Goal: Information Seeking & Learning: Learn about a topic

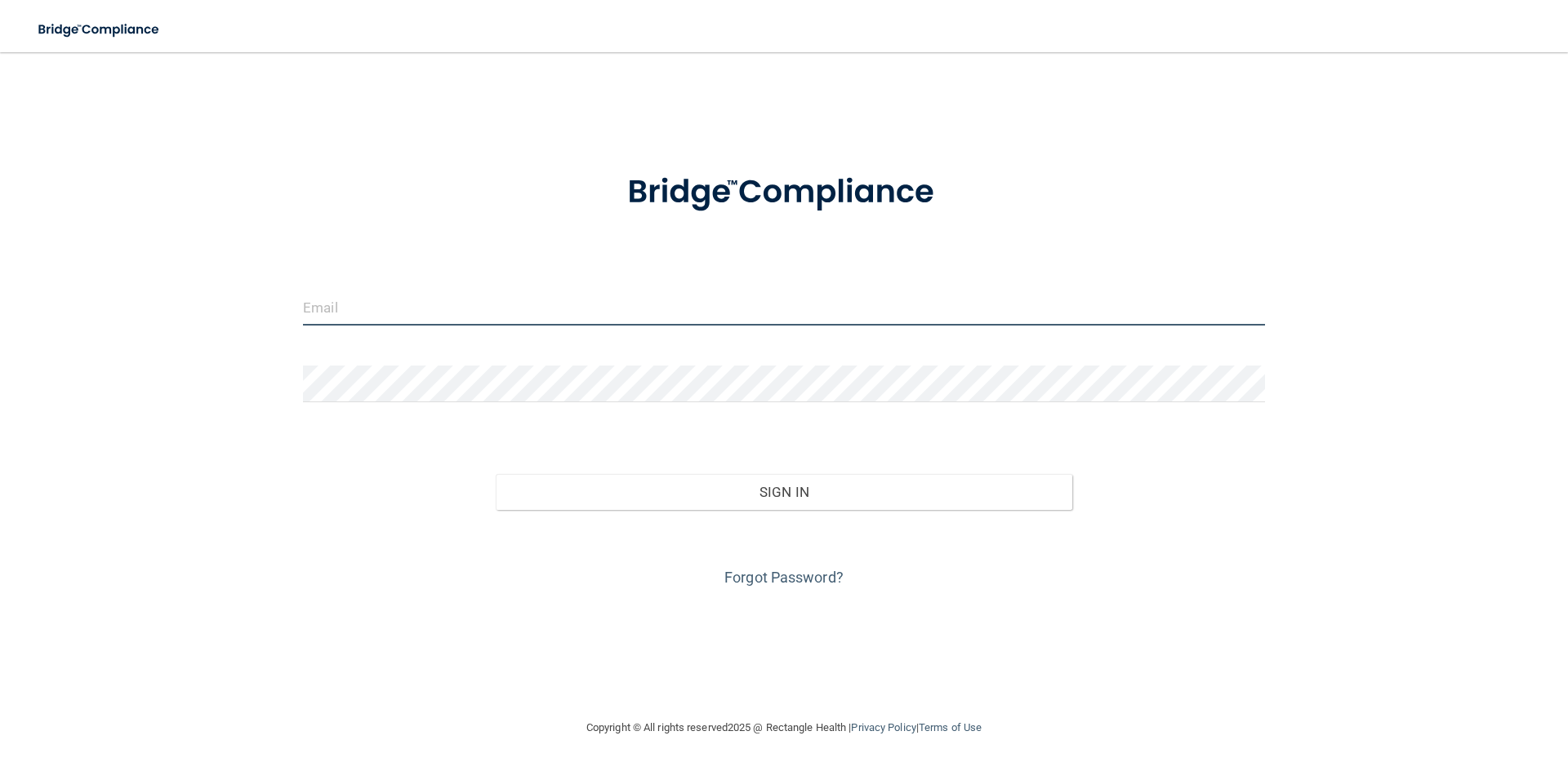
click at [429, 310] on input "email" at bounding box center [784, 307] width 962 height 36
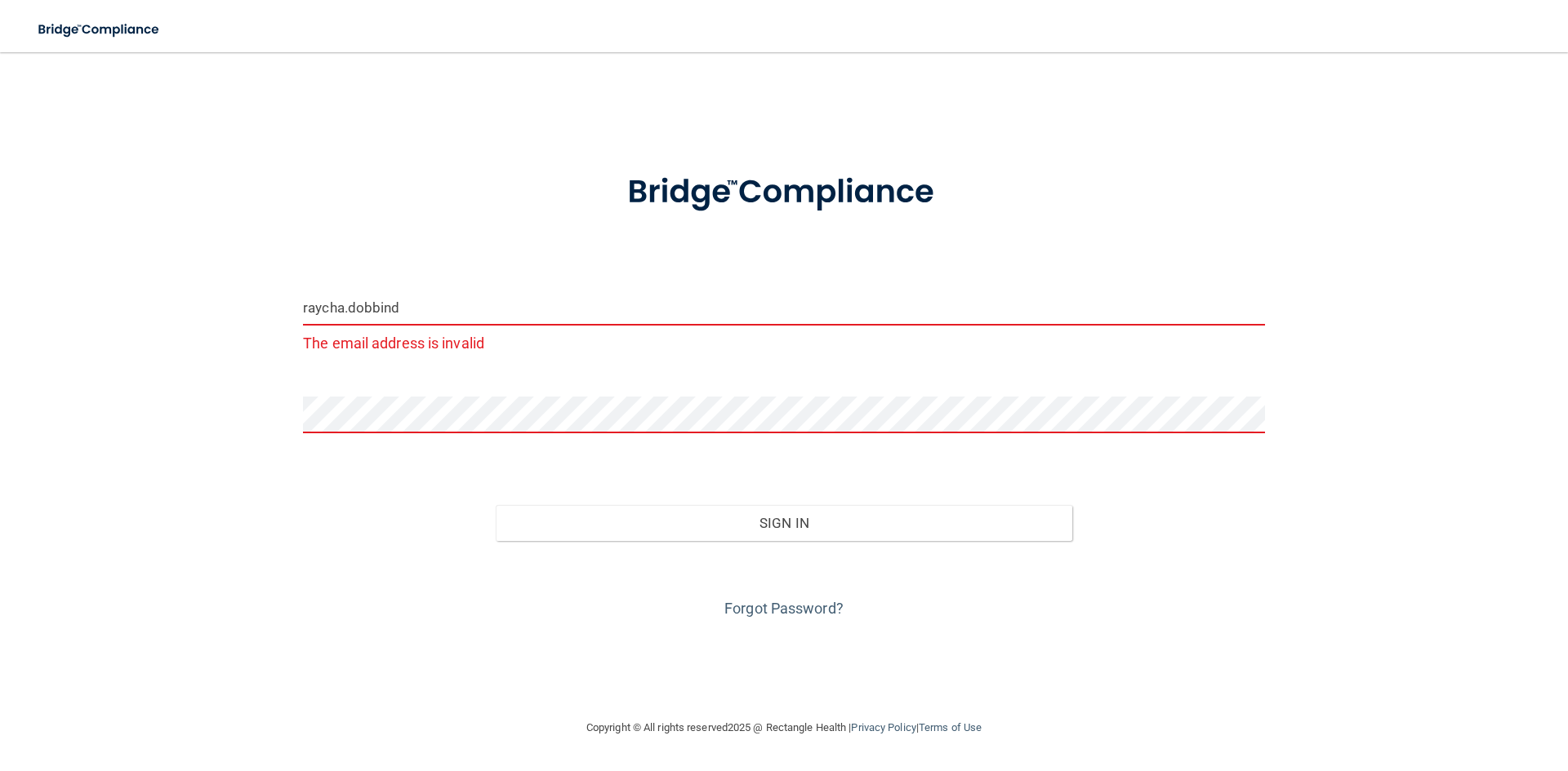
click at [431, 309] on input "raycha.dobbind" at bounding box center [784, 307] width 962 height 36
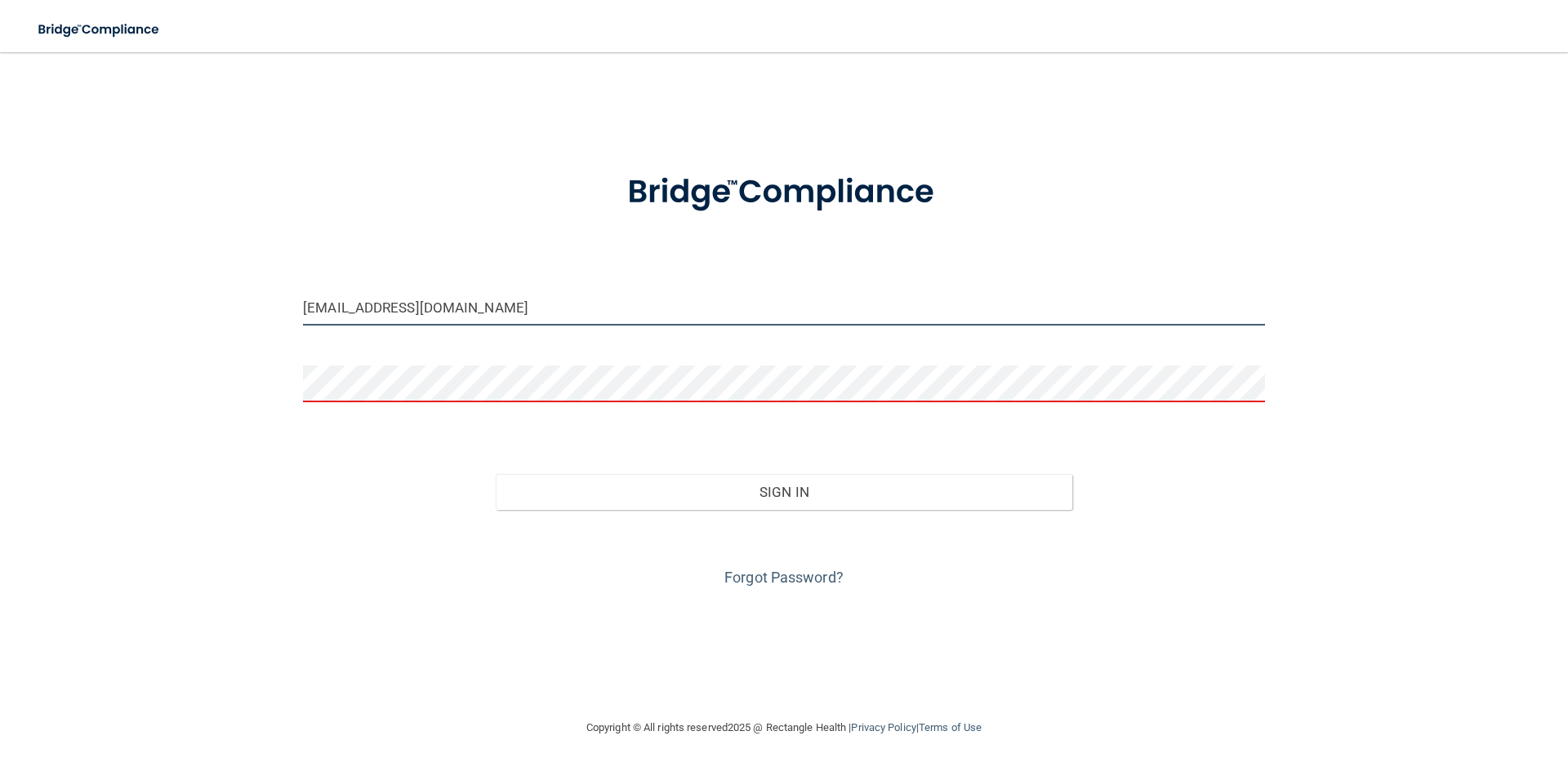
type input "[EMAIL_ADDRESS][DOMAIN_NAME]"
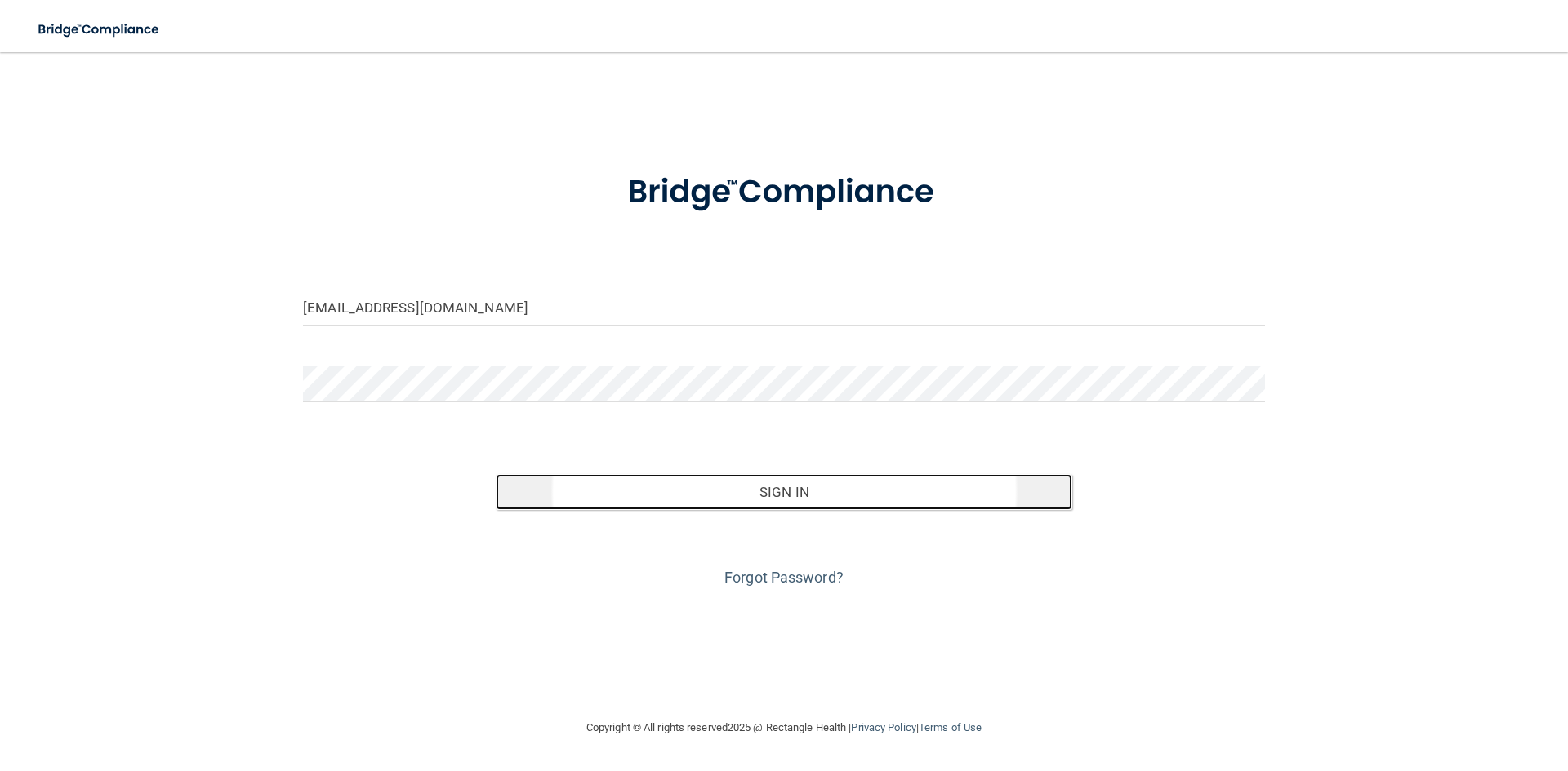
click at [802, 494] on button "Sign In" at bounding box center [784, 493] width 577 height 36
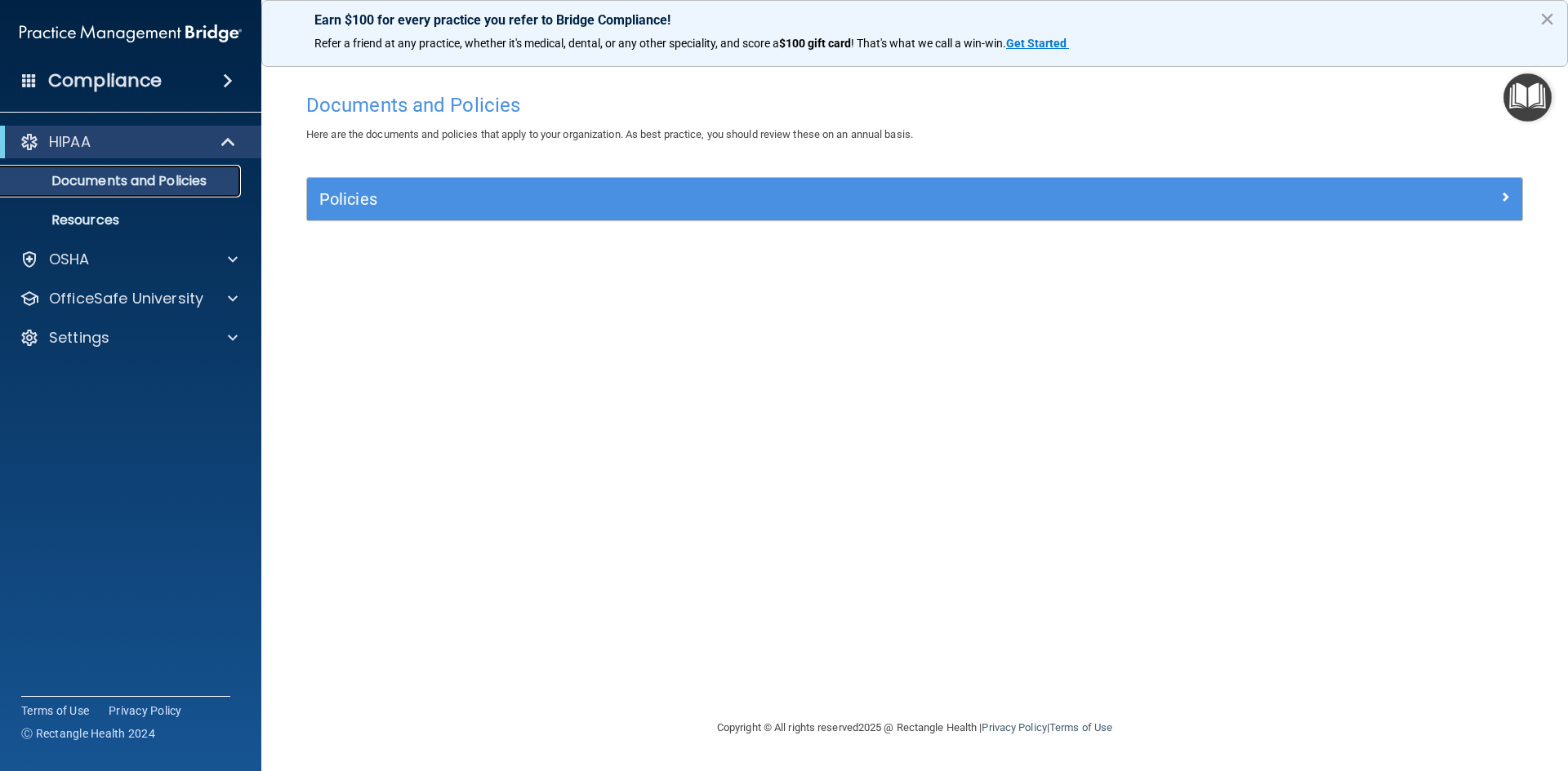
click at [103, 188] on p "Documents and Policies" at bounding box center [122, 181] width 223 height 16
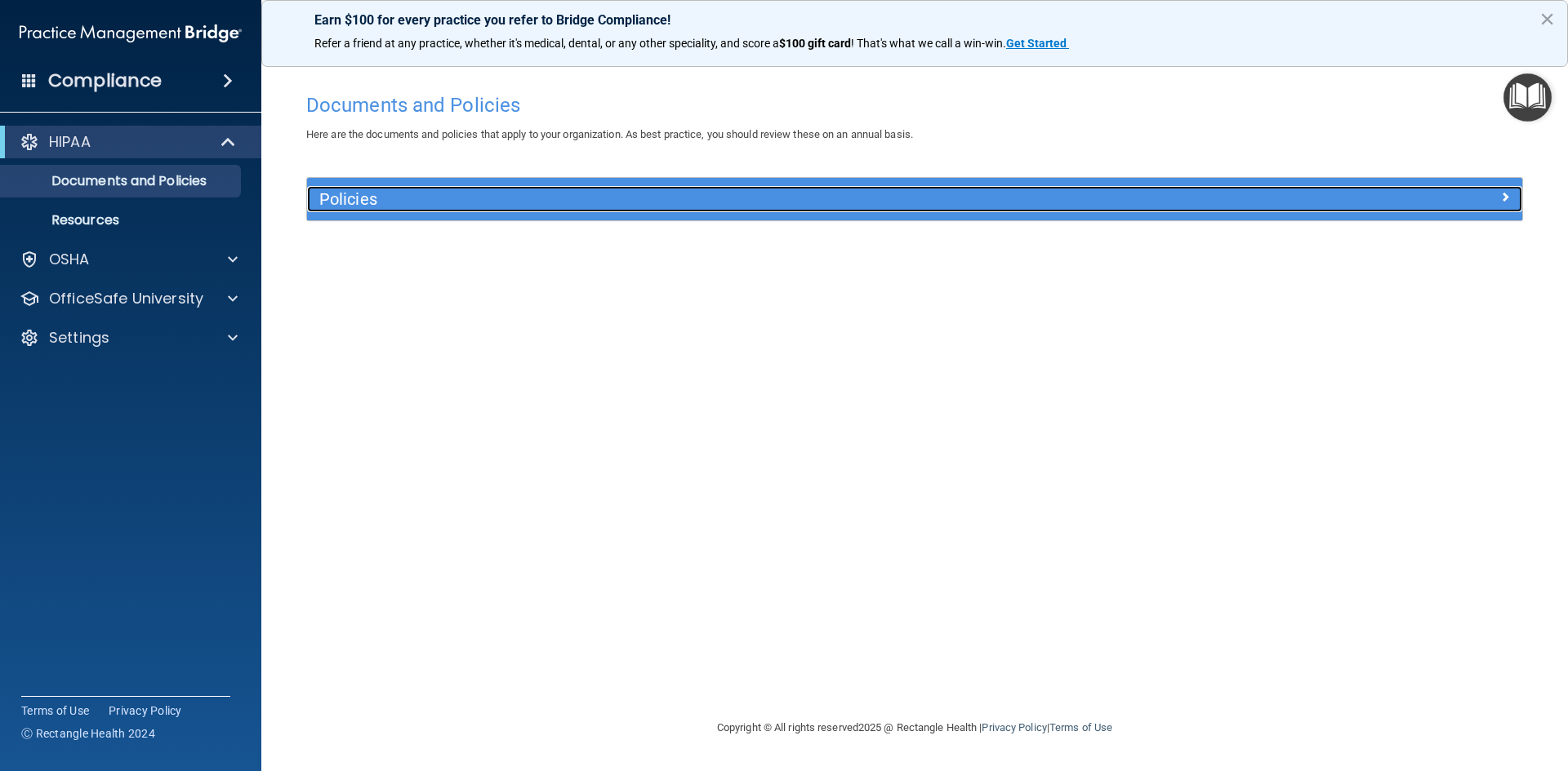
click at [351, 198] on h5 "Policies" at bounding box center [762, 199] width 886 height 18
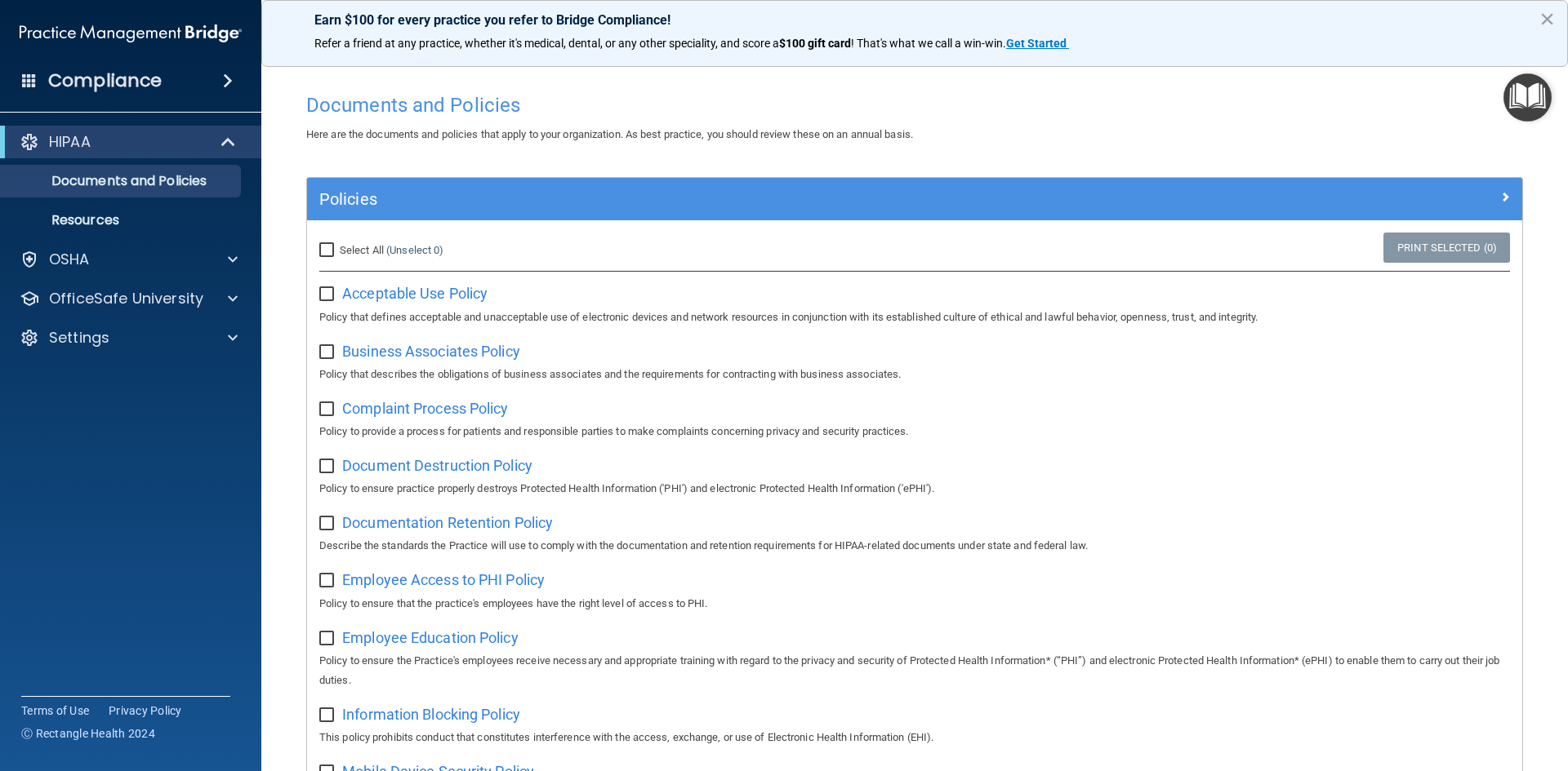
click at [330, 245] on input "Select All (Unselect 0) Unselect All" at bounding box center [329, 250] width 19 height 13
checkbox input "true"
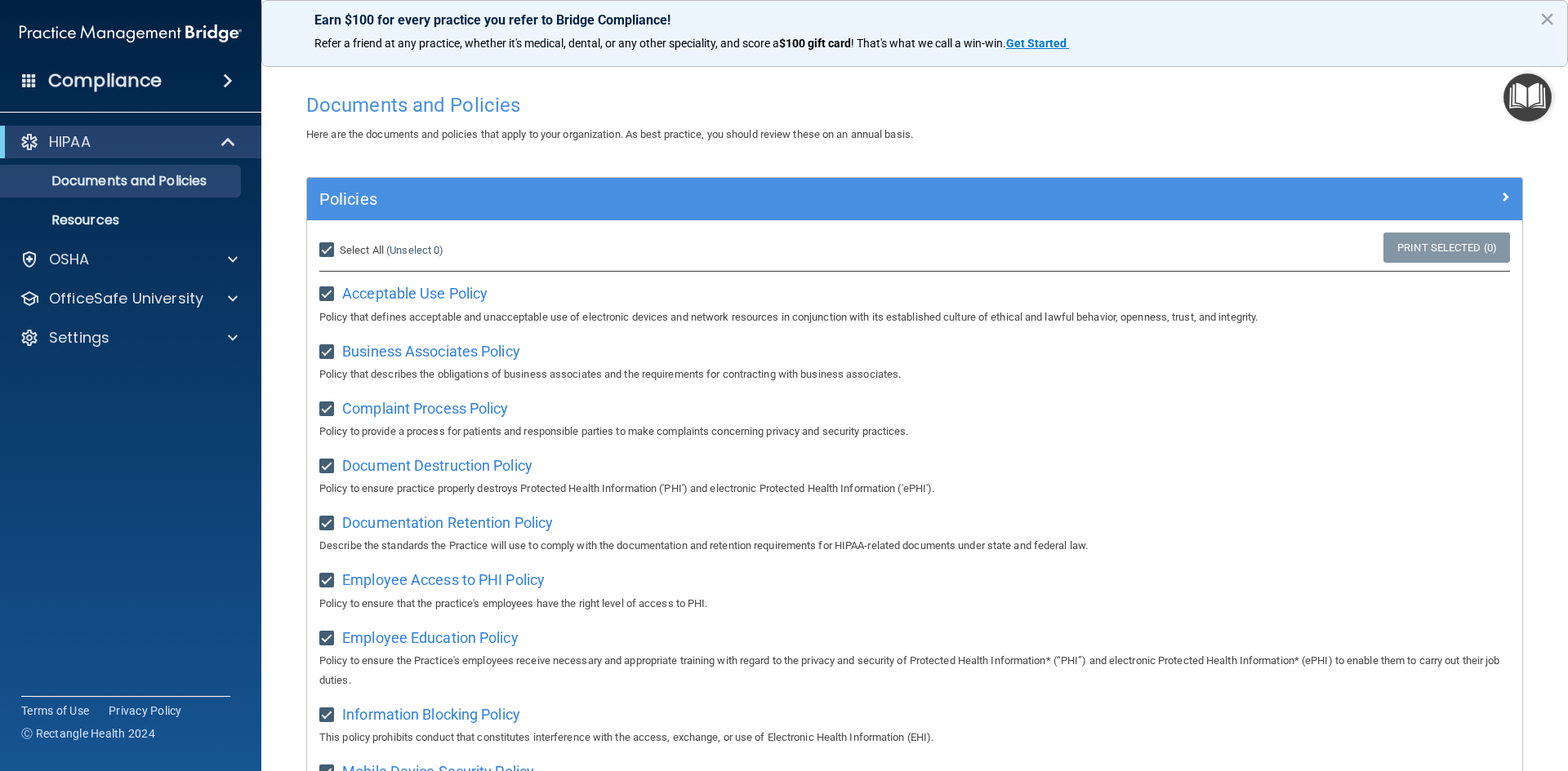
checkbox input "true"
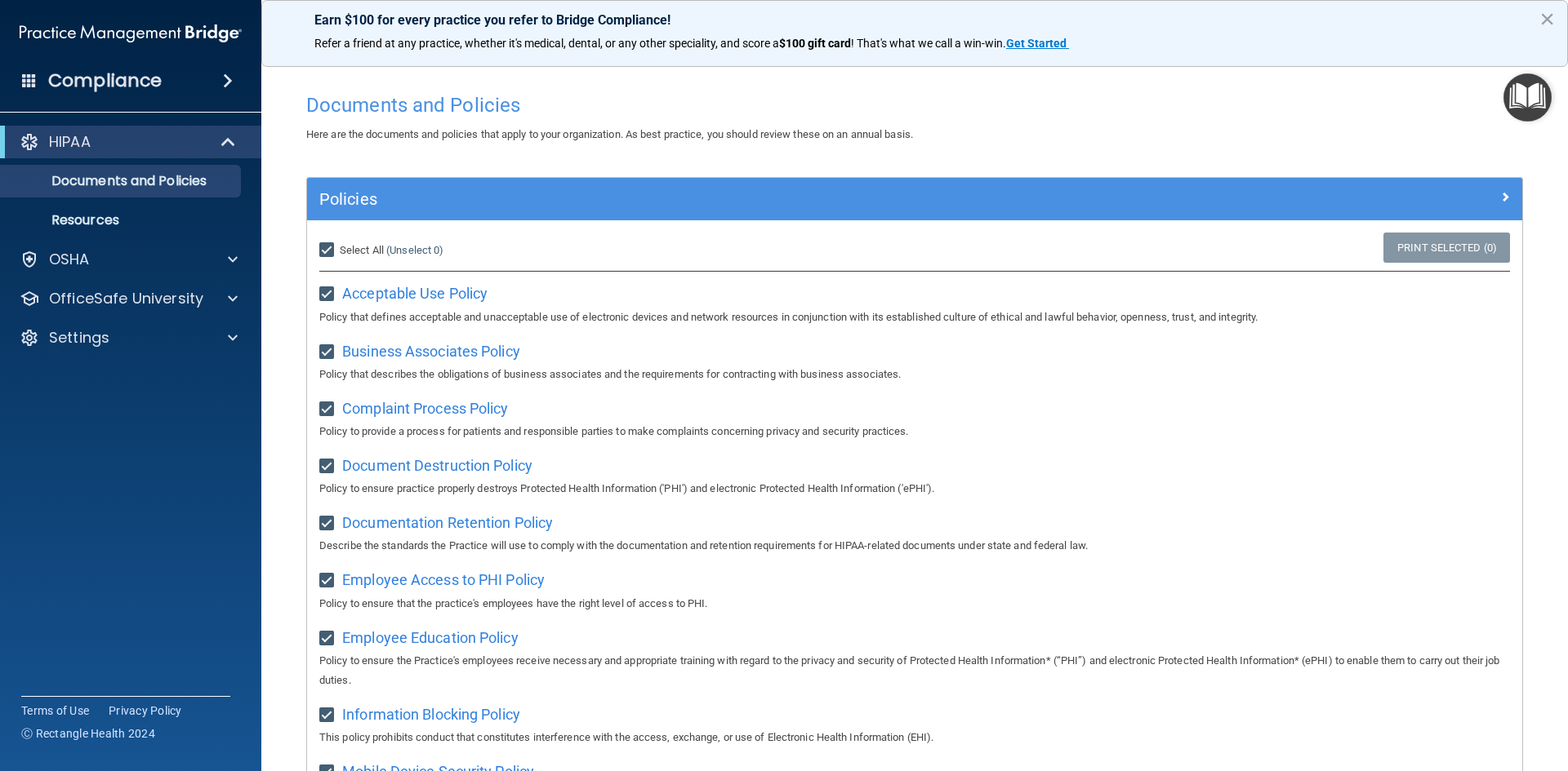
checkbox input "true"
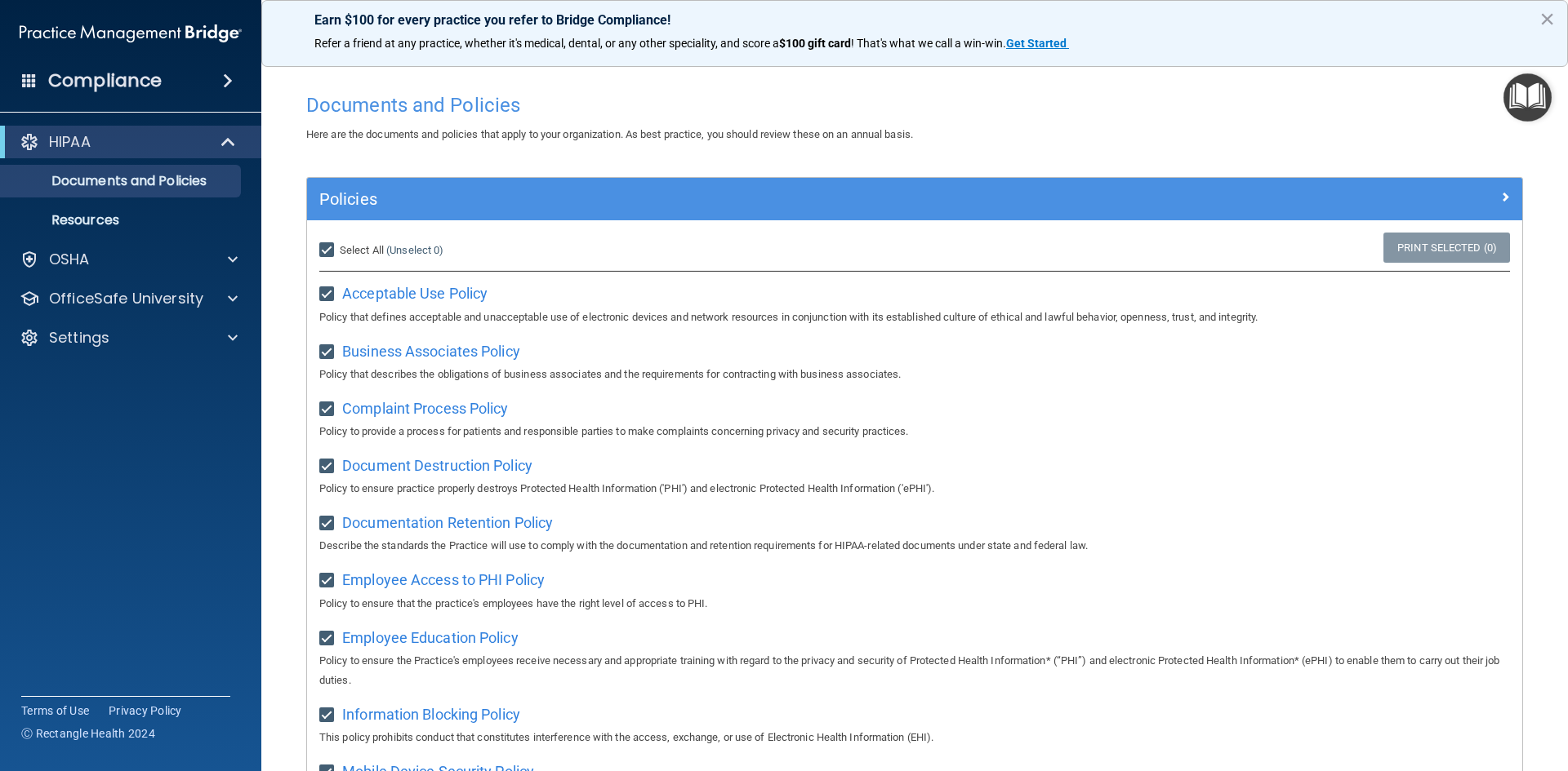
checkbox input "true"
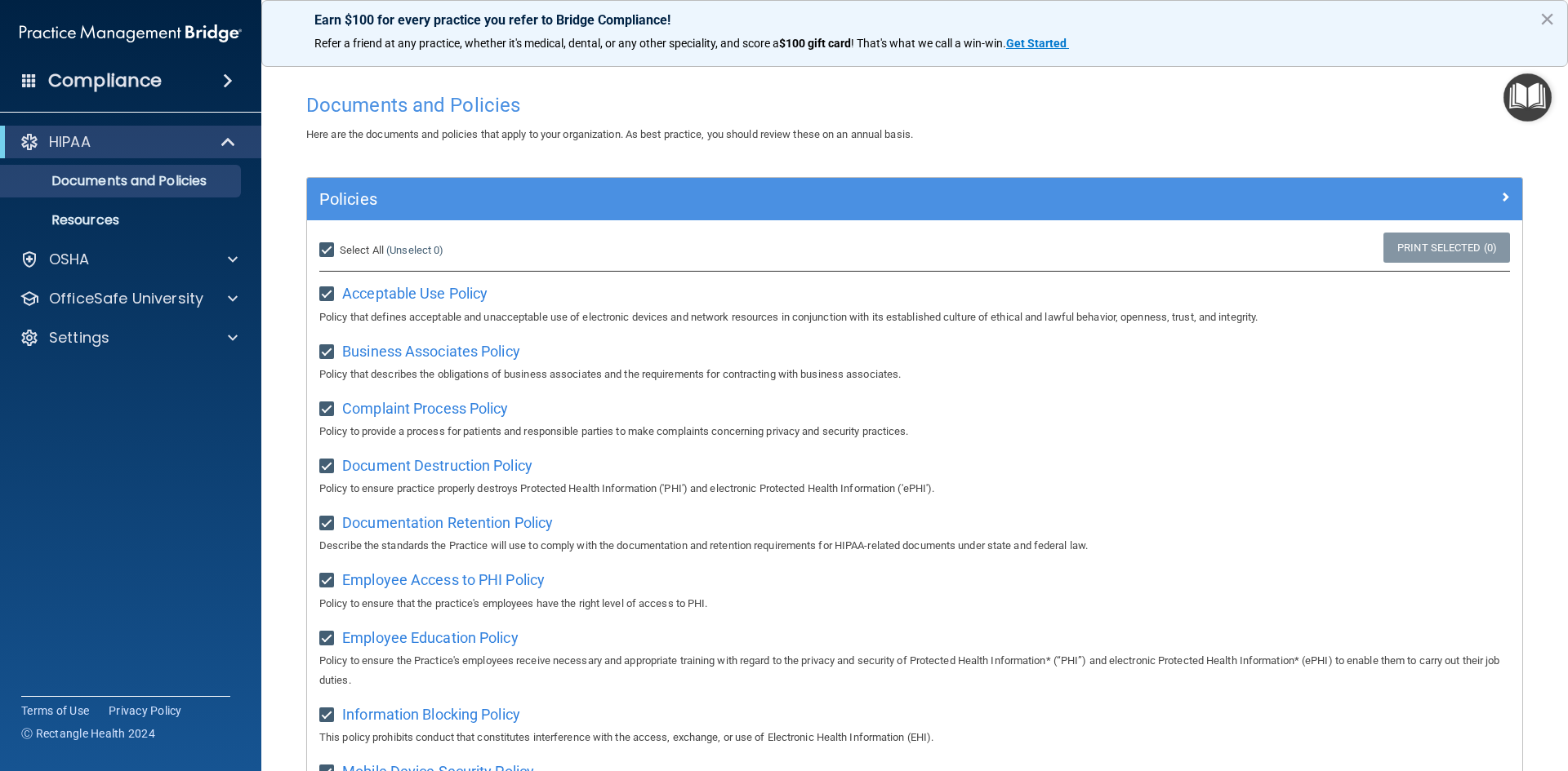
checkbox input "true"
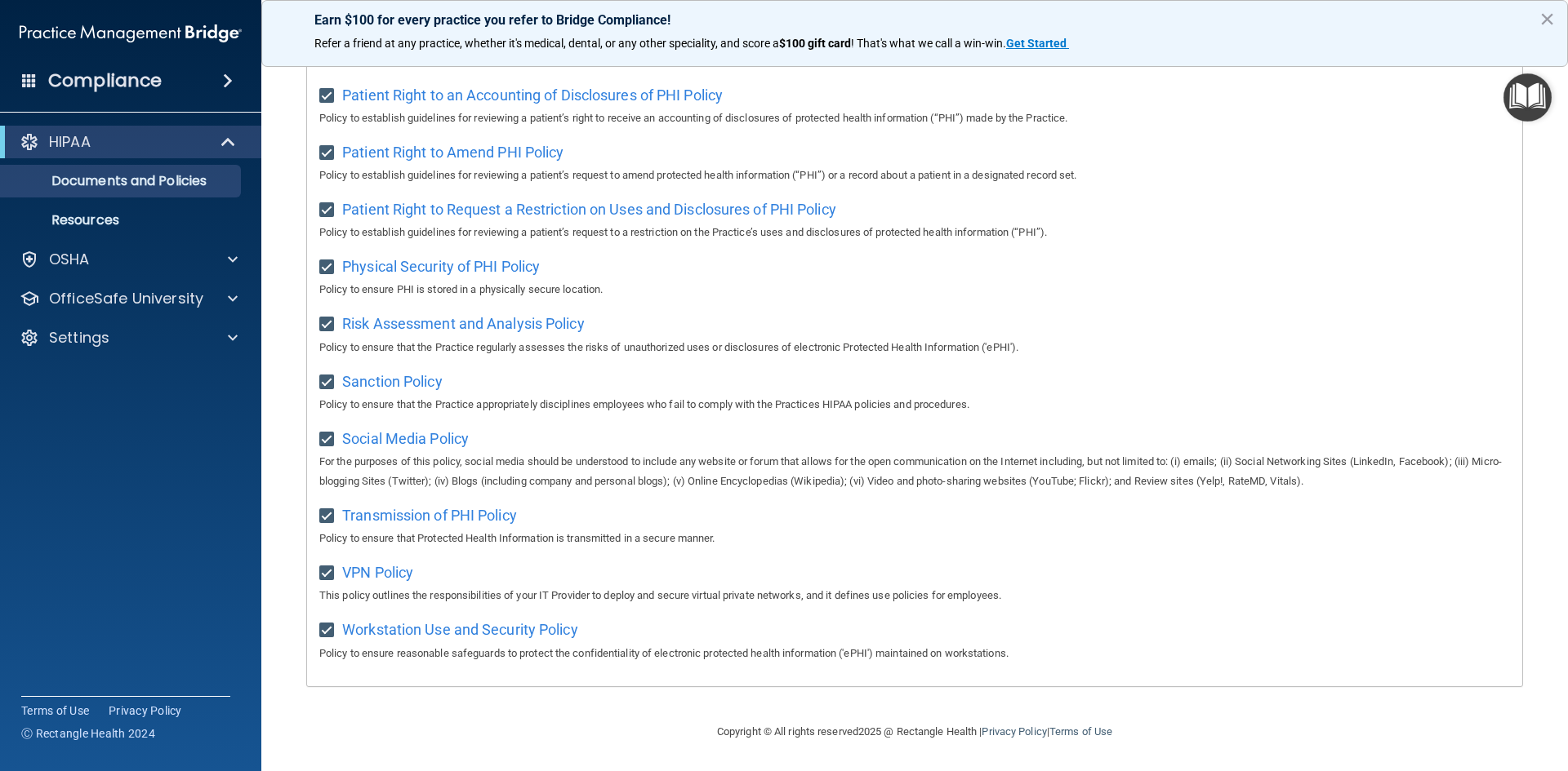
scroll to position [866, 0]
click at [1238, 654] on p "Policy to ensure reasonable safeguards to protect the confidentiality of electr…" at bounding box center [914, 653] width 1190 height 20
click at [1221, 611] on div "Select All (Unselect 21) Unselect All Print Selected (21) Acceptable Use Policy…" at bounding box center [914, 29] width 1215 height 1314
click at [1404, 603] on p "This policy outlines the responsibilities of your IT Provider to deploy and sec…" at bounding box center [914, 596] width 1190 height 20
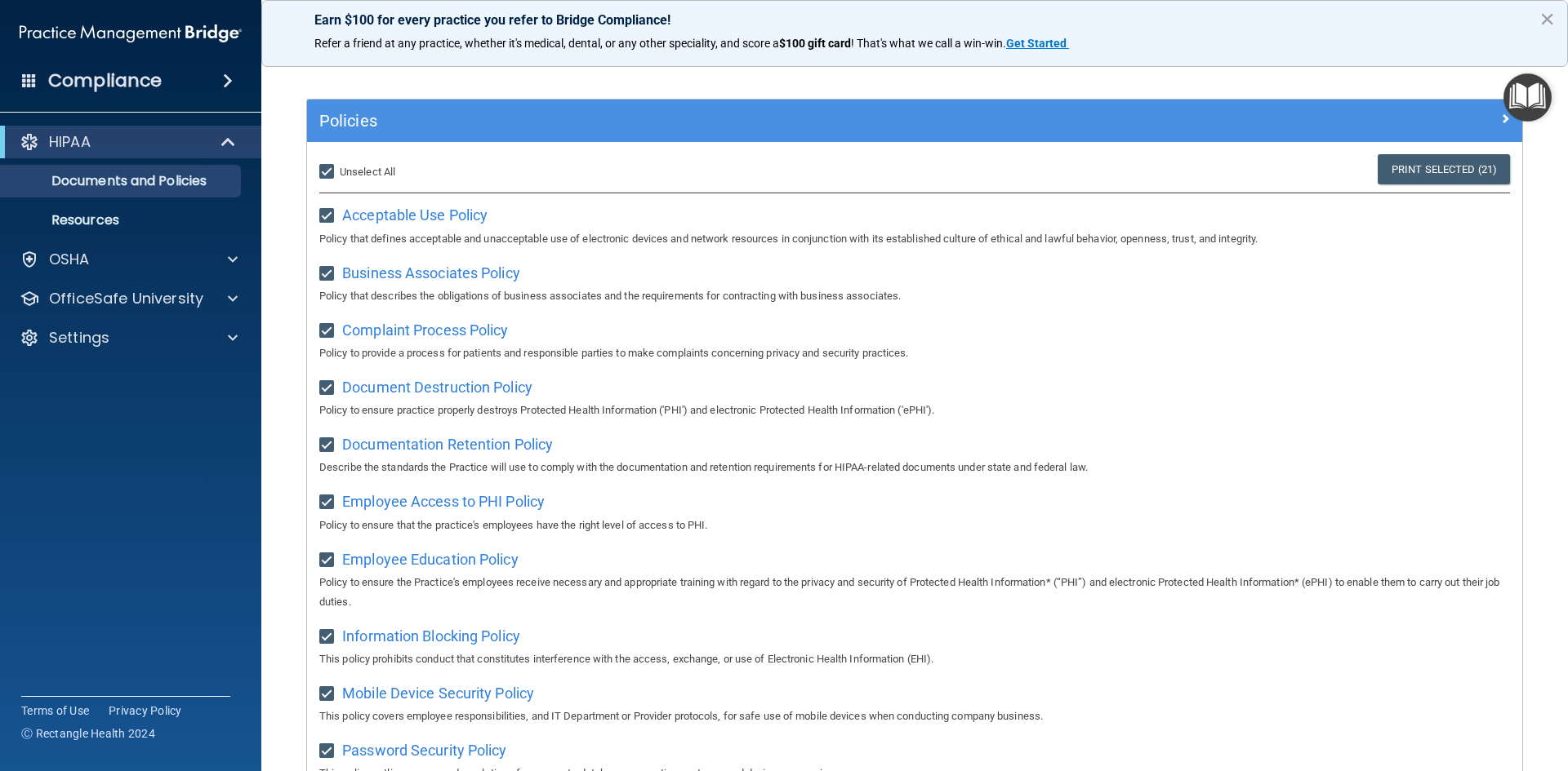
scroll to position [0, 0]
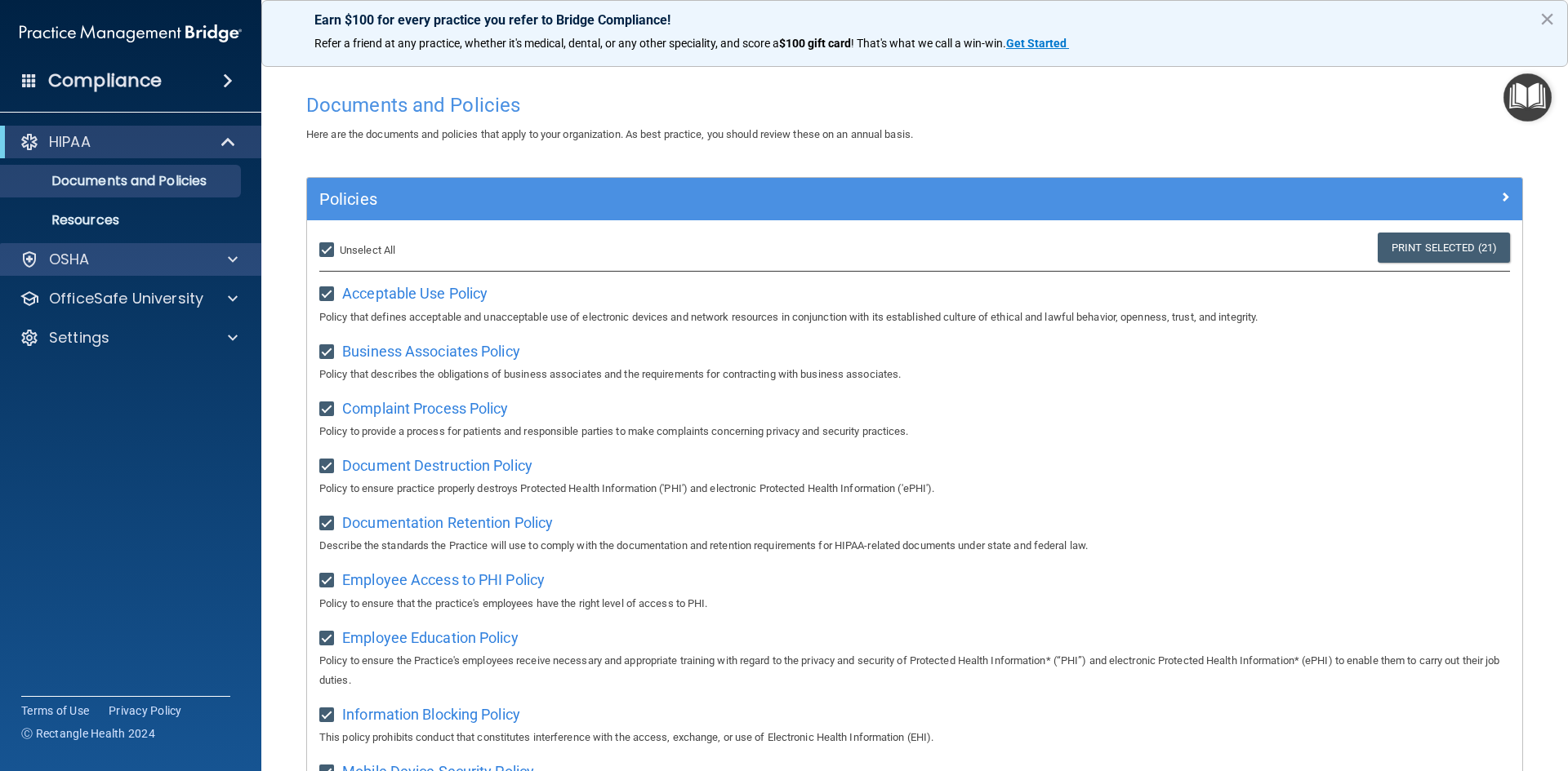
click at [123, 245] on div "OSHA" at bounding box center [131, 259] width 262 height 33
click at [221, 258] on div at bounding box center [230, 259] width 41 height 20
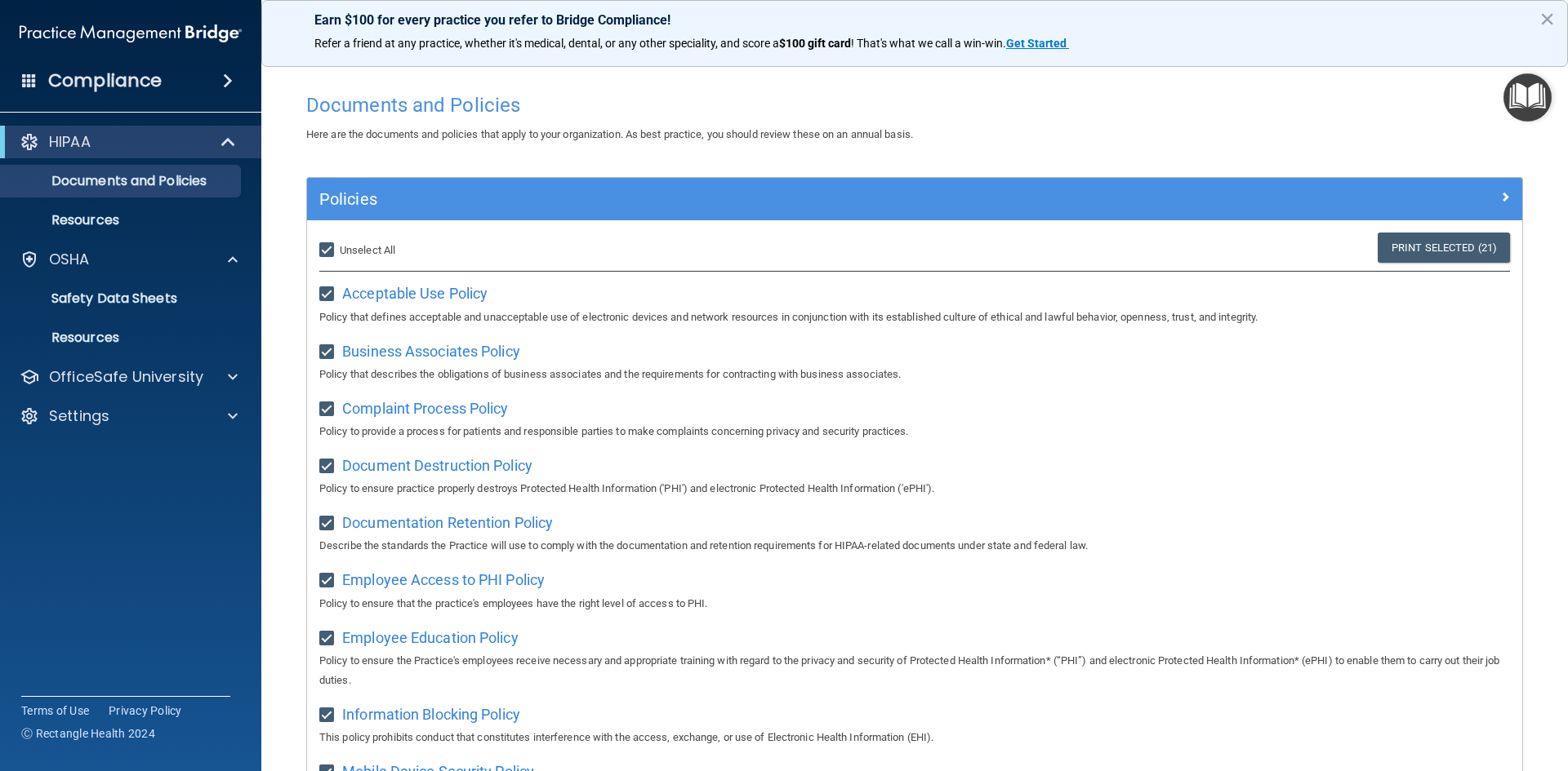
click at [326, 252] on input "Select All (Unselect 21) Unselect All" at bounding box center [329, 250] width 19 height 13
checkbox input "false"
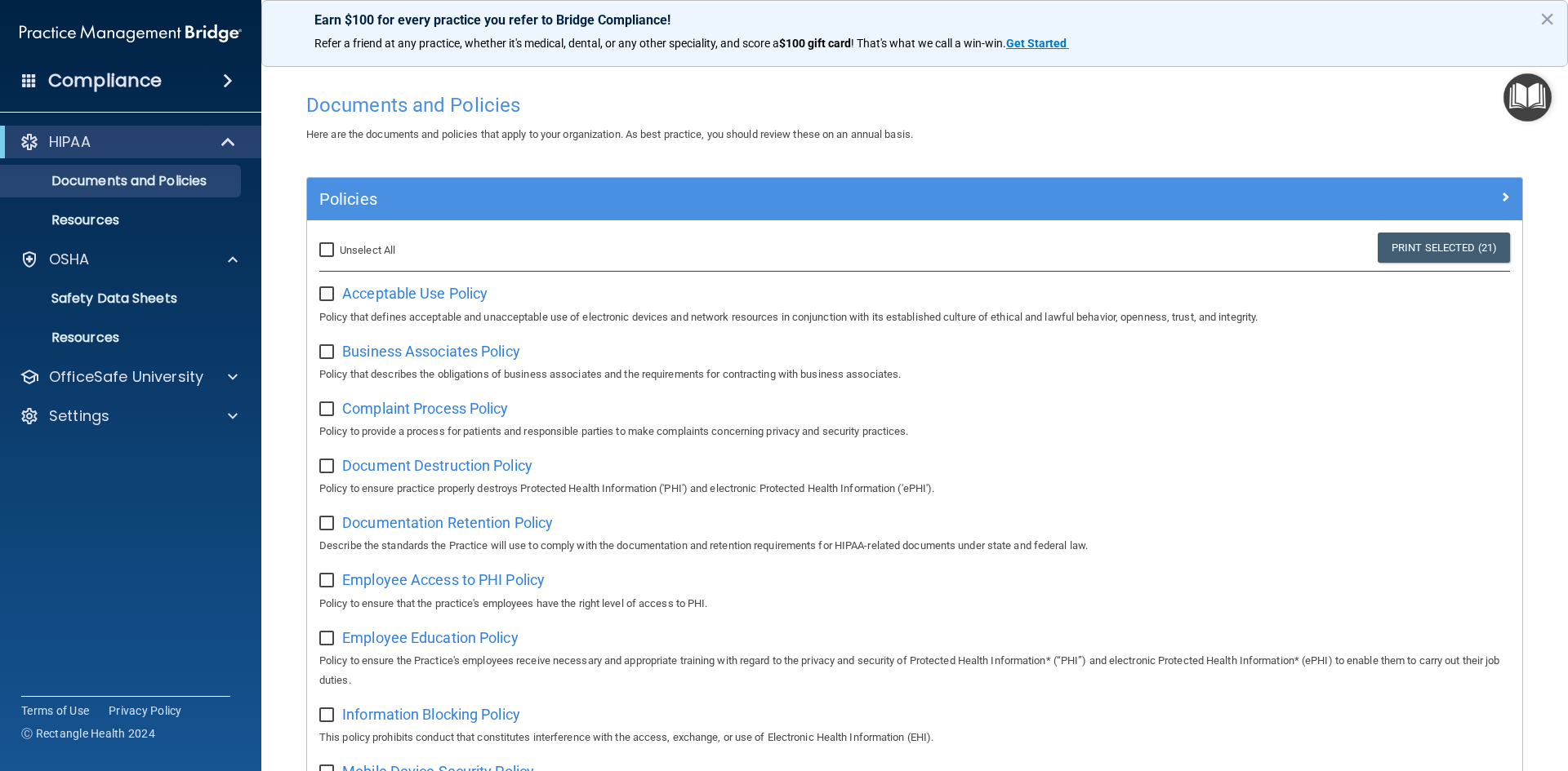
checkbox input "false"
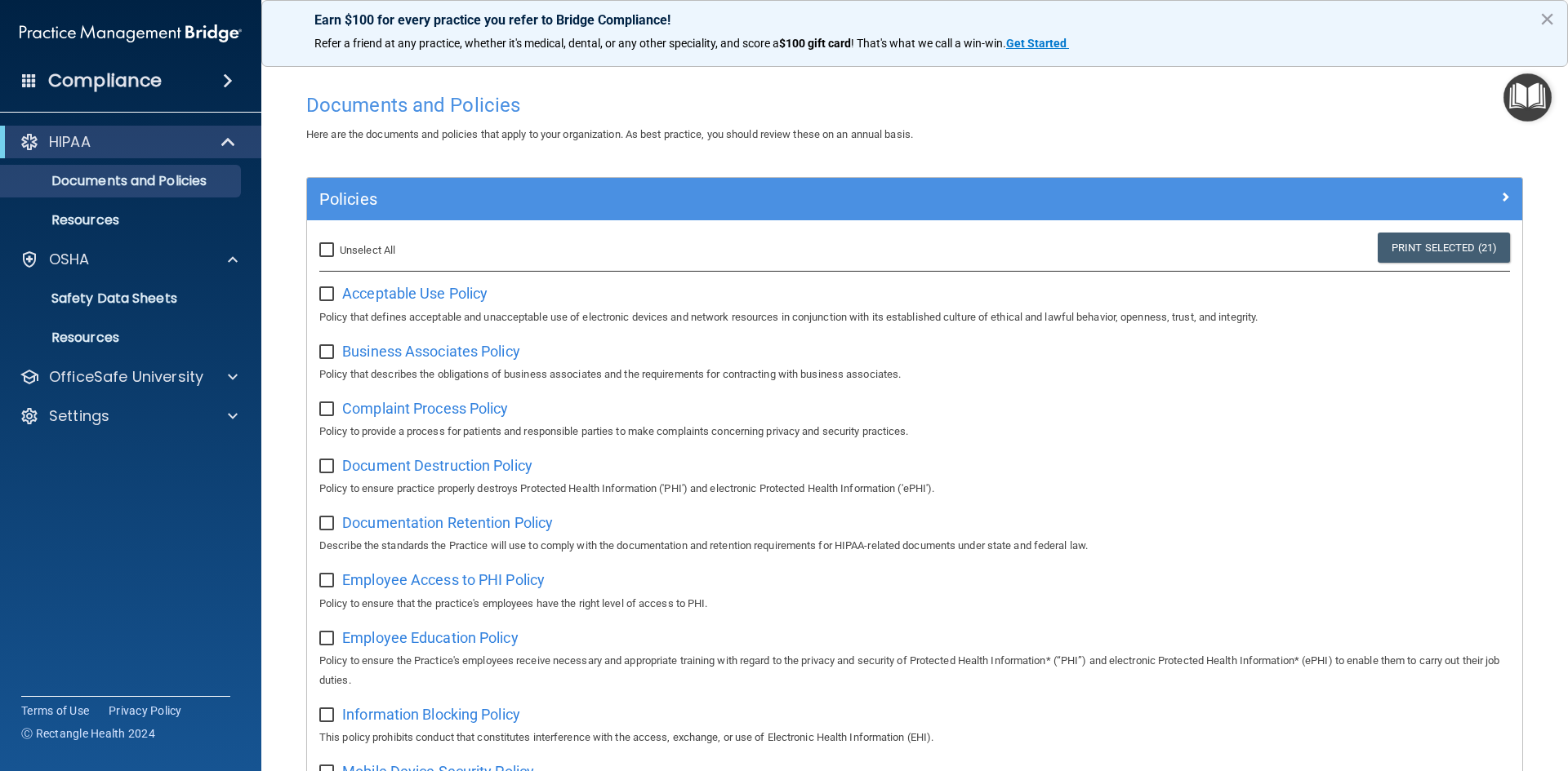
checkbox input "false"
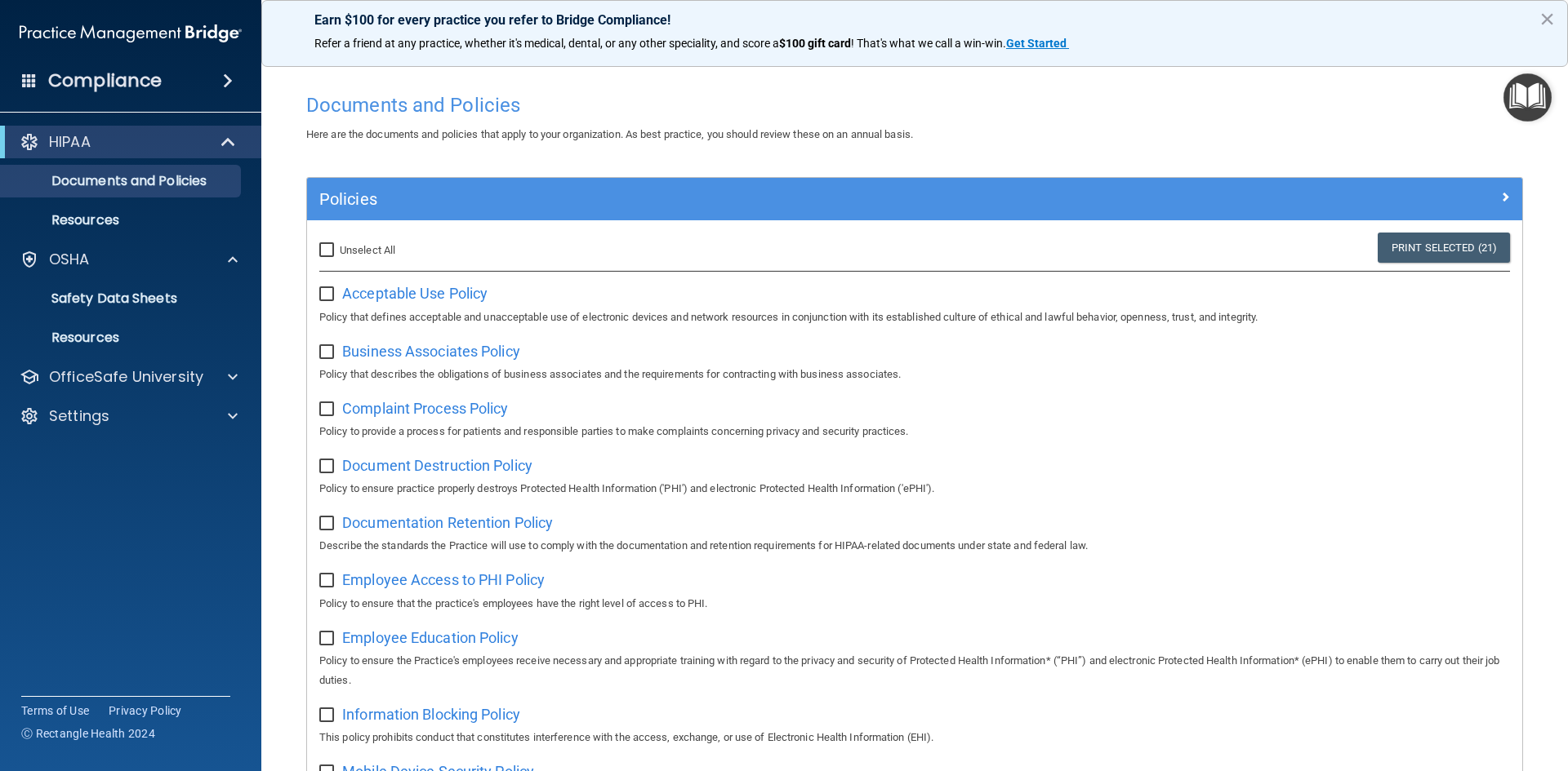
checkbox input "false"
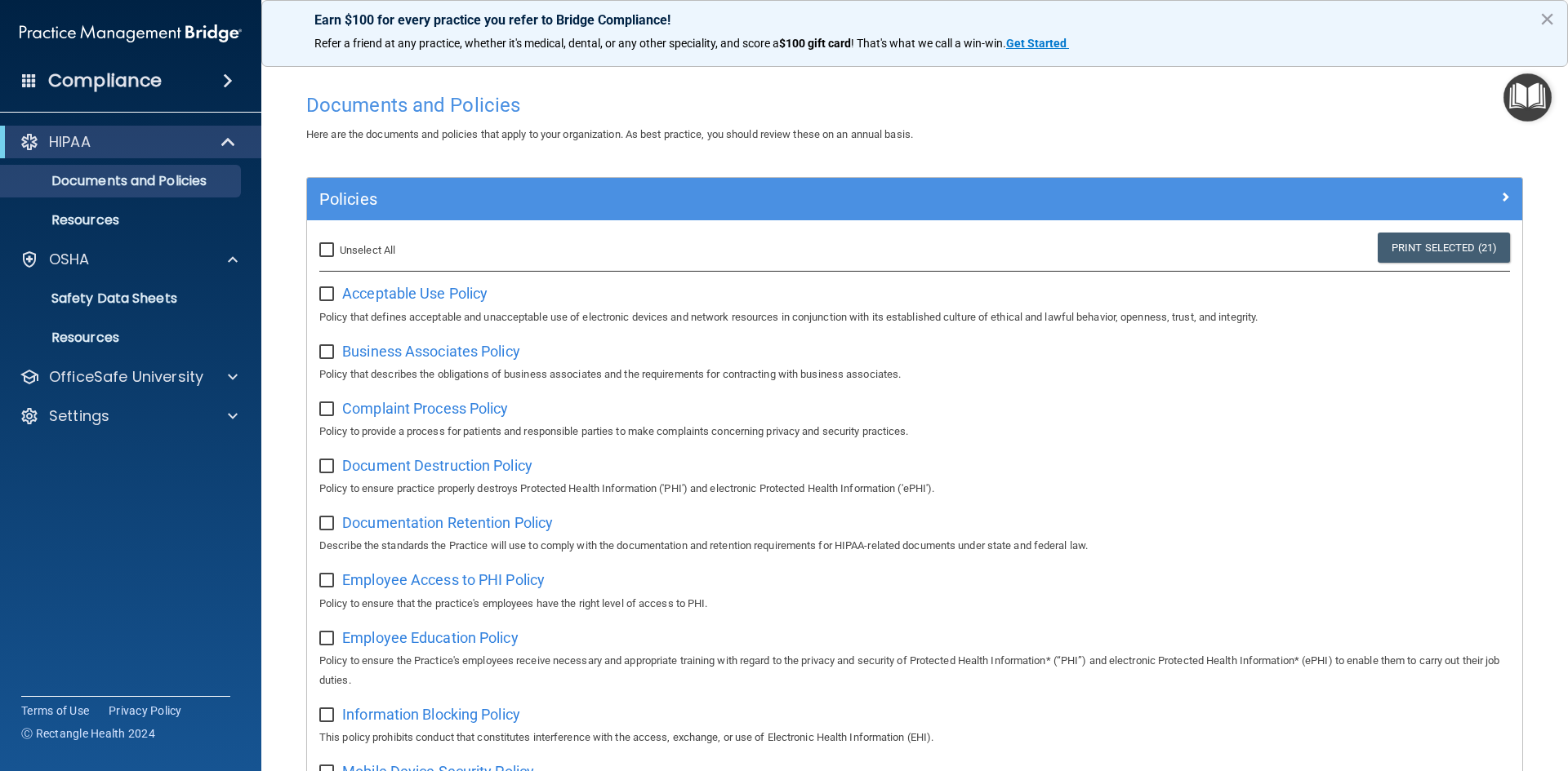
checkbox input "false"
click at [148, 381] on p "OfficeSafe University" at bounding box center [126, 377] width 154 height 20
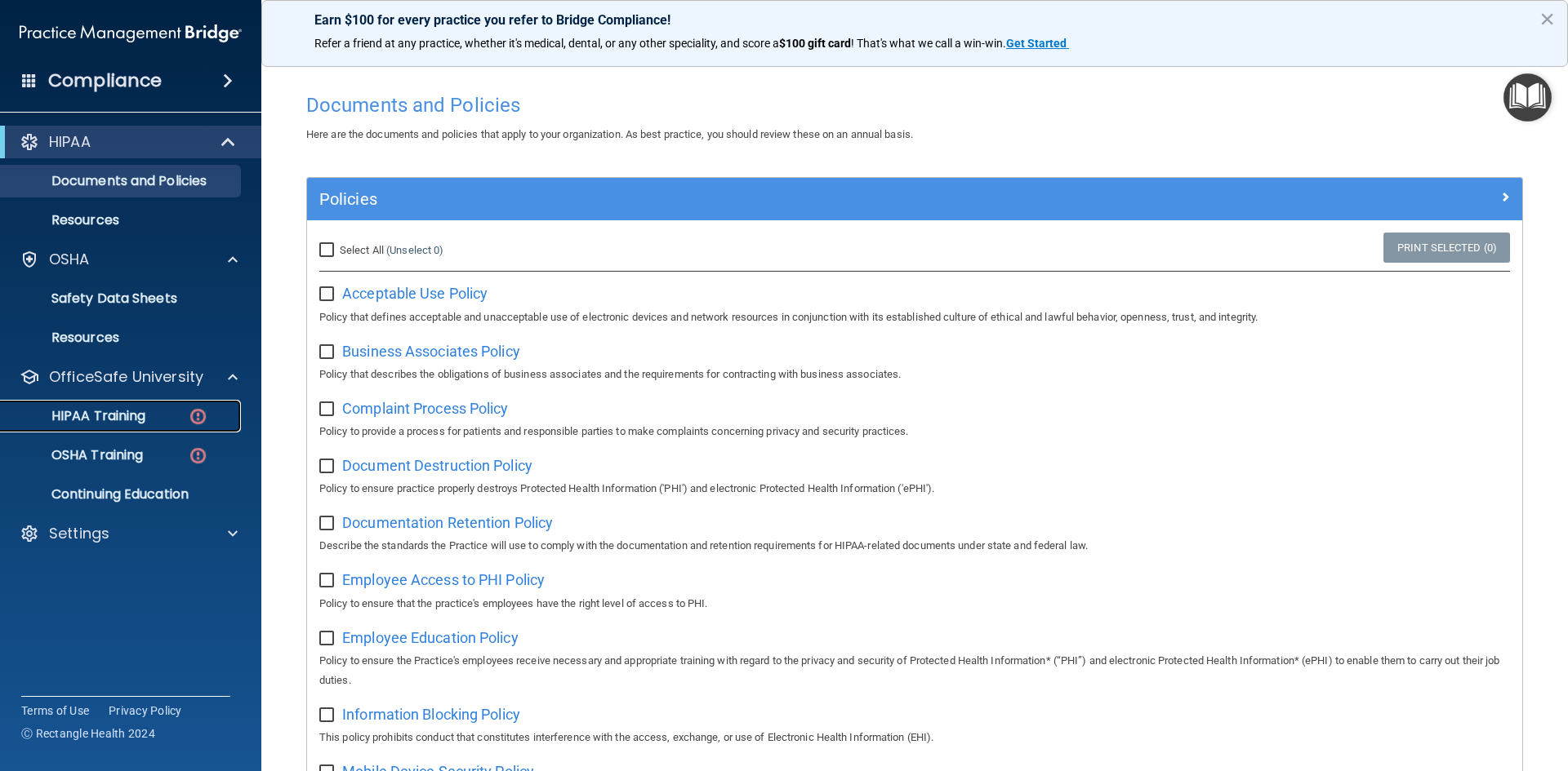
click at [133, 411] on p "HIPAA Training" at bounding box center [78, 416] width 135 height 16
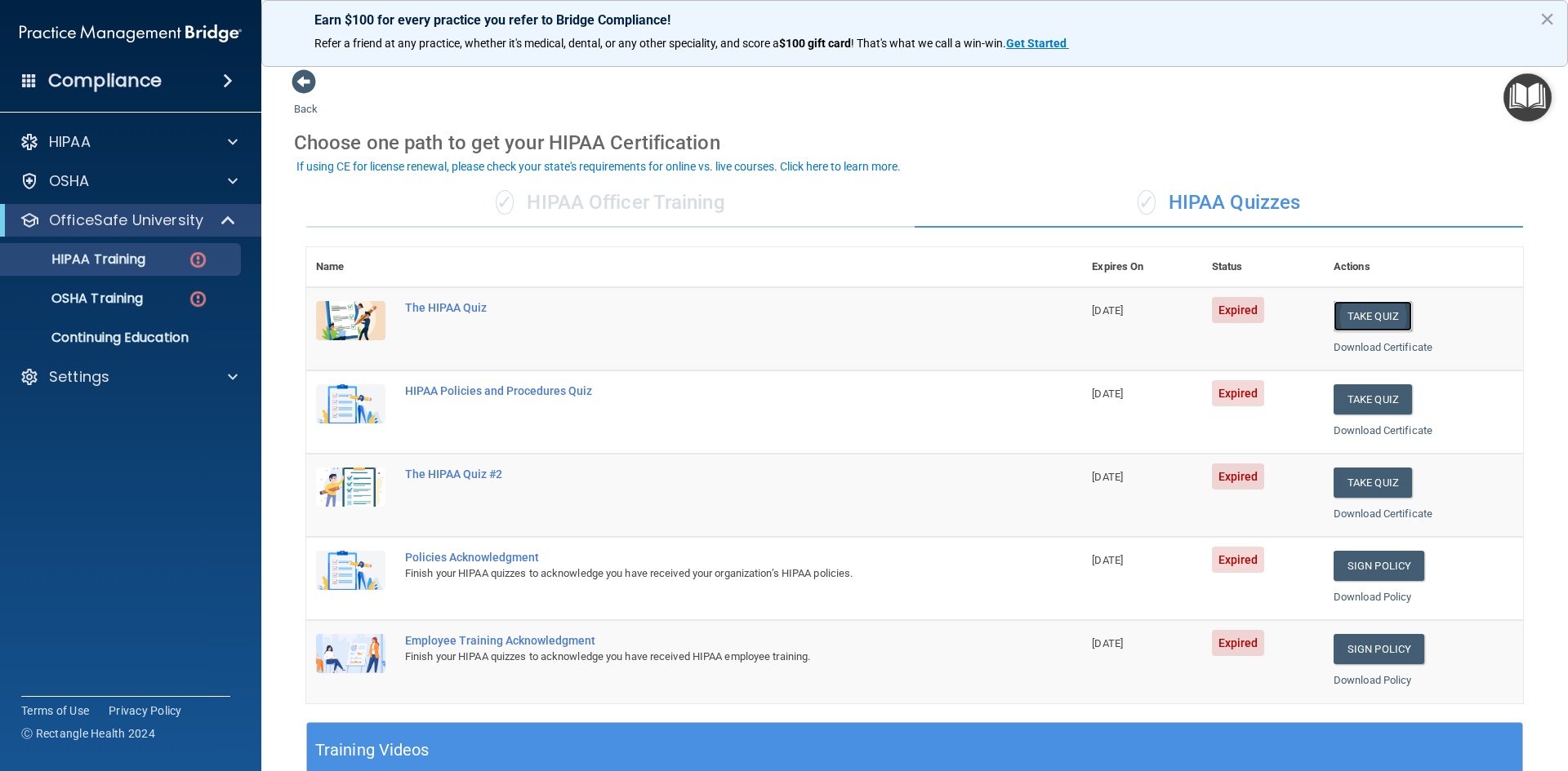
click at [1351, 327] on button "Take Quiz" at bounding box center [1373, 315] width 79 height 30
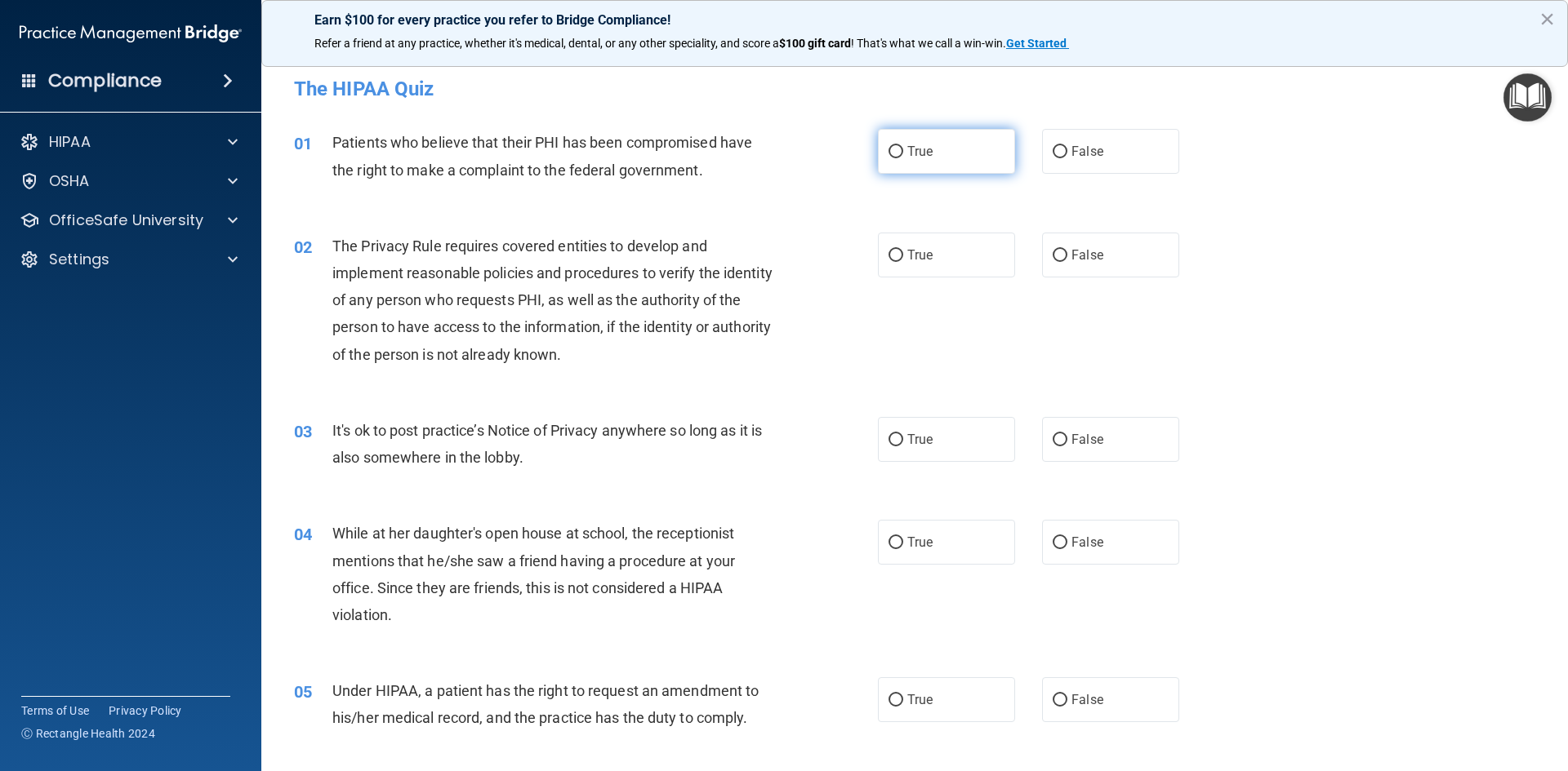
drag, startPoint x: 884, startPoint y: 145, endPoint x: 899, endPoint y: 150, distance: 15.8
click at [888, 147] on input "True" at bounding box center [895, 152] width 15 height 12
radio input "true"
click at [893, 255] on input "True" at bounding box center [895, 256] width 15 height 12
radio input "true"
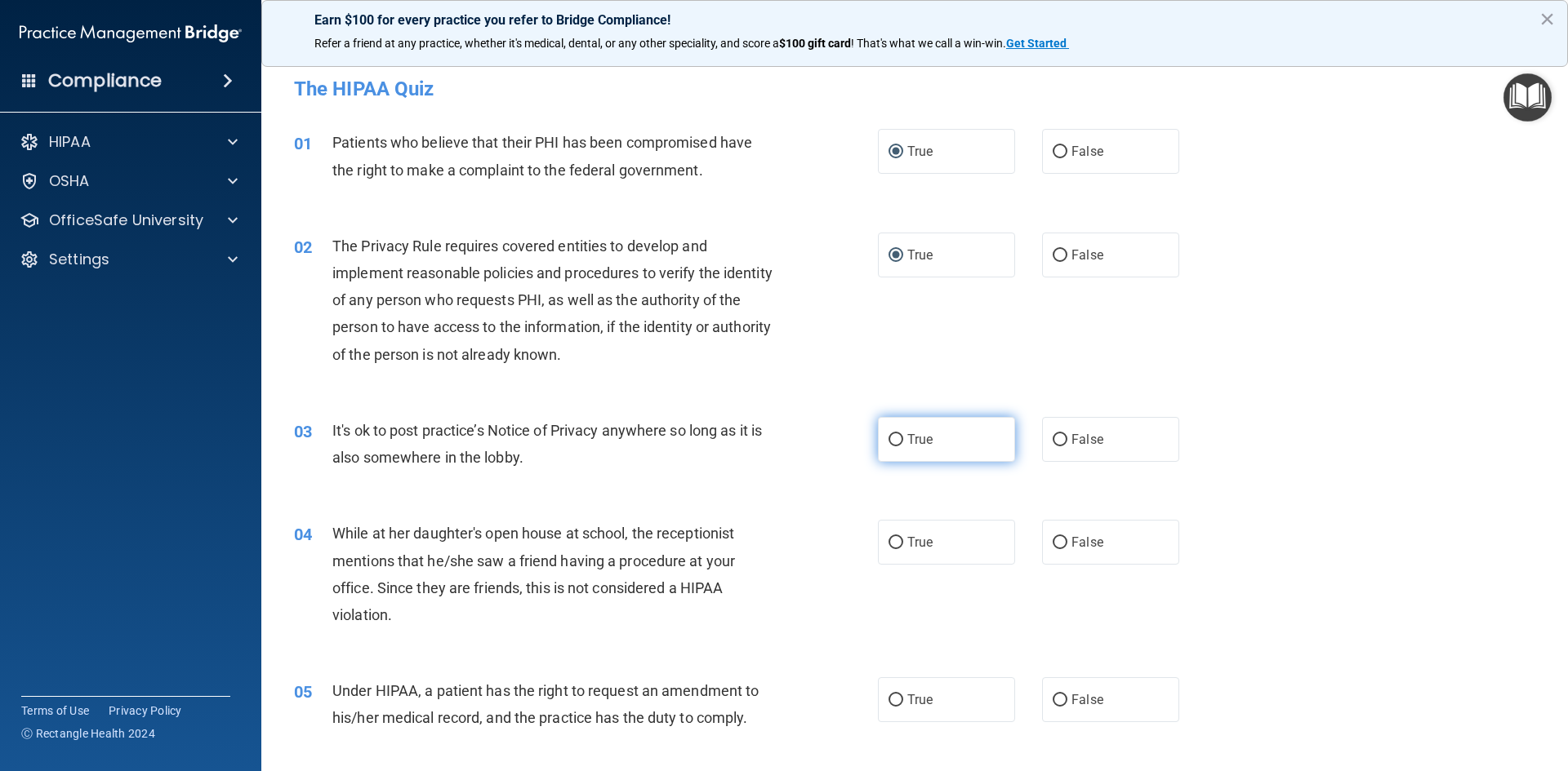
click at [888, 440] on input "True" at bounding box center [895, 440] width 15 height 12
radio input "true"
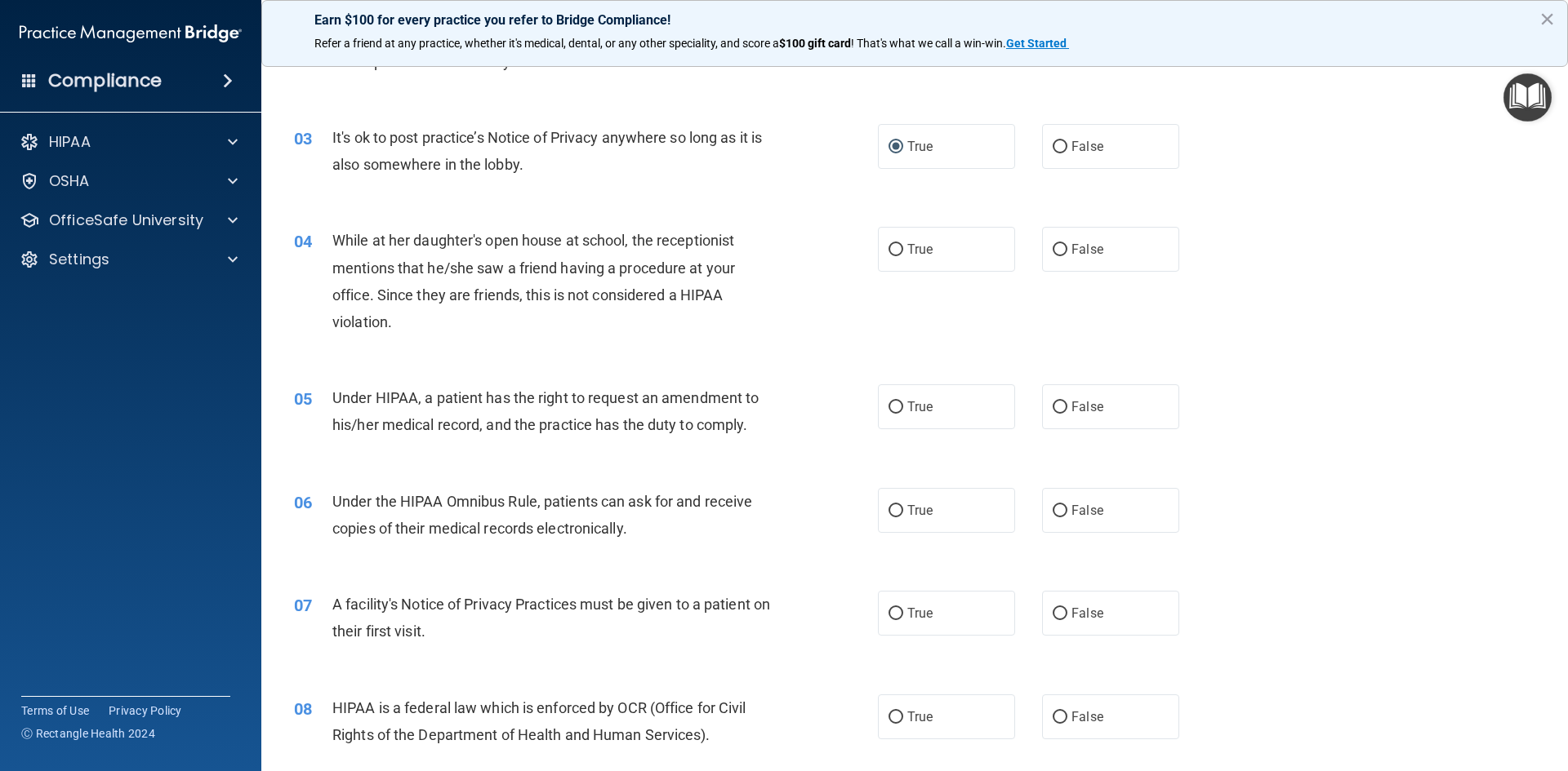
scroll to position [297, 0]
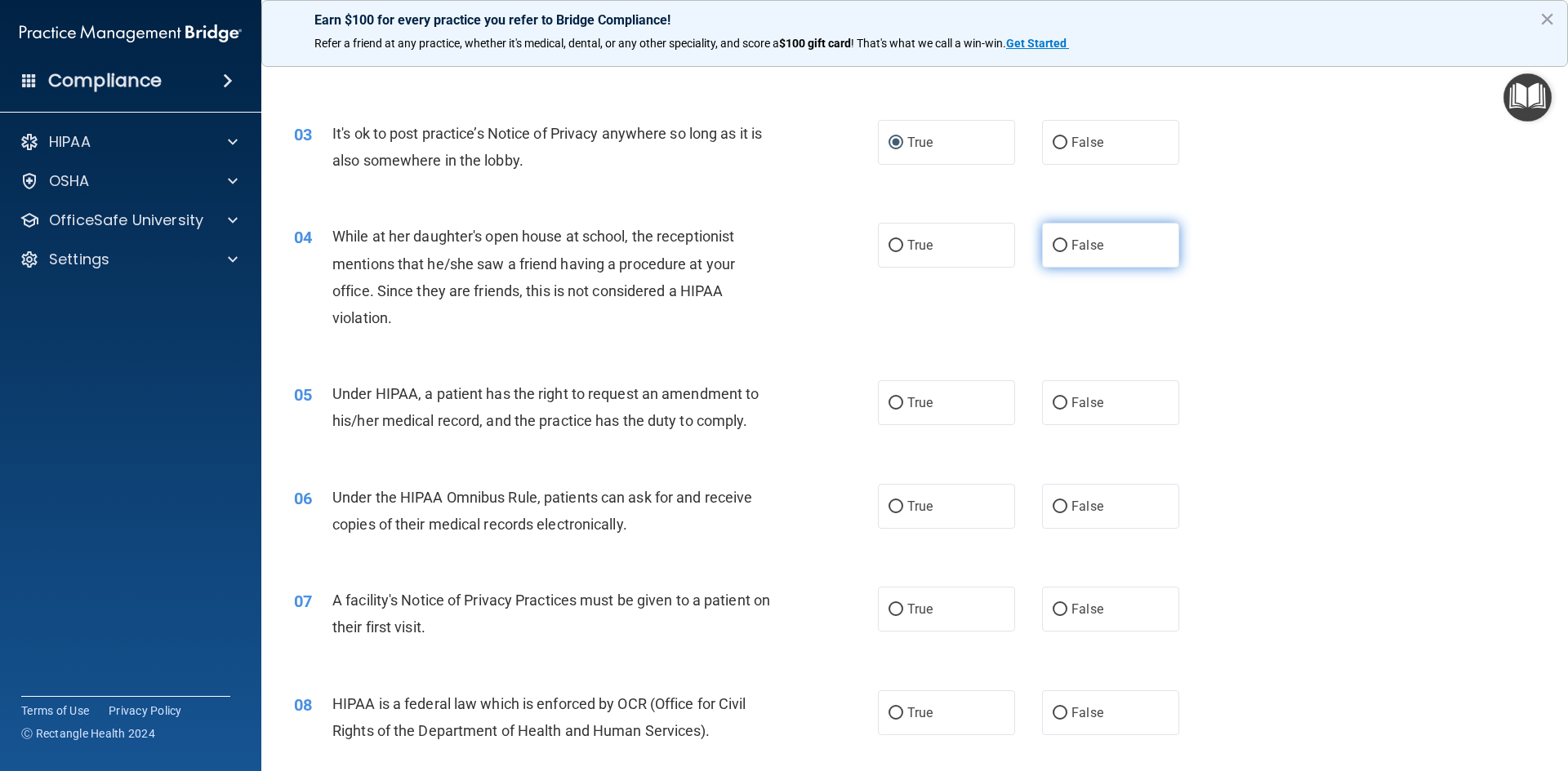
click at [1053, 241] on input "False" at bounding box center [1059, 246] width 15 height 12
radio input "true"
click at [896, 398] on input "True" at bounding box center [895, 404] width 15 height 12
radio input "true"
click at [888, 506] on input "True" at bounding box center [895, 507] width 15 height 12
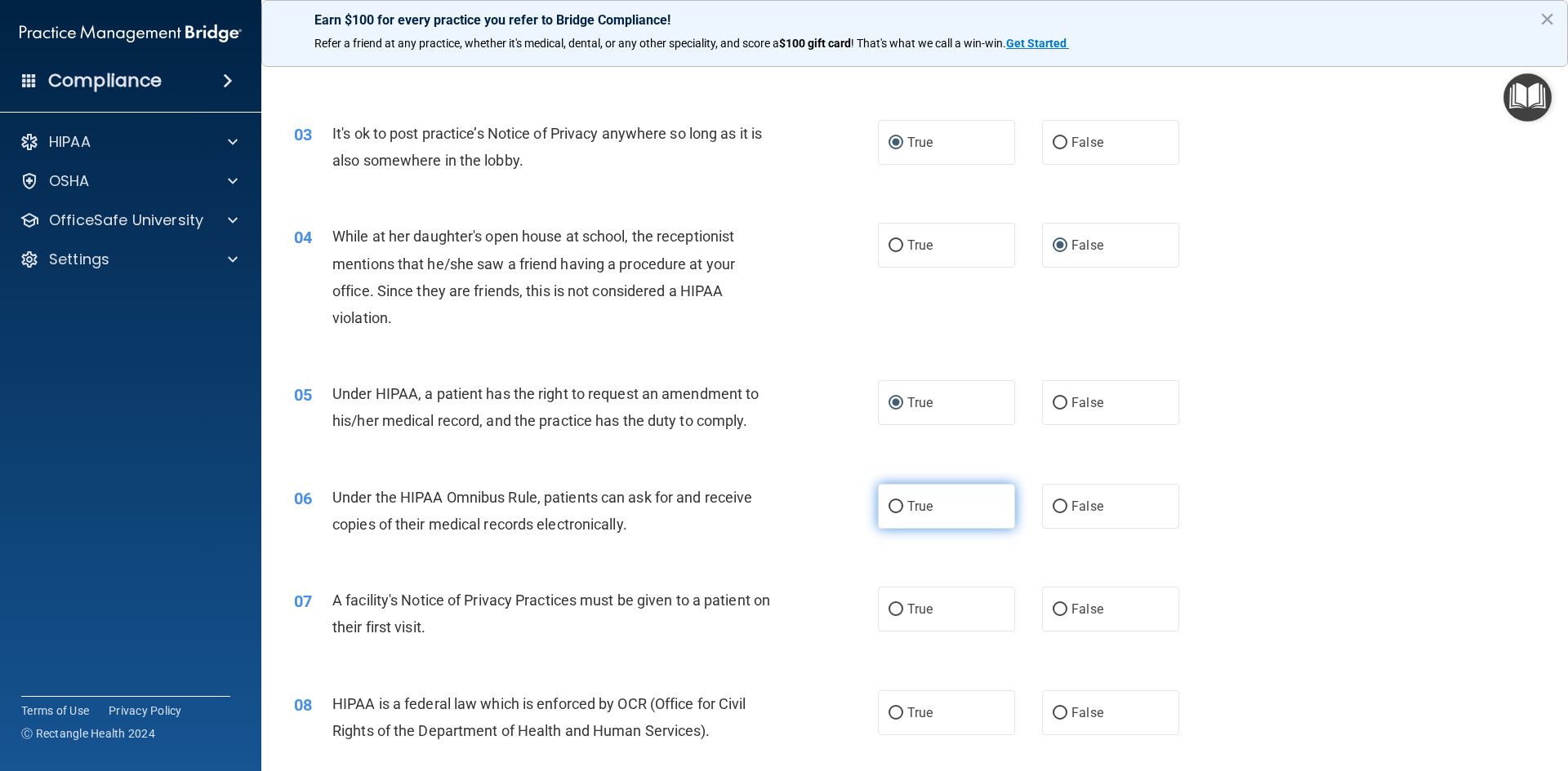
radio input "true"
click at [893, 609] on input "True" at bounding box center [895, 610] width 15 height 12
radio input "true"
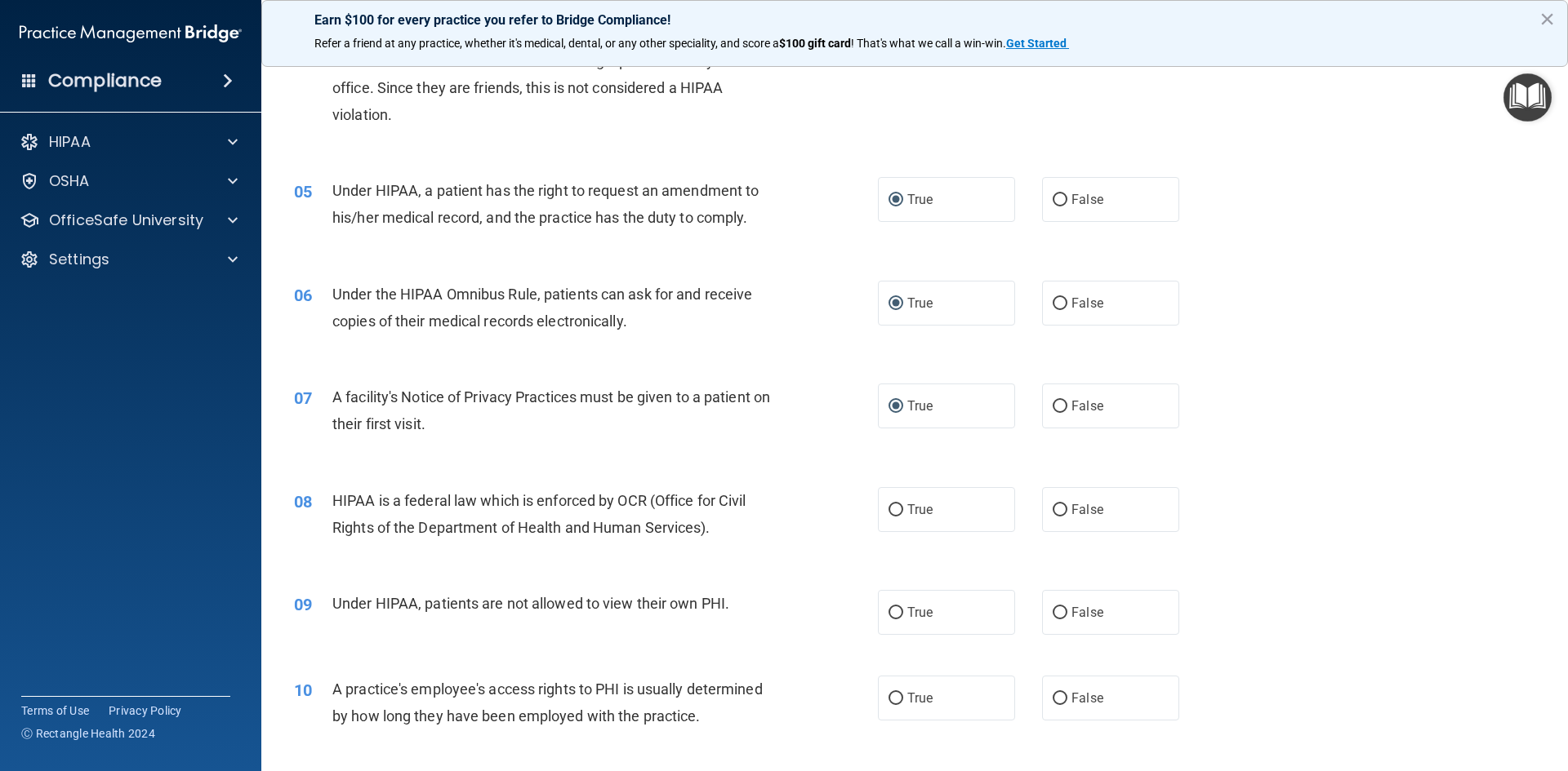
scroll to position [599, 0]
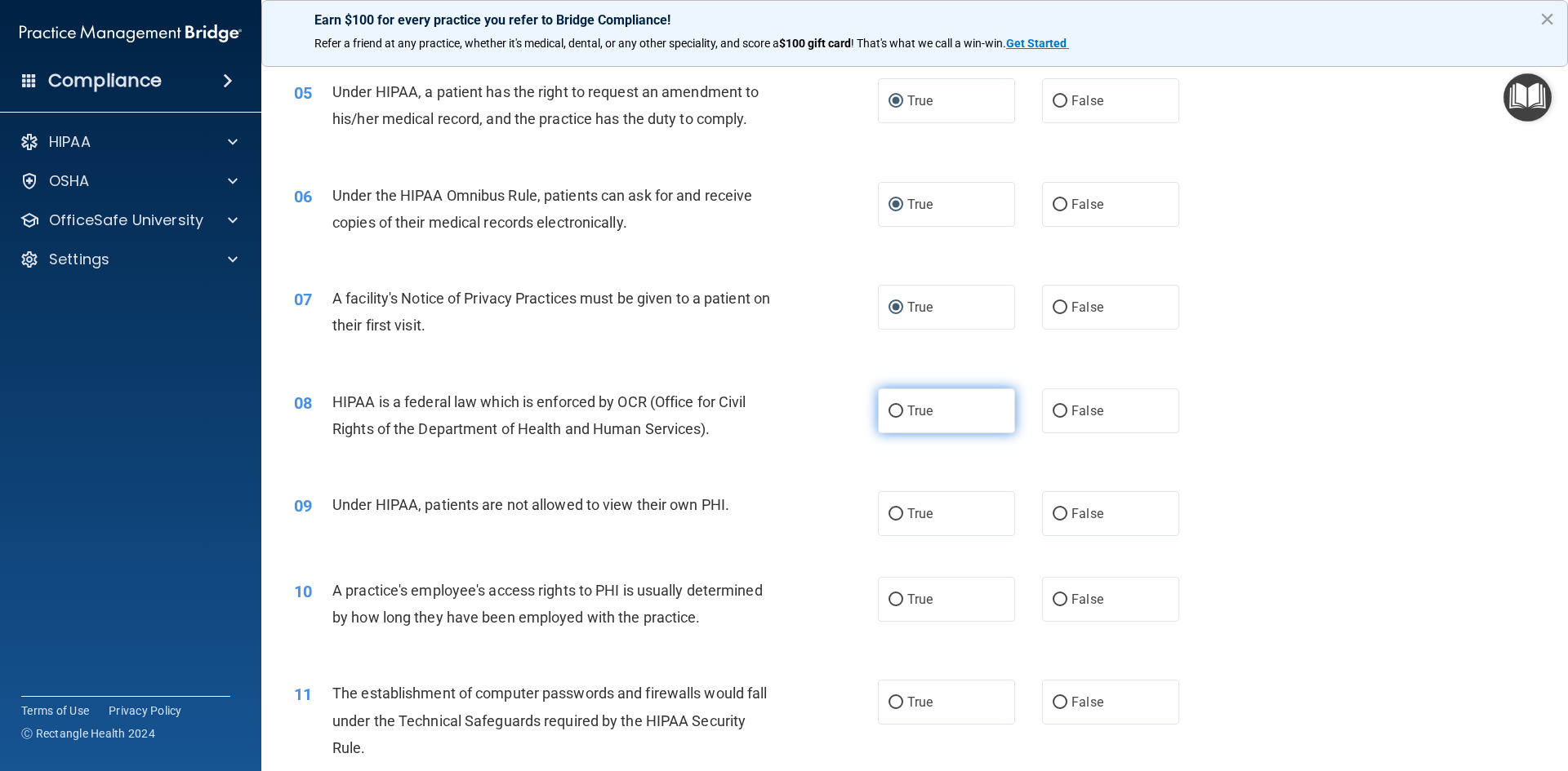
click at [893, 411] on input "True" at bounding box center [895, 411] width 15 height 12
radio input "true"
click at [888, 508] on input "True" at bounding box center [895, 514] width 15 height 12
radio input "true"
click at [1042, 598] on label "False" at bounding box center [1110, 599] width 138 height 45
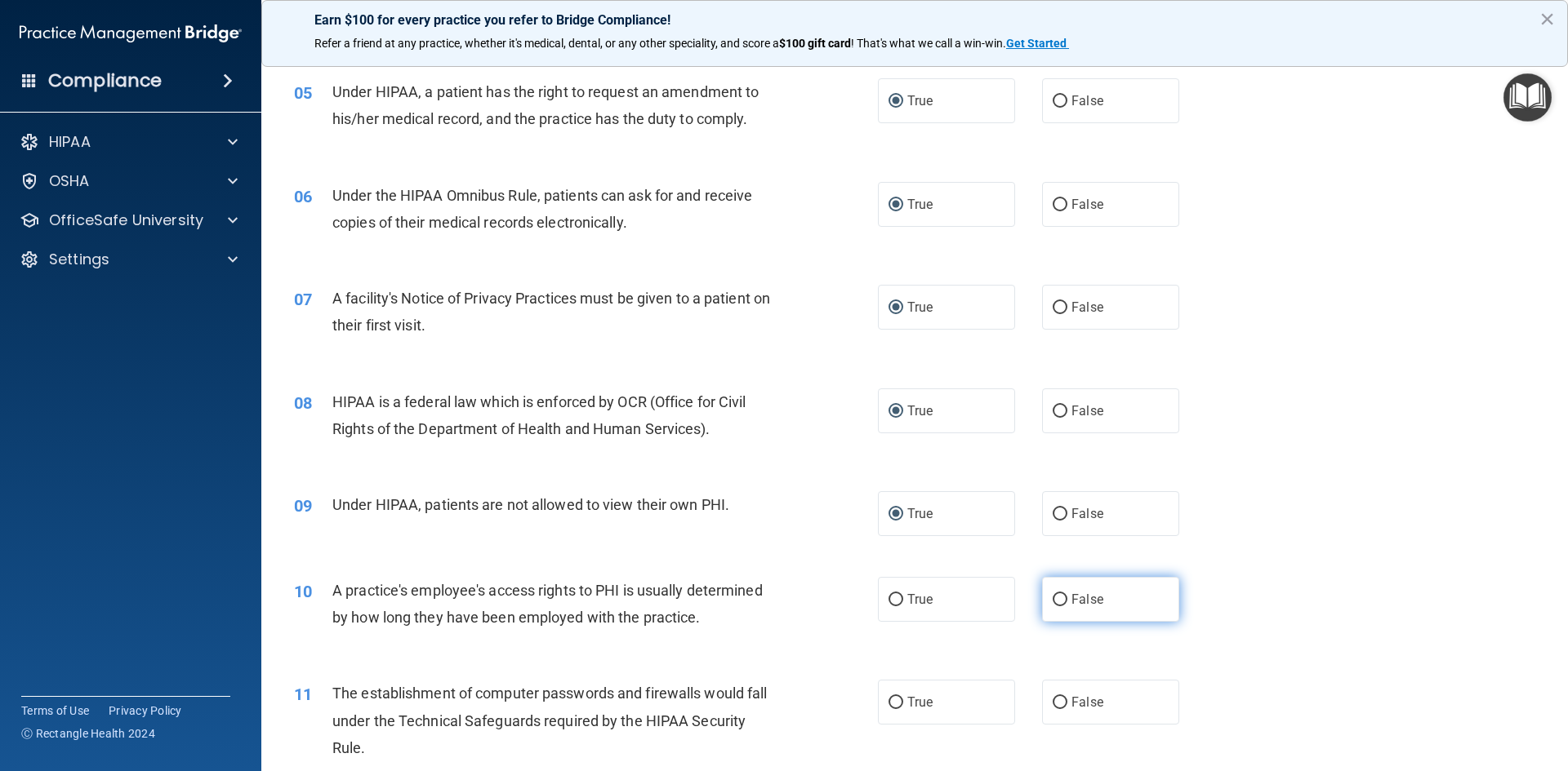
click at [1053, 598] on input "False" at bounding box center [1059, 600] width 15 height 12
radio input "true"
click at [891, 708] on input "True" at bounding box center [895, 703] width 15 height 12
radio input "true"
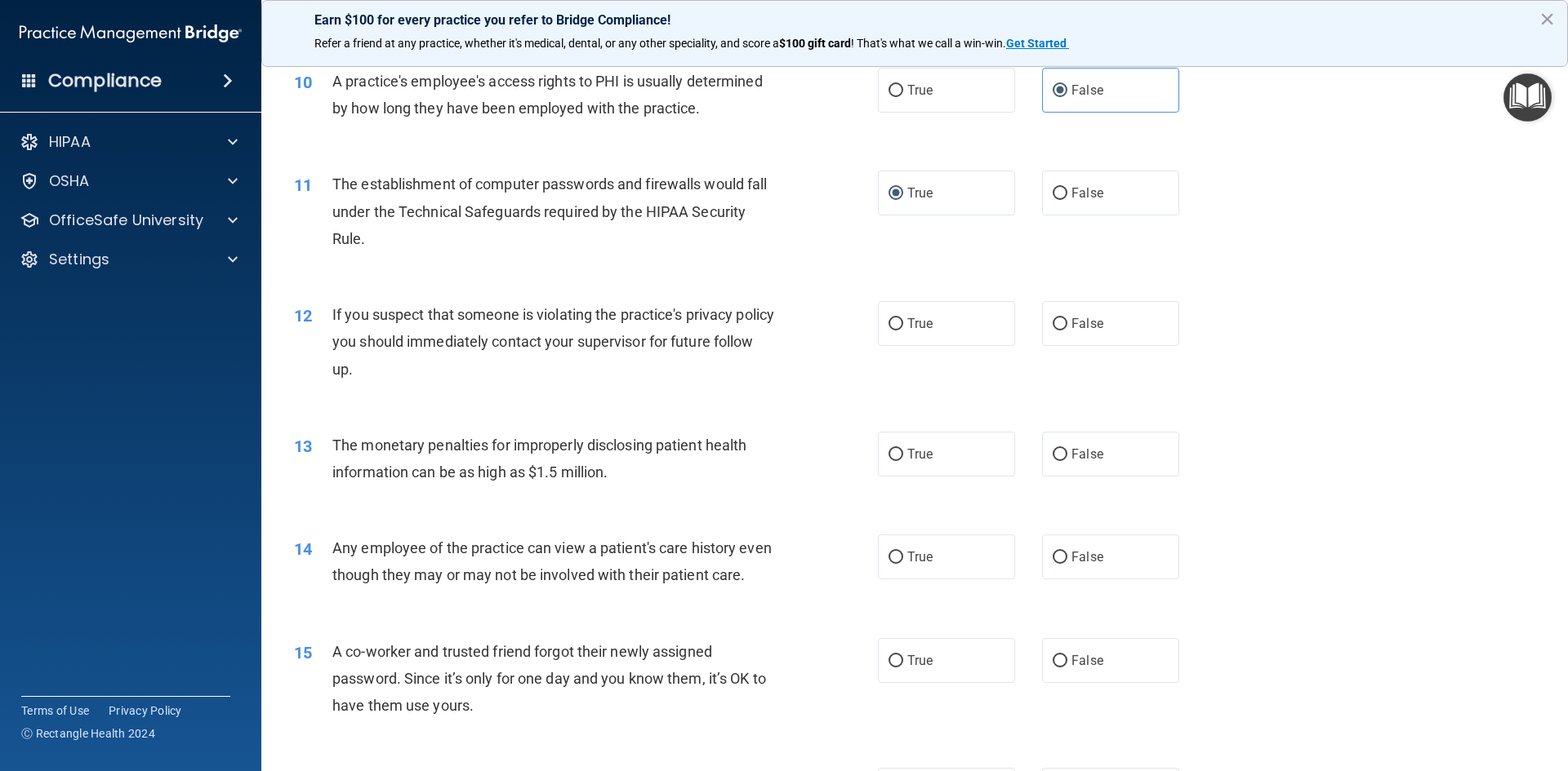
scroll to position [1113, 0]
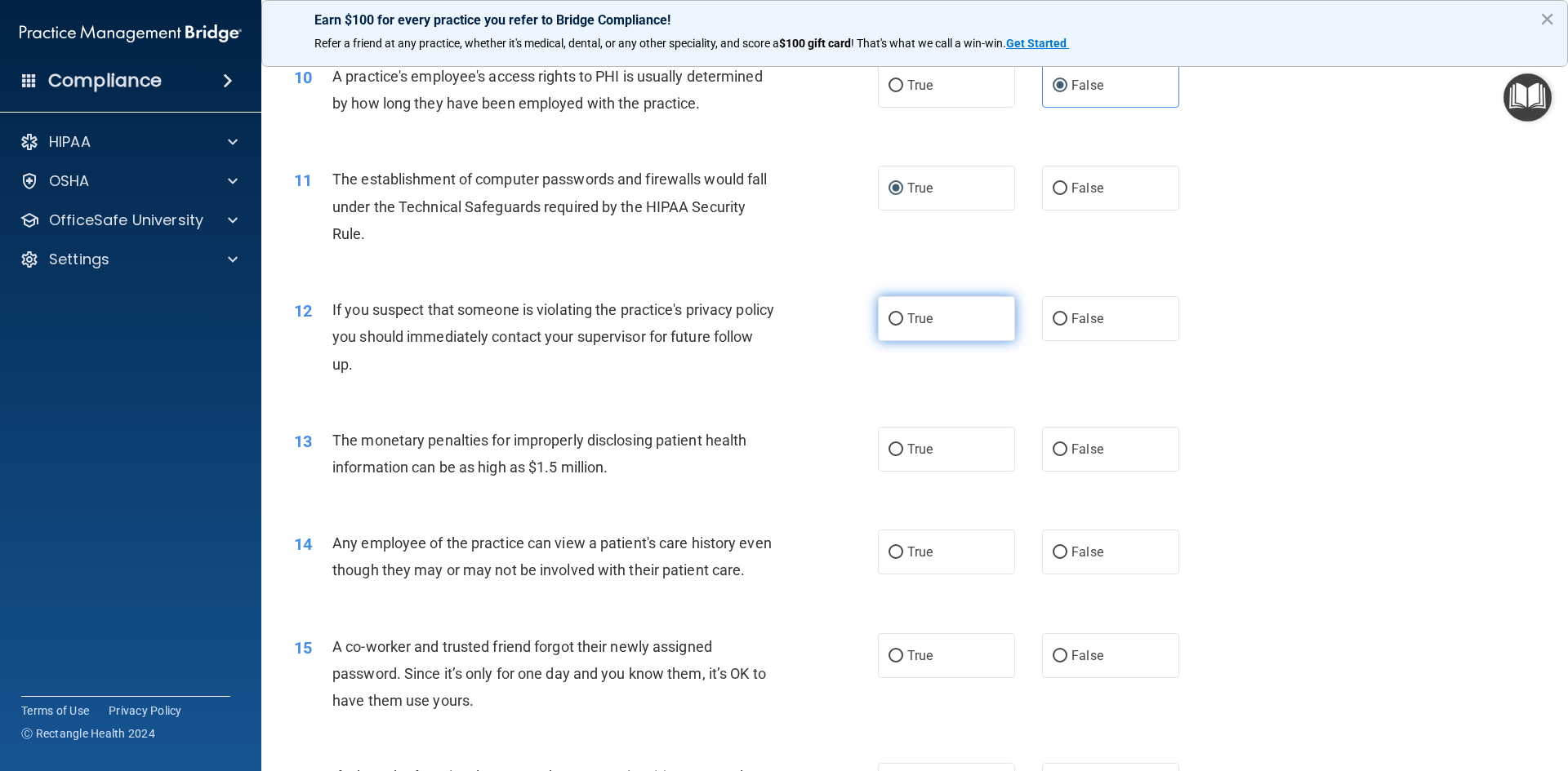
click at [893, 322] on input "True" at bounding box center [895, 320] width 15 height 12
radio input "true"
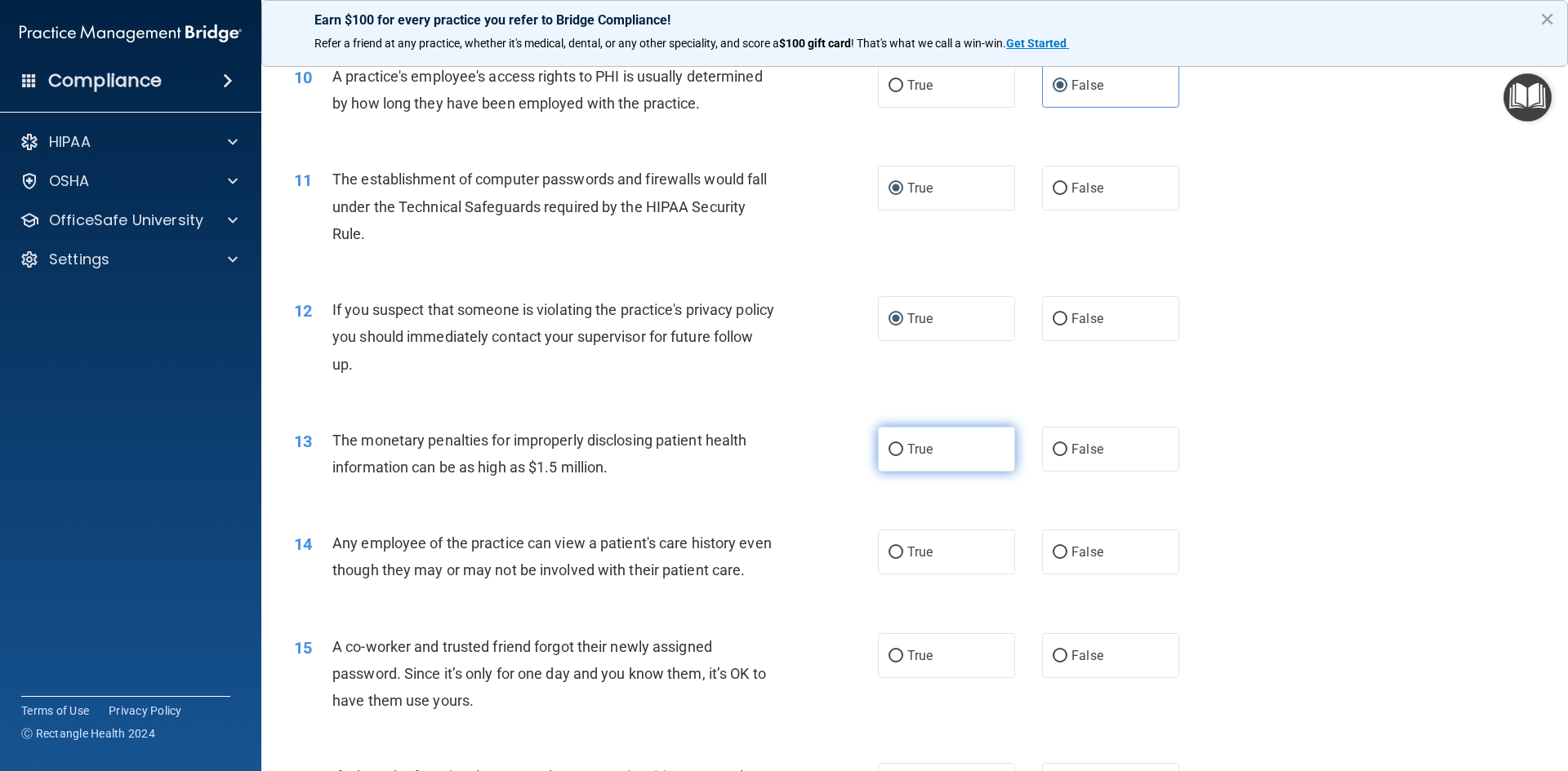
click at [899, 449] on label "True" at bounding box center [946, 449] width 138 height 45
click at [899, 449] on input "True" at bounding box center [895, 450] width 15 height 12
radio input "true"
click at [1055, 551] on input "False" at bounding box center [1059, 553] width 15 height 12
radio input "true"
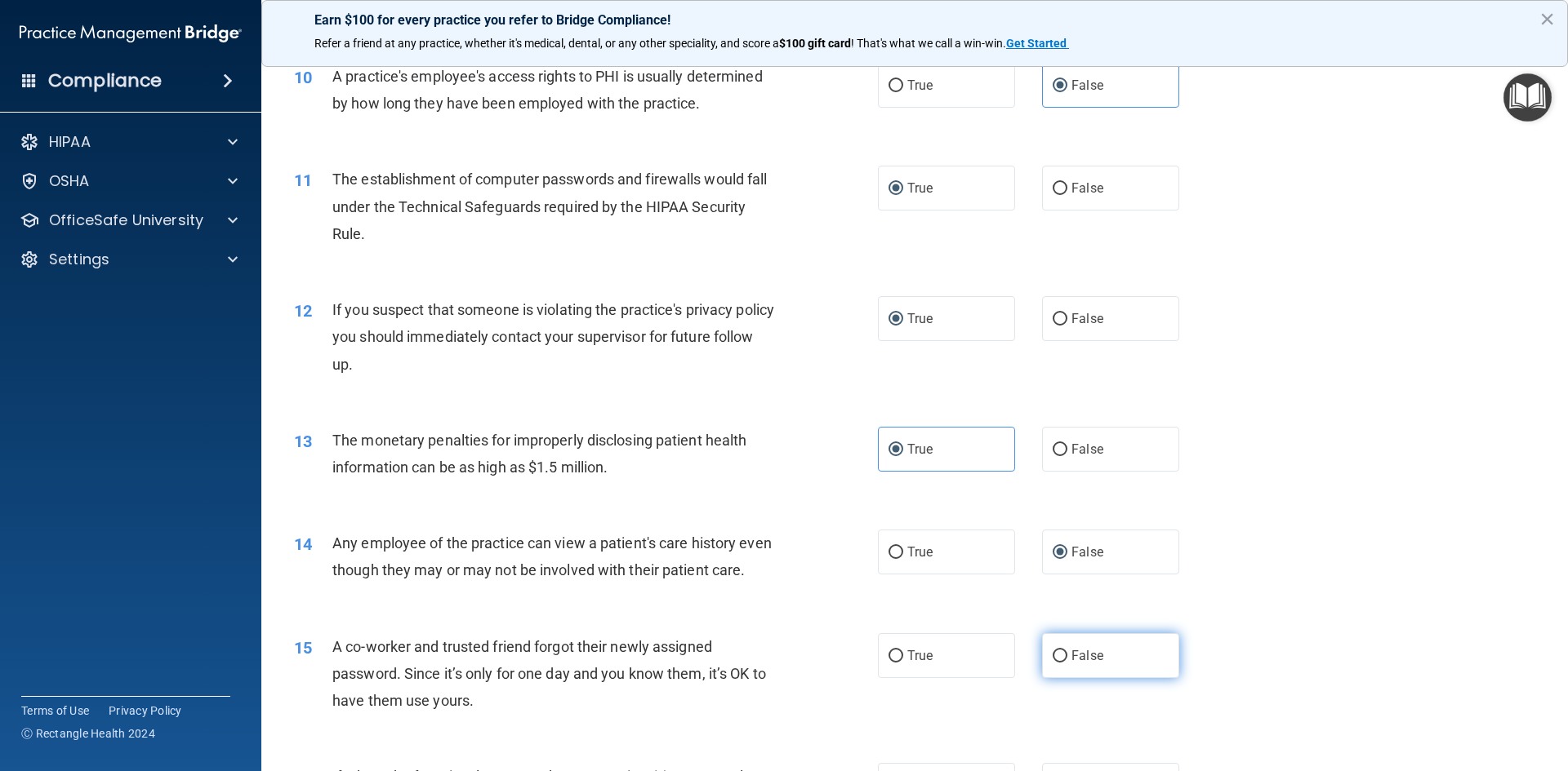
click at [1053, 663] on input "False" at bounding box center [1059, 656] width 15 height 12
radio input "true"
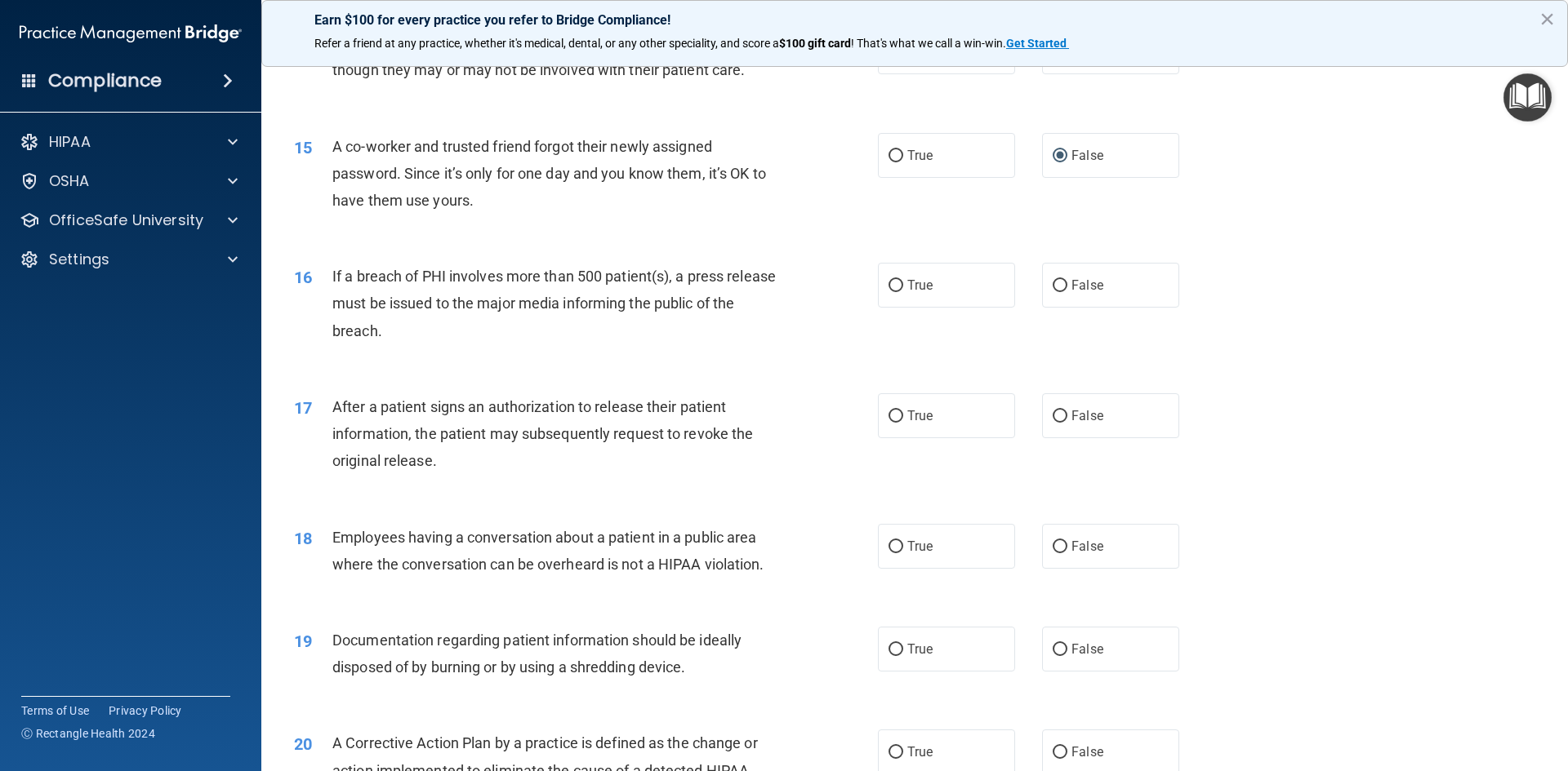
scroll to position [1641, 0]
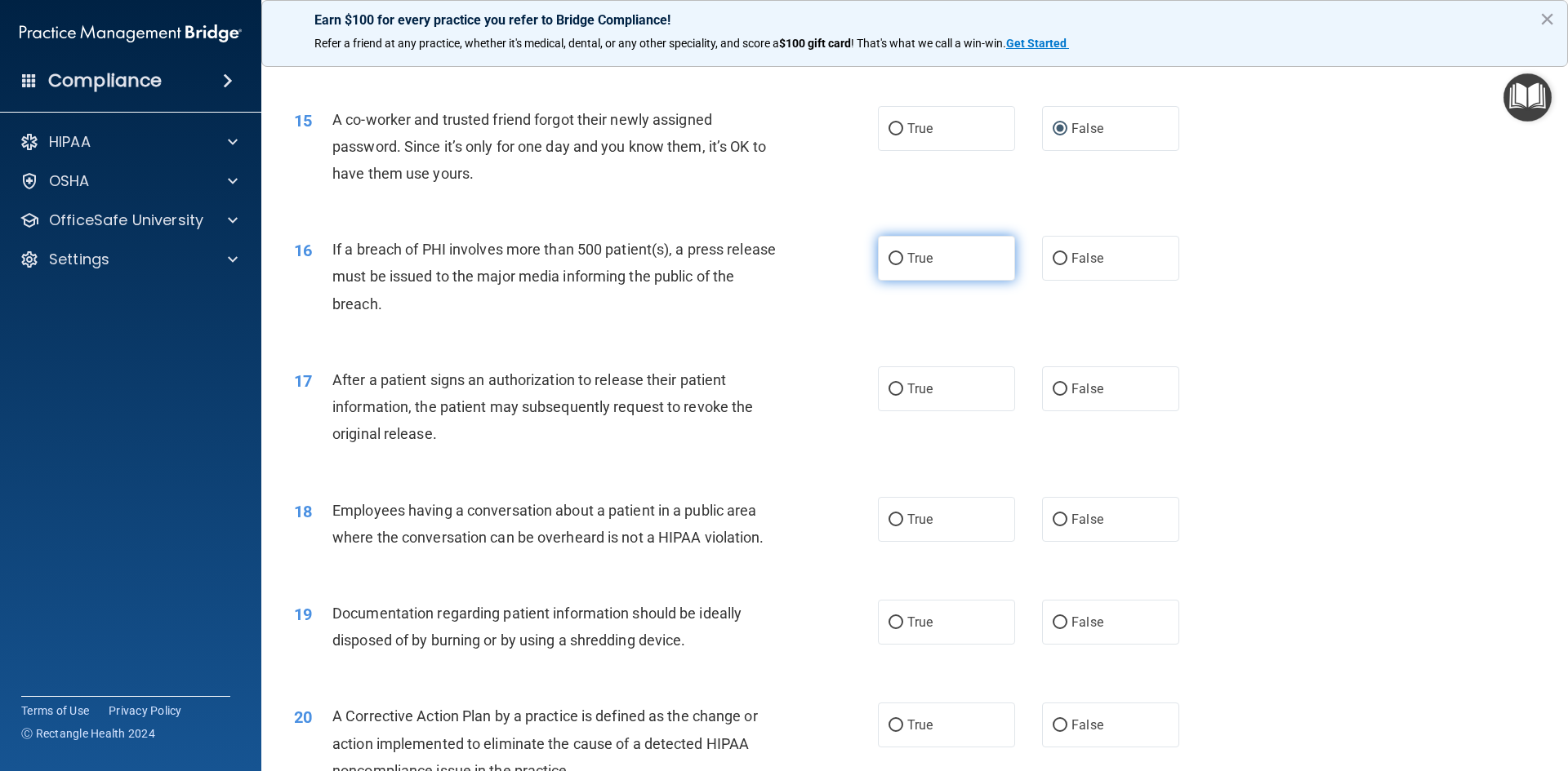
click at [888, 265] on input "True" at bounding box center [895, 259] width 15 height 12
radio input "true"
click at [891, 396] on input "True" at bounding box center [895, 390] width 15 height 12
radio input "true"
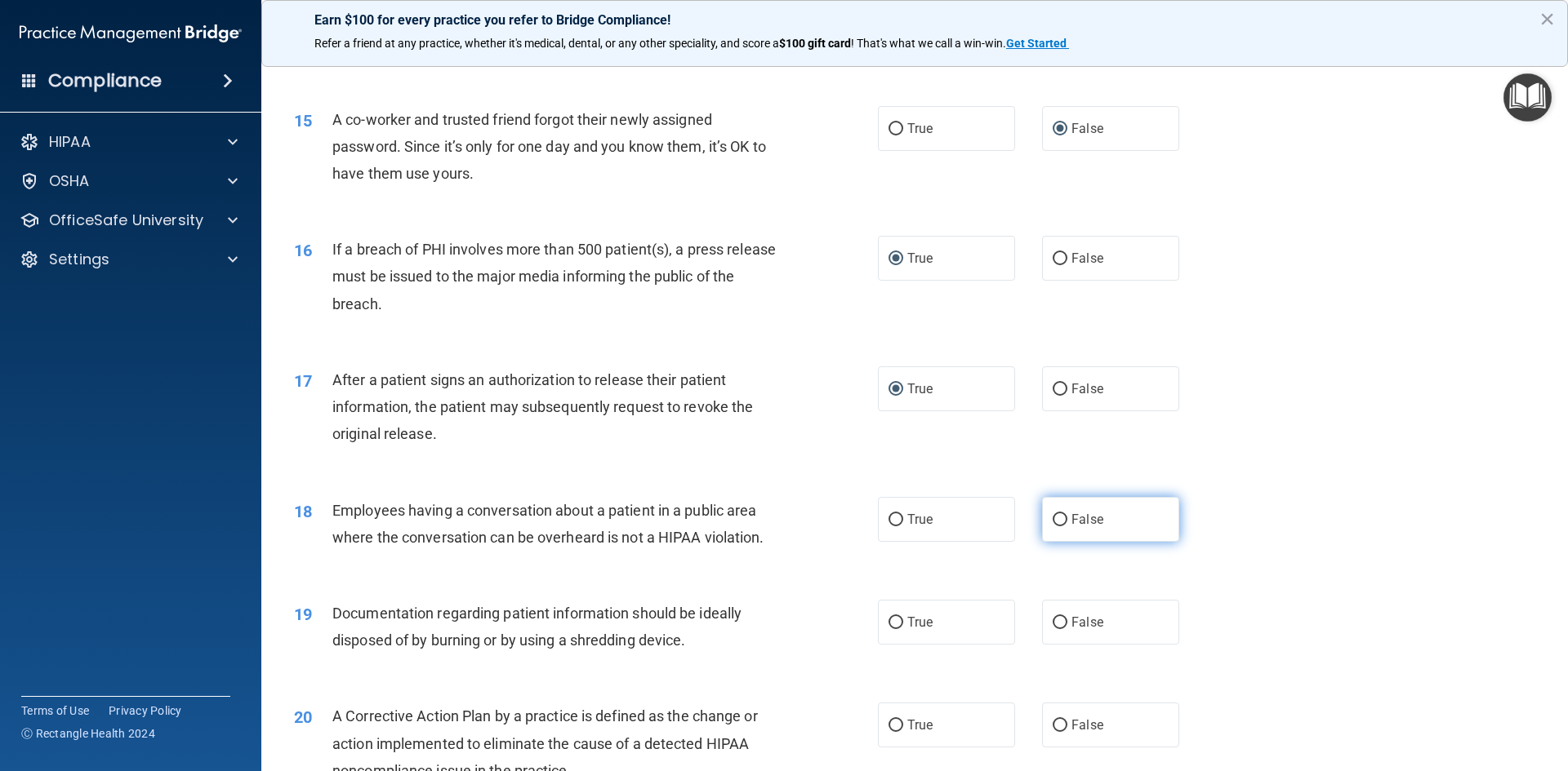
click at [1053, 526] on input "False" at bounding box center [1059, 520] width 15 height 12
radio input "true"
click at [890, 629] on input "True" at bounding box center [895, 623] width 15 height 12
radio input "true"
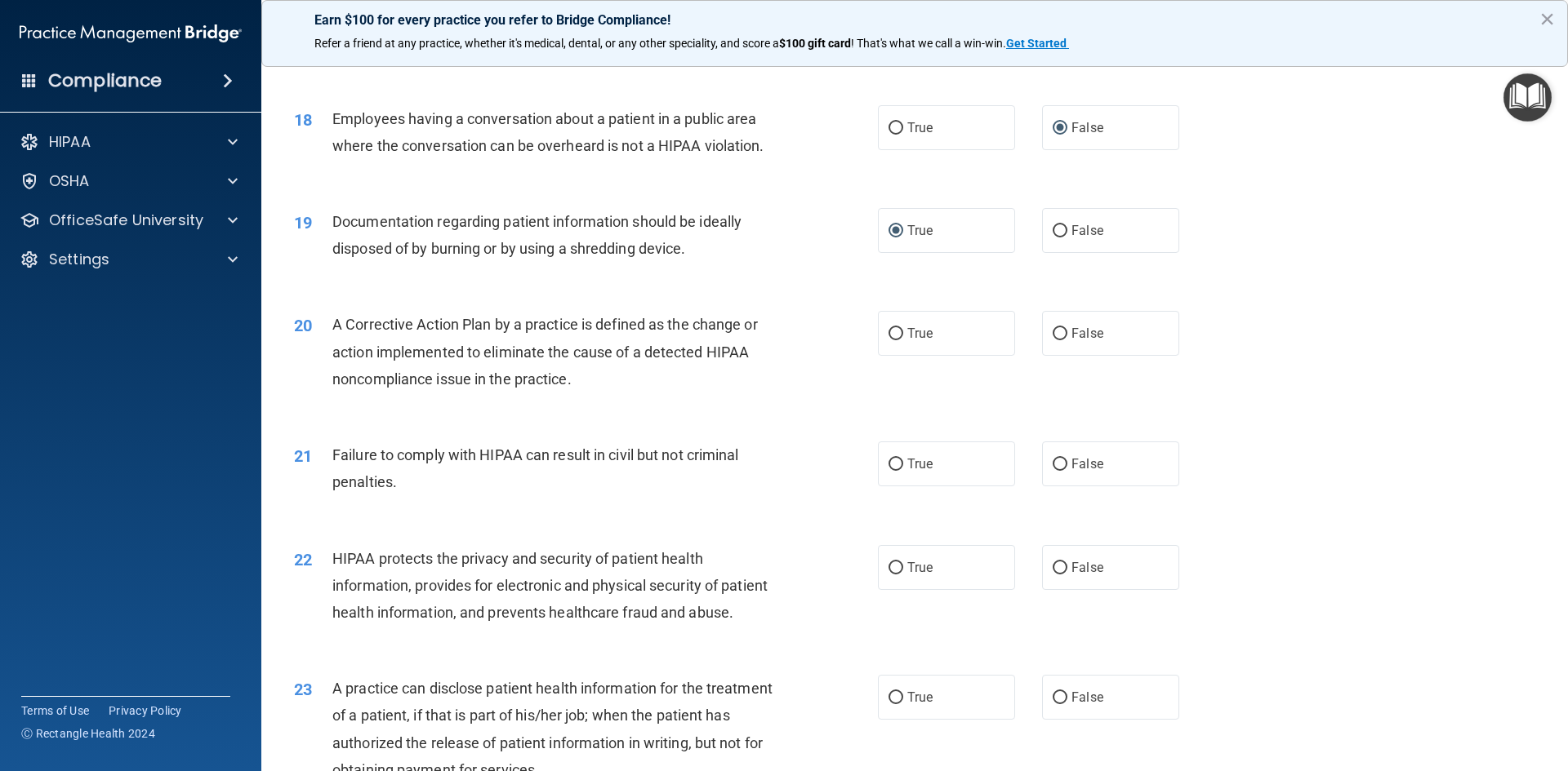
scroll to position [2095, 0]
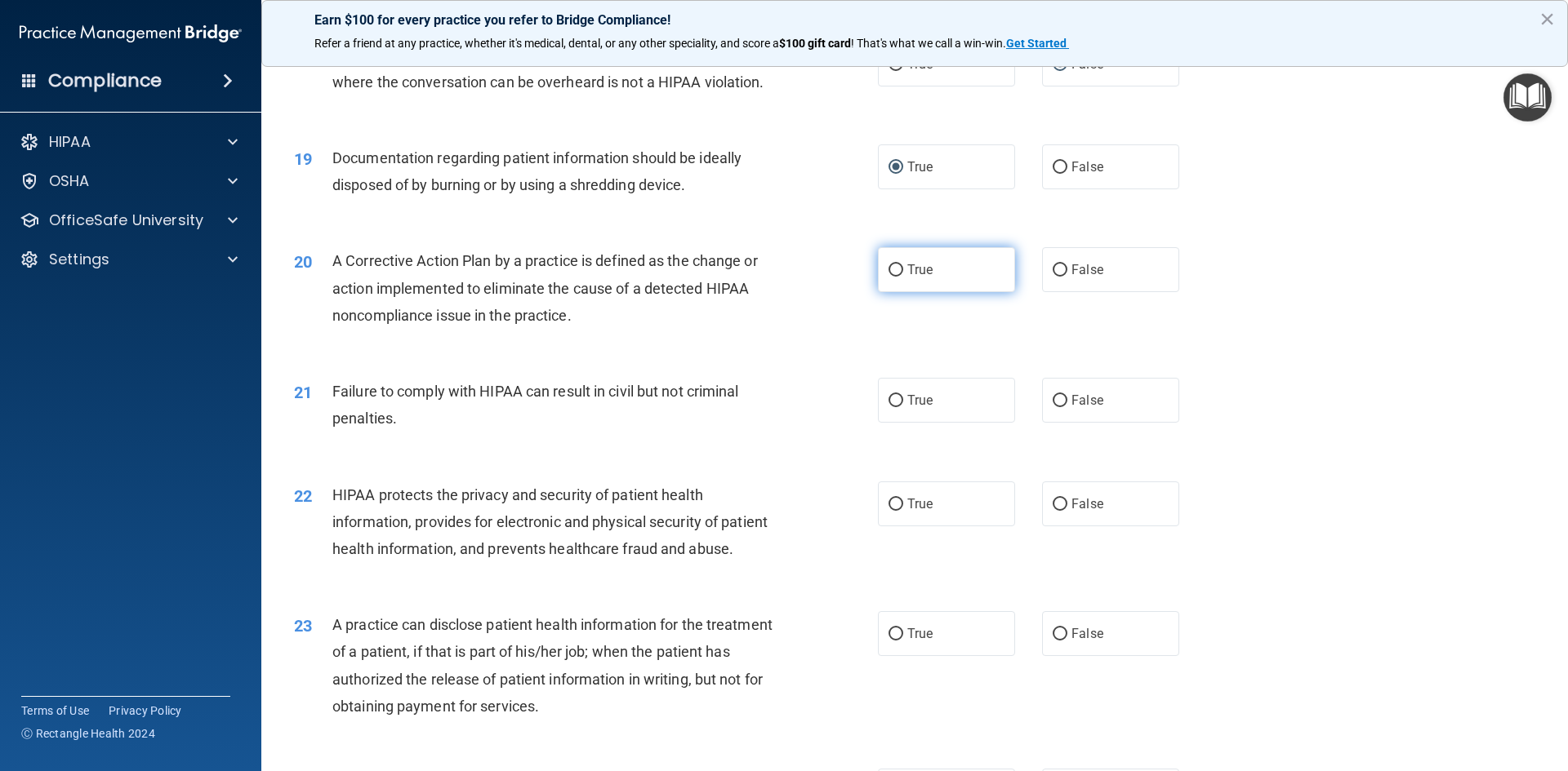
click at [891, 277] on input "True" at bounding box center [895, 271] width 15 height 12
radio input "true"
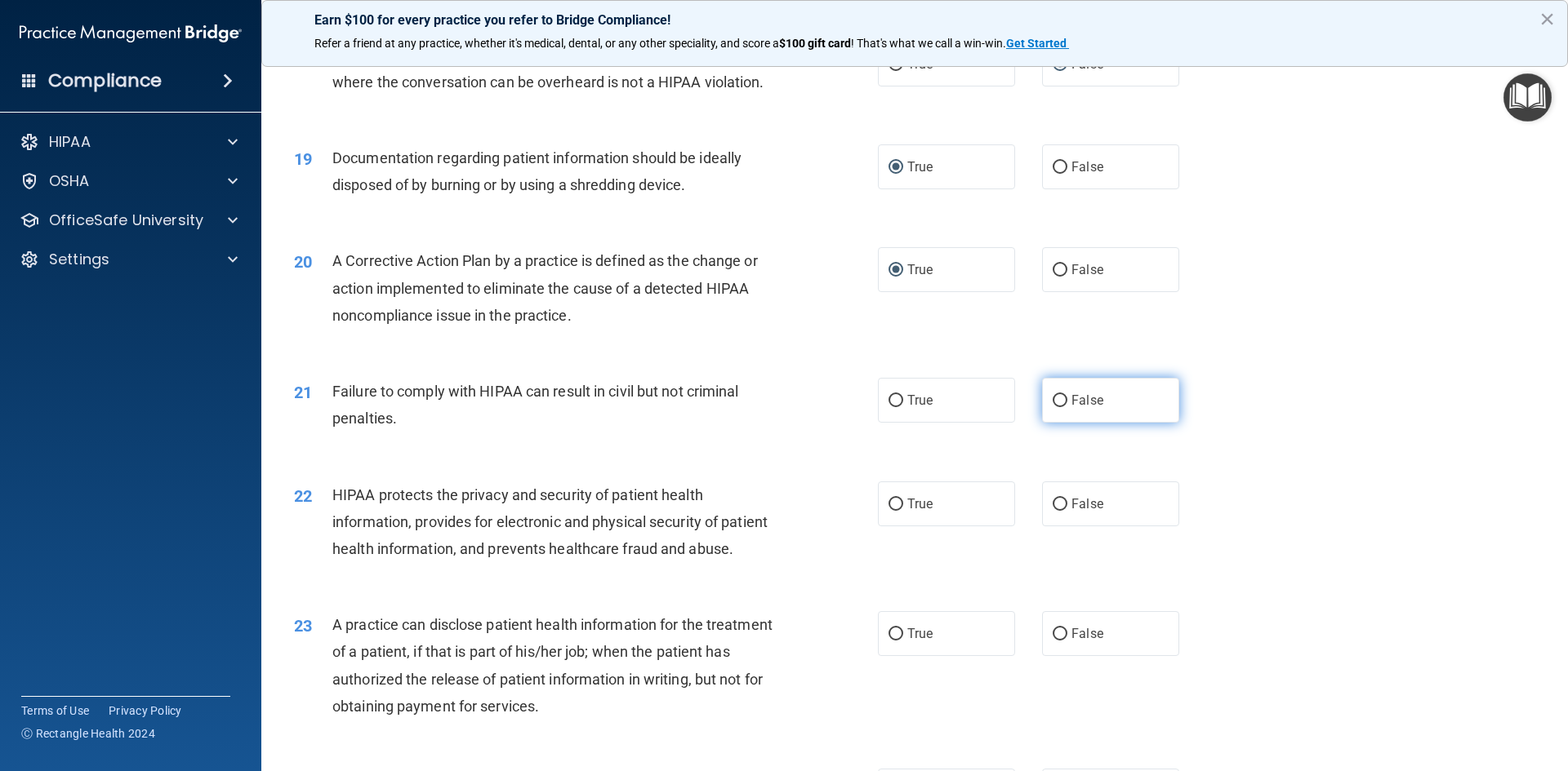
click at [1057, 407] on input "False" at bounding box center [1059, 401] width 15 height 12
radio input "true"
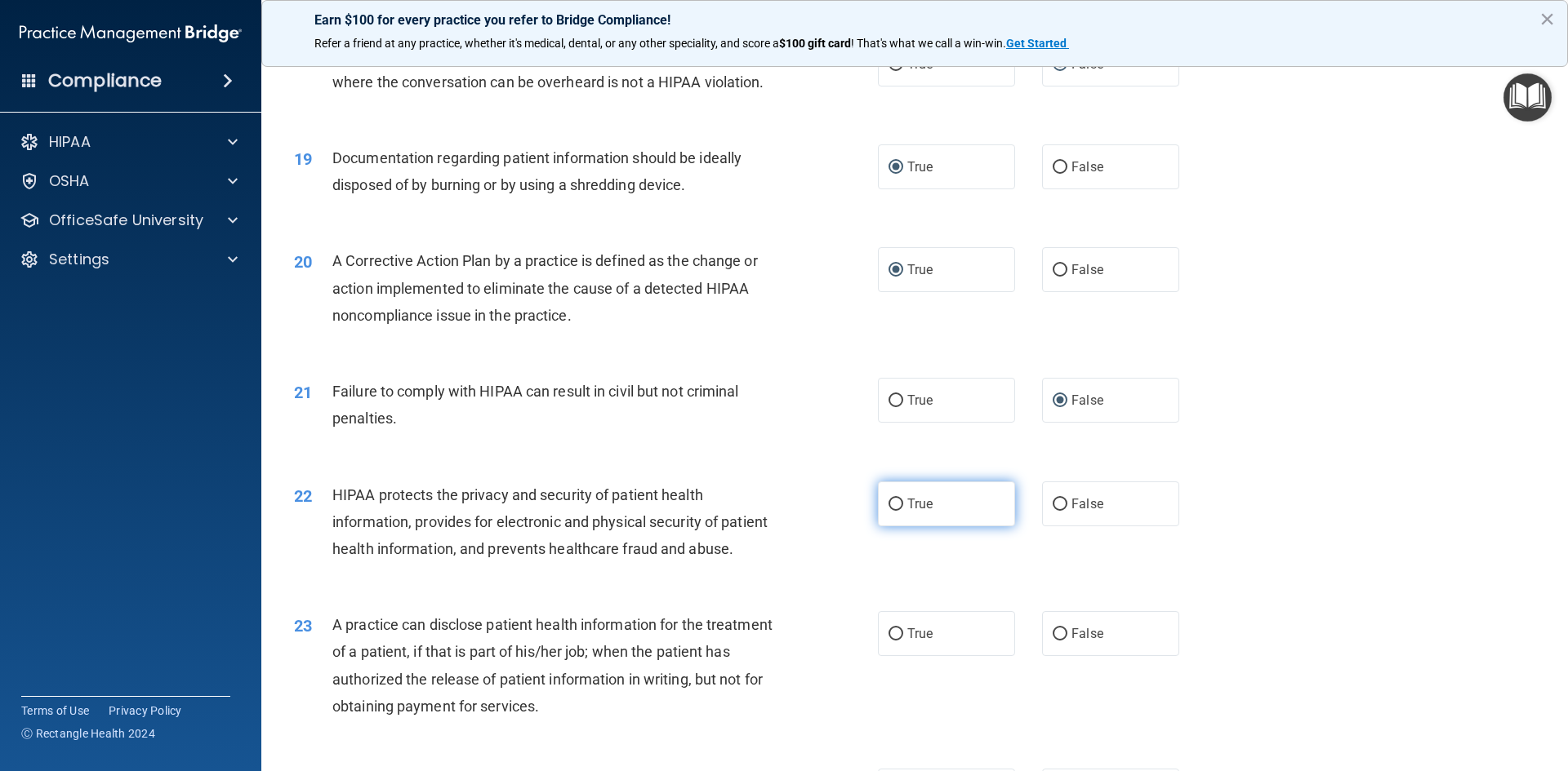
click at [888, 511] on input "True" at bounding box center [895, 505] width 15 height 12
radio input "true"
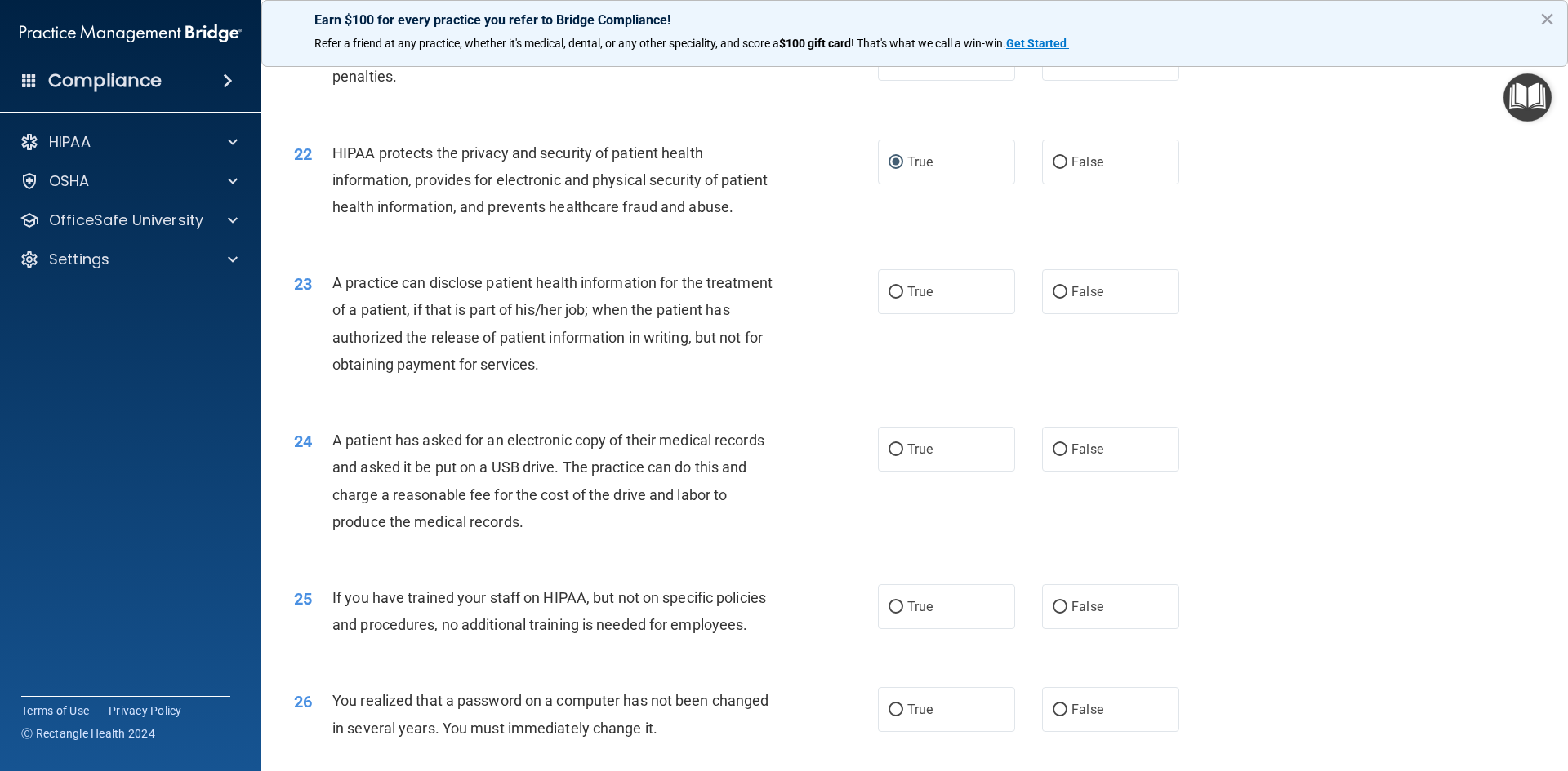
scroll to position [2443, 0]
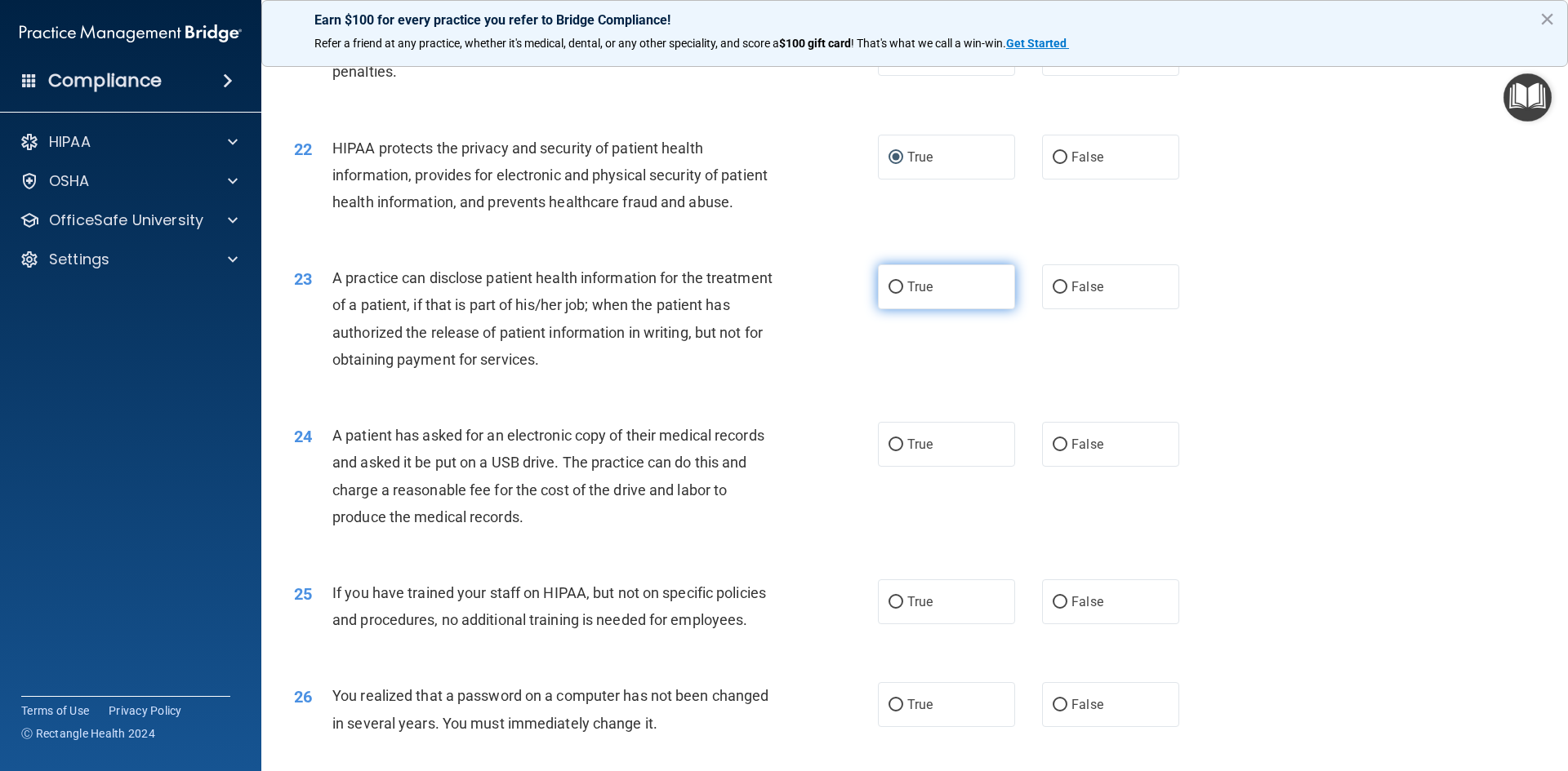
click at [888, 294] on input "True" at bounding box center [895, 288] width 15 height 12
radio input "true"
click at [1057, 451] on input "False" at bounding box center [1059, 445] width 15 height 12
radio input "true"
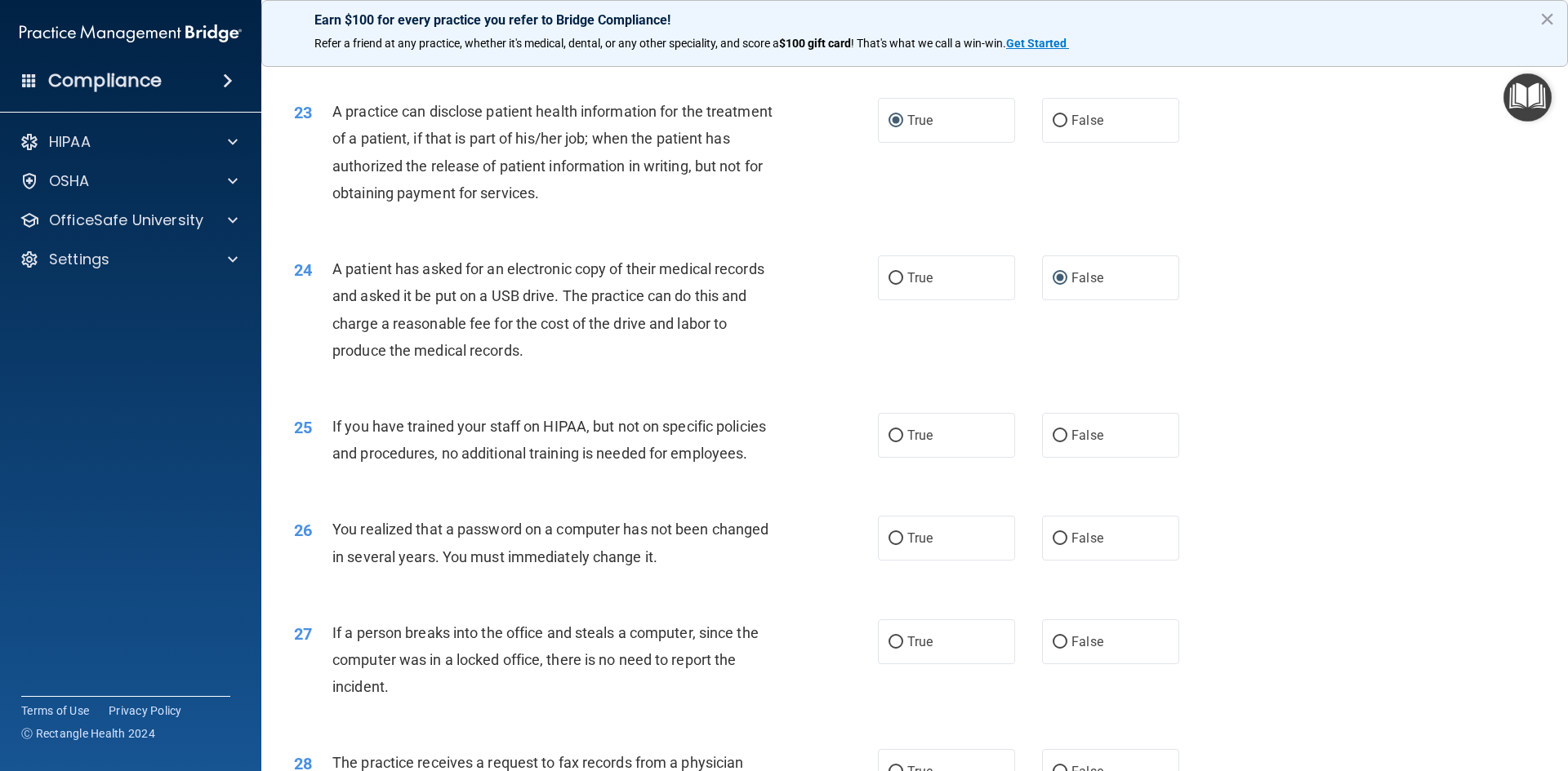
scroll to position [2618, 0]
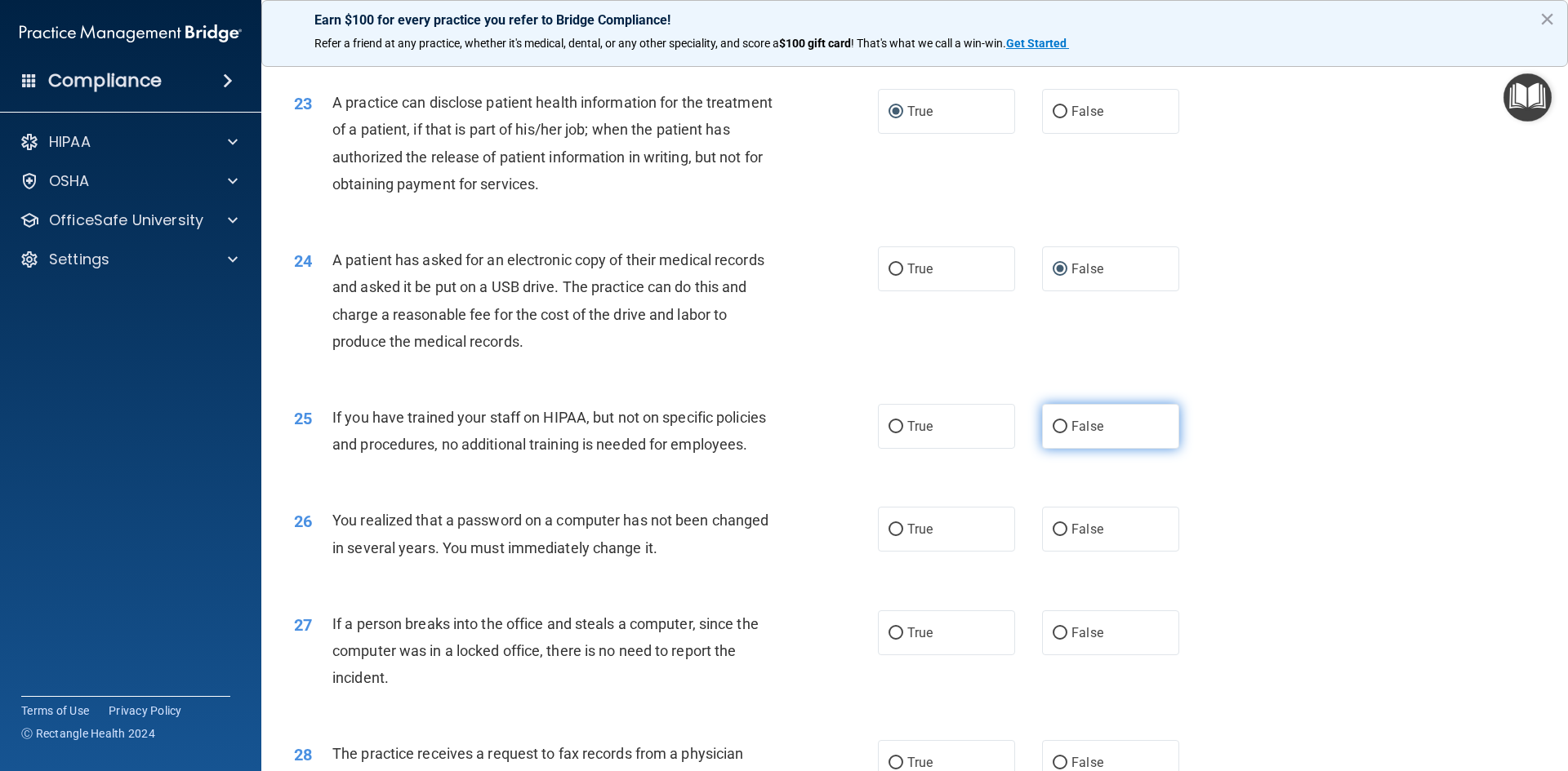
click at [1053, 433] on input "False" at bounding box center [1059, 427] width 15 height 12
radio input "true"
click at [897, 551] on label "True" at bounding box center [946, 529] width 138 height 45
click at [897, 536] on input "True" at bounding box center [895, 530] width 15 height 12
radio input "true"
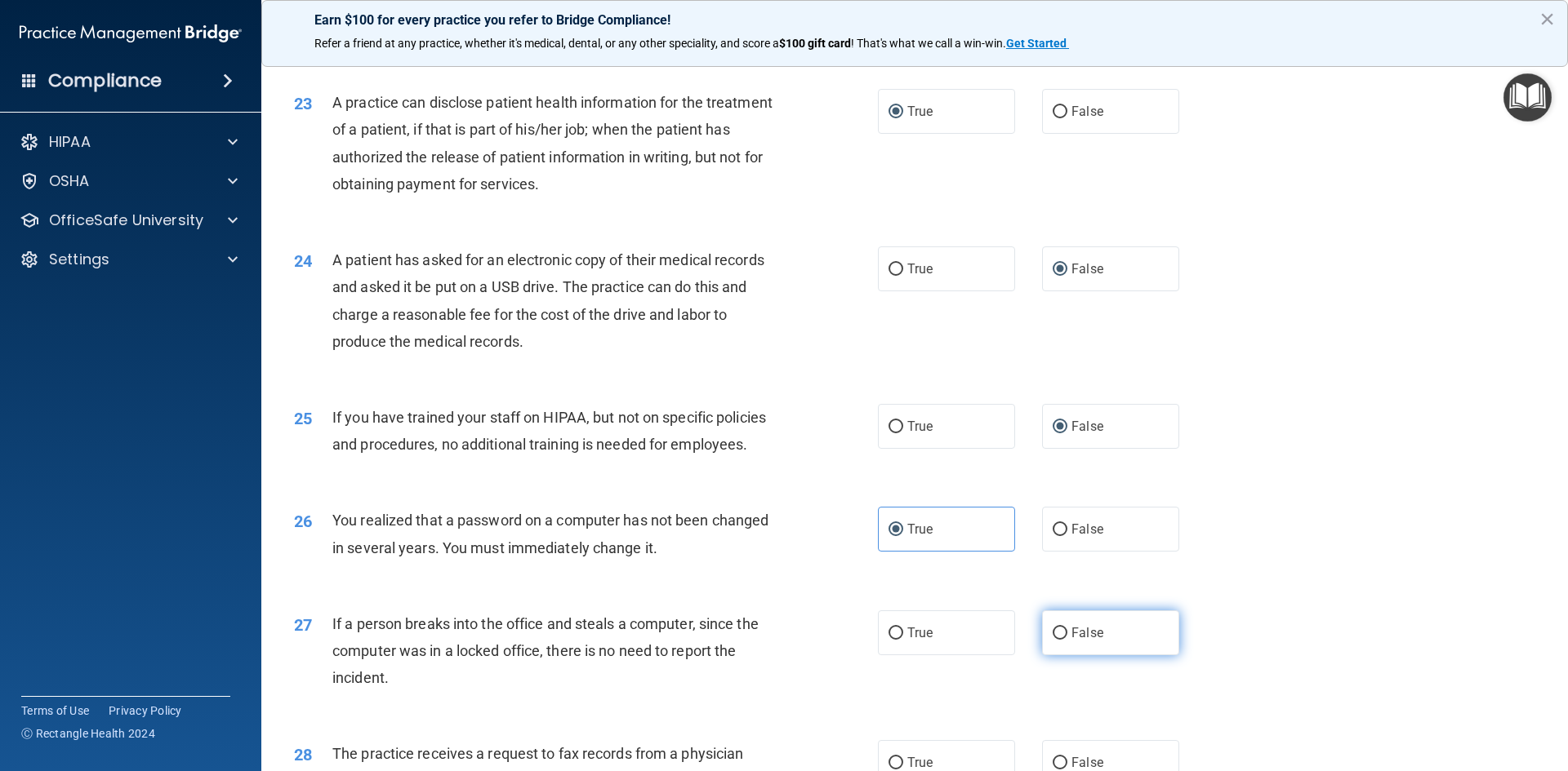
click at [1057, 640] on input "False" at bounding box center [1059, 634] width 15 height 12
radio input "true"
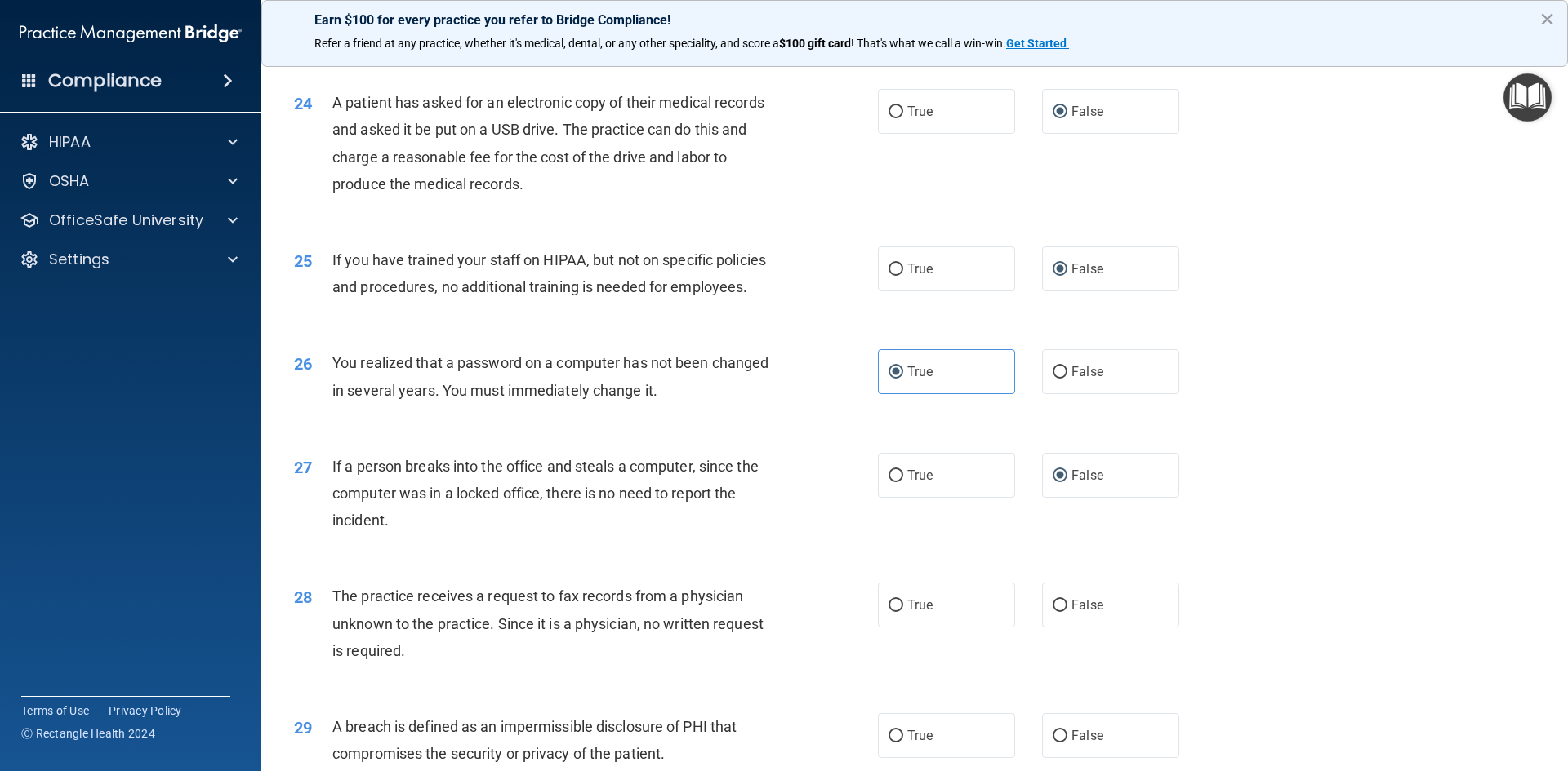
scroll to position [2807, 0]
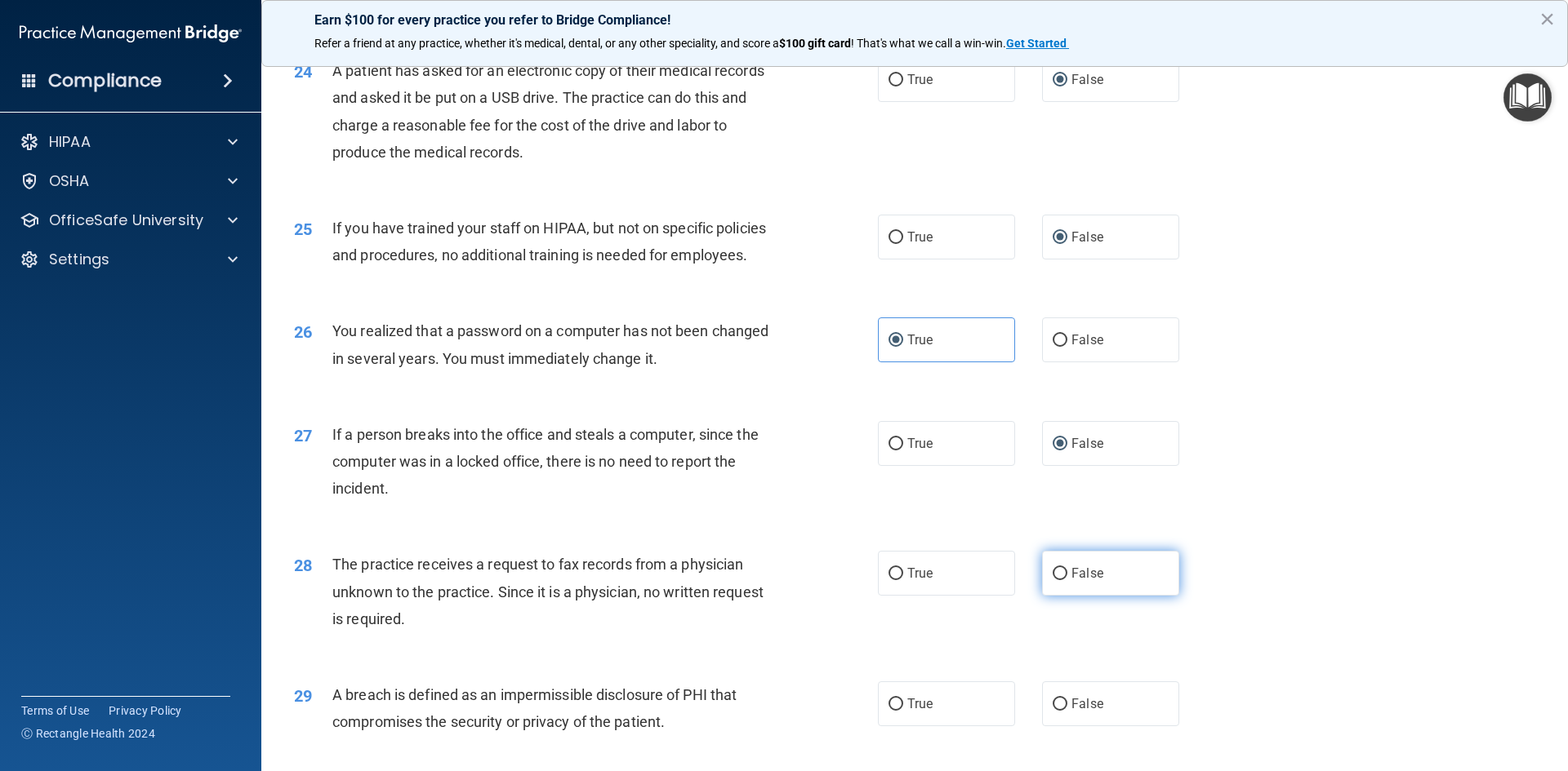
click at [1058, 580] on input "False" at bounding box center [1059, 574] width 15 height 12
radio input "true"
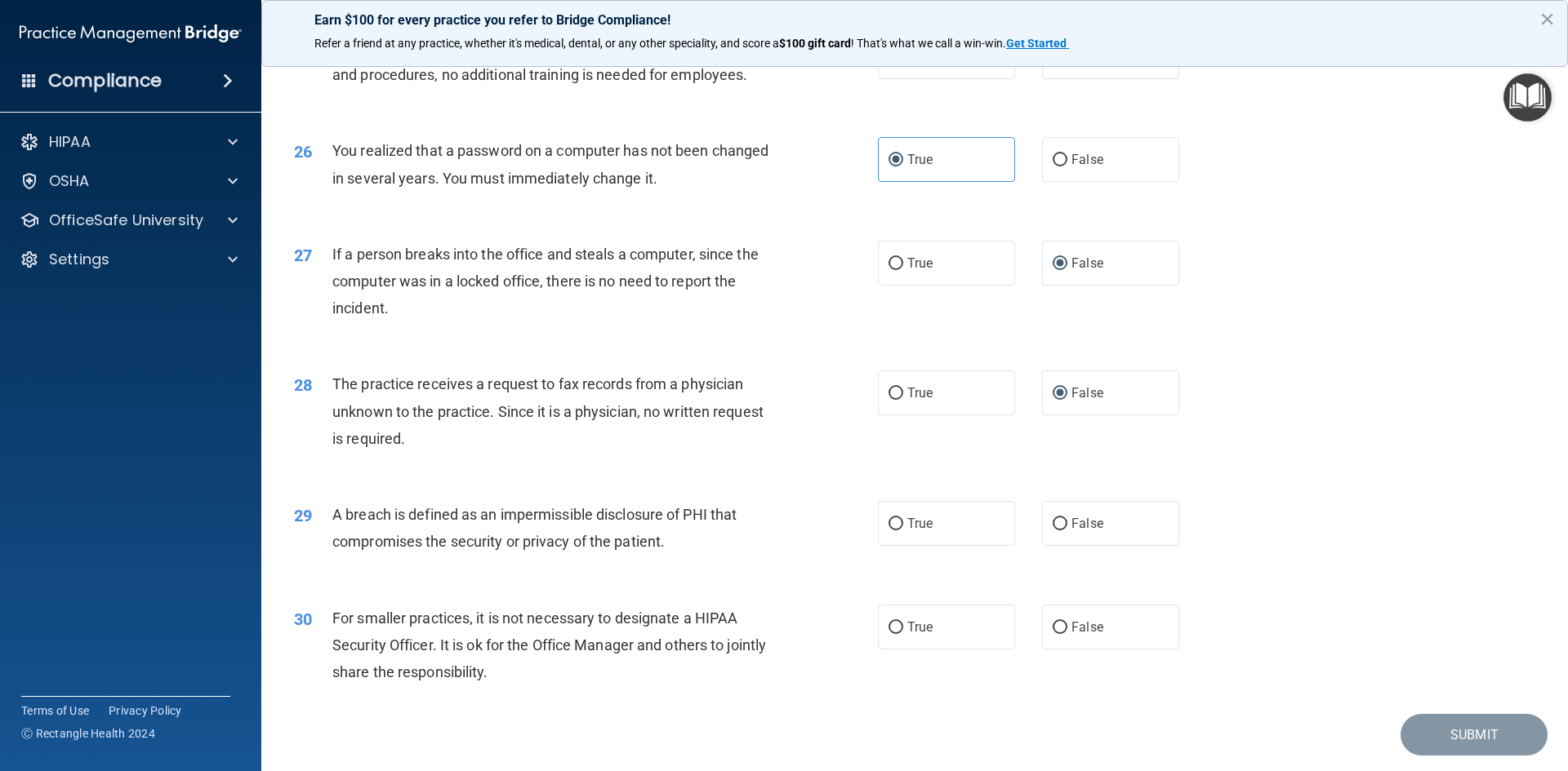
scroll to position [3019, 0]
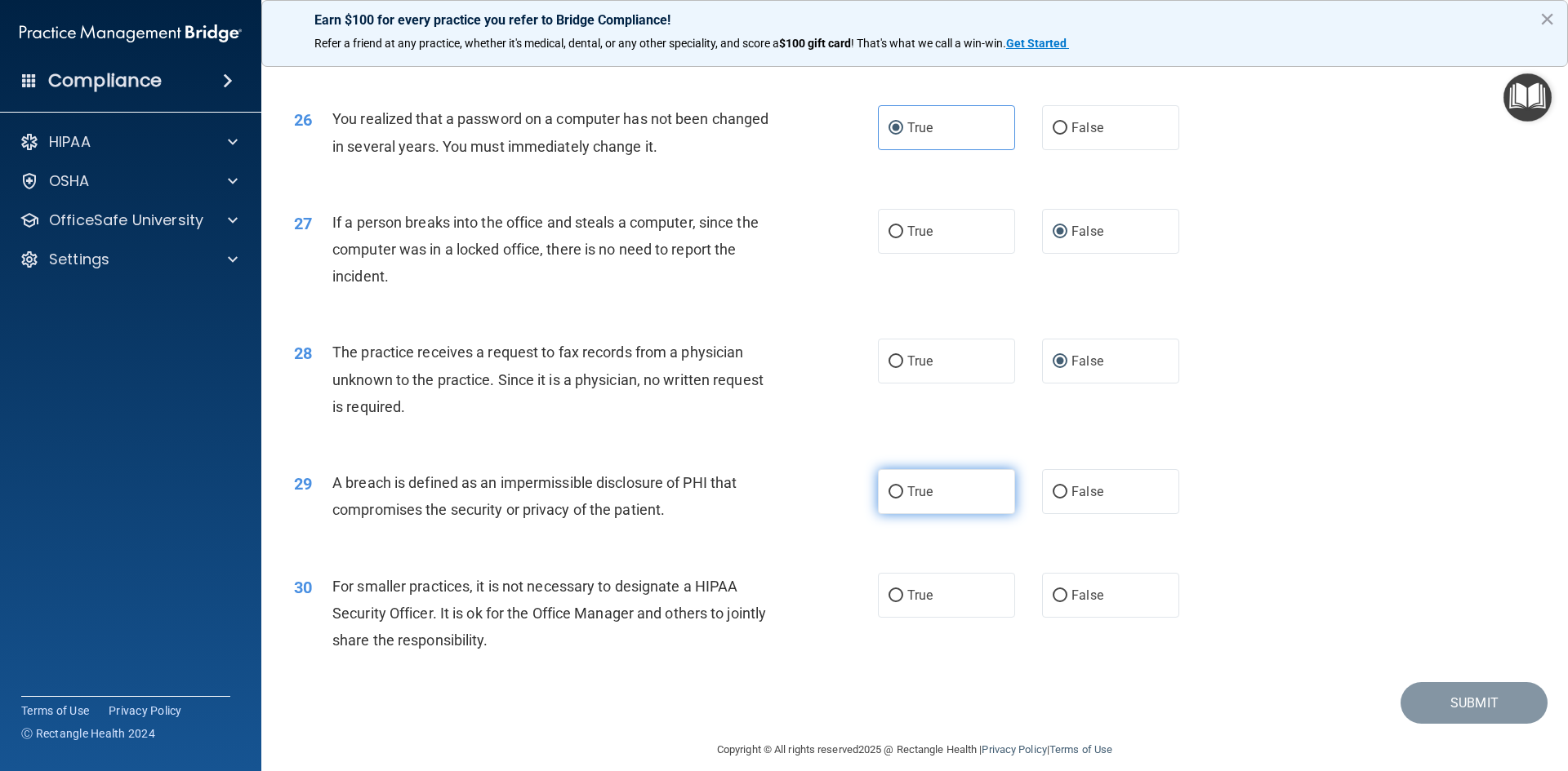
click at [888, 499] on input "True" at bounding box center [895, 493] width 15 height 12
radio input "true"
click at [1053, 602] on input "False" at bounding box center [1059, 596] width 15 height 12
radio input "true"
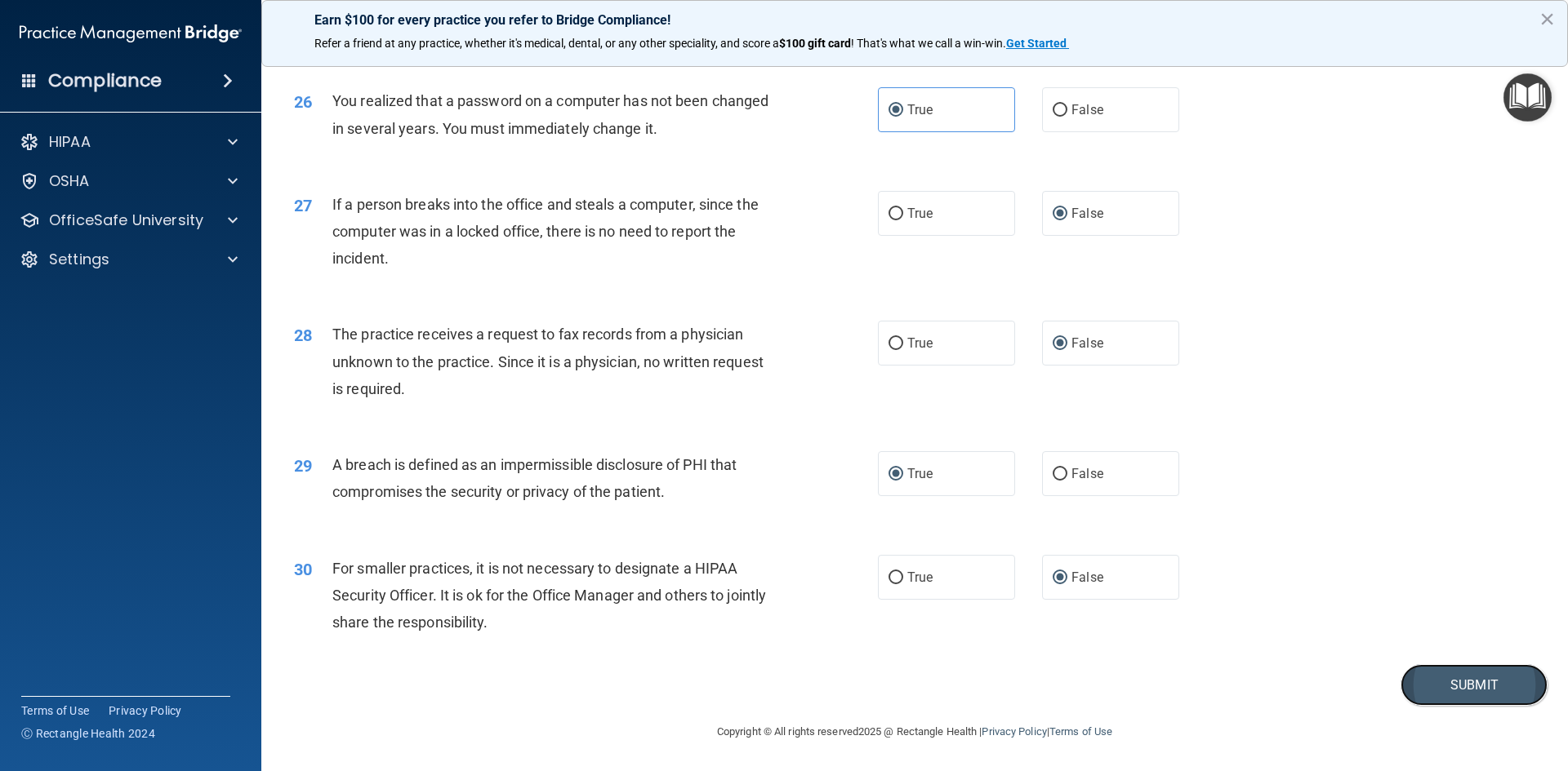
click at [1460, 693] on button "Submit" at bounding box center [1474, 685] width 147 height 41
click at [1408, 676] on button "Submit" at bounding box center [1474, 685] width 147 height 41
click at [1547, 11] on button "×" at bounding box center [1547, 19] width 16 height 26
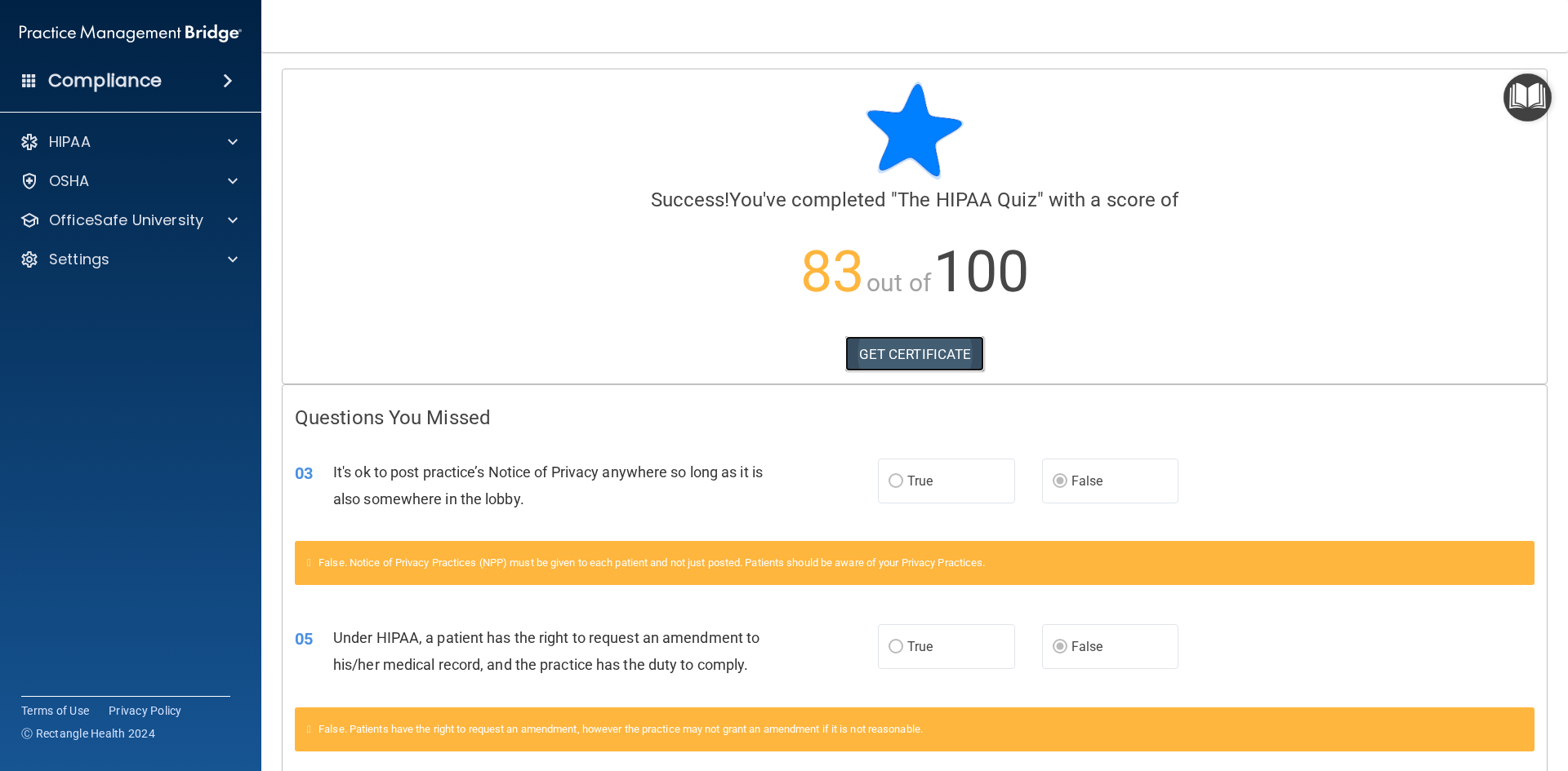
click at [925, 350] on link "GET CERTIFICATE" at bounding box center [914, 354] width 139 height 36
click at [116, 220] on p "OfficeSafe University" at bounding box center [126, 220] width 154 height 20
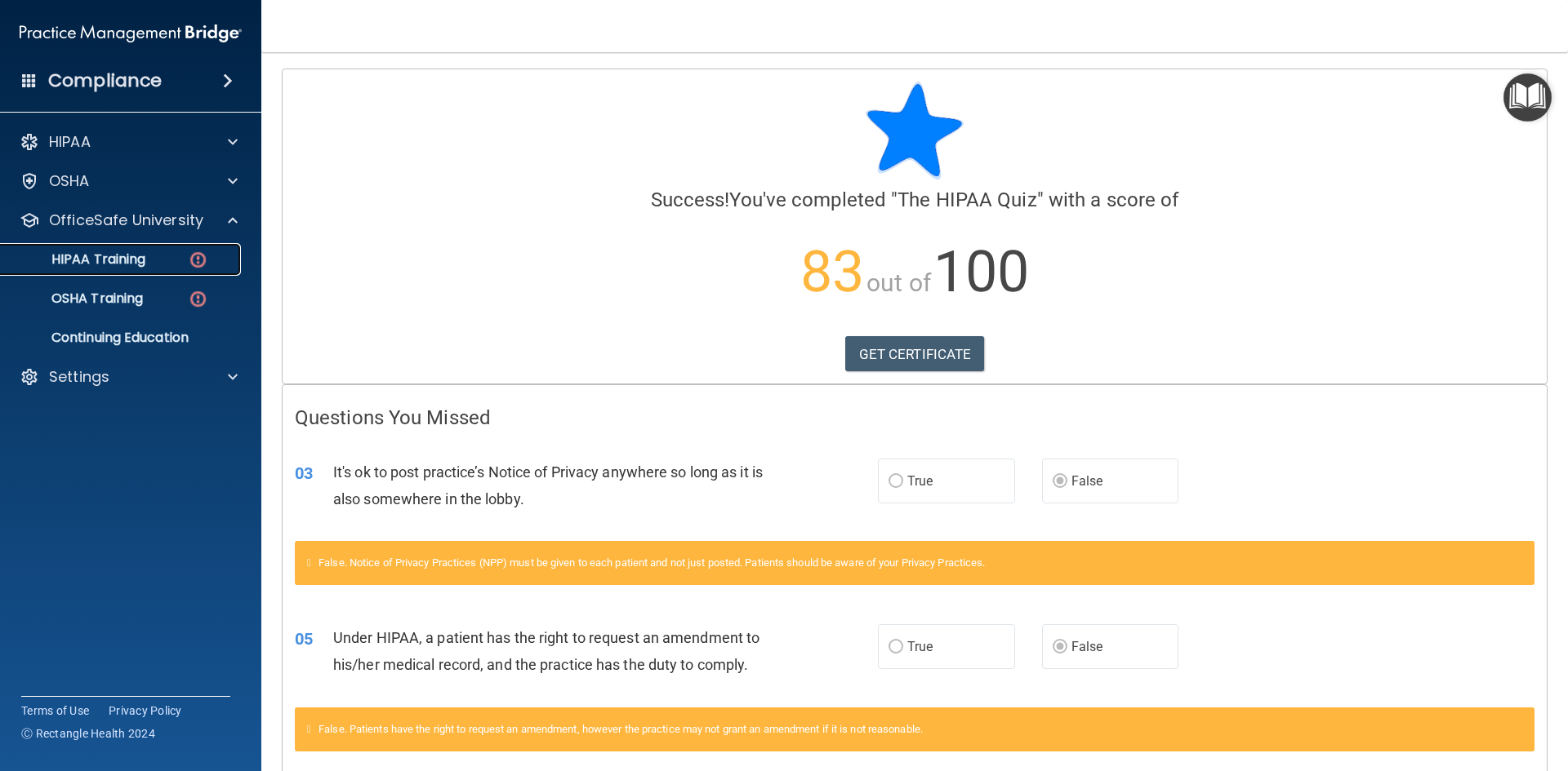
click at [124, 254] on p "HIPAA Training" at bounding box center [78, 259] width 135 height 16
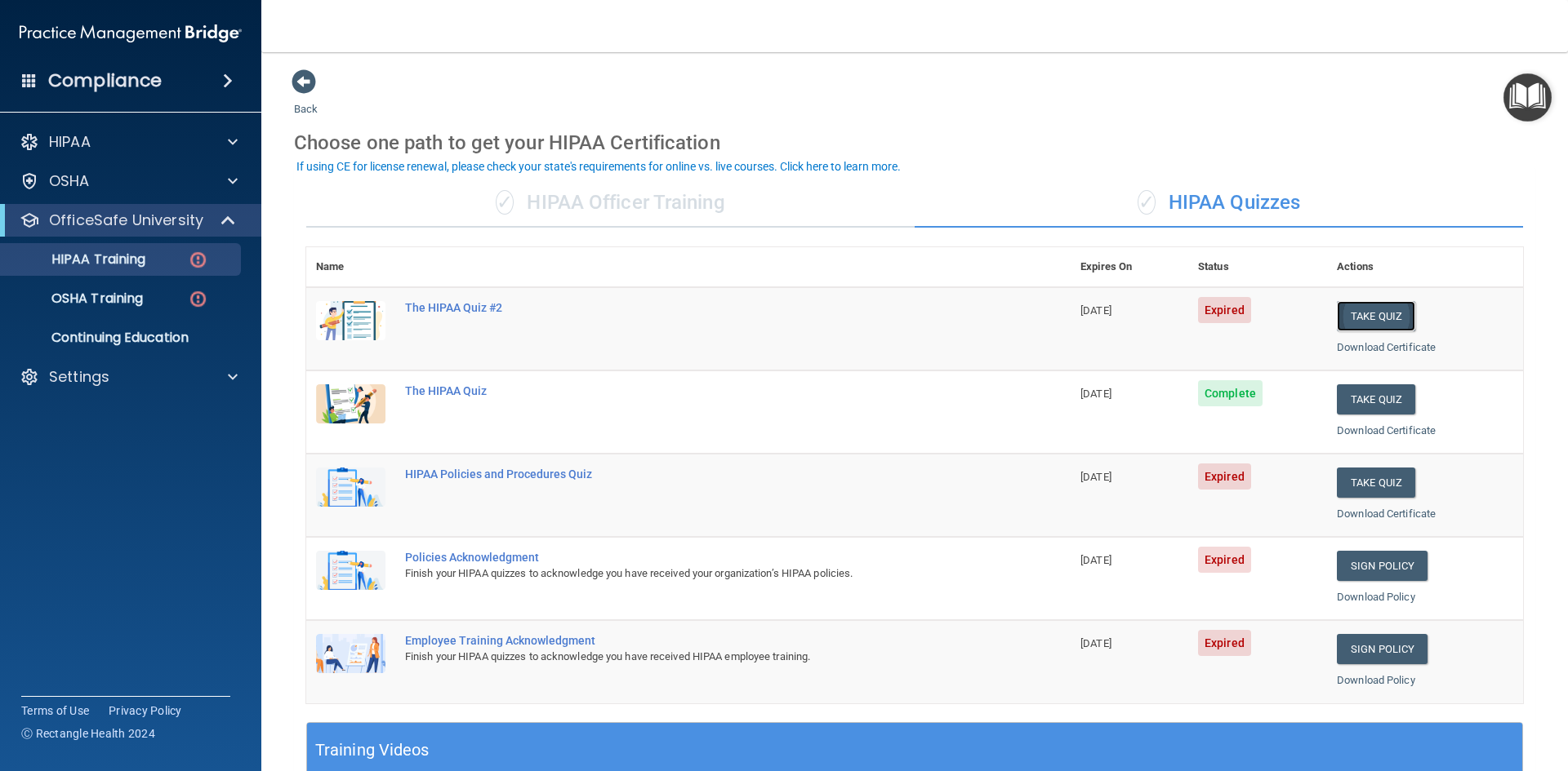
click at [1361, 310] on button "Take Quiz" at bounding box center [1375, 315] width 79 height 30
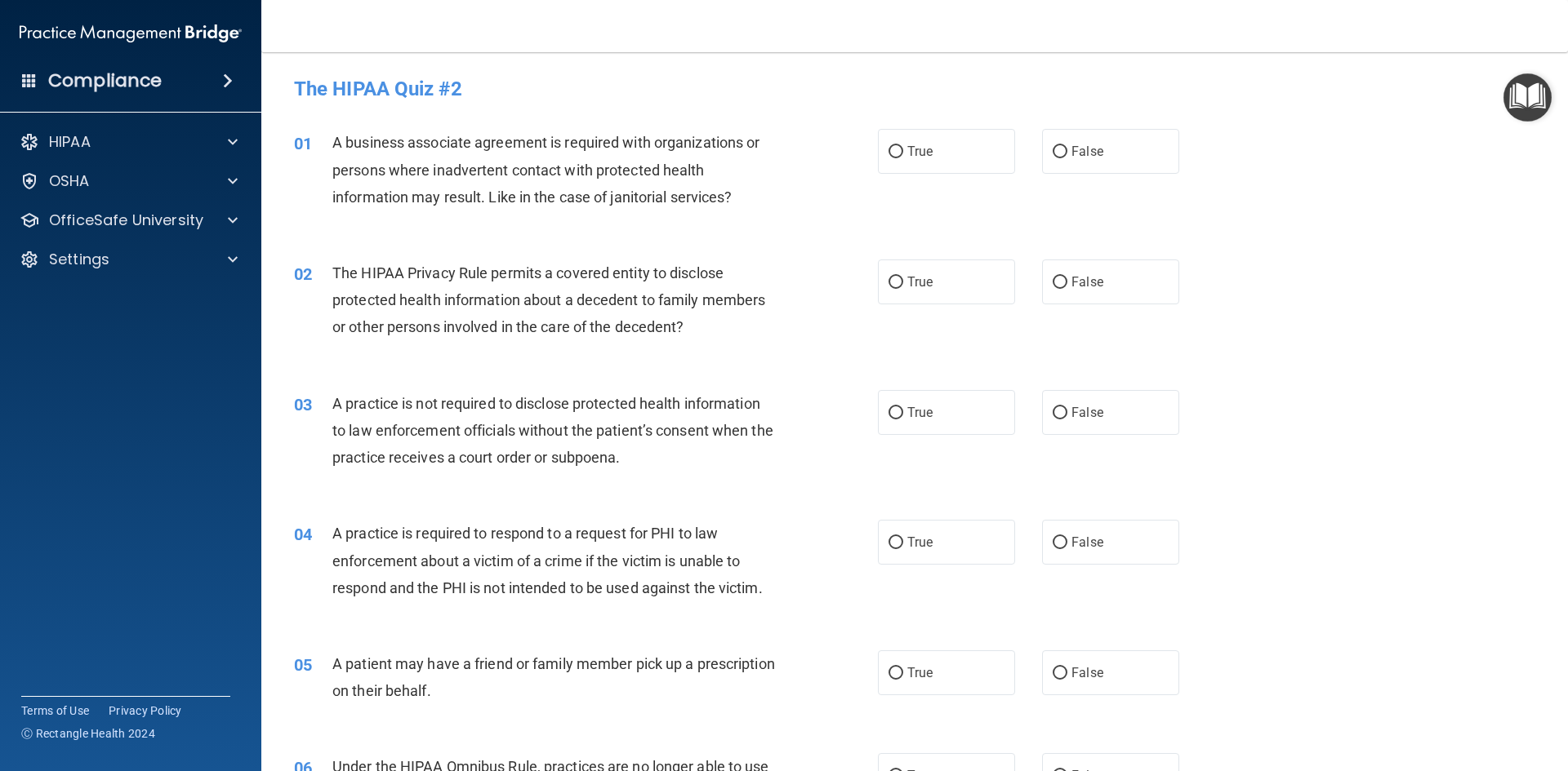
drag, startPoint x: 893, startPoint y: 150, endPoint x: 854, endPoint y: 169, distance: 43.4
click at [893, 151] on input "True" at bounding box center [895, 152] width 15 height 12
radio input "true"
click at [888, 278] on input "True" at bounding box center [895, 283] width 15 height 12
radio input "true"
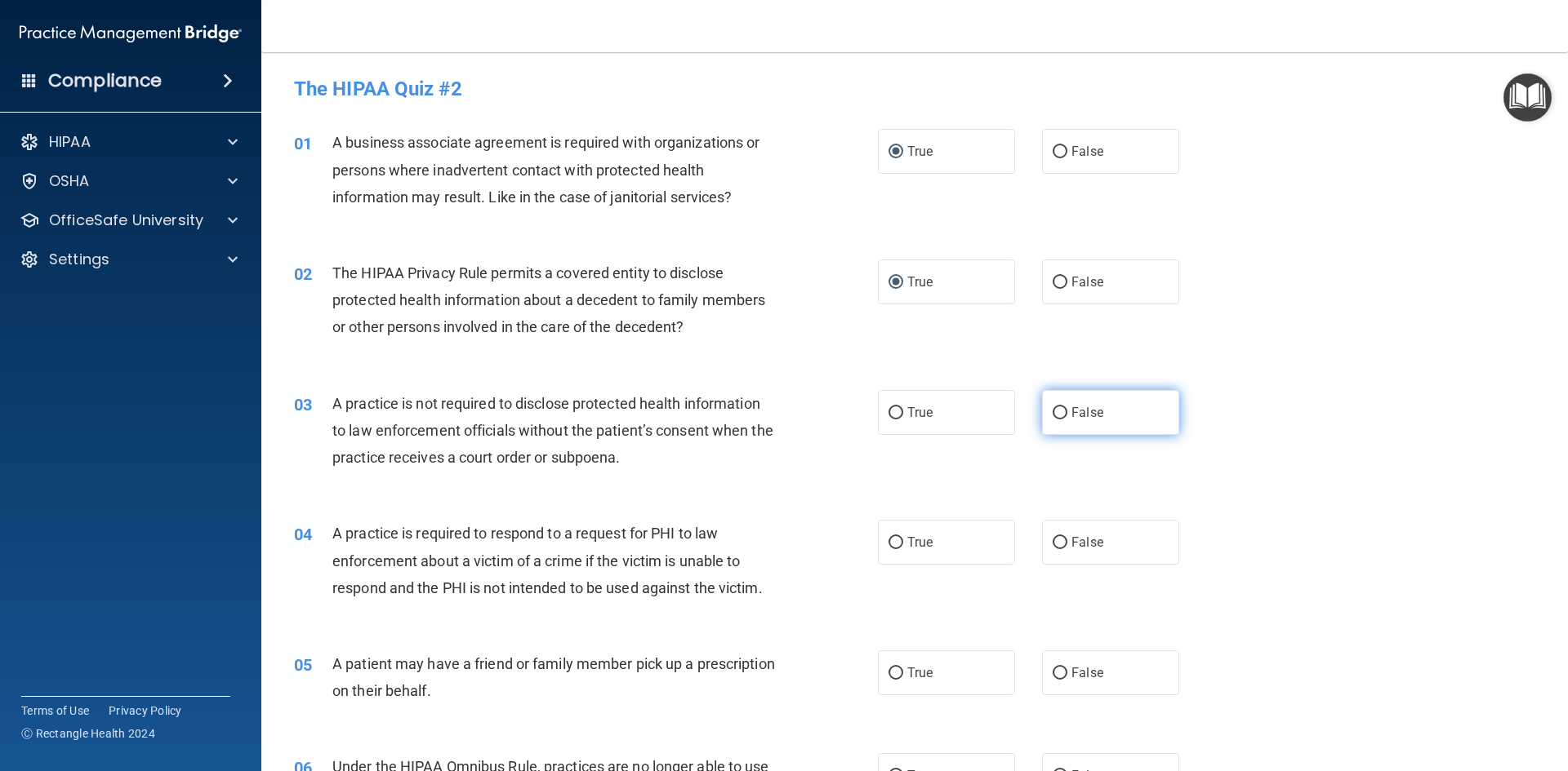
click at [1054, 407] on input "False" at bounding box center [1059, 413] width 15 height 12
radio input "true"
click at [894, 542] on input "True" at bounding box center [895, 543] width 15 height 12
radio input "true"
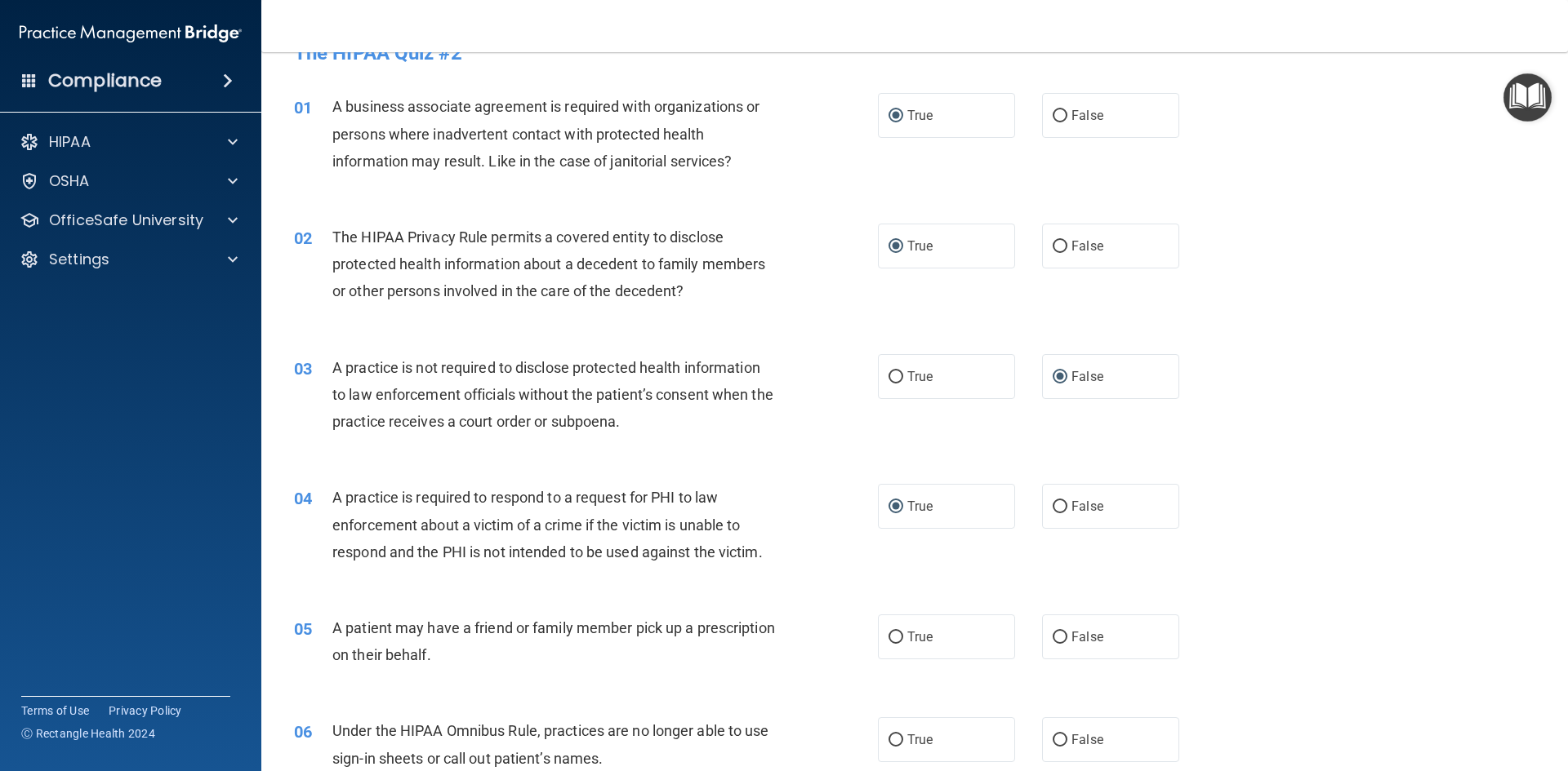
scroll to position [44, 0]
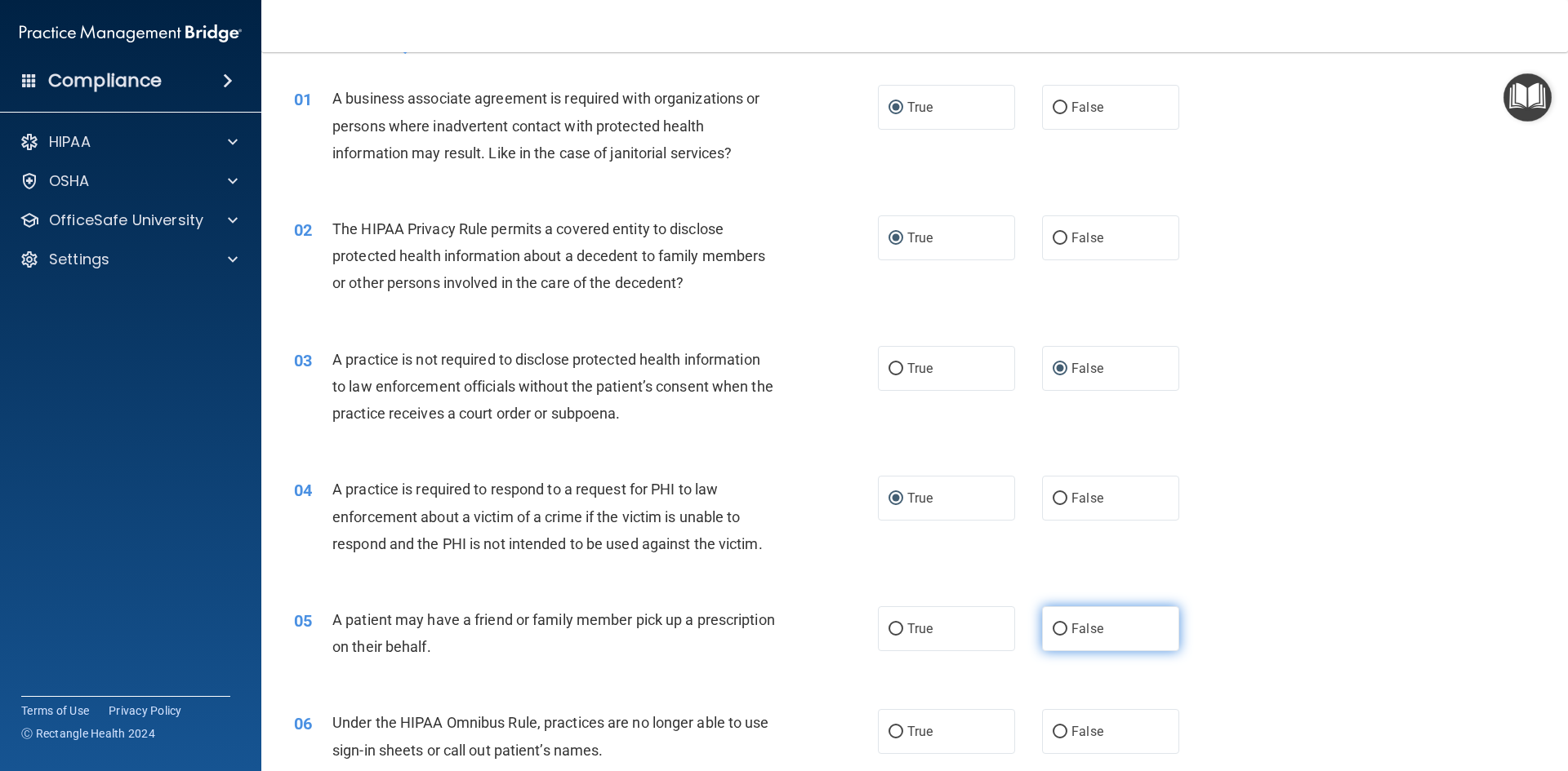
click at [1054, 637] on label "False" at bounding box center [1110, 628] width 138 height 45
click at [1054, 635] on input "False" at bounding box center [1059, 629] width 15 height 12
radio input "true"
click at [888, 625] on input "True" at bounding box center [895, 629] width 15 height 12
radio input "true"
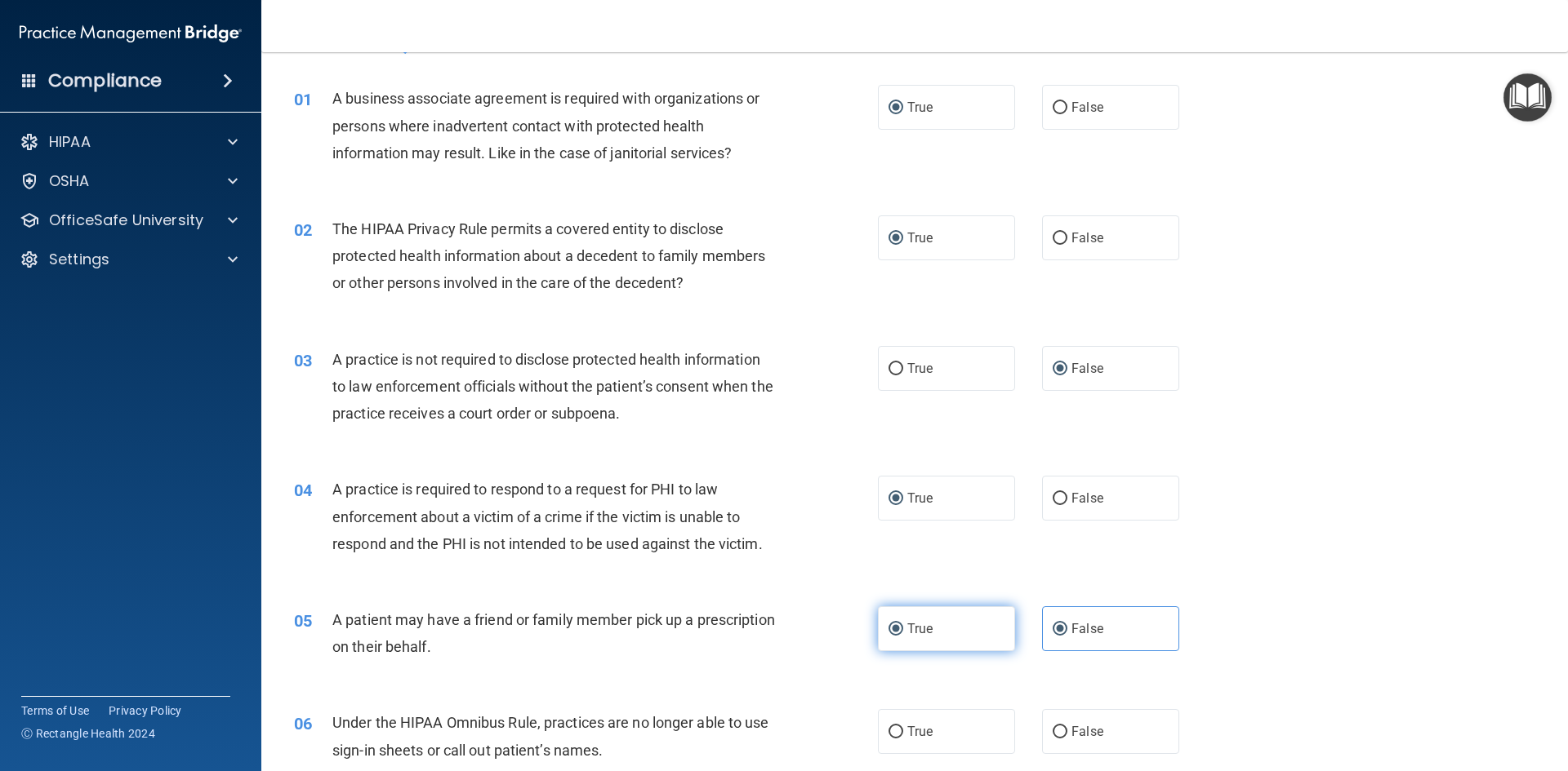
radio input "false"
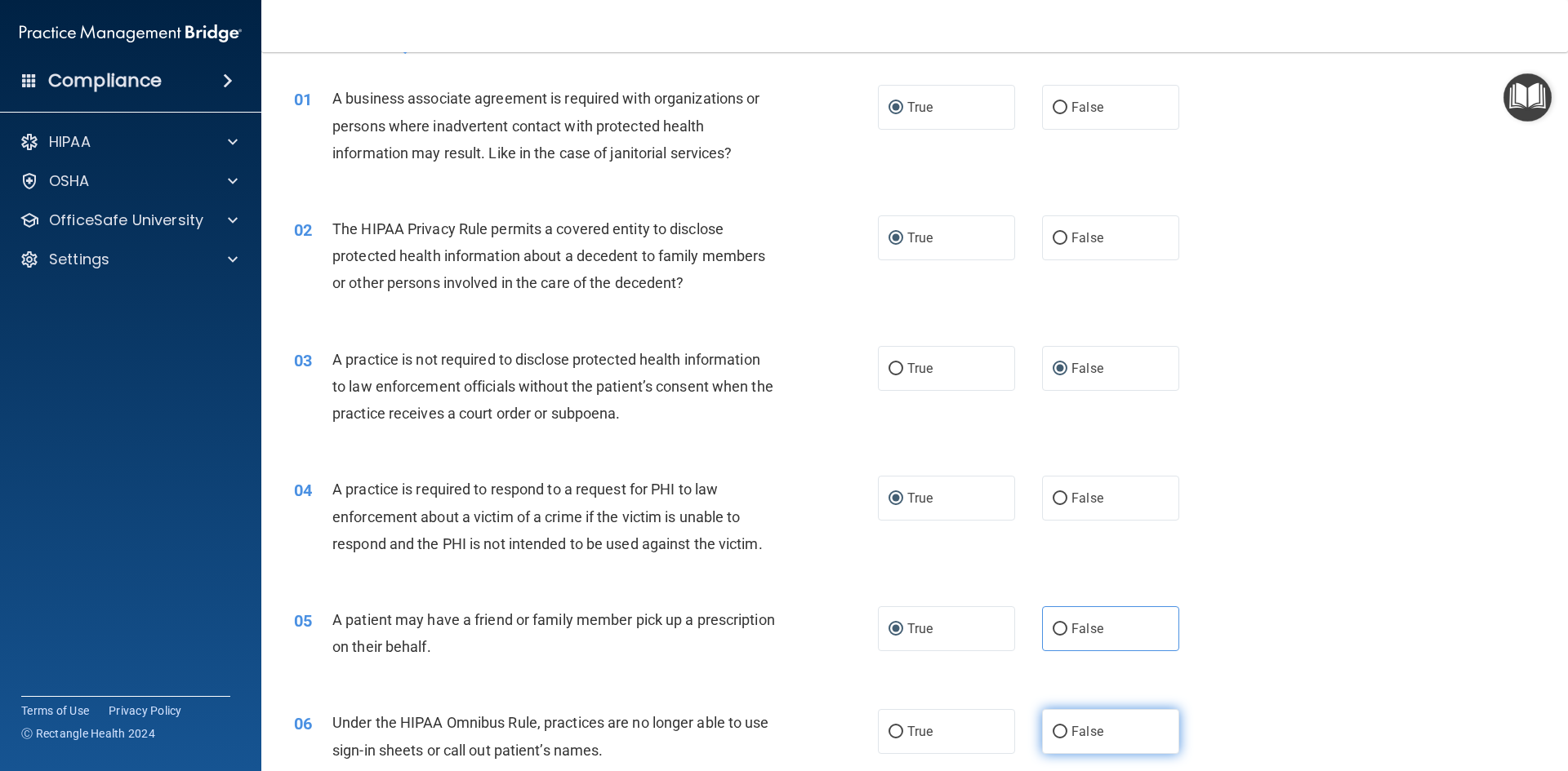
click at [1053, 728] on input "False" at bounding box center [1059, 732] width 15 height 12
radio input "true"
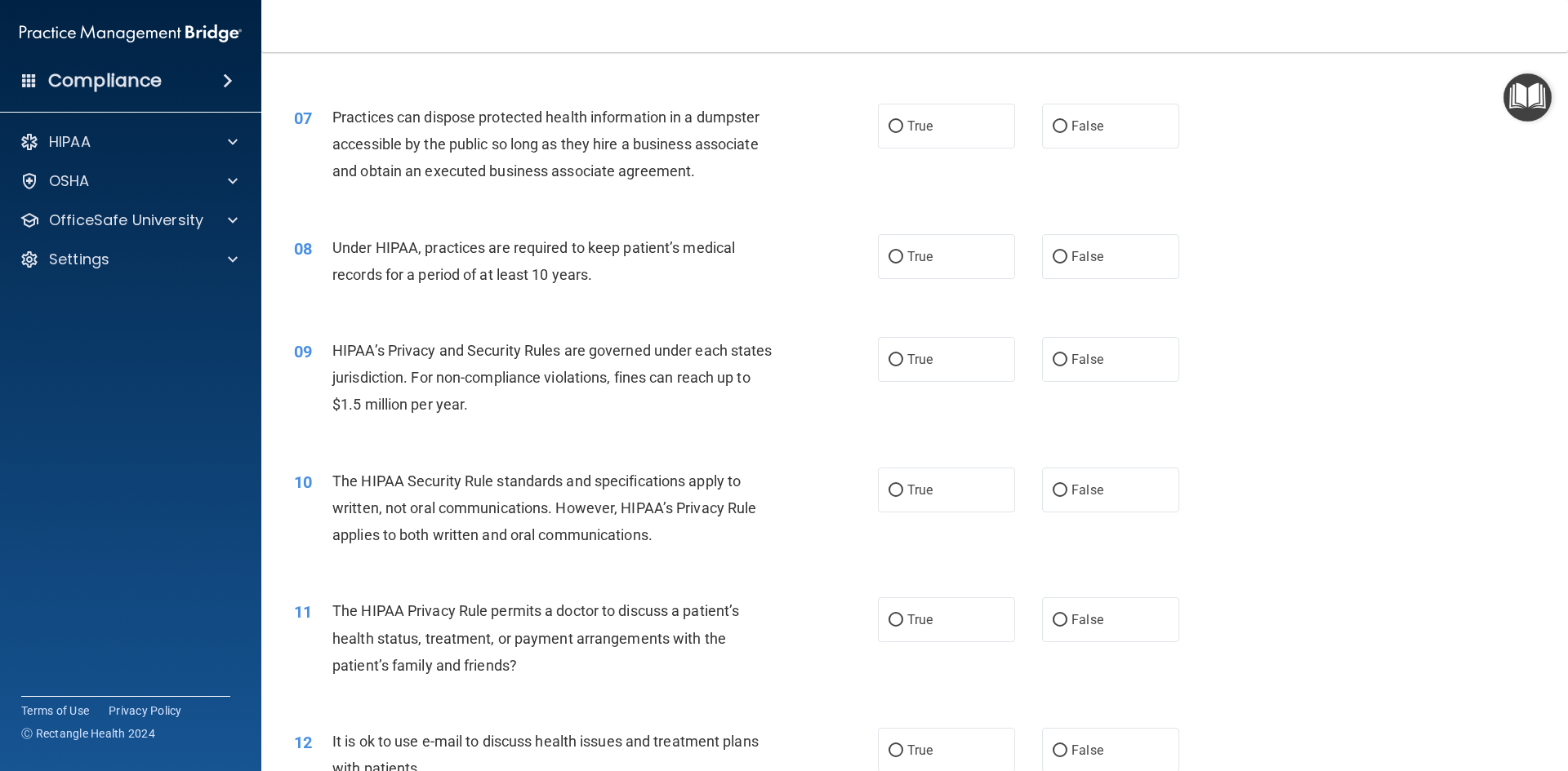
scroll to position [793, 0]
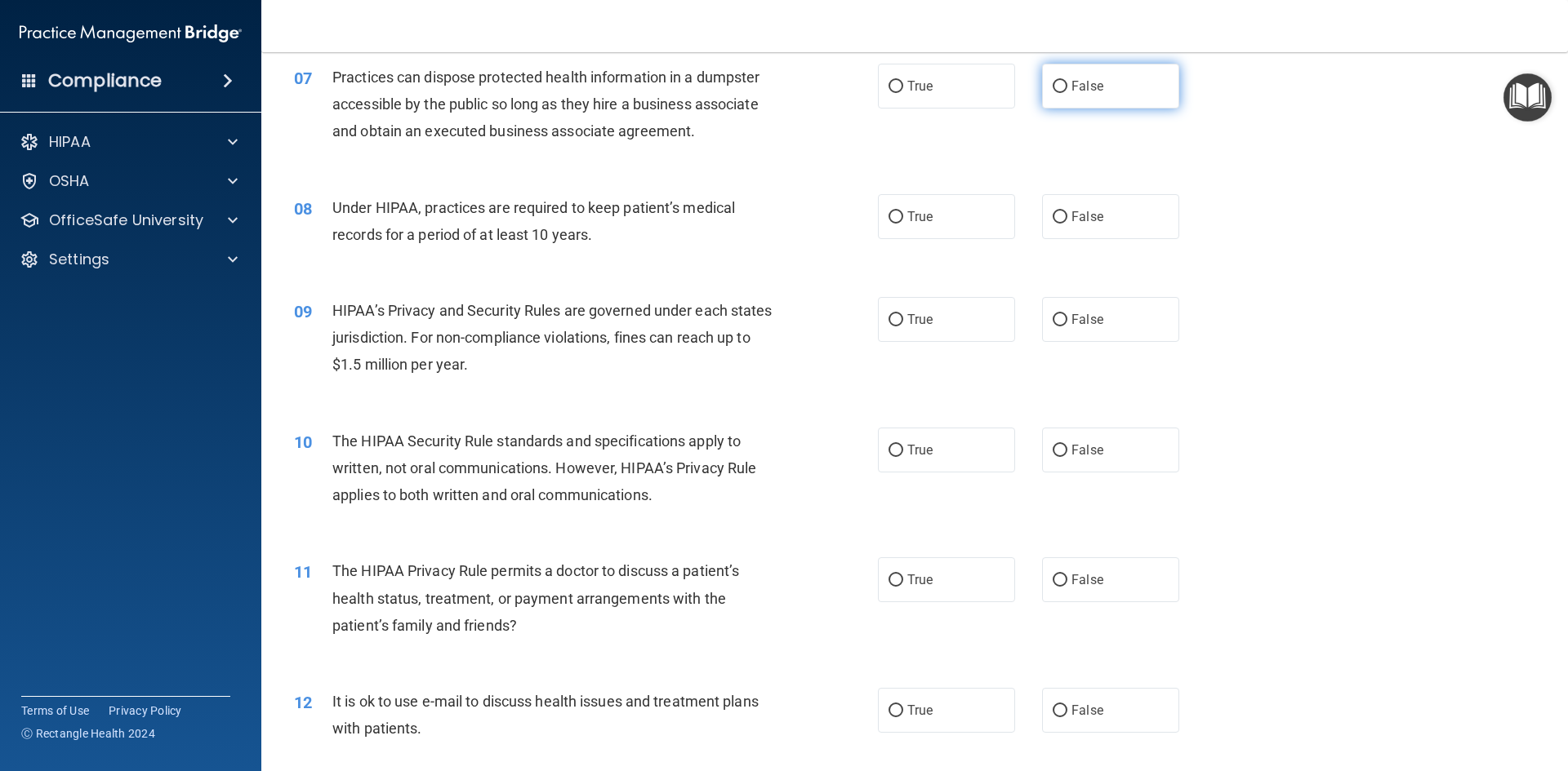
click at [1053, 83] on input "False" at bounding box center [1059, 86] width 15 height 12
radio input "true"
click at [896, 221] on input "True" at bounding box center [895, 218] width 15 height 12
radio input "true"
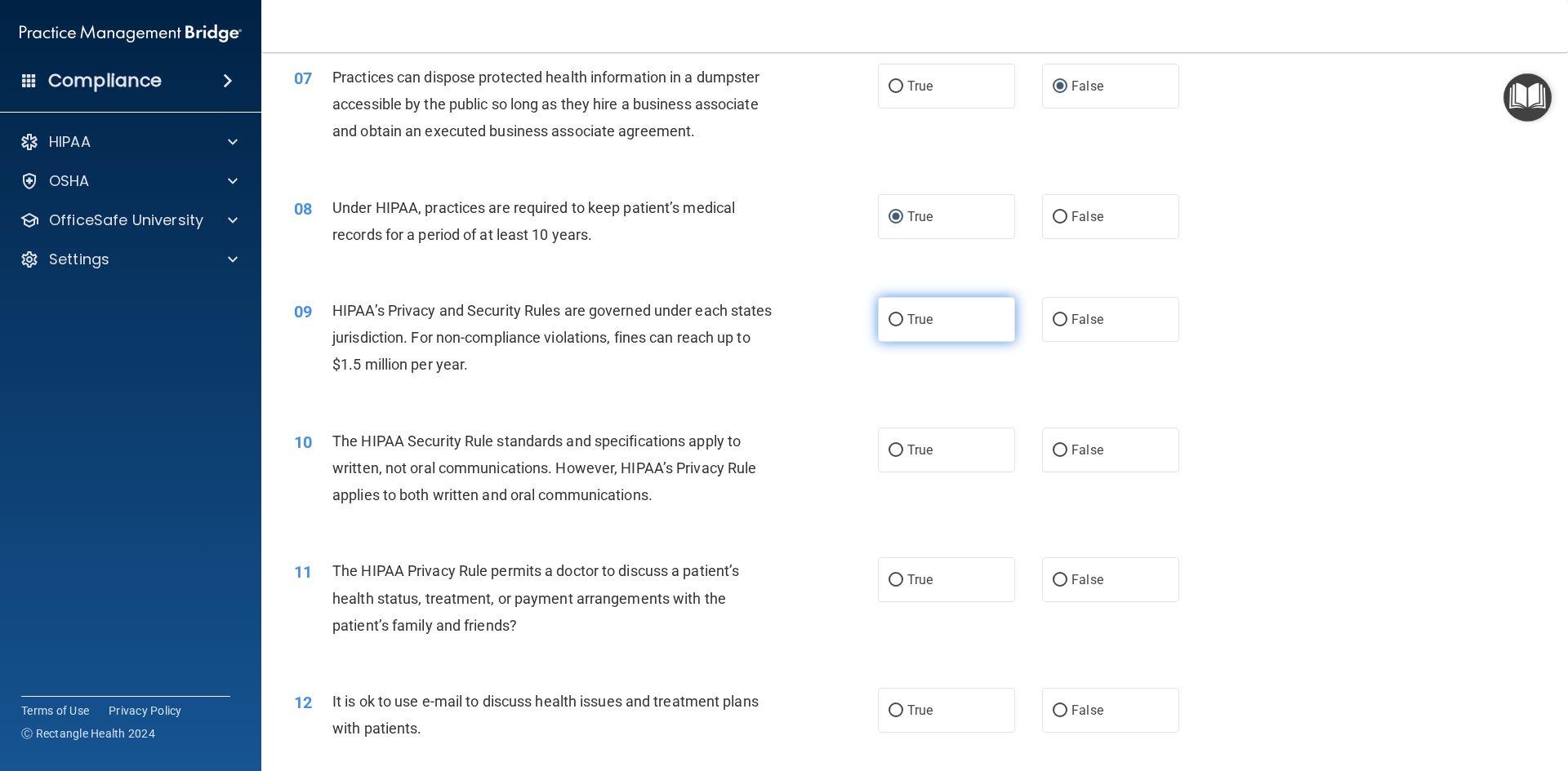
click at [888, 324] on input "True" at bounding box center [895, 320] width 15 height 12
radio input "true"
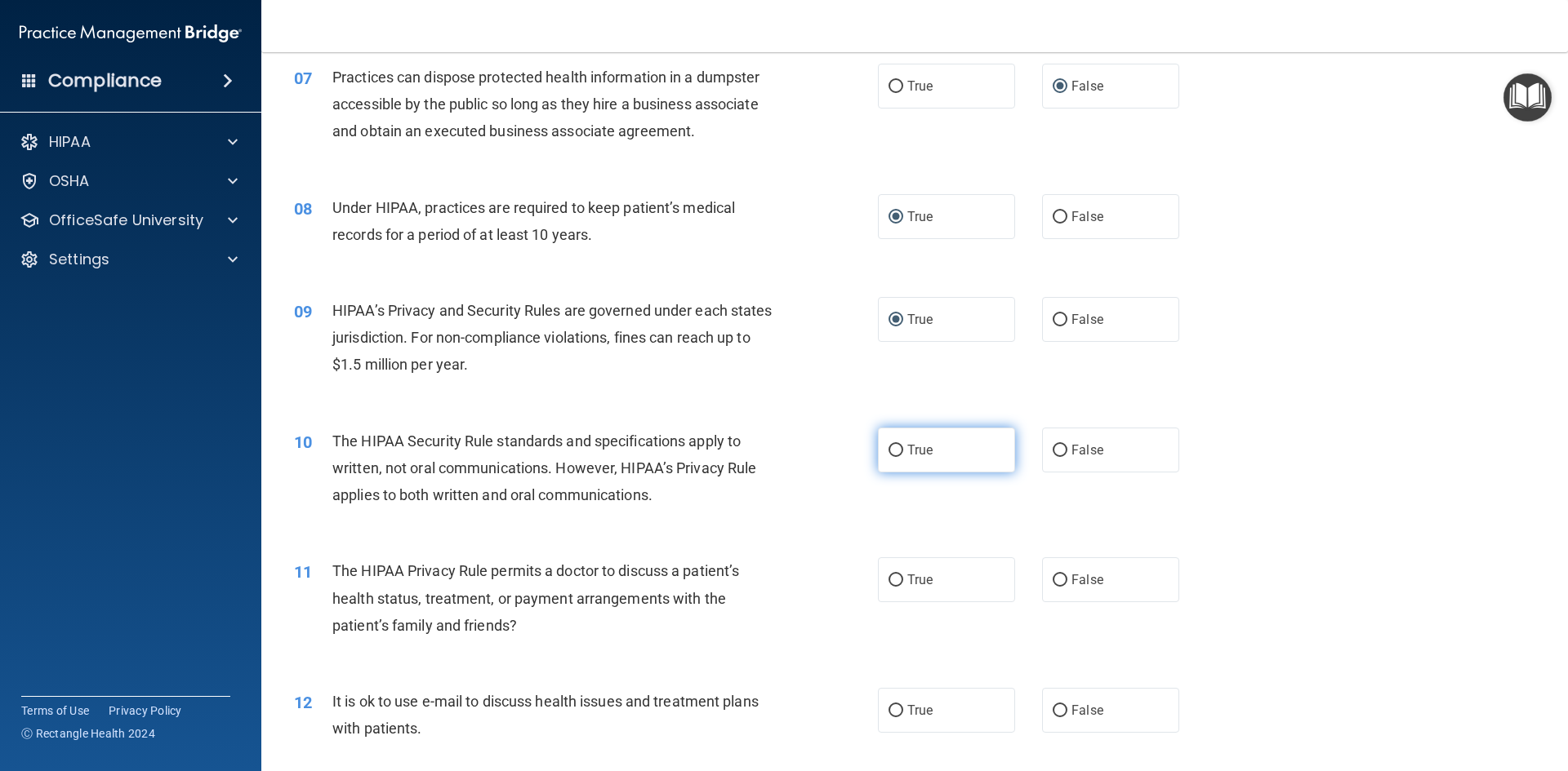
click at [891, 452] on input "True" at bounding box center [895, 451] width 15 height 12
radio input "true"
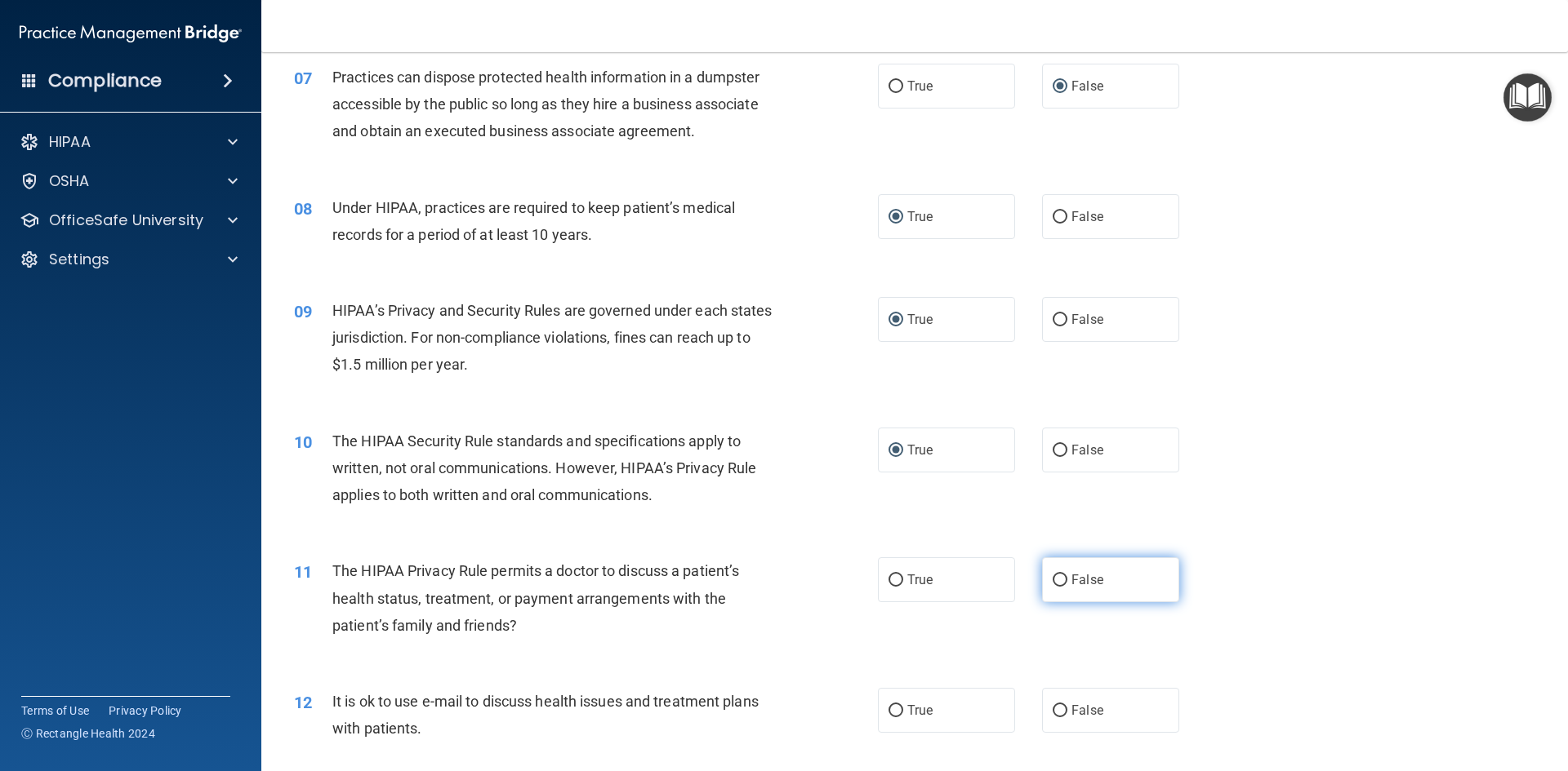
click at [1056, 578] on input "False" at bounding box center [1059, 581] width 15 height 12
radio input "true"
click at [893, 711] on input "True" at bounding box center [895, 711] width 15 height 12
radio input "true"
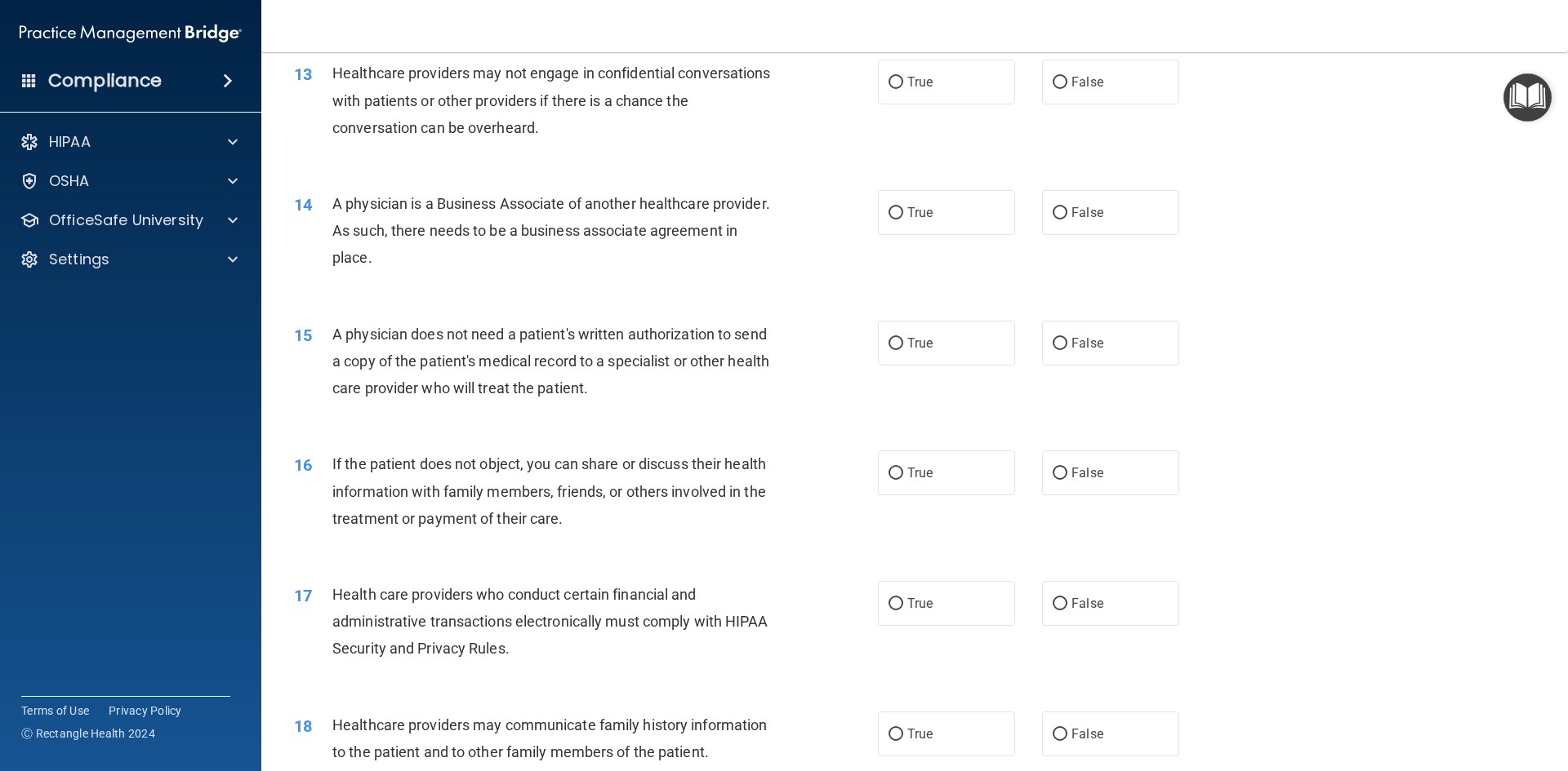
scroll to position [1533, 0]
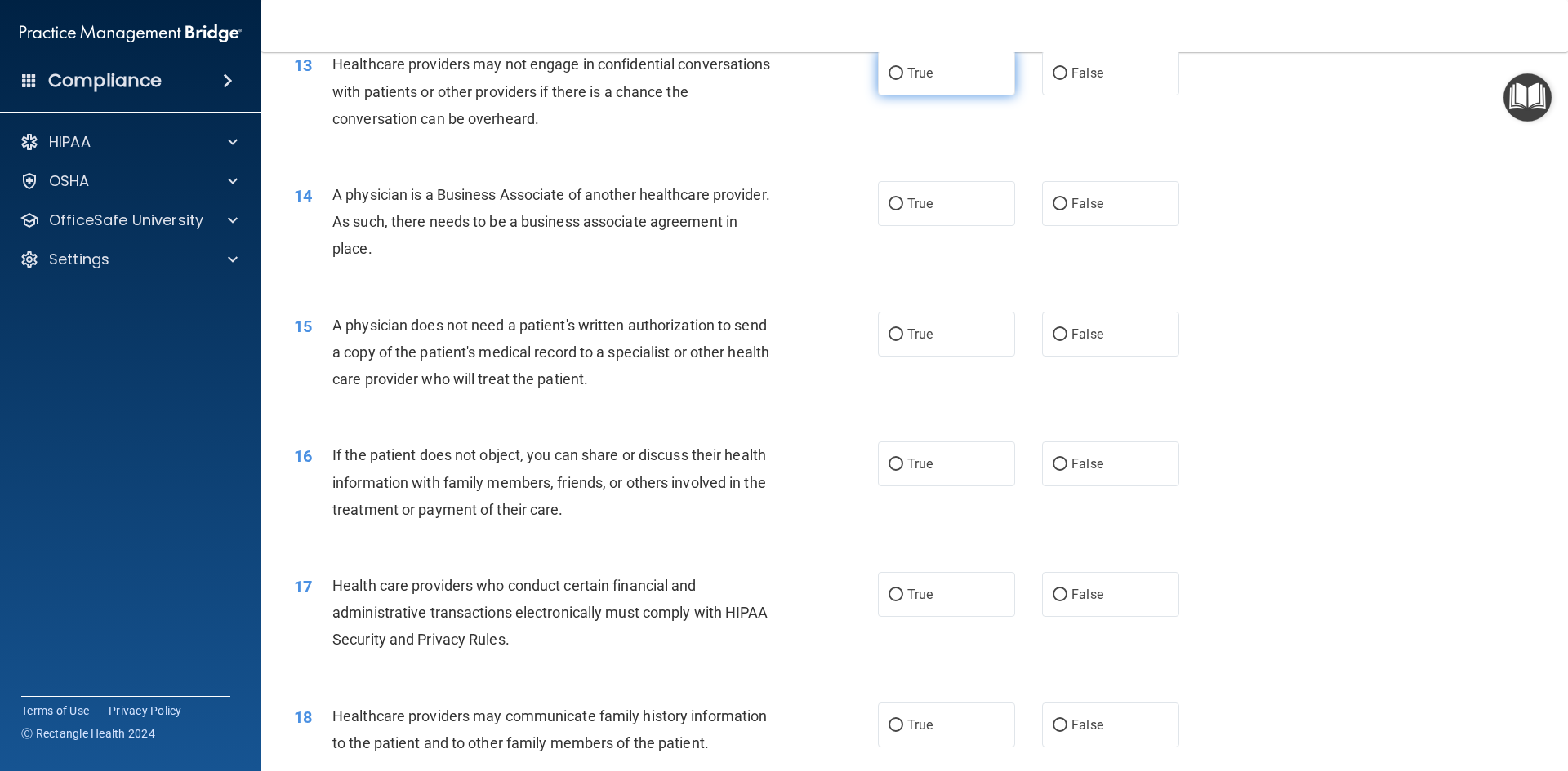
click at [898, 73] on label "True" at bounding box center [946, 73] width 138 height 45
click at [898, 73] on input "True" at bounding box center [895, 73] width 15 height 12
radio input "true"
click at [878, 197] on label "True" at bounding box center [946, 204] width 138 height 45
click at [888, 198] on input "True" at bounding box center [895, 204] width 15 height 12
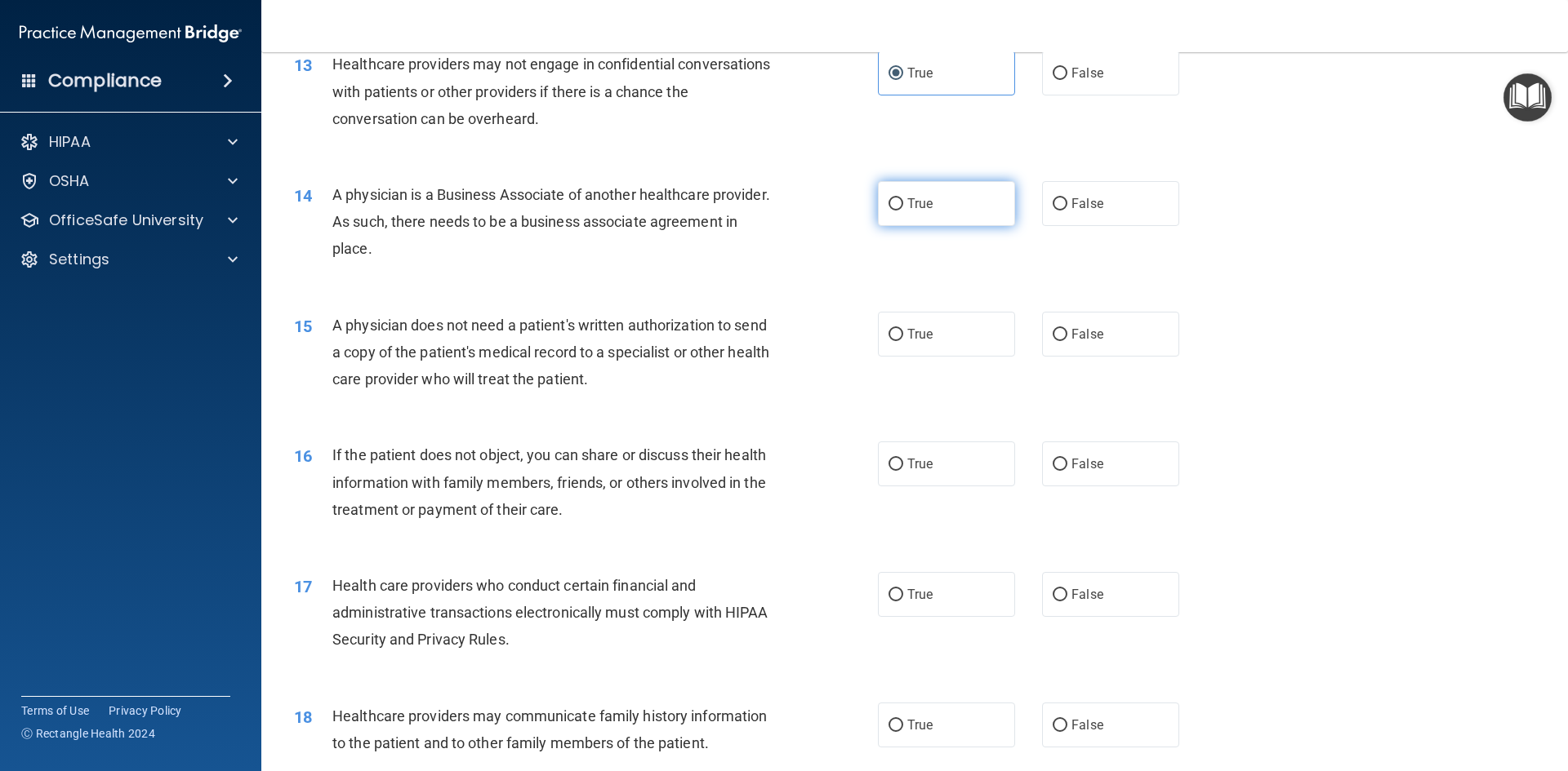
radio input "true"
click at [1053, 335] on input "False" at bounding box center [1059, 335] width 15 height 12
radio input "true"
click at [891, 459] on input "True" at bounding box center [895, 465] width 15 height 12
radio input "true"
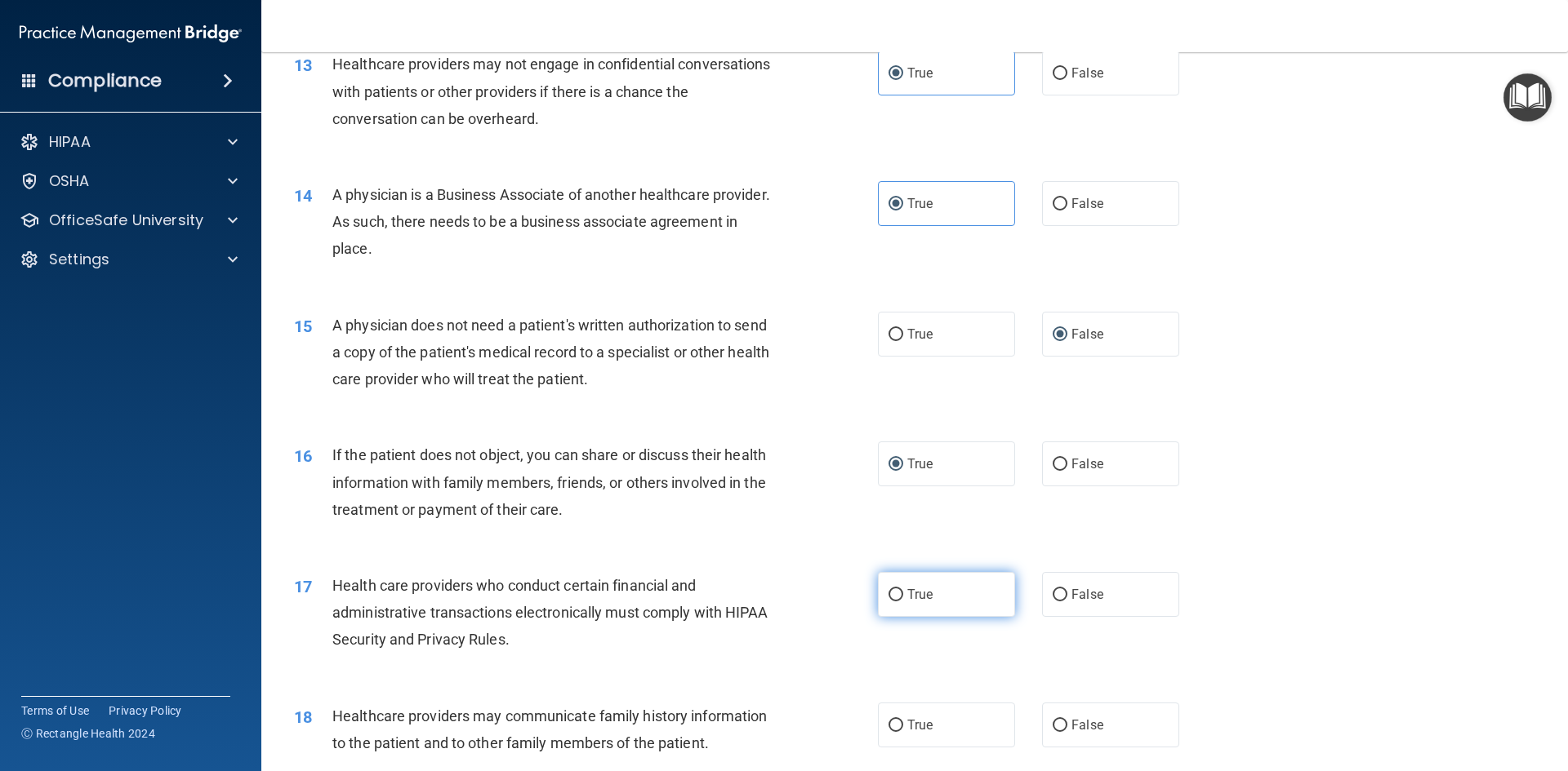
click at [893, 589] on input "True" at bounding box center [895, 596] width 15 height 12
radio input "true"
click at [1053, 723] on input "False" at bounding box center [1059, 726] width 15 height 12
radio input "true"
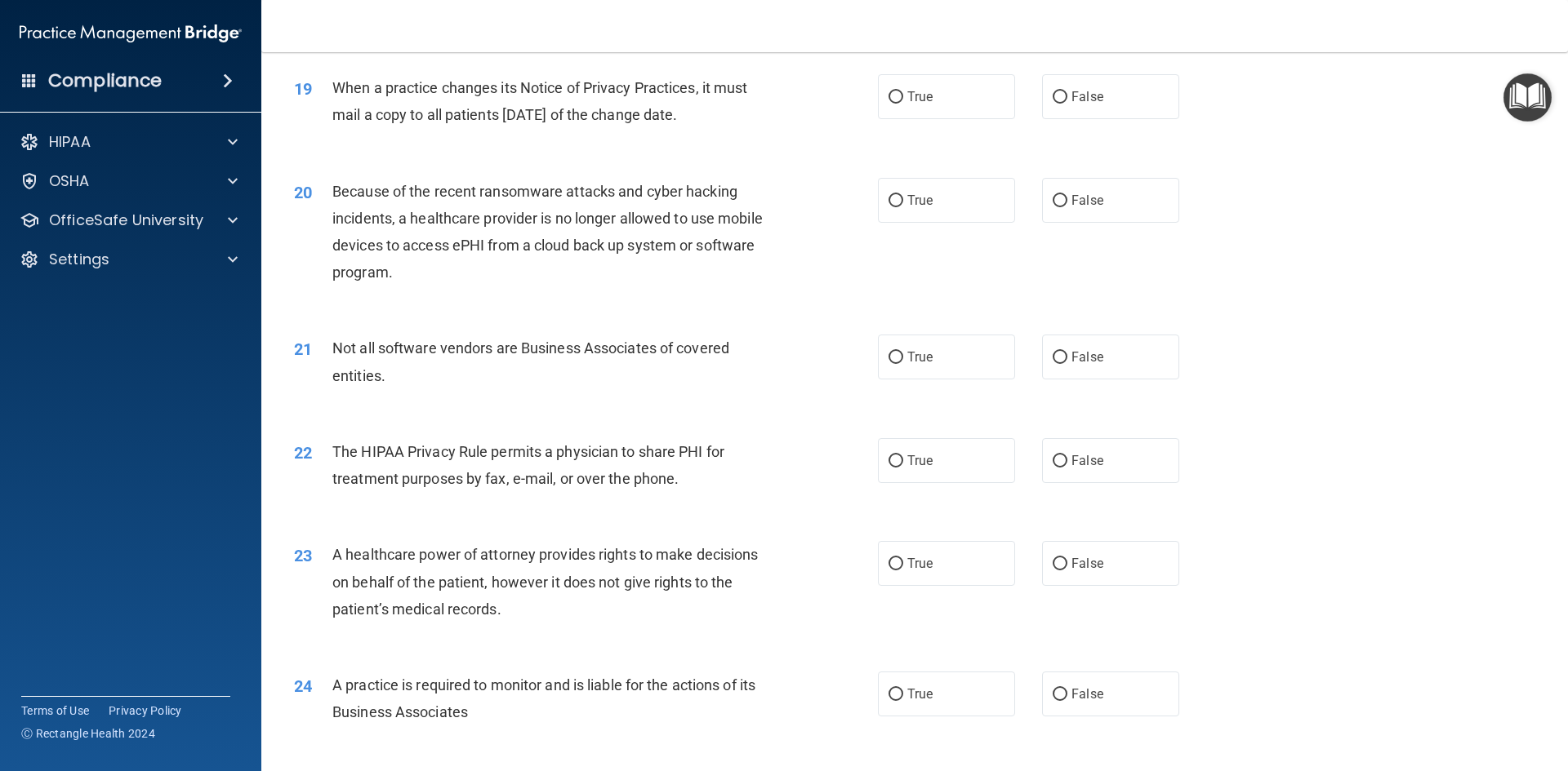
scroll to position [2286, 0]
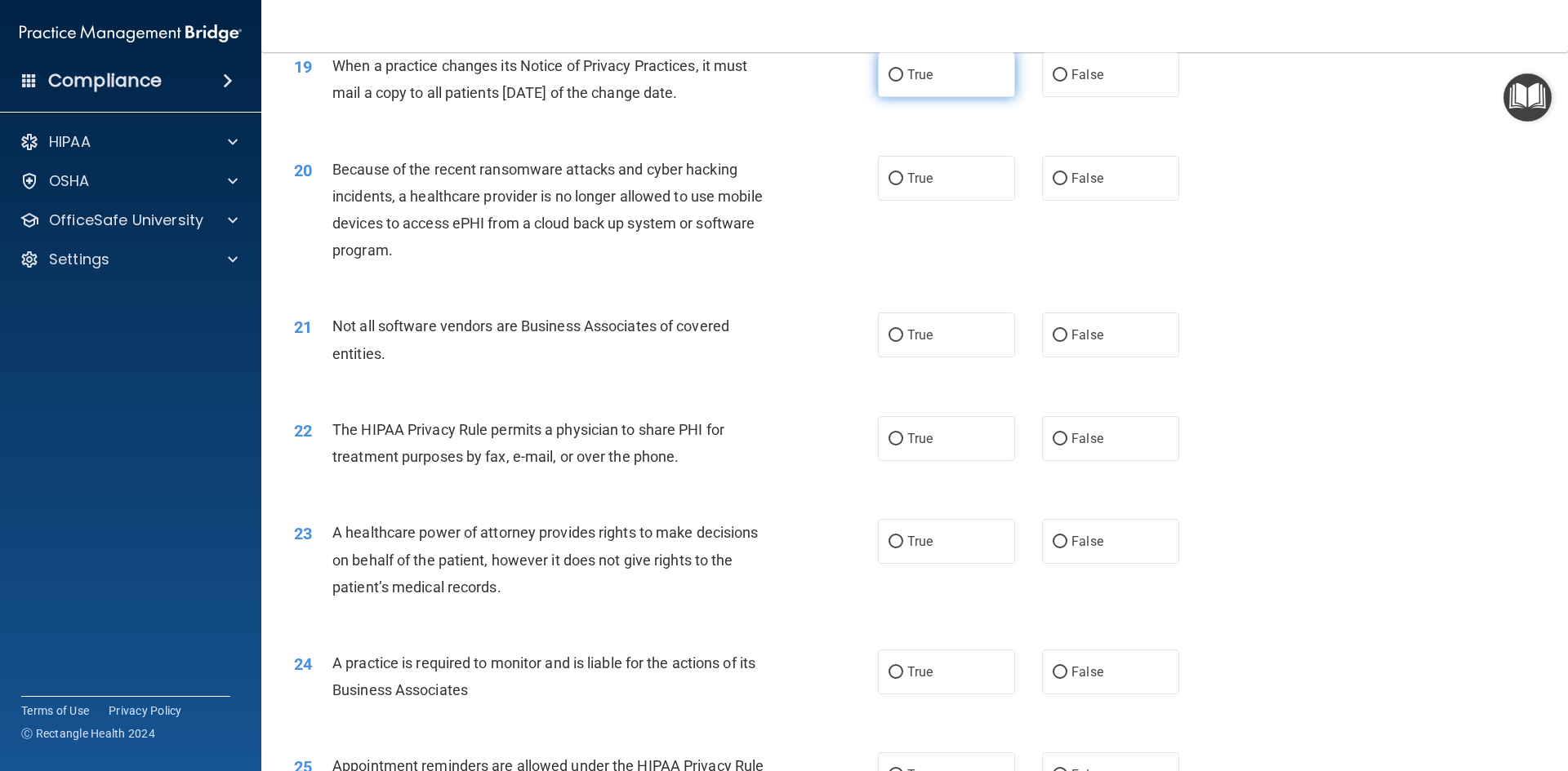
click at [907, 71] on span "True" at bounding box center [919, 74] width 25 height 16
click at [903, 71] on input "True" at bounding box center [895, 75] width 15 height 12
radio input "true"
click at [888, 176] on input "True" at bounding box center [895, 179] width 15 height 12
radio input "true"
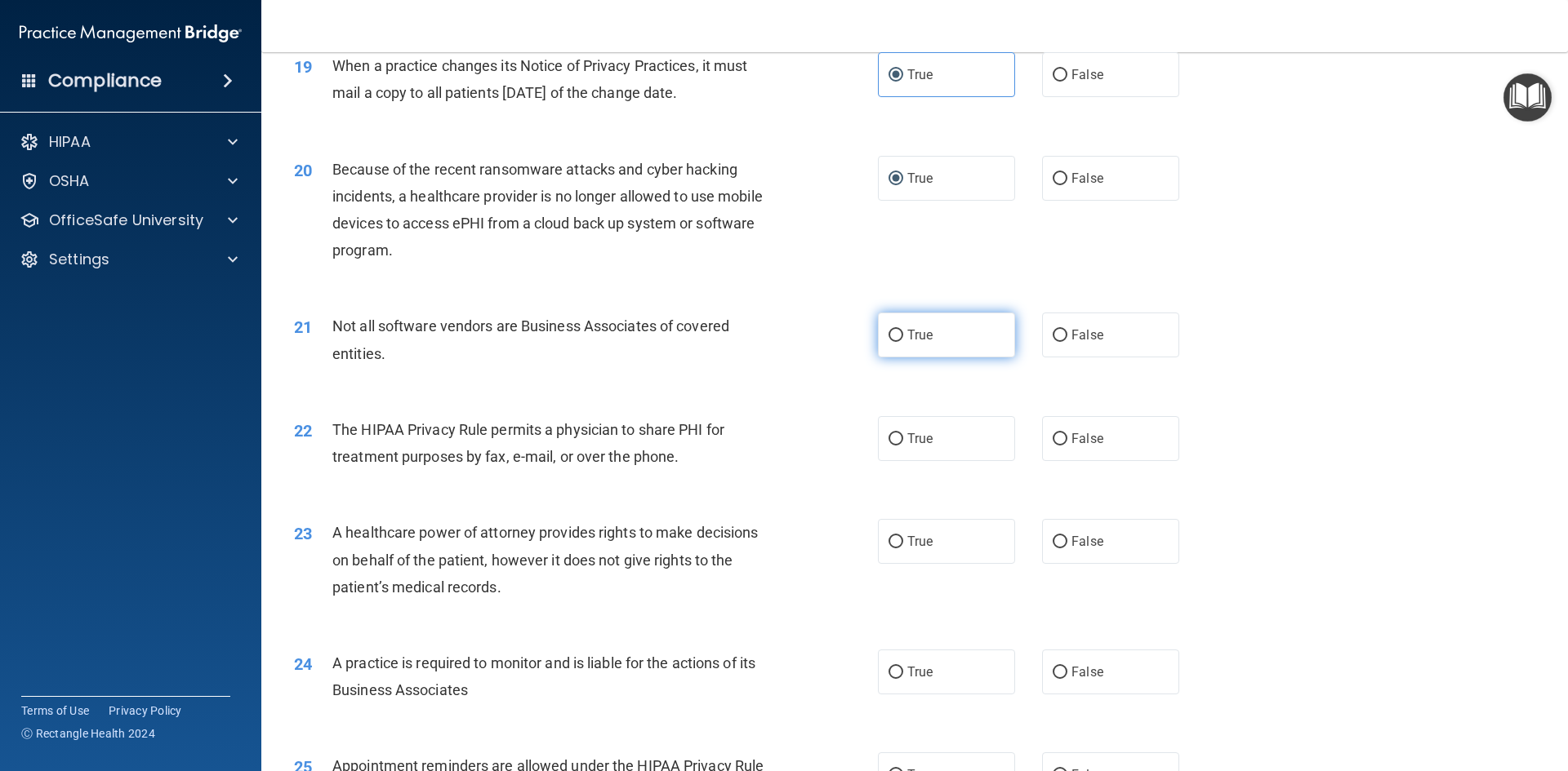
click at [895, 332] on input "True" at bounding box center [895, 335] width 15 height 12
radio input "true"
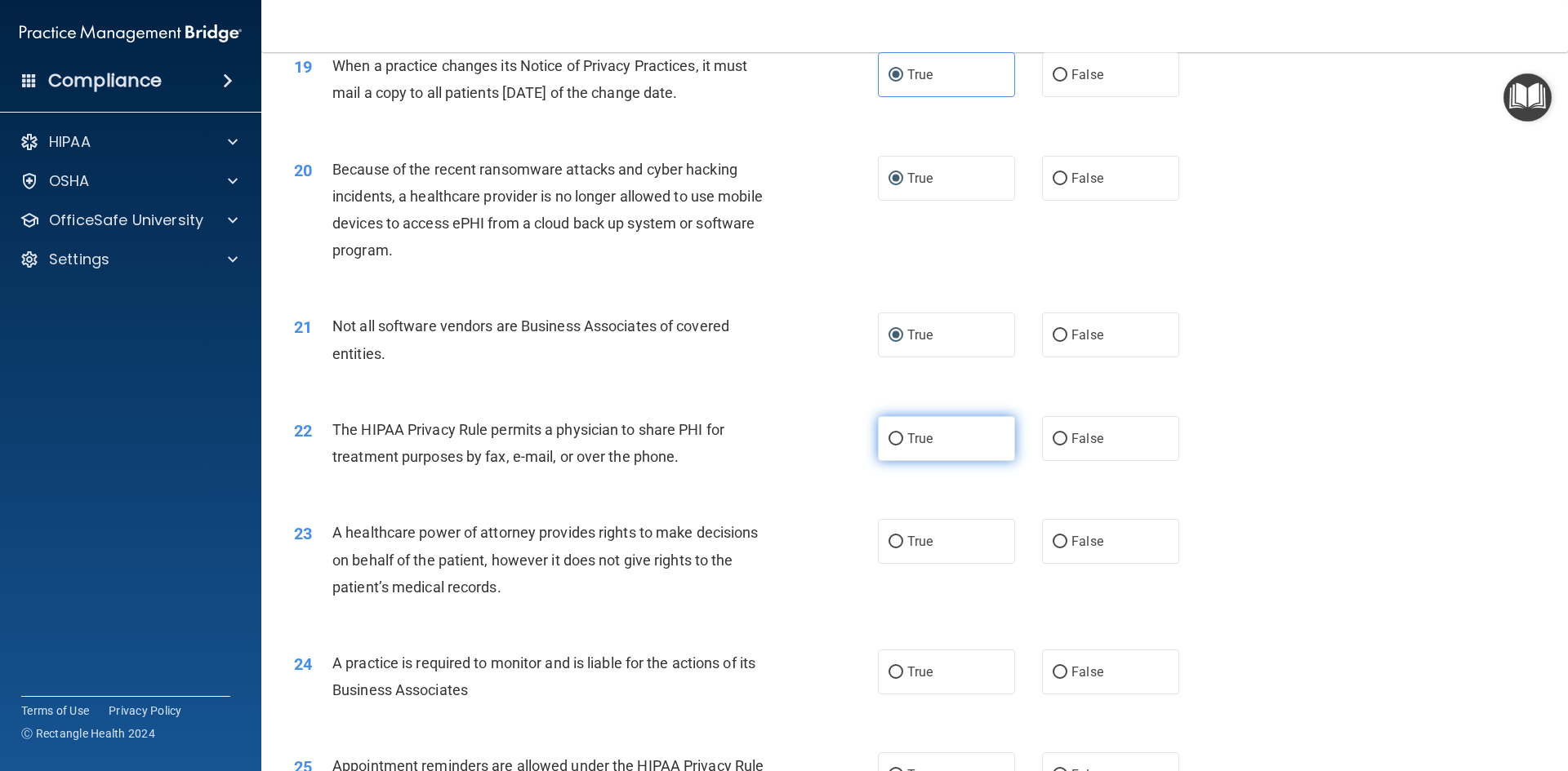
click at [888, 437] on input "True" at bounding box center [895, 439] width 15 height 12
radio input "true"
click at [888, 545] on input "True" at bounding box center [895, 542] width 15 height 12
radio input "true"
click at [886, 664] on label "True" at bounding box center [946, 672] width 138 height 45
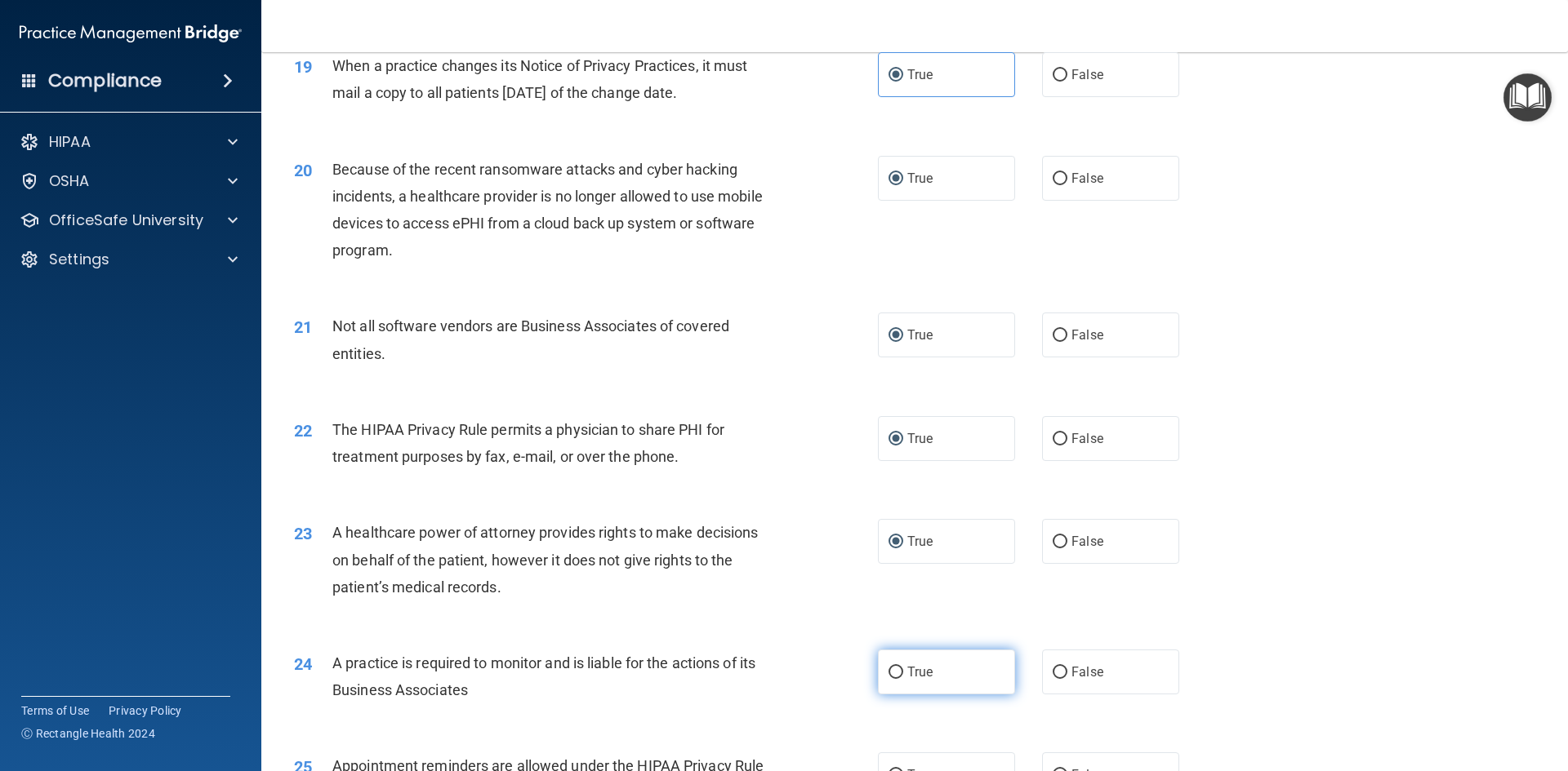
click at [888, 666] on input "True" at bounding box center [895, 672] width 15 height 12
radio input "true"
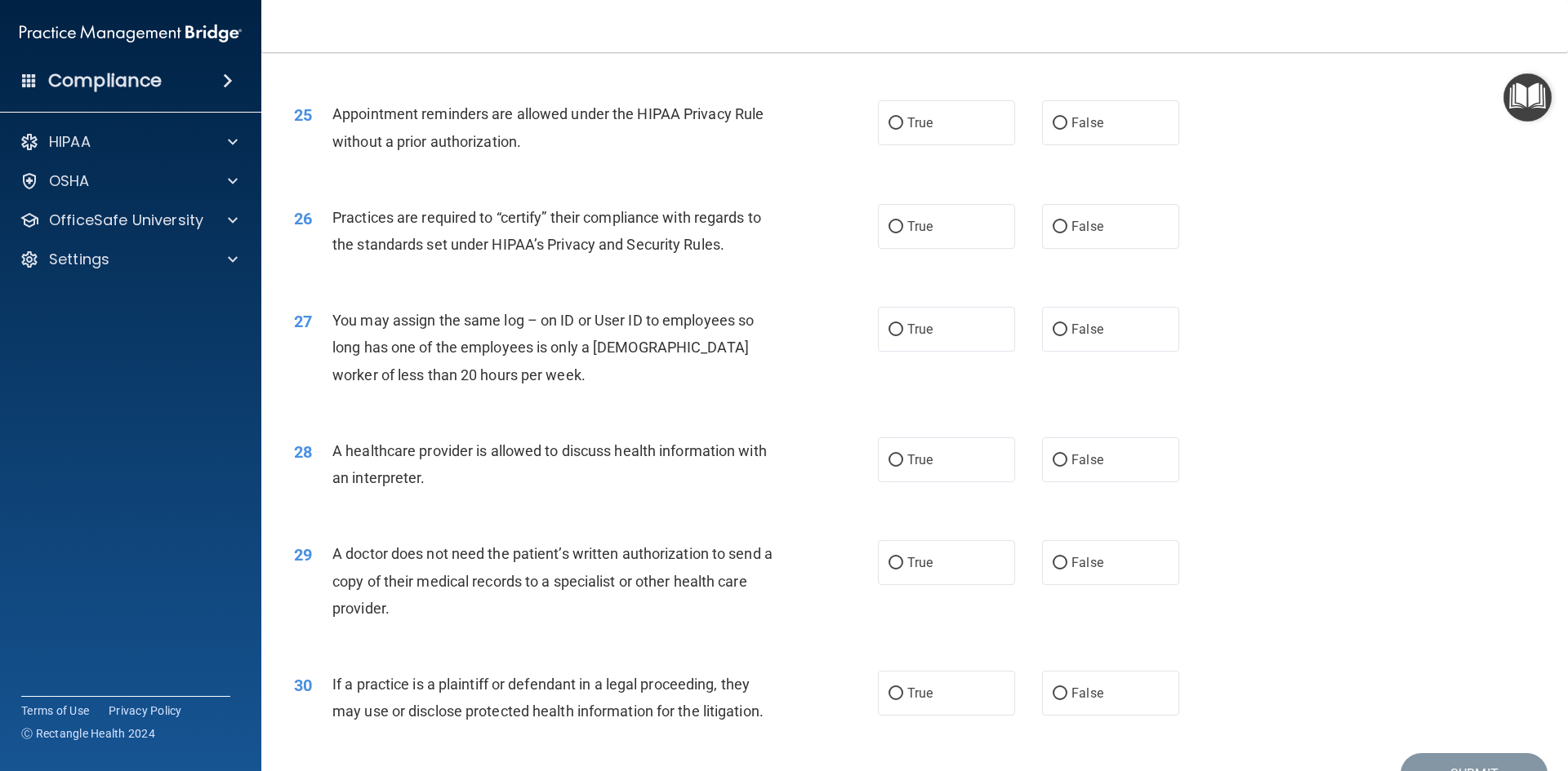
scroll to position [2973, 0]
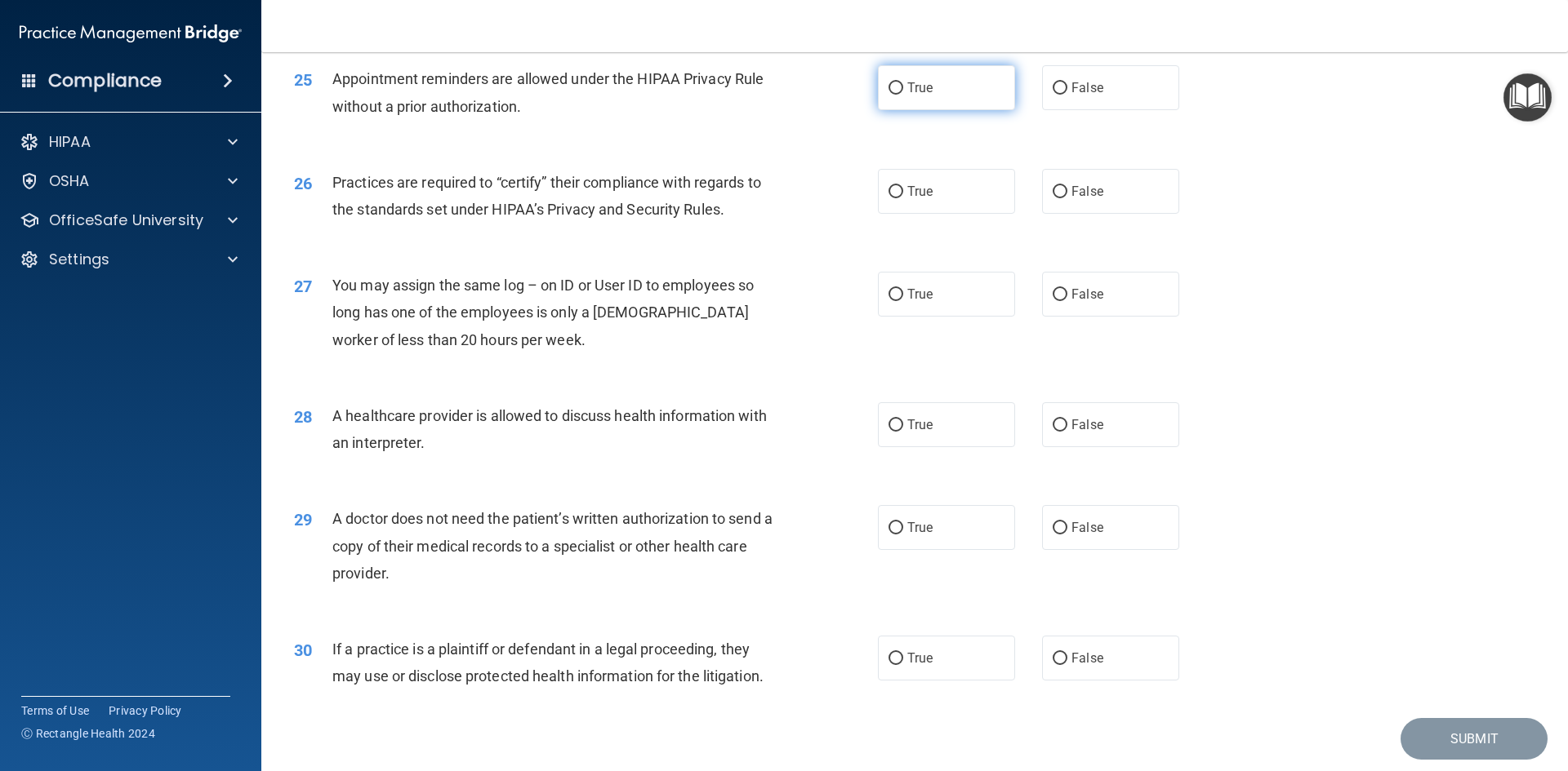
click at [897, 83] on input "True" at bounding box center [895, 88] width 15 height 12
radio input "true"
click at [888, 192] on input "True" at bounding box center [895, 192] width 15 height 12
radio input "true"
click at [1053, 294] on input "False" at bounding box center [1059, 295] width 15 height 12
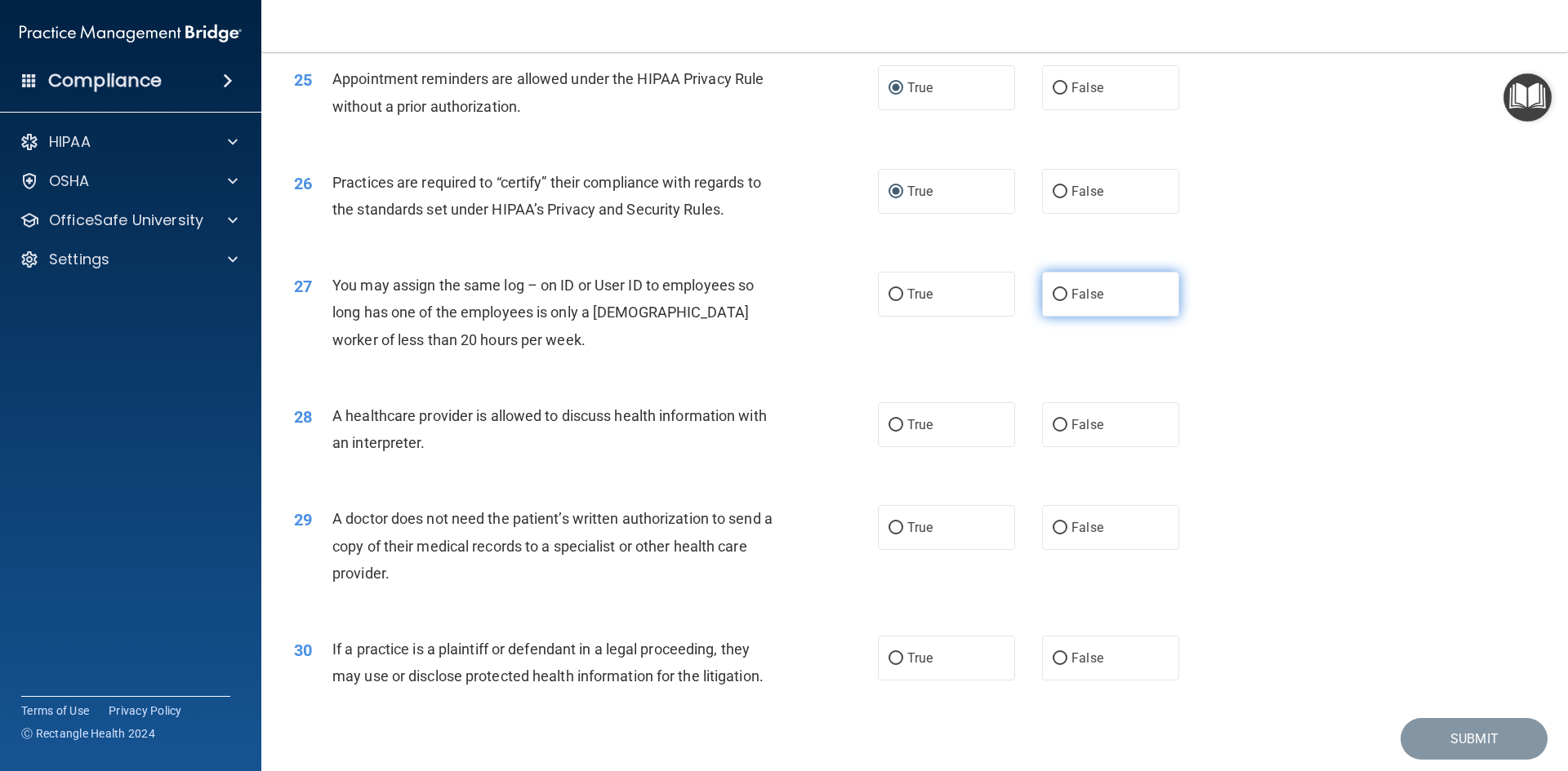
radio input "true"
click at [890, 428] on input "True" at bounding box center [895, 425] width 15 height 12
radio input "true"
click at [1053, 526] on input "False" at bounding box center [1059, 528] width 15 height 12
radio input "true"
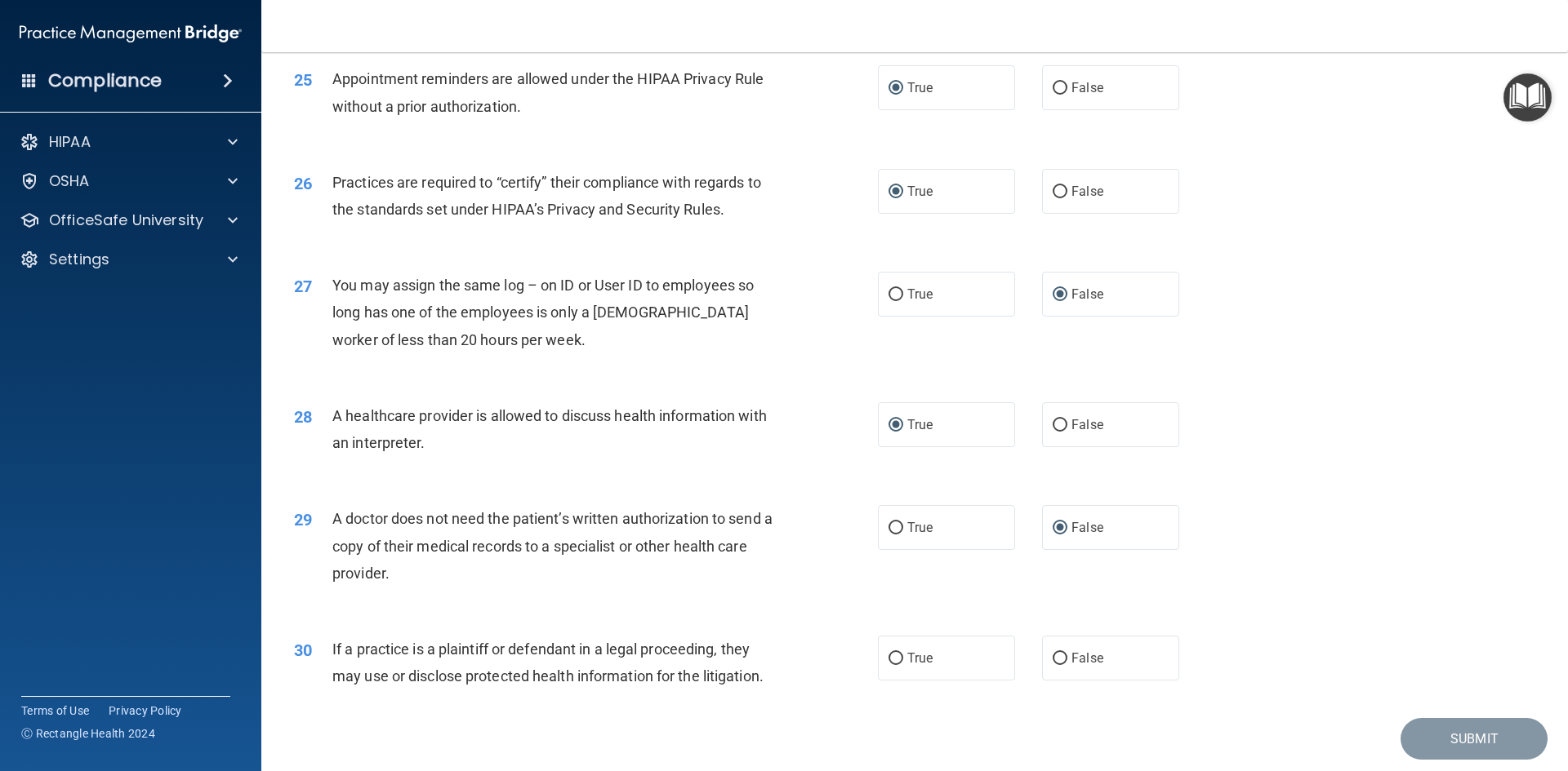
drag, startPoint x: 1047, startPoint y: 658, endPoint x: 1416, endPoint y: 668, distance: 369.1
click at [1066, 655] on label "False" at bounding box center [1110, 658] width 138 height 45
click at [1066, 655] on input "False" at bounding box center [1059, 659] width 15 height 12
radio input "true"
click at [1455, 730] on button "Submit" at bounding box center [1474, 739] width 147 height 41
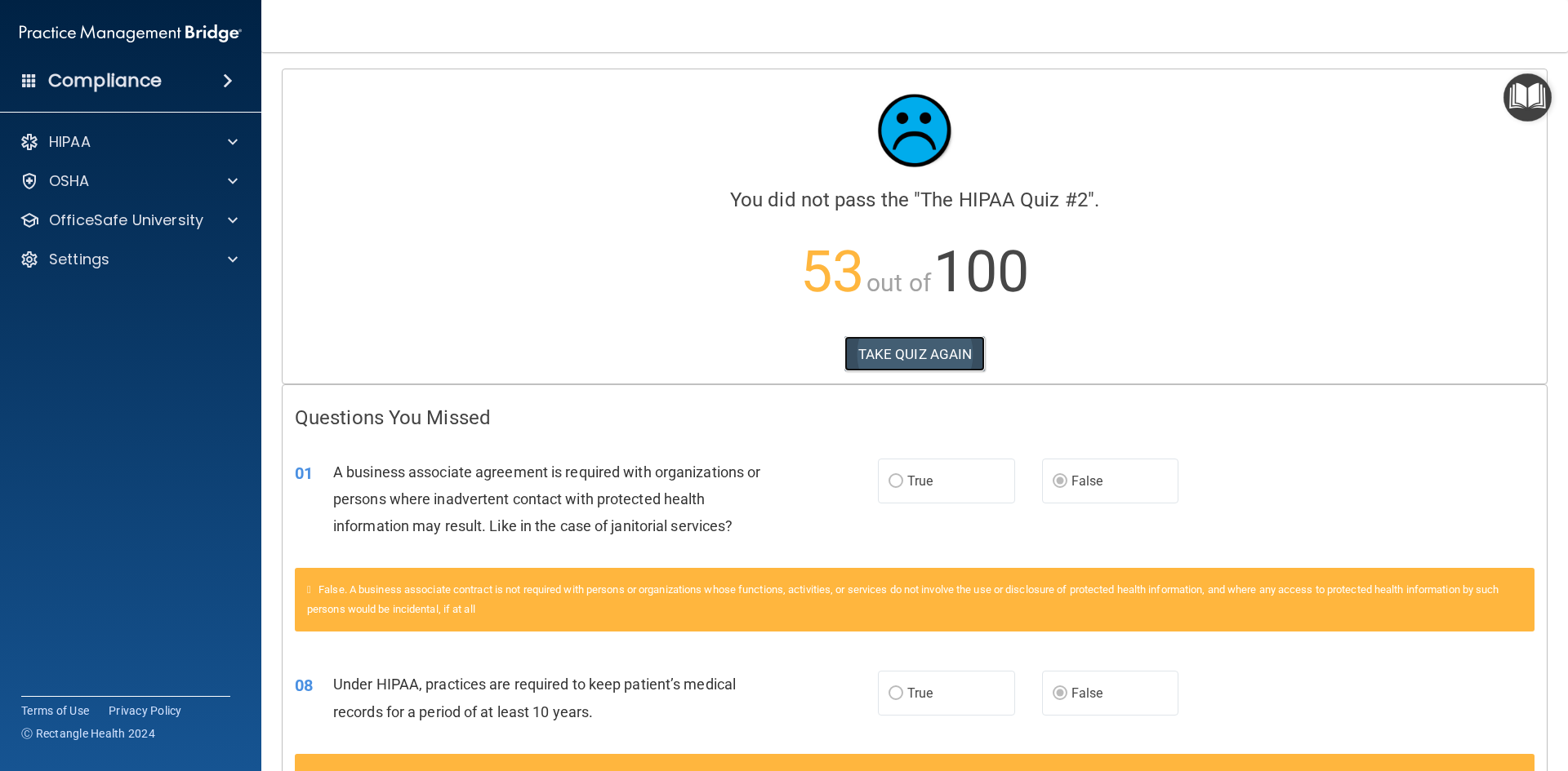
click at [938, 355] on button "TAKE QUIZ AGAIN" at bounding box center [914, 354] width 141 height 36
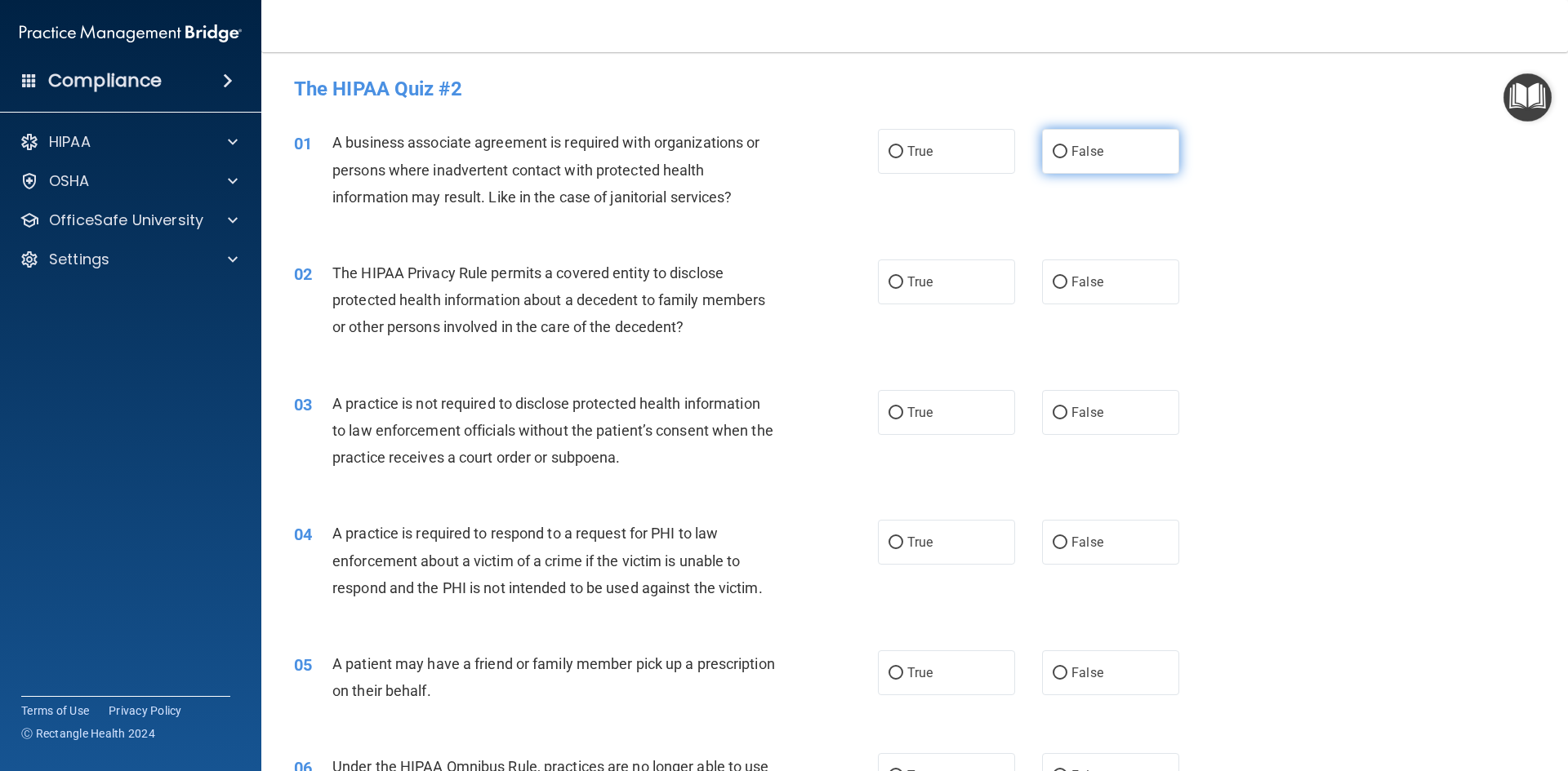
click at [1061, 151] on label "False" at bounding box center [1110, 151] width 138 height 45
click at [1061, 151] on input "False" at bounding box center [1059, 152] width 15 height 12
radio input "true"
click at [896, 286] on input "True" at bounding box center [895, 283] width 15 height 12
radio input "true"
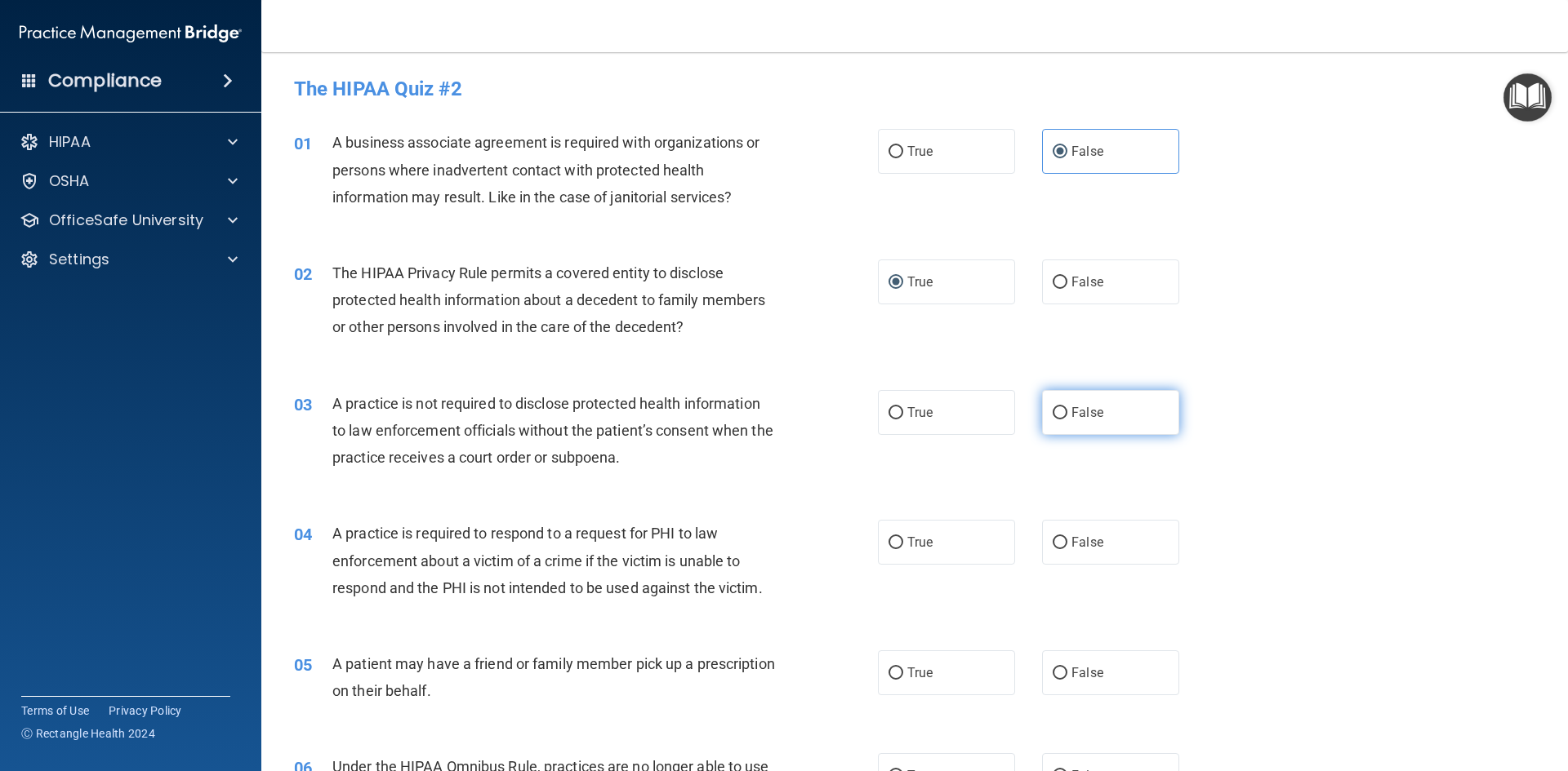
click at [1058, 412] on input "False" at bounding box center [1059, 413] width 15 height 12
radio input "true"
click at [893, 545] on input "True" at bounding box center [895, 543] width 15 height 12
radio input "true"
click at [891, 672] on input "True" at bounding box center [895, 673] width 15 height 12
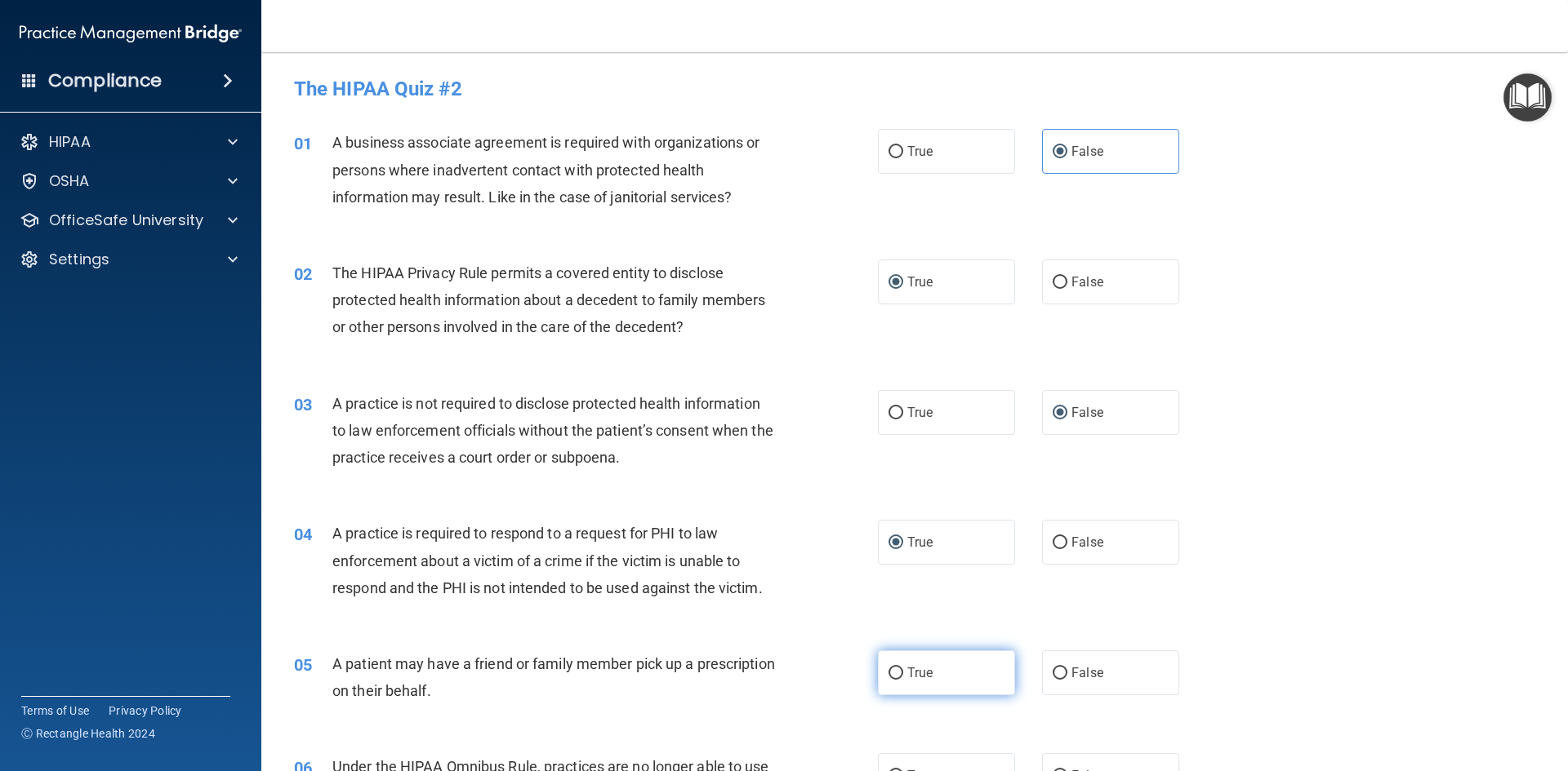
radio input "true"
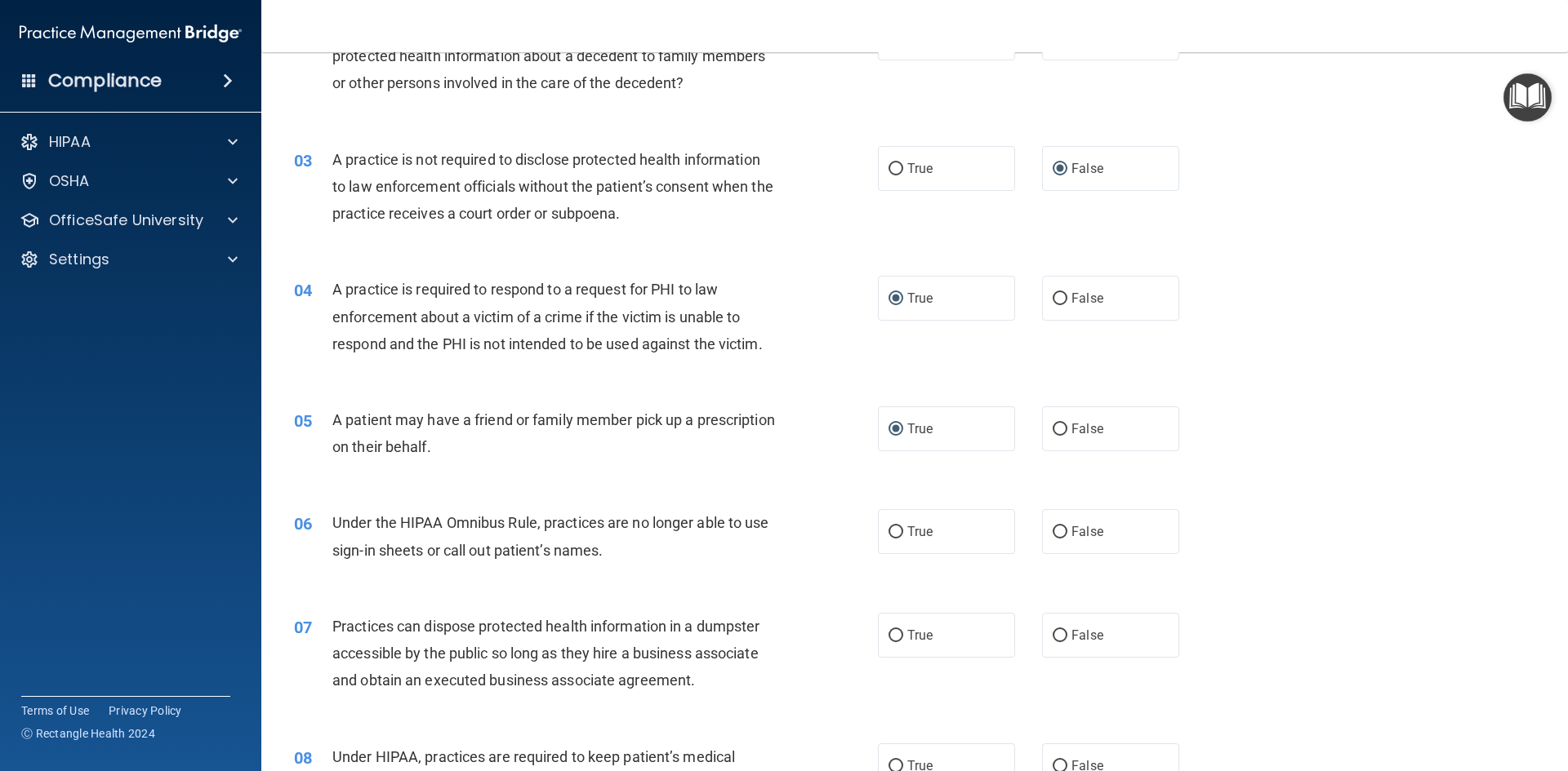
scroll to position [293, 0]
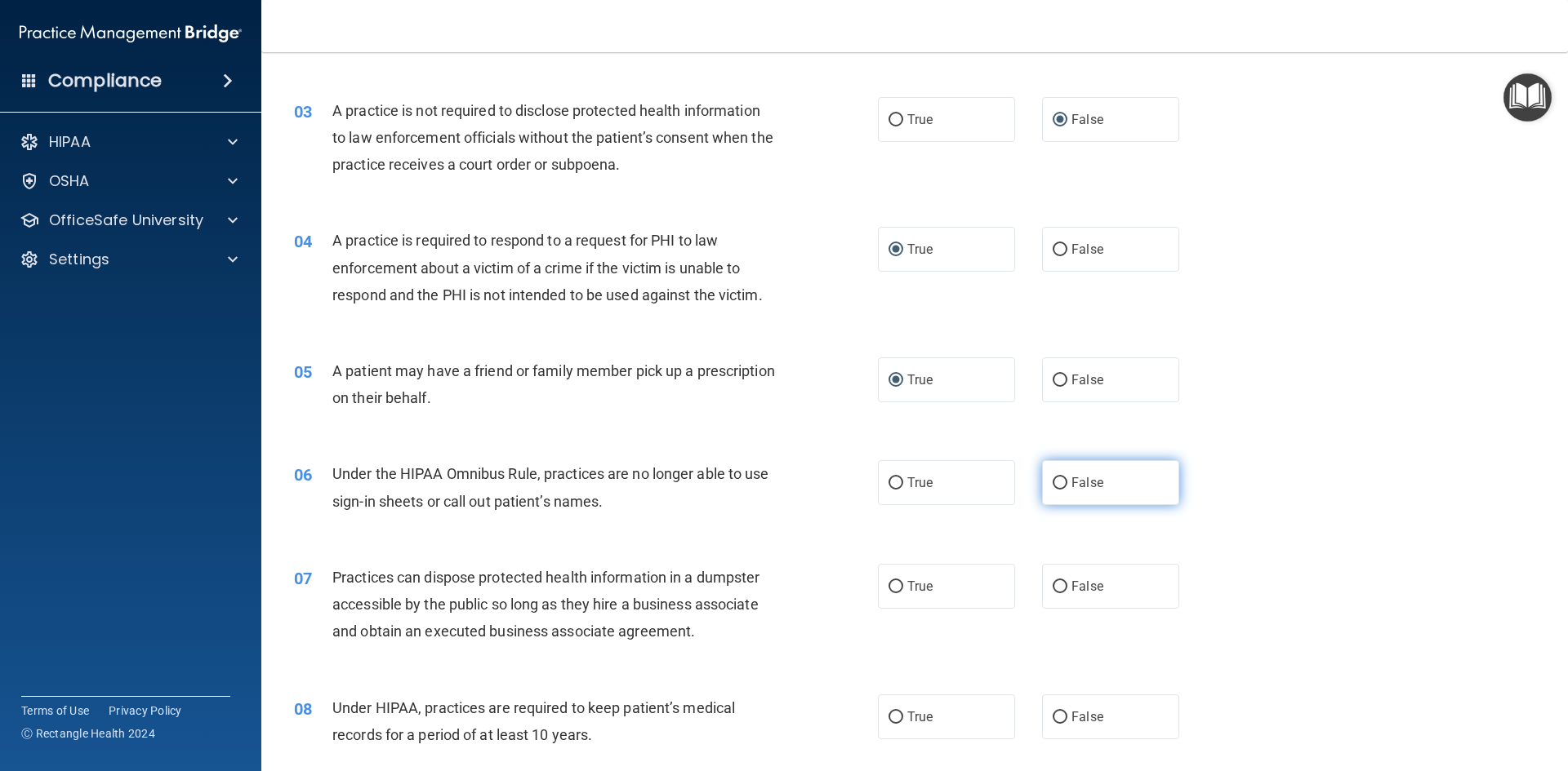
click at [1053, 479] on input "False" at bounding box center [1059, 483] width 15 height 12
radio input "true"
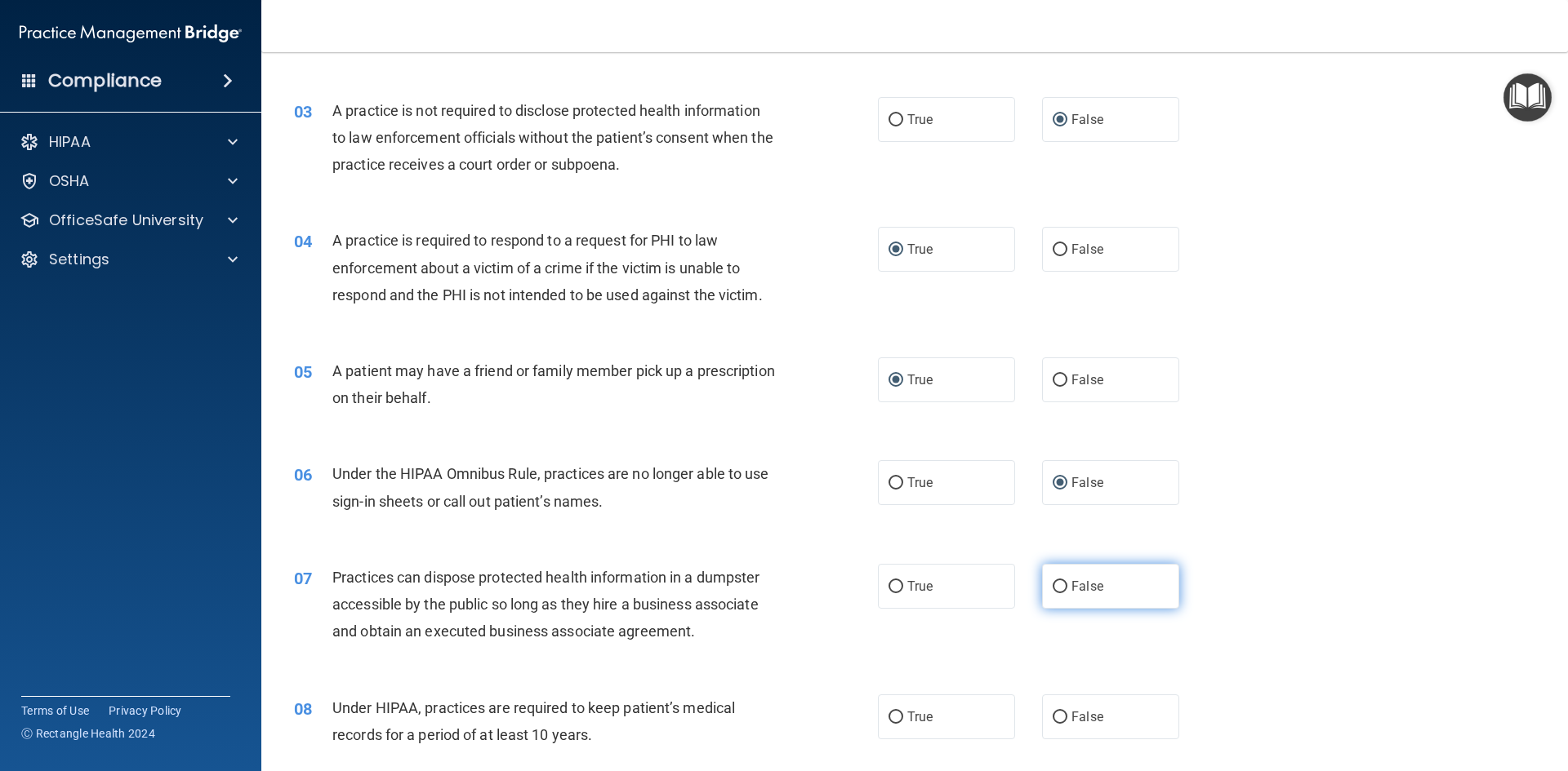
click at [1055, 595] on label "False" at bounding box center [1110, 586] width 138 height 45
click at [1055, 593] on input "False" at bounding box center [1059, 587] width 15 height 12
radio input "true"
click at [1060, 715] on label "False" at bounding box center [1110, 717] width 138 height 45
click at [1060, 715] on input "False" at bounding box center [1059, 717] width 15 height 12
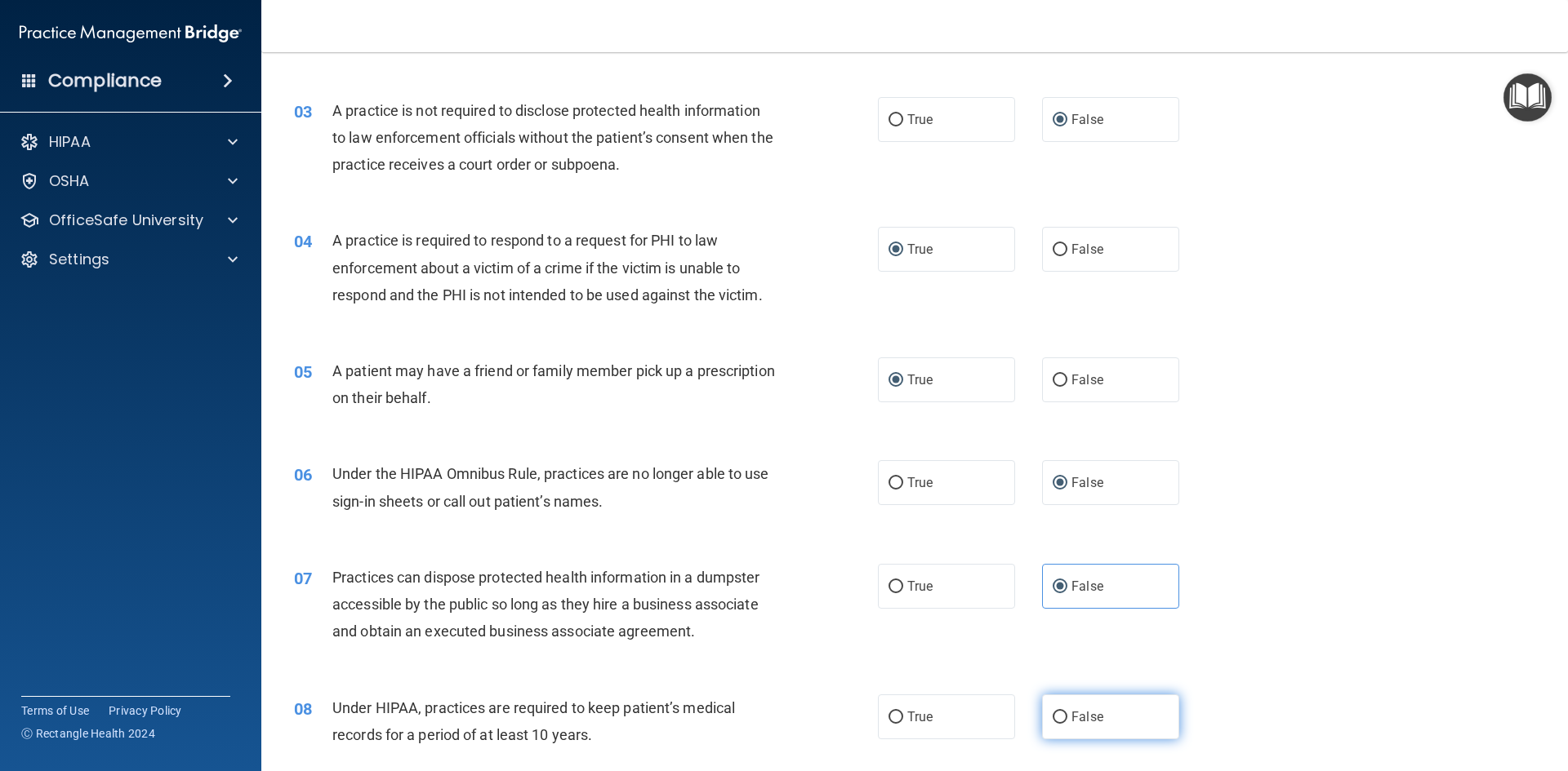
radio input "true"
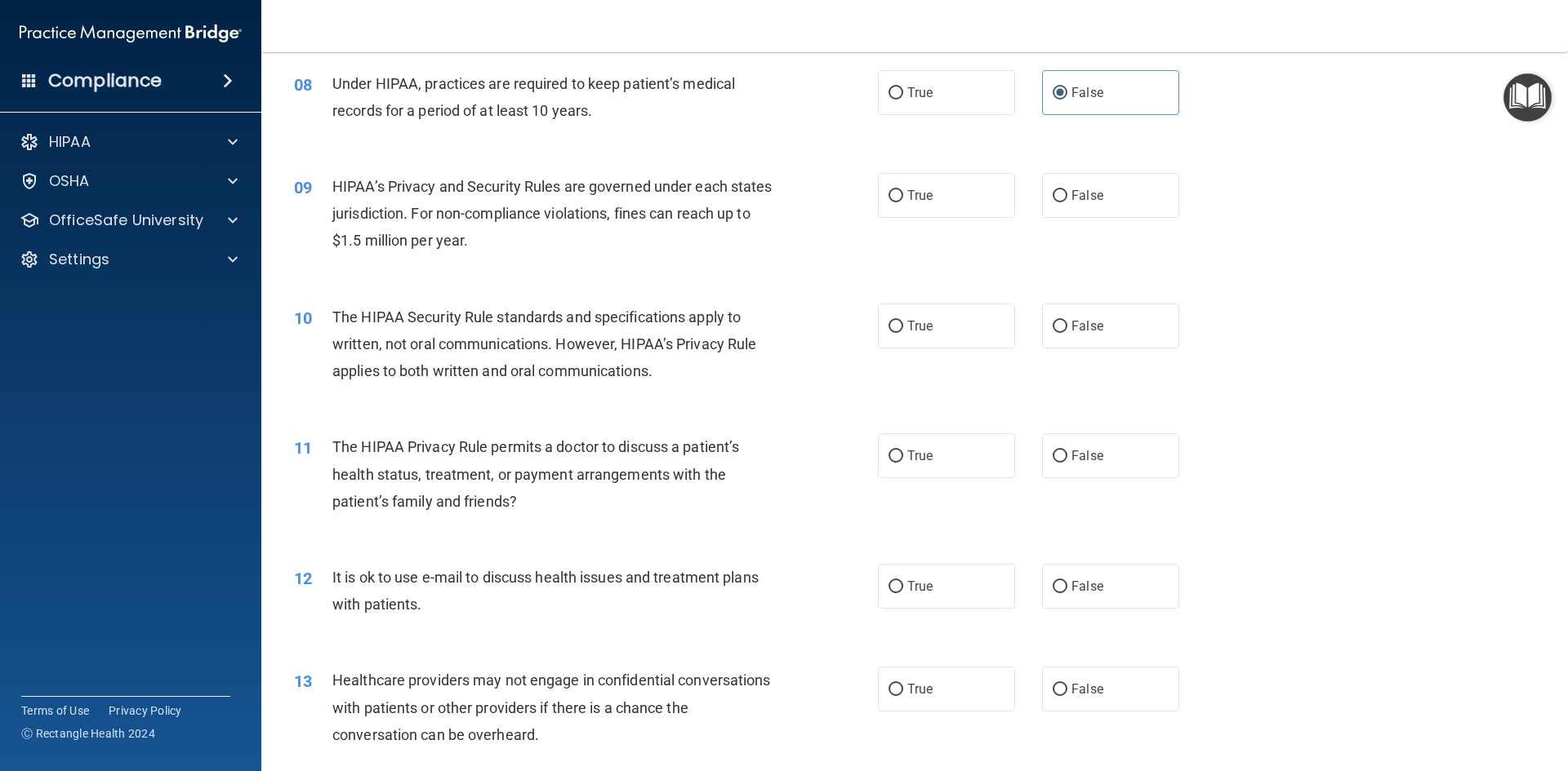
scroll to position [944, 0]
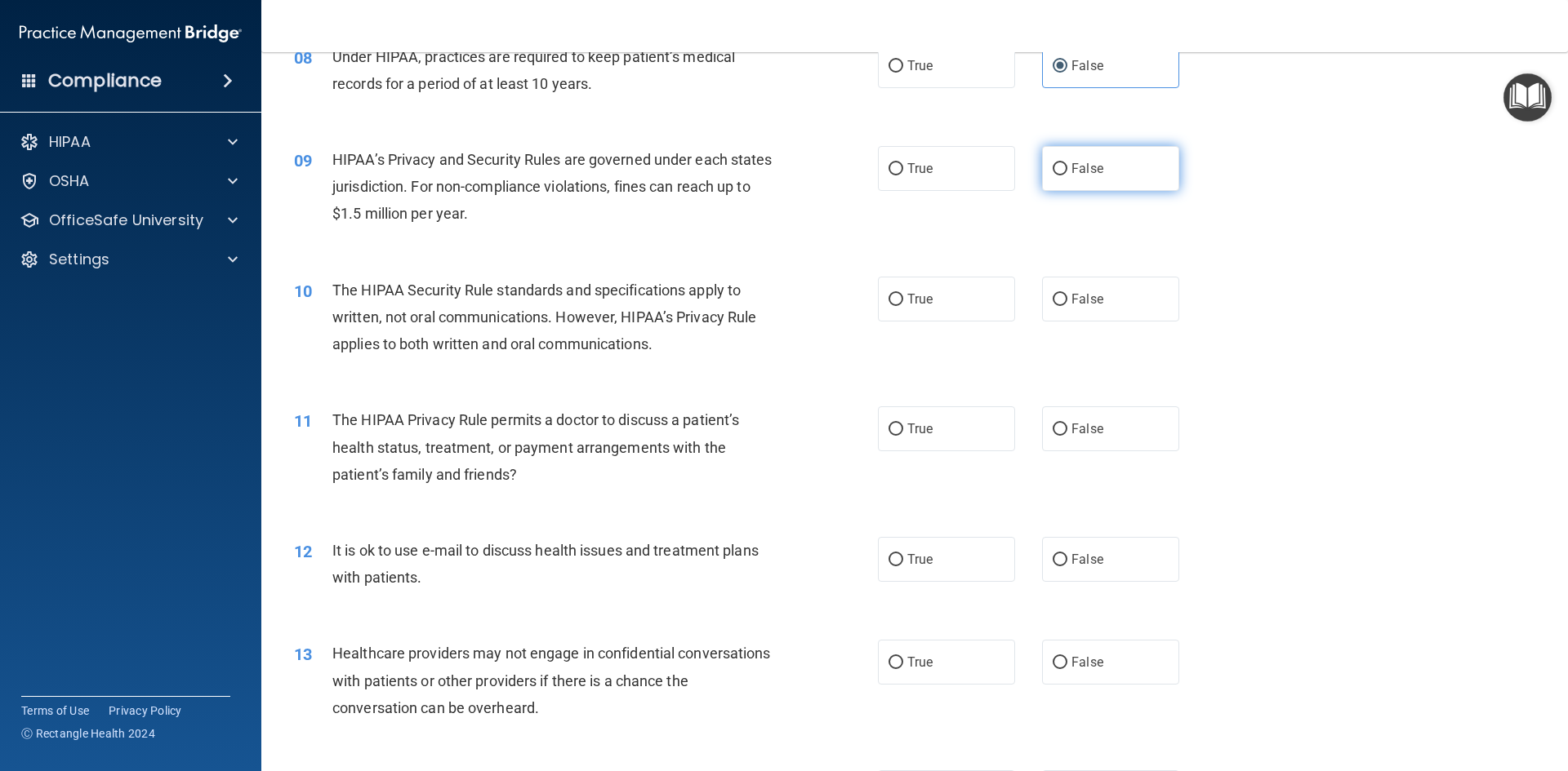
click at [1053, 169] on input "False" at bounding box center [1059, 169] width 15 height 12
radio input "true"
click at [890, 430] on input "True" at bounding box center [895, 430] width 15 height 12
radio input "true"
click at [896, 307] on label "True" at bounding box center [946, 299] width 138 height 45
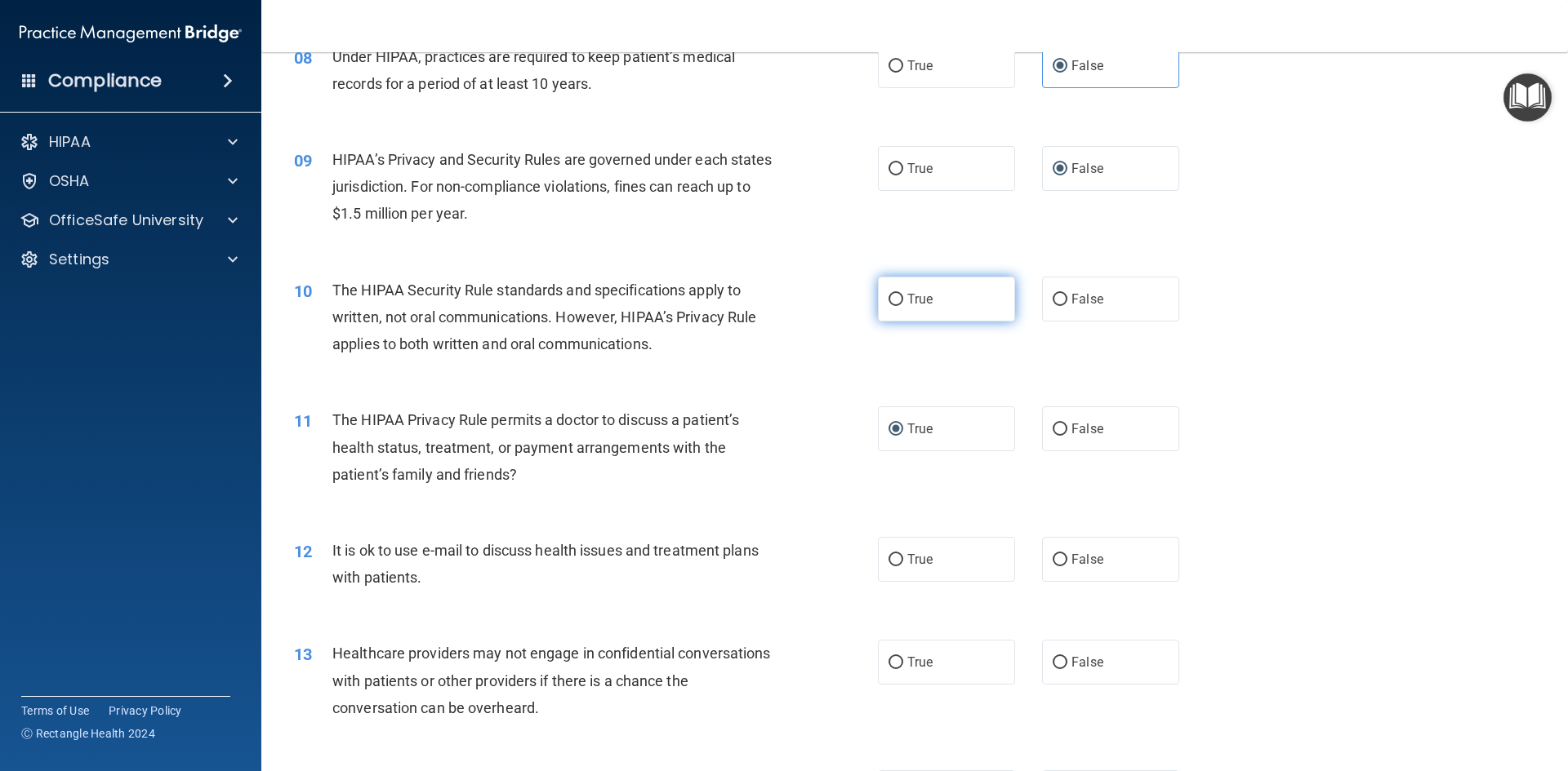
click at [896, 306] on input "True" at bounding box center [895, 300] width 15 height 12
radio input "true"
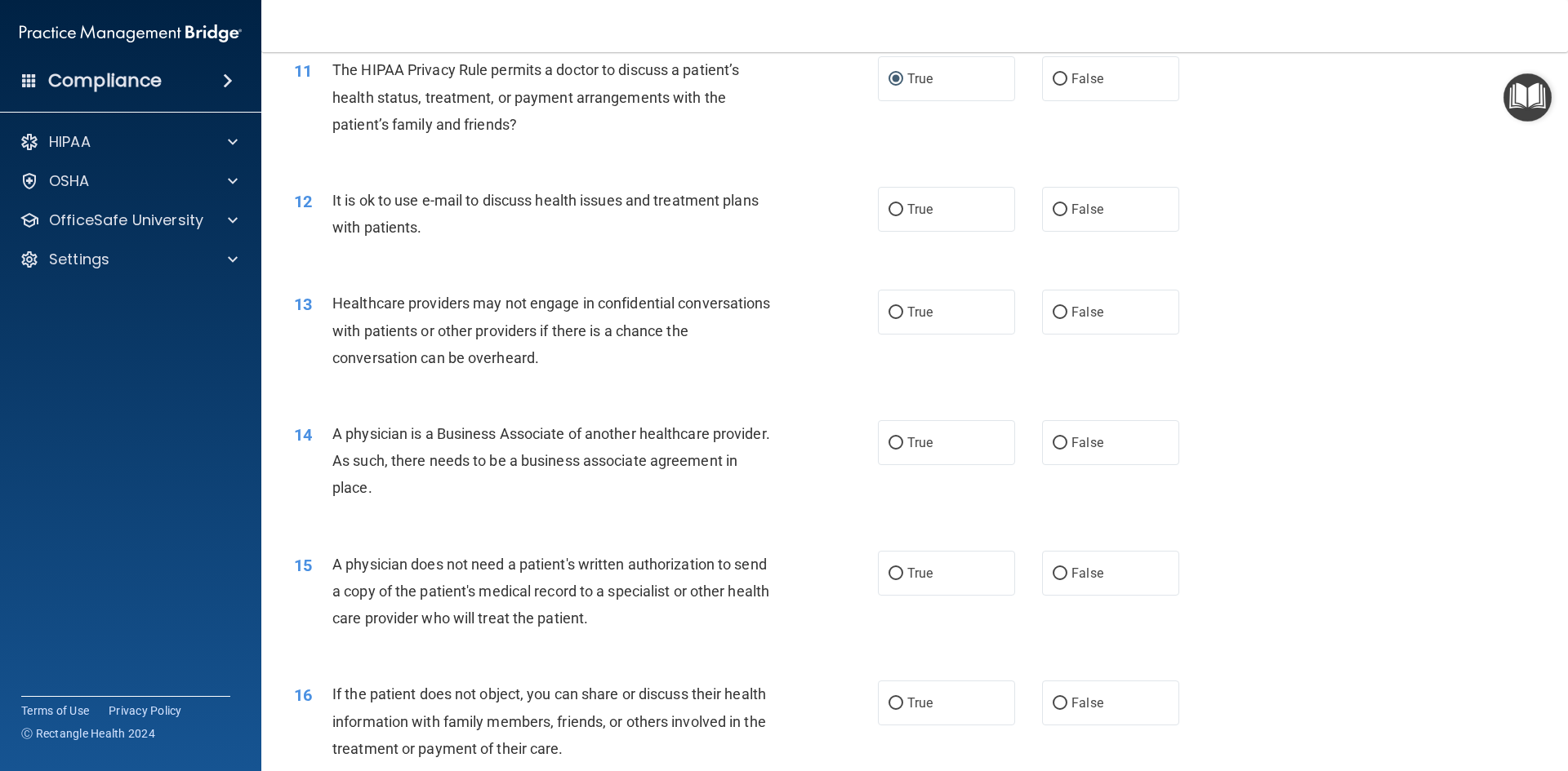
scroll to position [1307, 0]
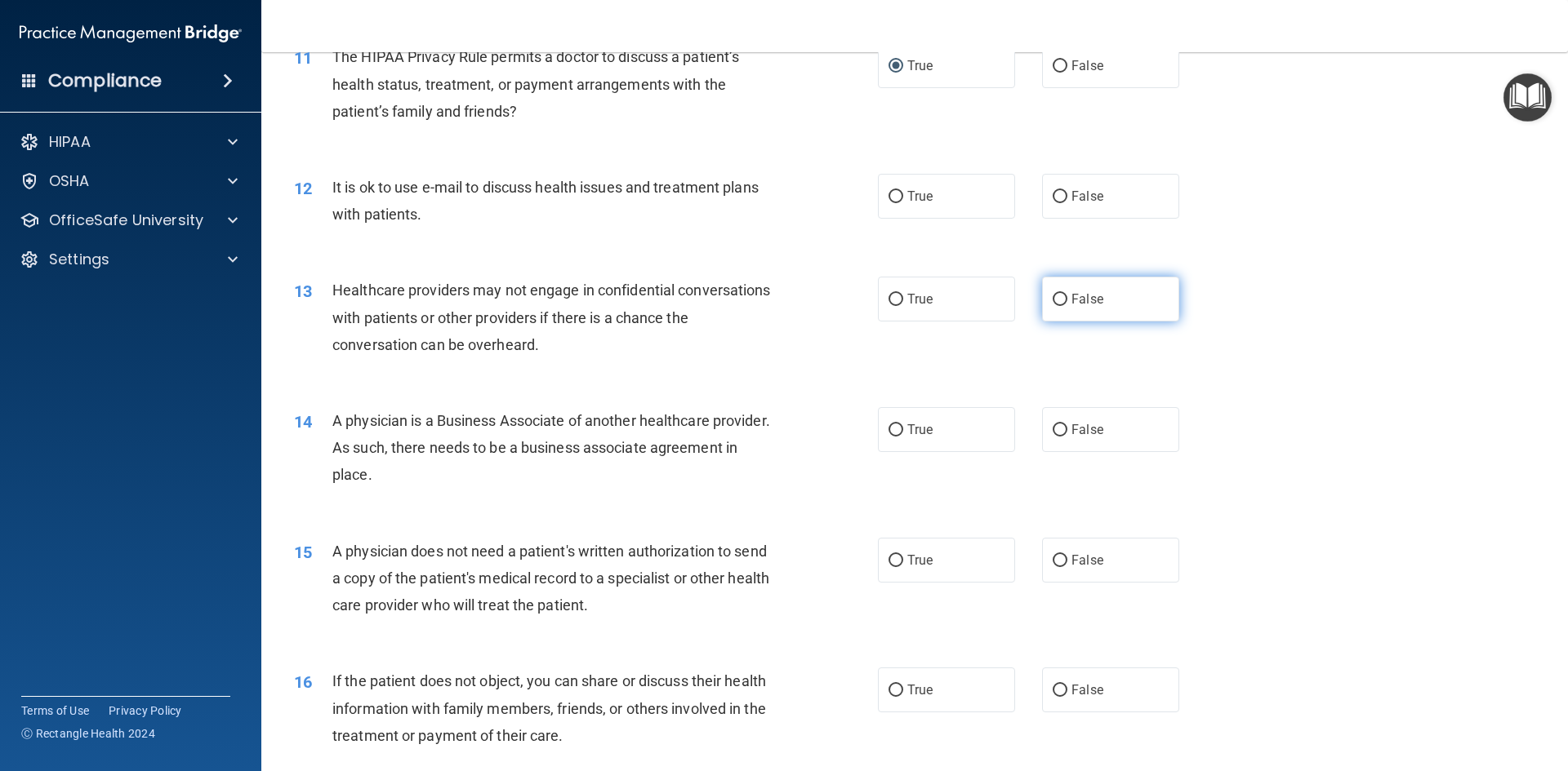
click at [1053, 296] on input "False" at bounding box center [1059, 300] width 15 height 12
radio input "true"
click at [1055, 430] on input "False" at bounding box center [1059, 430] width 15 height 12
radio input "true"
click at [895, 555] on input "True" at bounding box center [895, 561] width 15 height 12
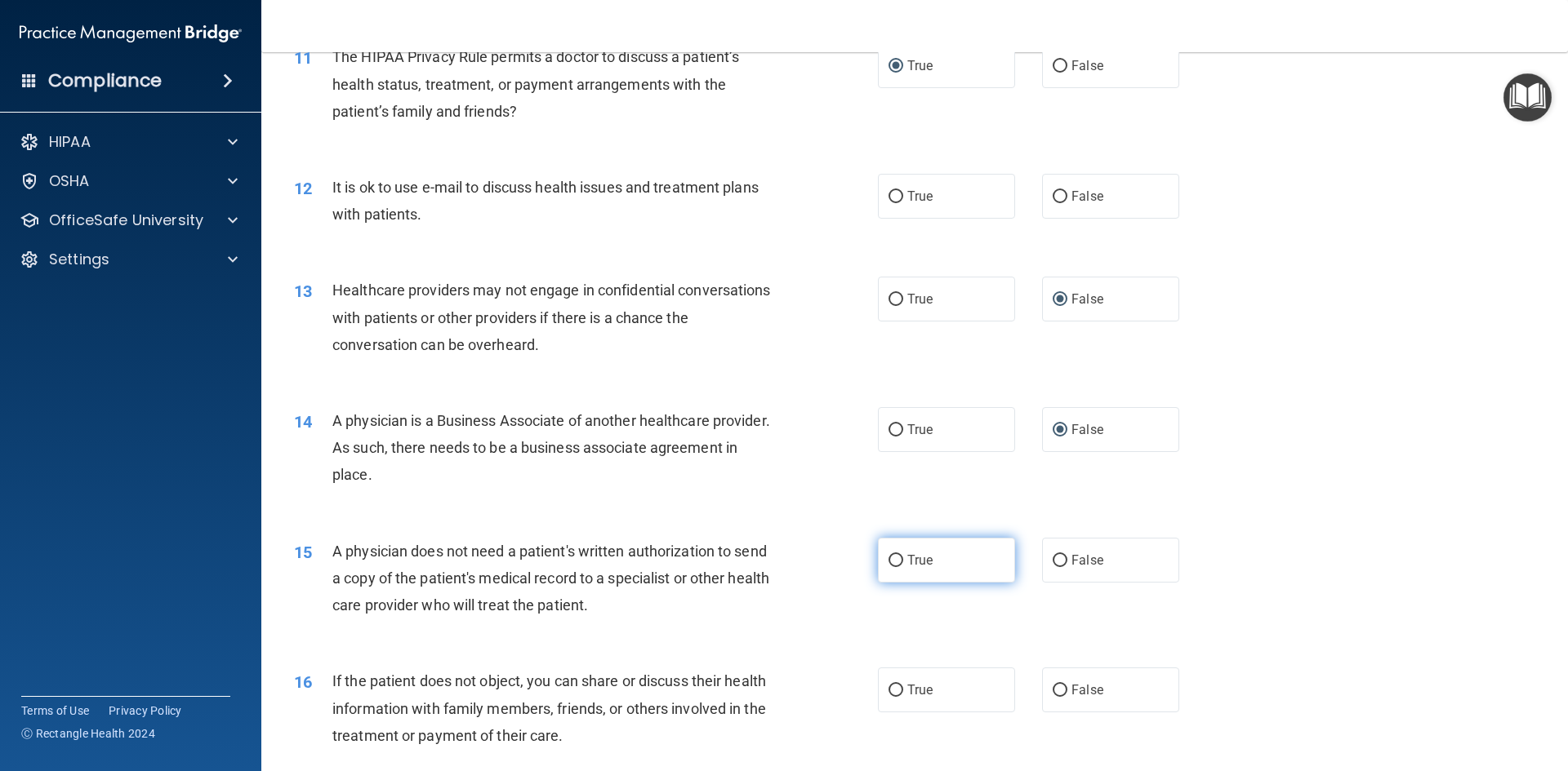
radio input "true"
click at [891, 199] on input "True" at bounding box center [895, 197] width 15 height 12
radio input "true"
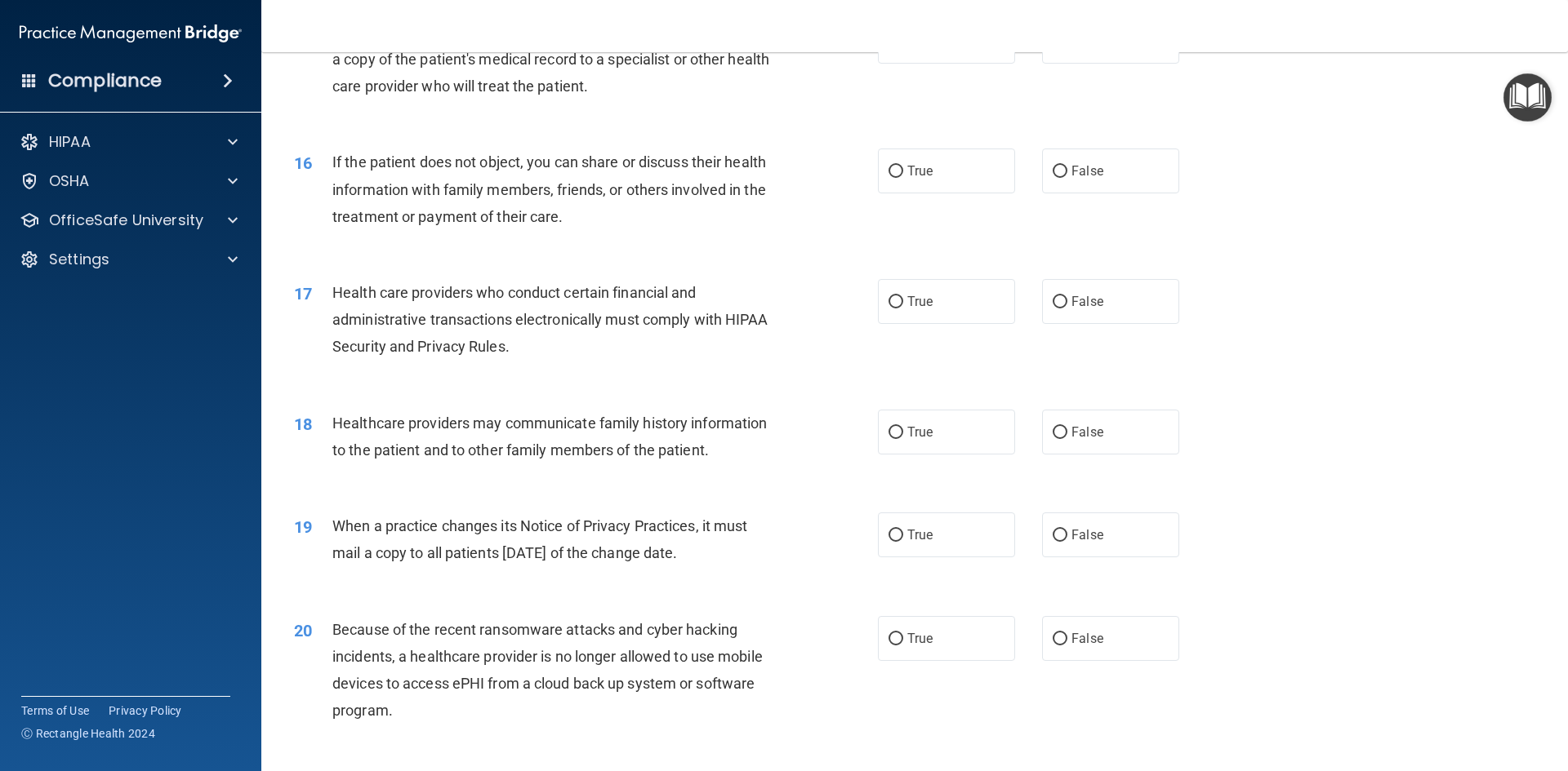
scroll to position [1866, 0]
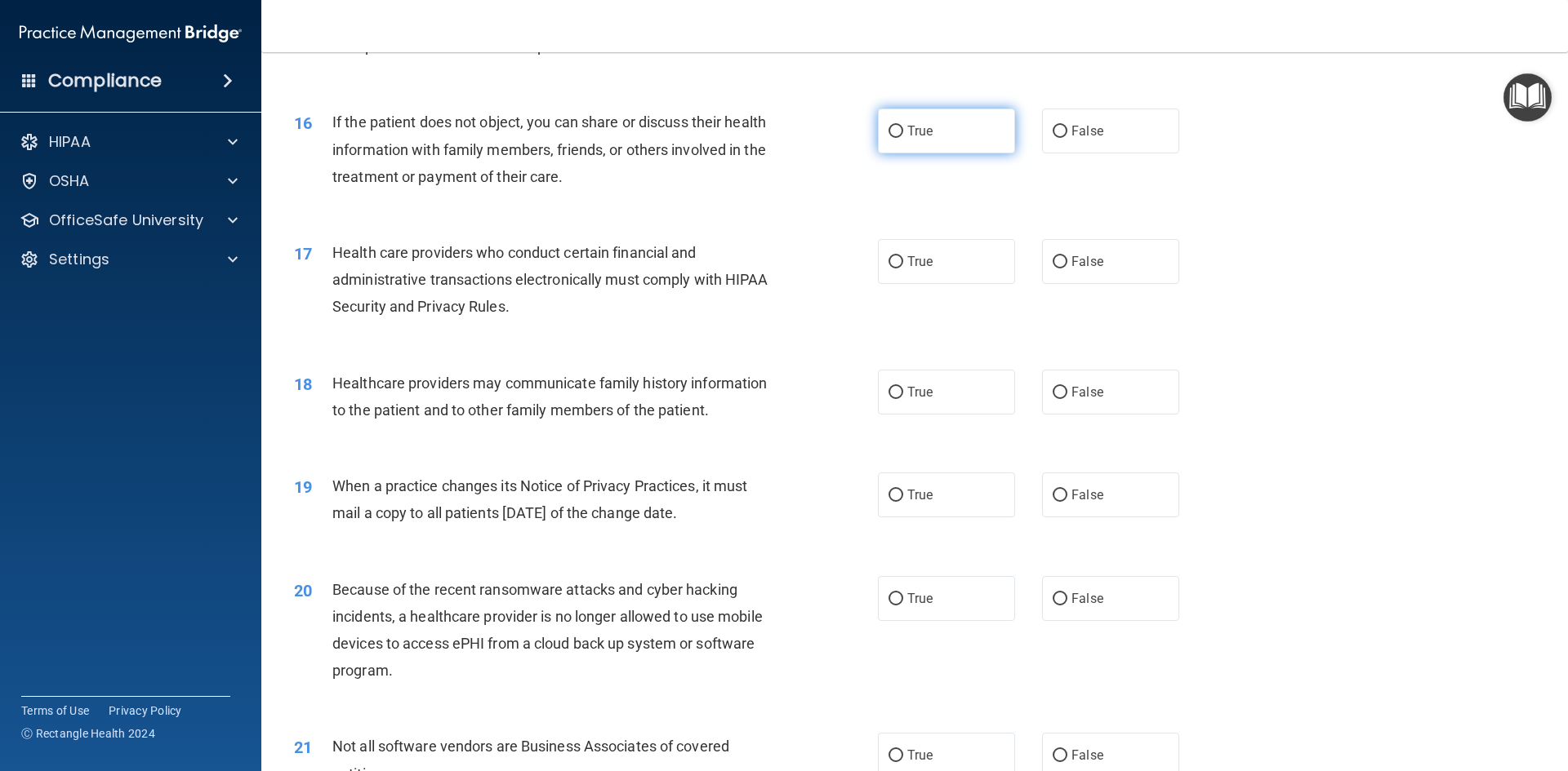
click at [897, 131] on input "True" at bounding box center [895, 131] width 15 height 12
radio input "true"
drag, startPoint x: 884, startPoint y: 258, endPoint x: 1152, endPoint y: 405, distance: 305.7
click at [931, 294] on div "17 Health care providers who conduct certain financial and administrative trans…" at bounding box center [914, 284] width 1265 height 131
click at [898, 255] on label "True" at bounding box center [946, 262] width 138 height 45
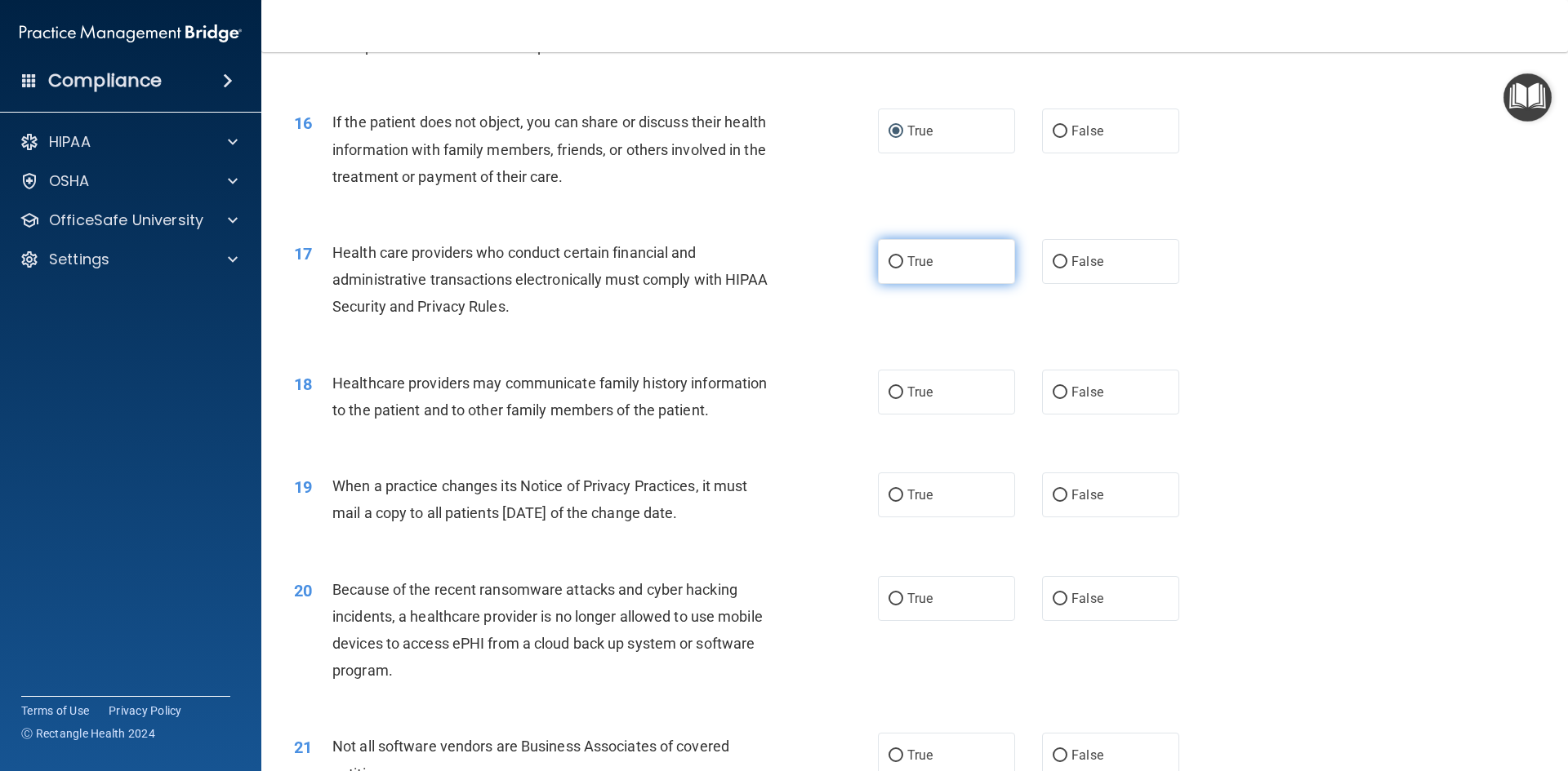
click at [898, 256] on input "True" at bounding box center [895, 262] width 15 height 12
radio input "true"
click at [1058, 388] on input "False" at bounding box center [1059, 392] width 15 height 12
radio input "true"
click at [1054, 491] on input "False" at bounding box center [1059, 495] width 15 height 12
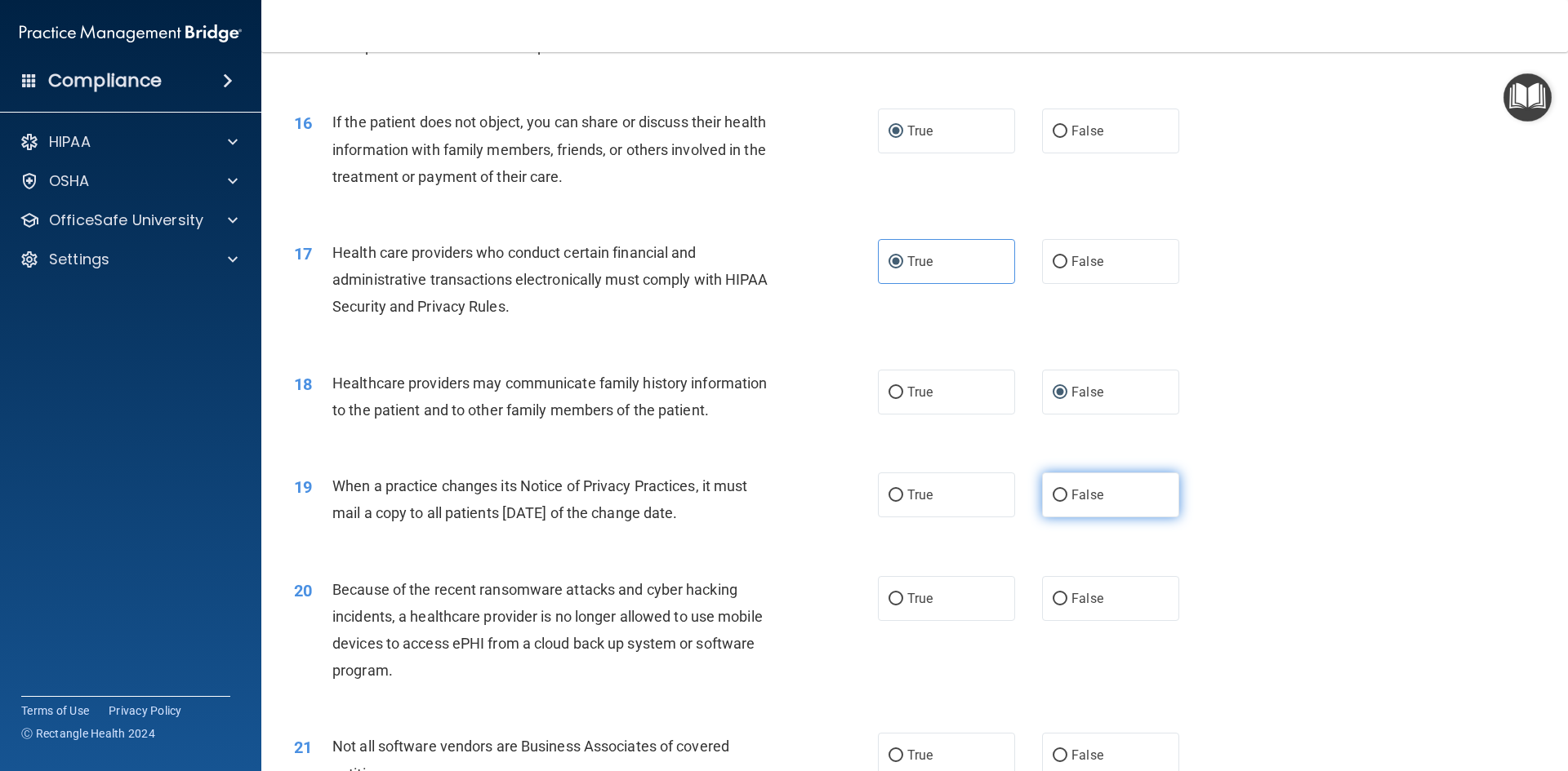
radio input "true"
click at [1059, 594] on input "False" at bounding box center [1059, 599] width 15 height 12
radio input "true"
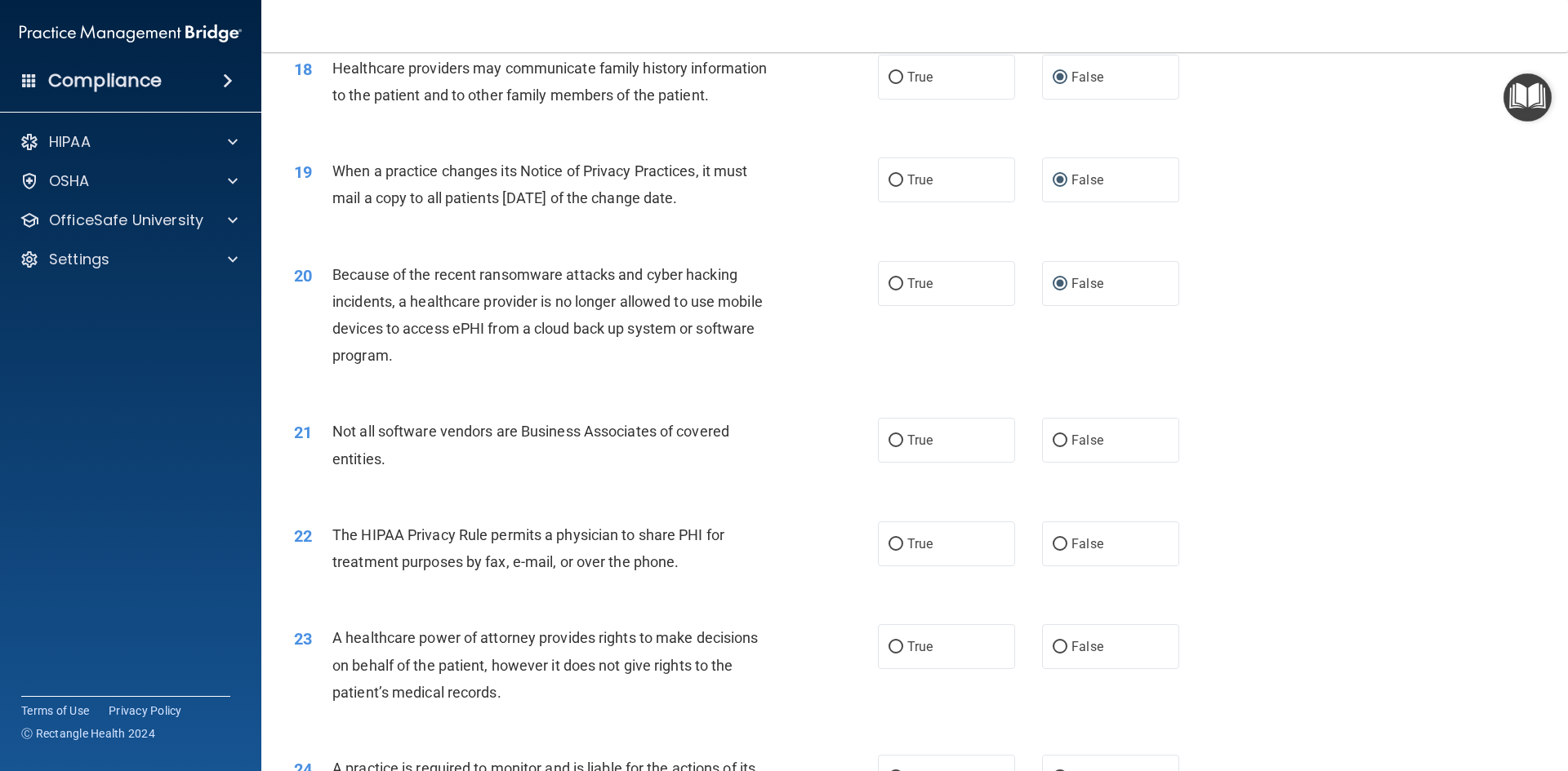
scroll to position [2229, 0]
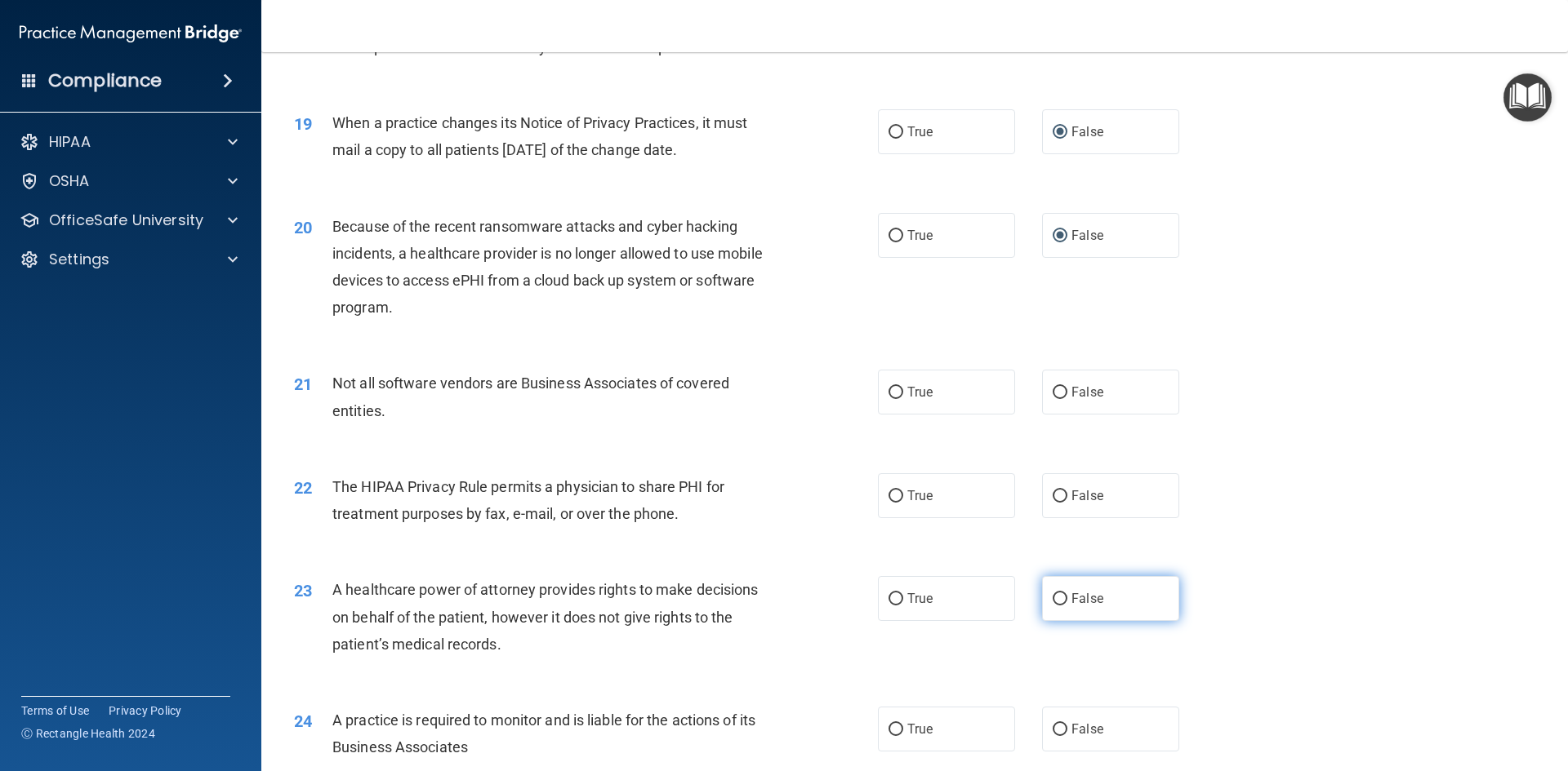
click at [1057, 593] on input "False" at bounding box center [1059, 599] width 15 height 12
radio input "true"
click at [888, 389] on input "True" at bounding box center [895, 392] width 15 height 12
radio input "true"
click at [893, 503] on label "True" at bounding box center [946, 496] width 138 height 45
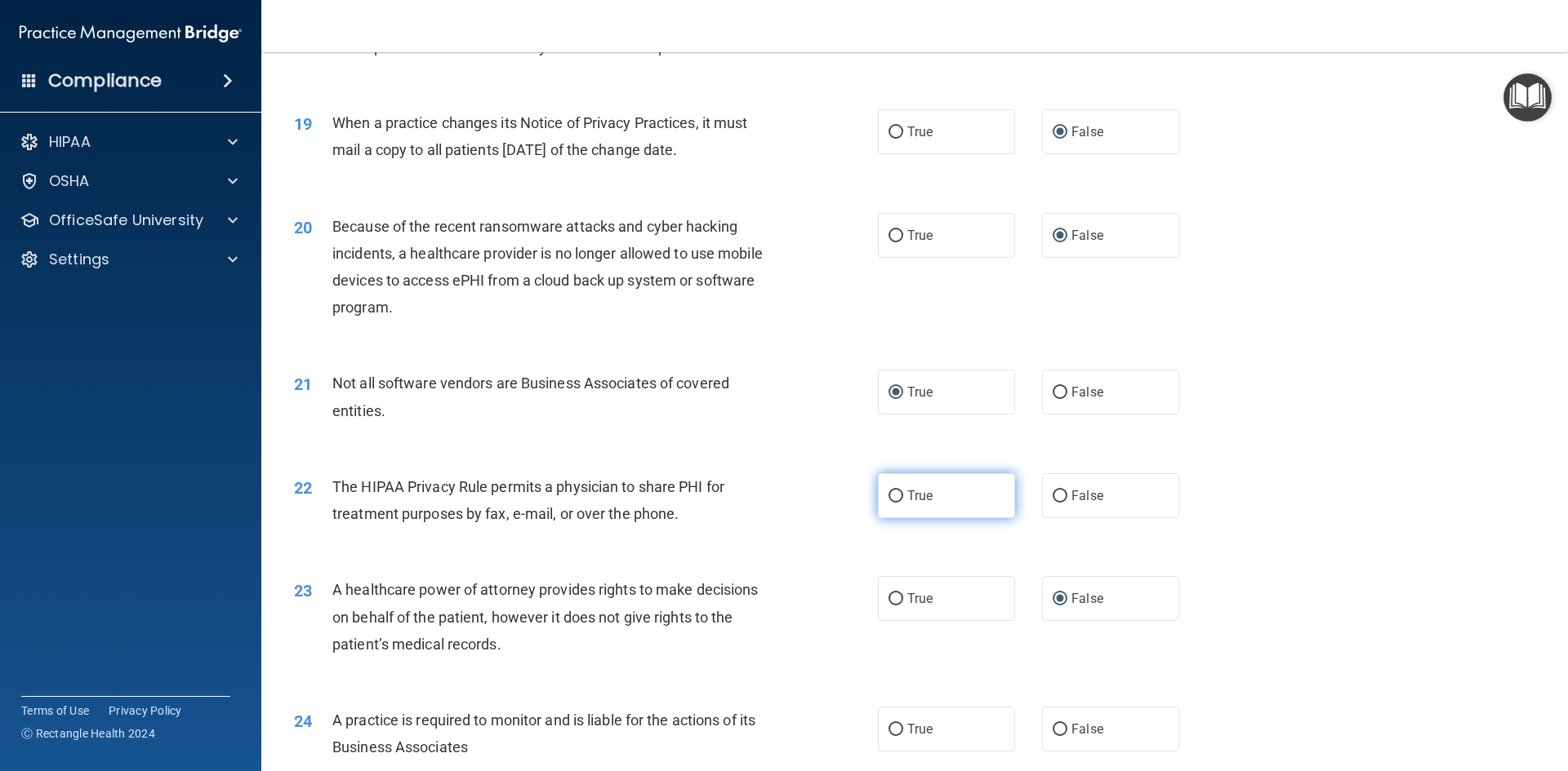
click at [893, 503] on input "True" at bounding box center [895, 496] width 15 height 12
radio input "true"
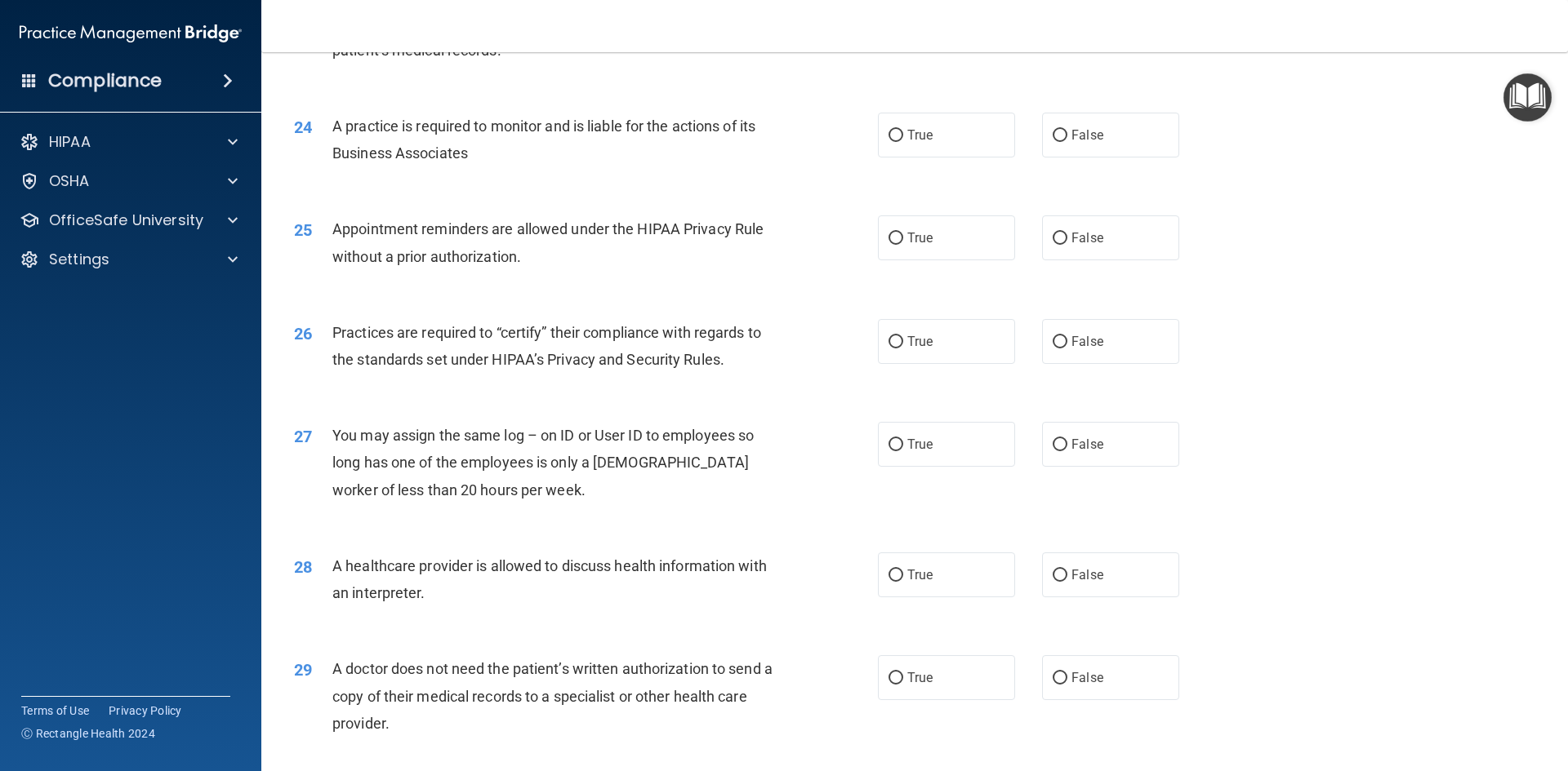
scroll to position [2837, 0]
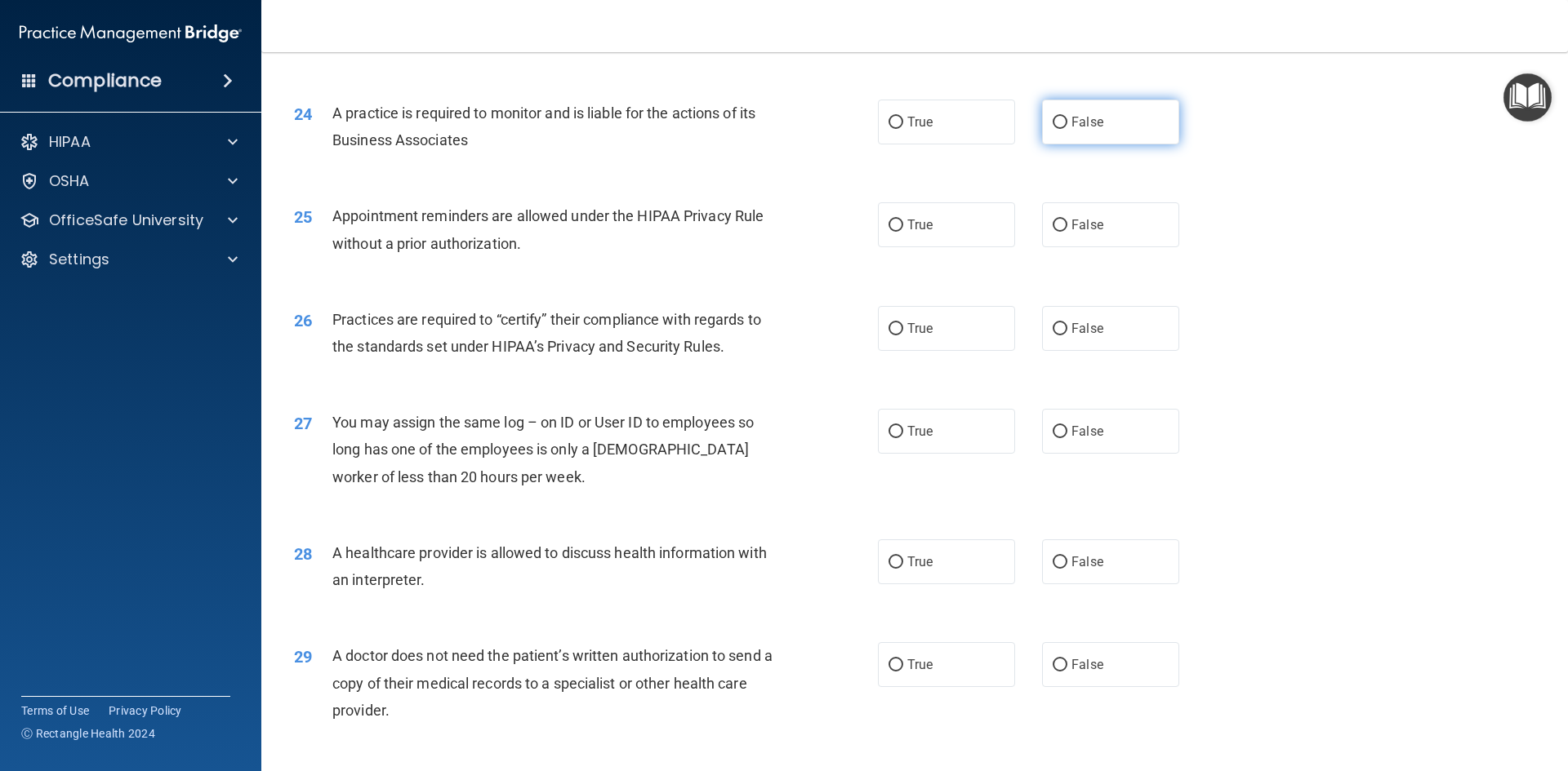
click at [1053, 123] on input "False" at bounding box center [1059, 123] width 15 height 12
radio input "true"
click at [1053, 330] on input "False" at bounding box center [1059, 329] width 15 height 12
radio input "true"
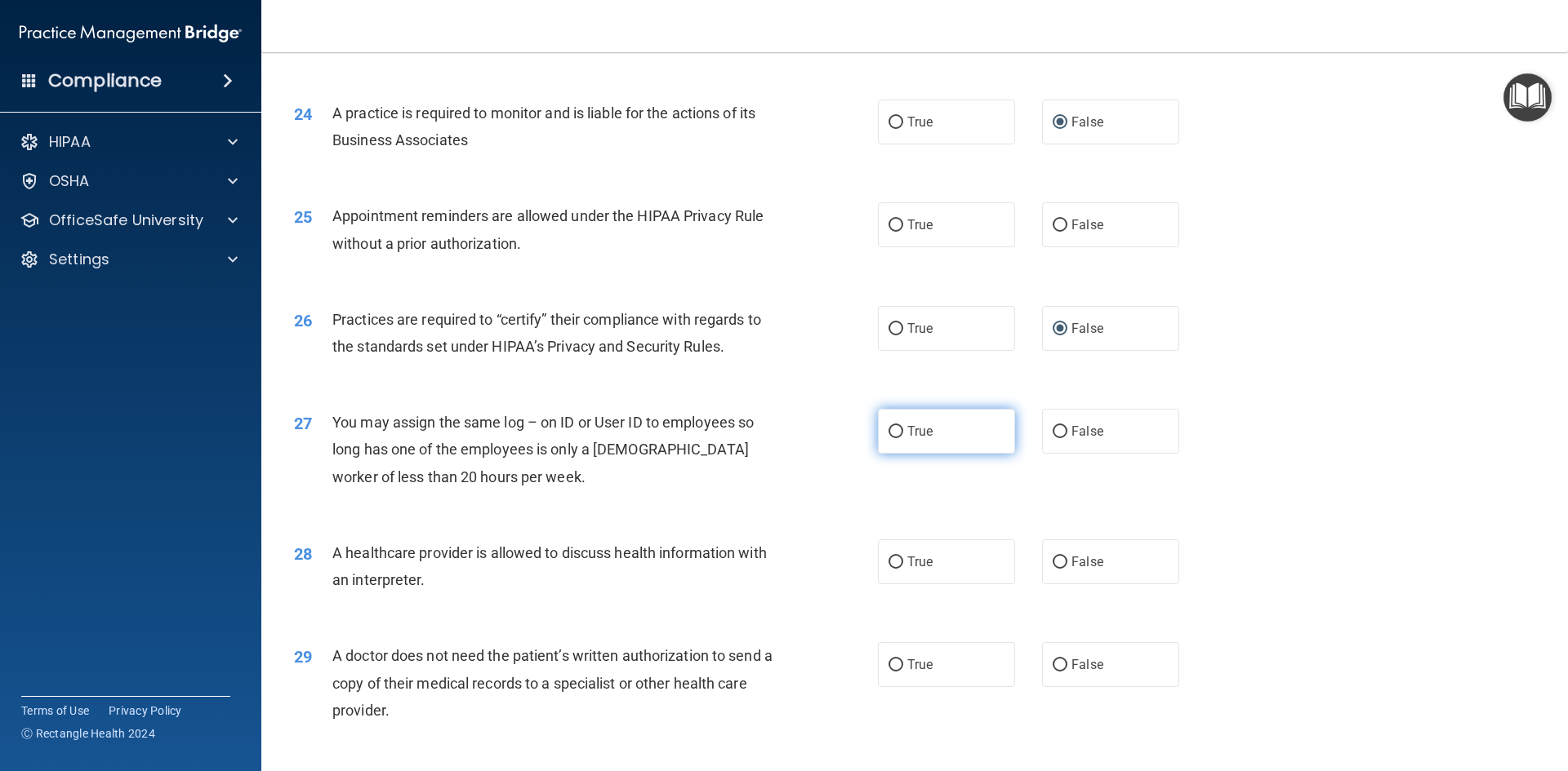
click at [890, 430] on input "True" at bounding box center [895, 432] width 15 height 12
radio input "true"
click at [892, 431] on input "True" at bounding box center [895, 432] width 15 height 12
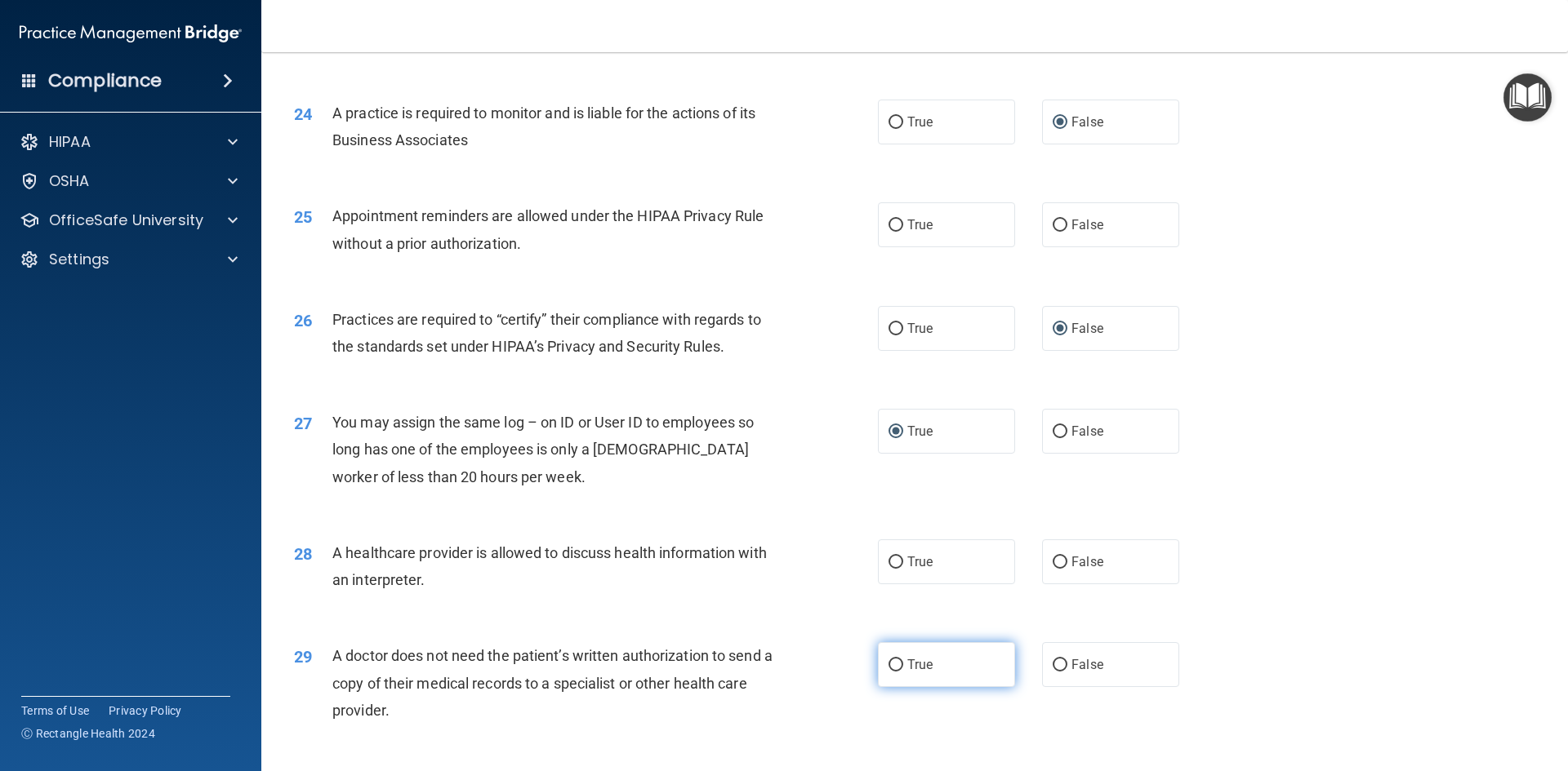
click at [888, 662] on input "True" at bounding box center [895, 666] width 15 height 12
radio input "true"
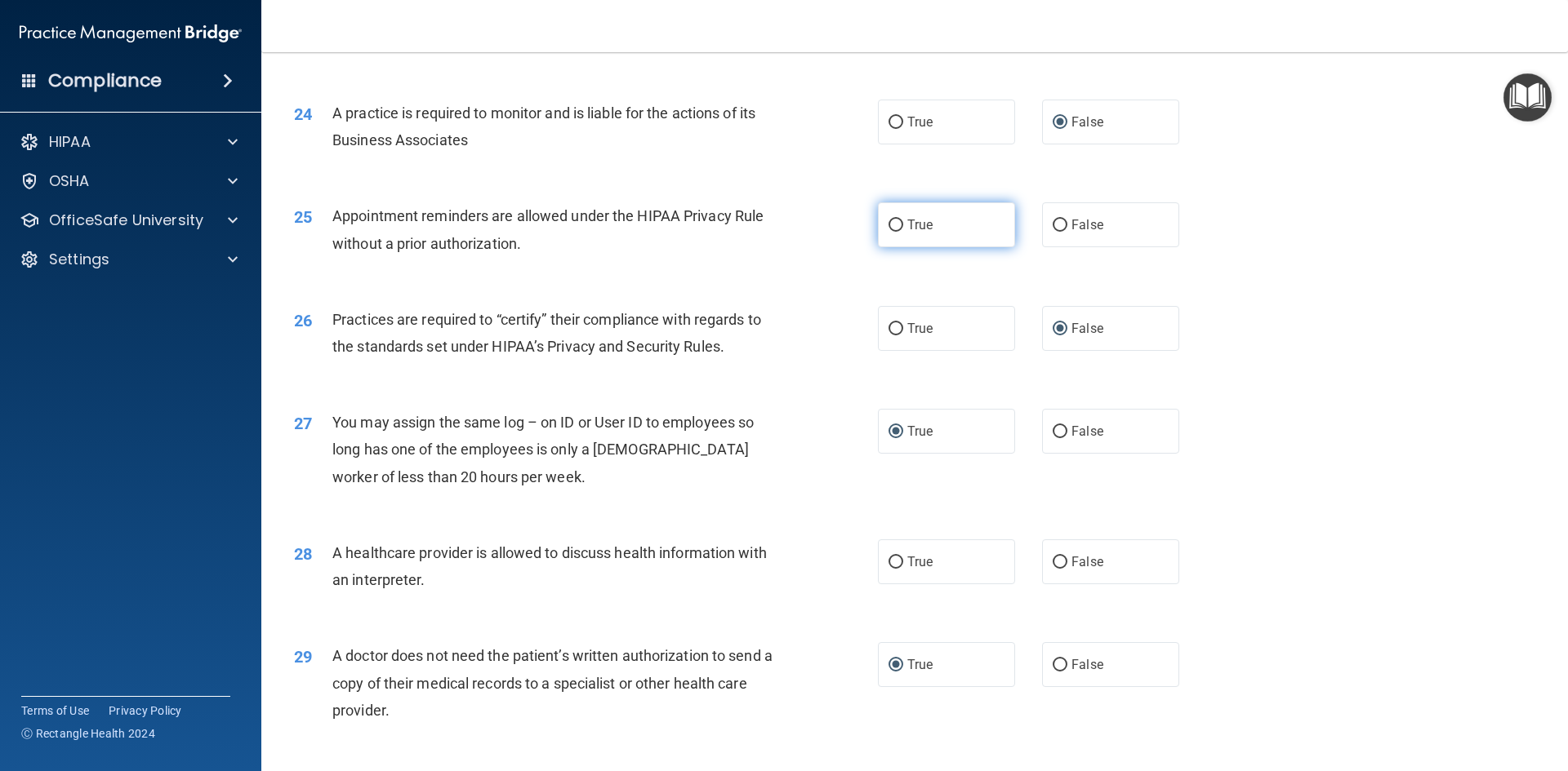
click at [893, 229] on input "True" at bounding box center [895, 226] width 15 height 12
radio input "true"
click at [888, 329] on input "True" at bounding box center [895, 329] width 15 height 12
radio input "true"
radio input "false"
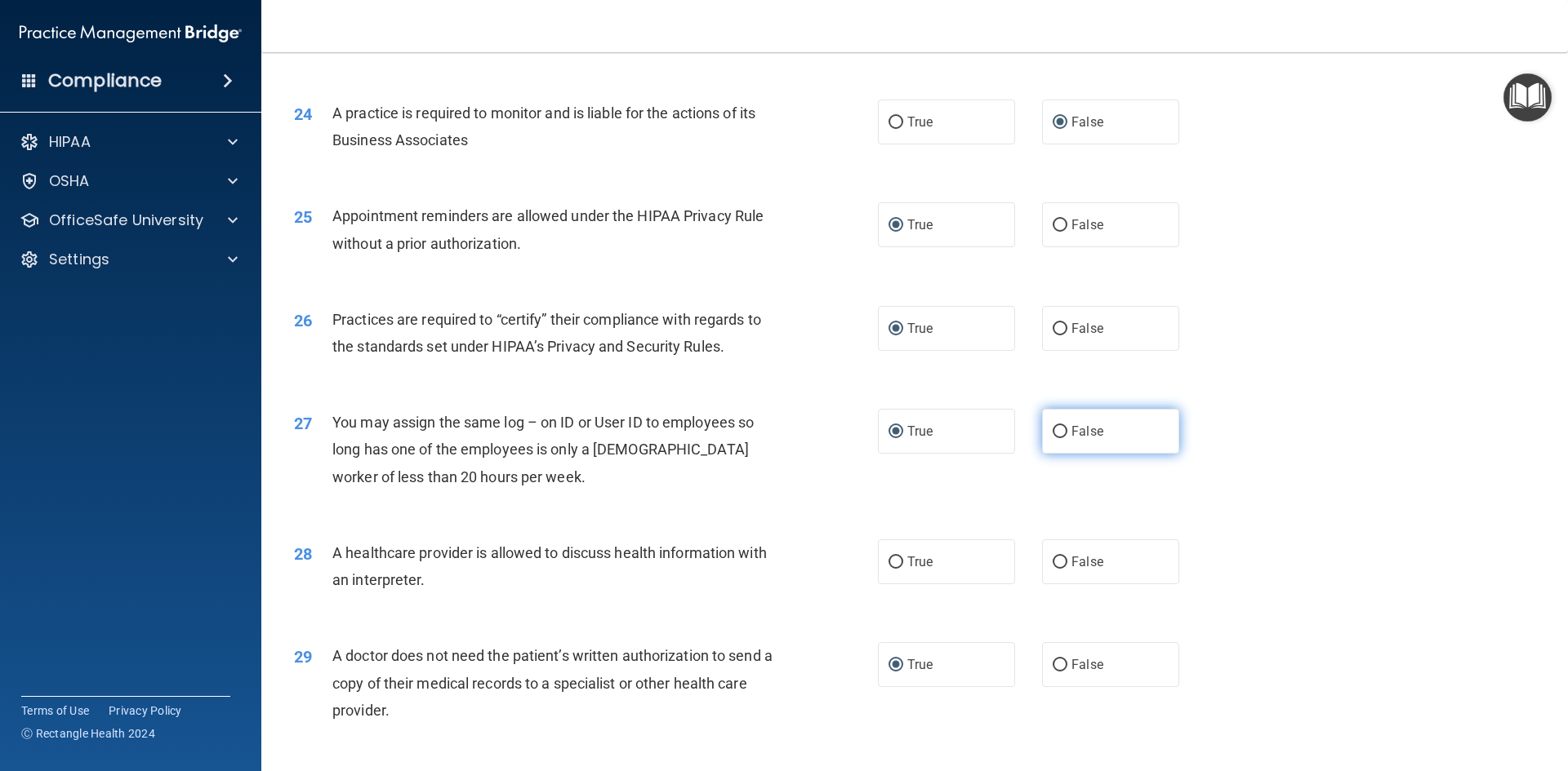
click at [1053, 428] on input "False" at bounding box center [1059, 432] width 15 height 12
radio input "true"
radio input "false"
click at [892, 561] on input "True" at bounding box center [895, 563] width 15 height 12
radio input "true"
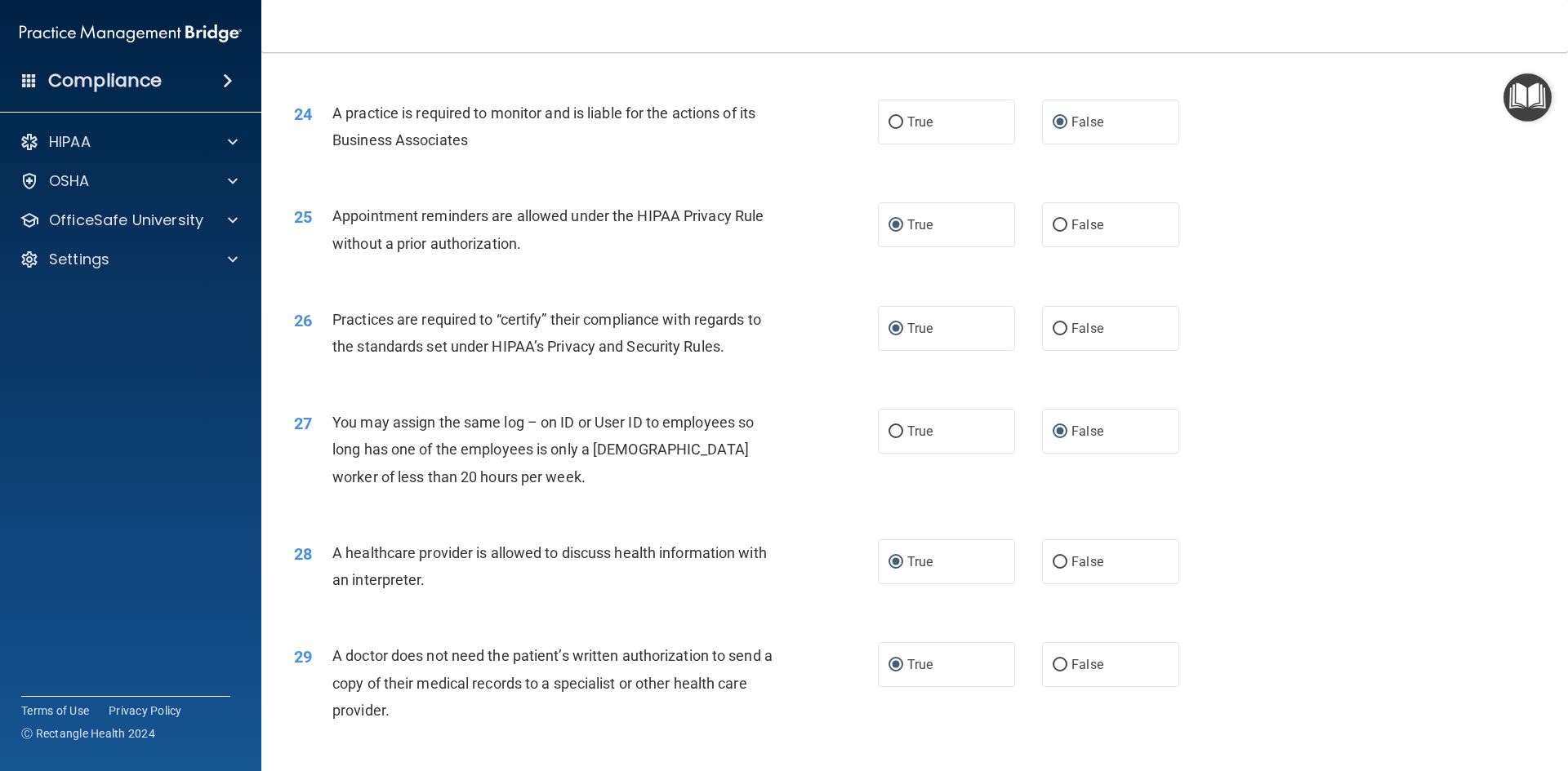
scroll to position [3028, 0]
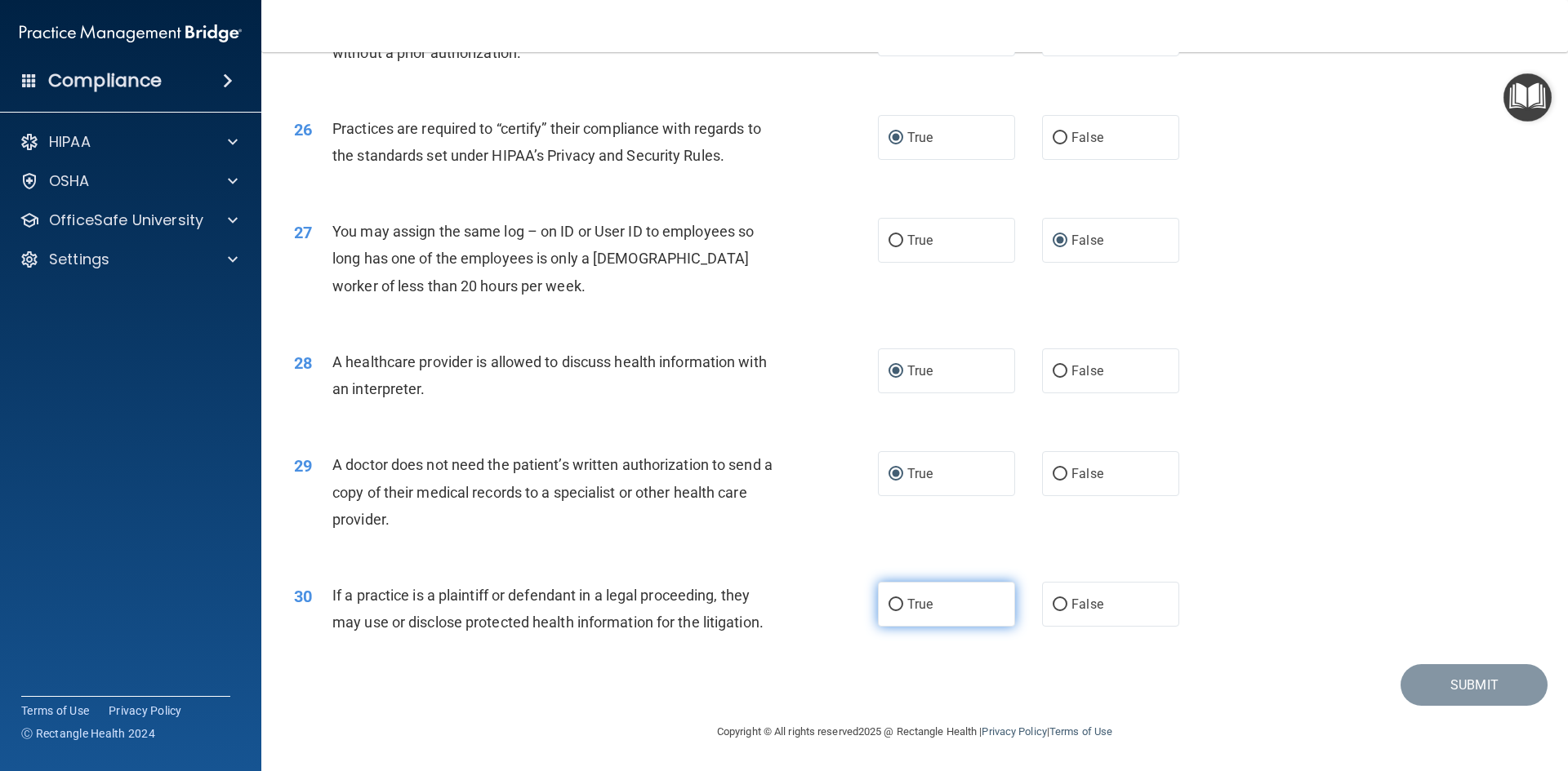
click at [896, 605] on input "True" at bounding box center [895, 605] width 15 height 12
radio input "true"
click at [1445, 686] on button "Submit" at bounding box center [1474, 685] width 147 height 41
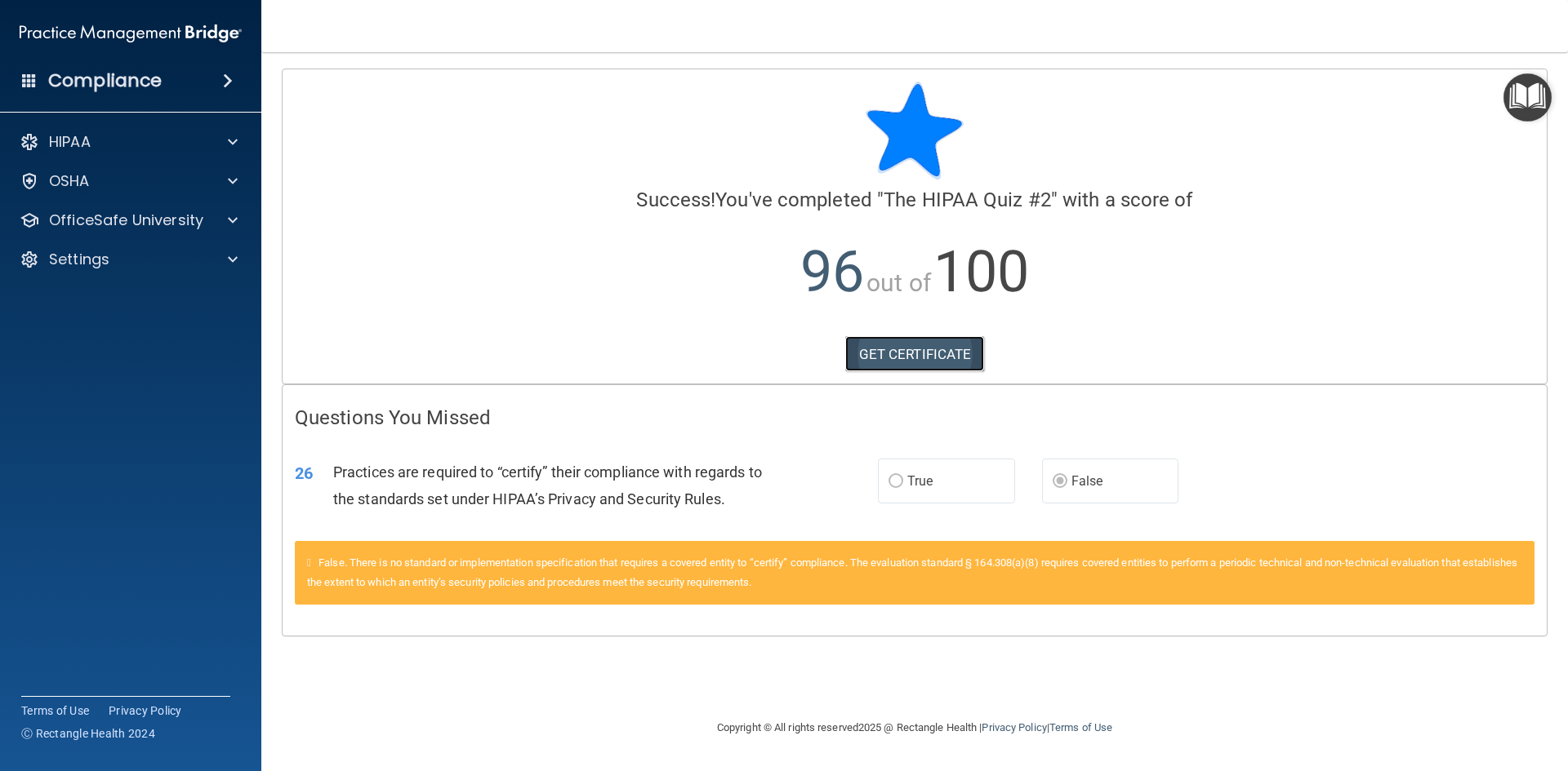
click at [927, 353] on link "GET CERTIFICATE" at bounding box center [914, 354] width 139 height 36
click at [190, 219] on p "OfficeSafe University" at bounding box center [126, 220] width 154 height 20
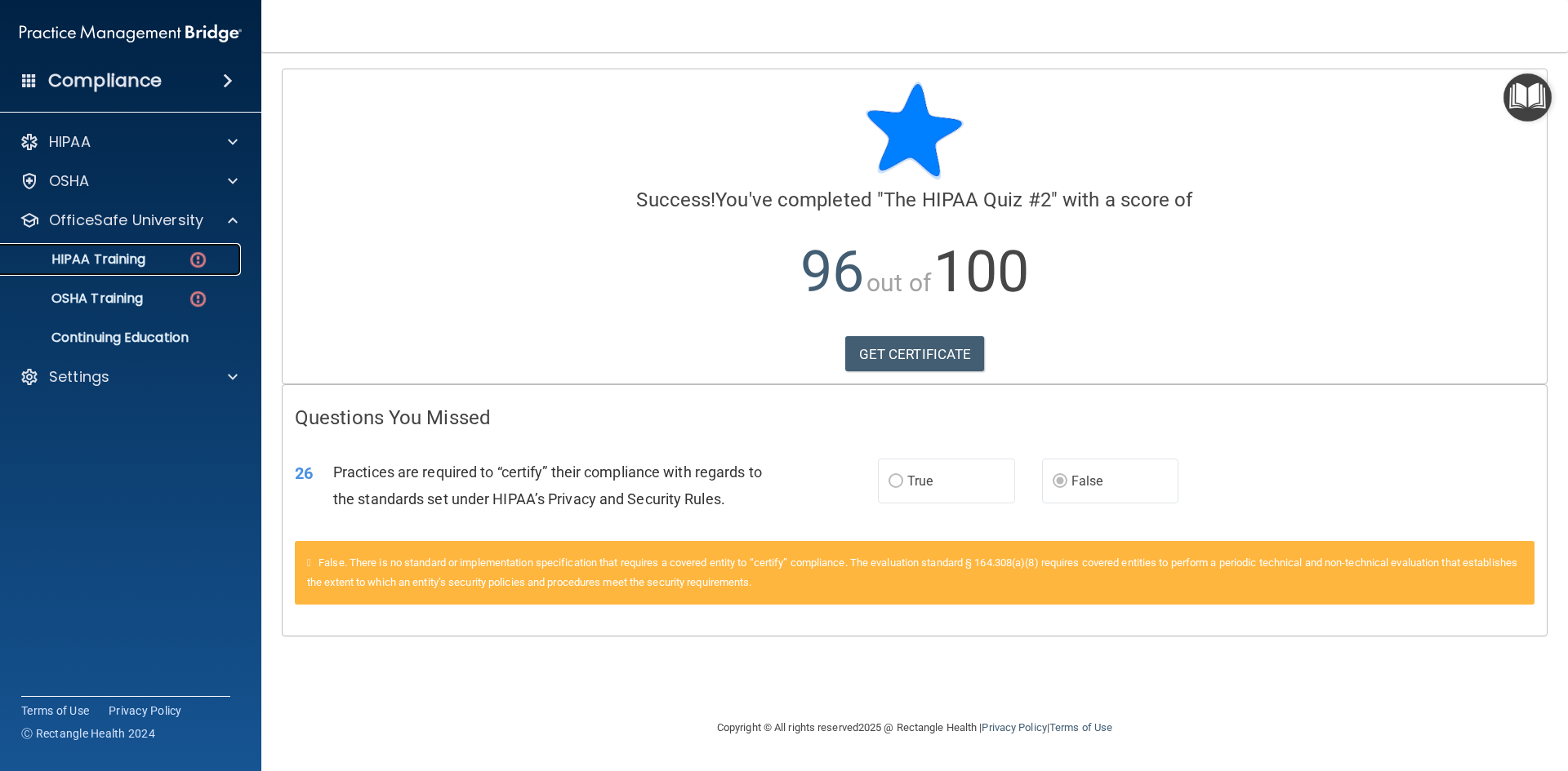
click at [163, 259] on div "HIPAA Training" at bounding box center [122, 259] width 223 height 16
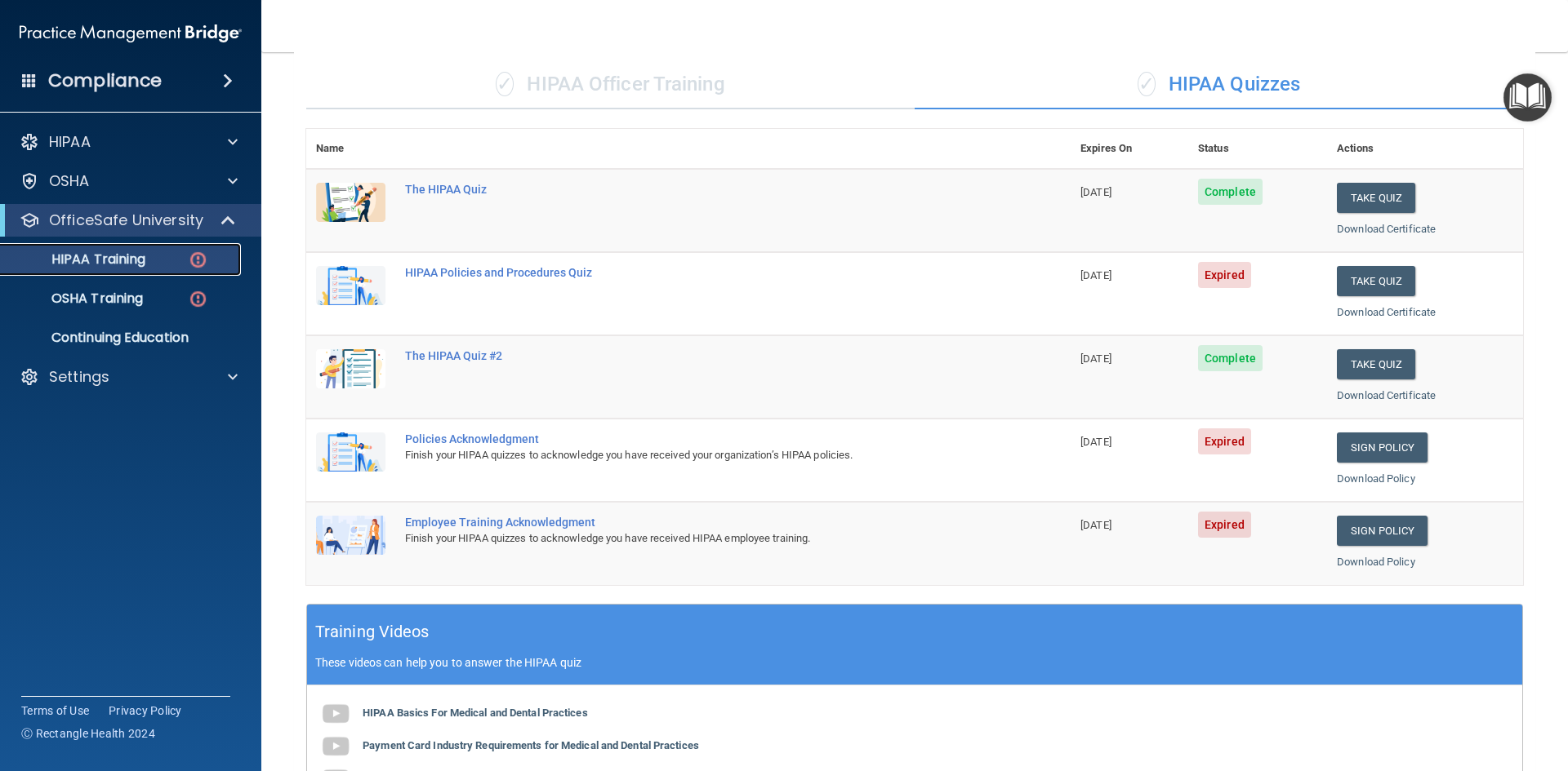
scroll to position [112, 0]
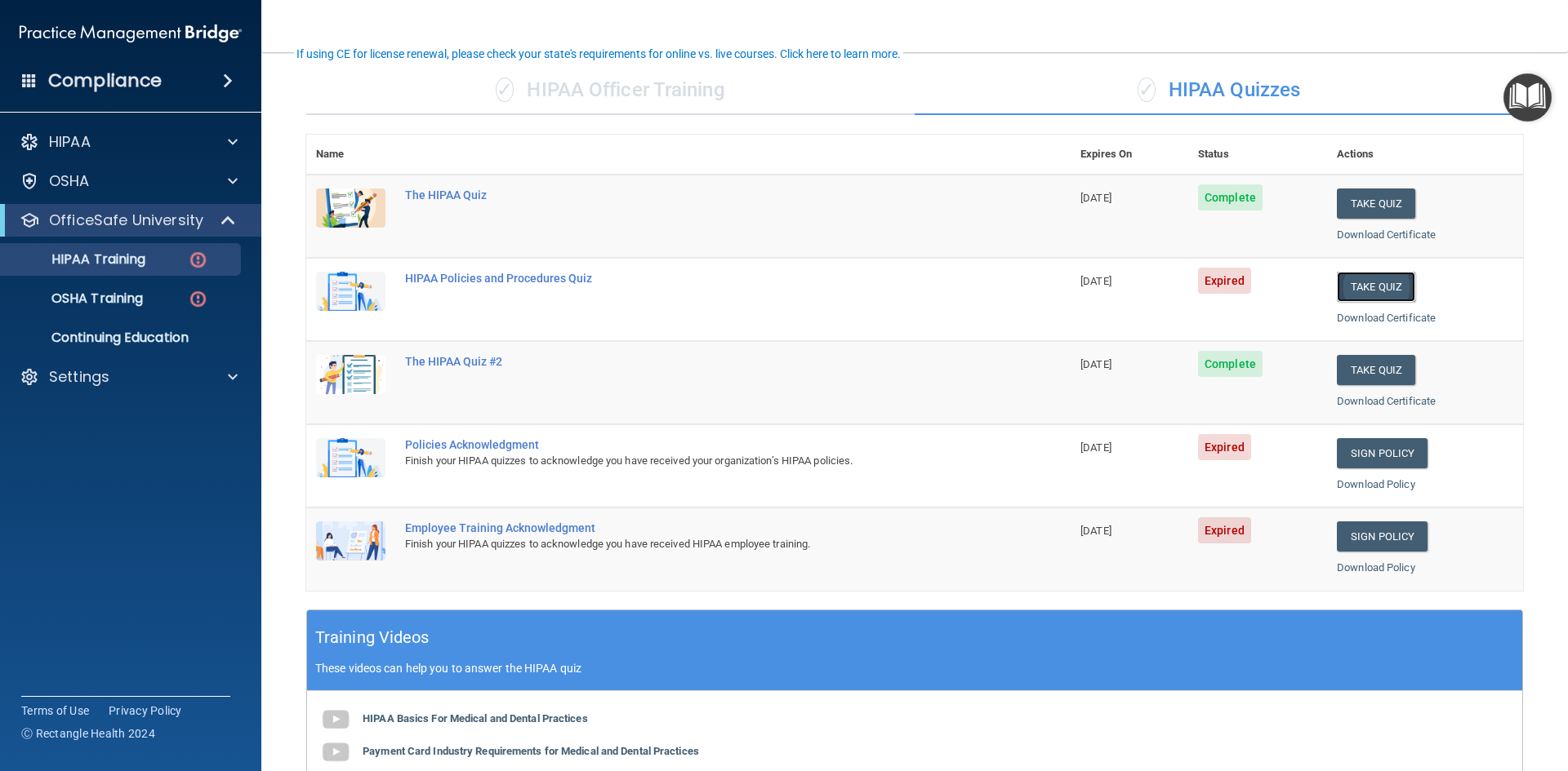
click at [1363, 290] on button "Take Quiz" at bounding box center [1375, 286] width 79 height 30
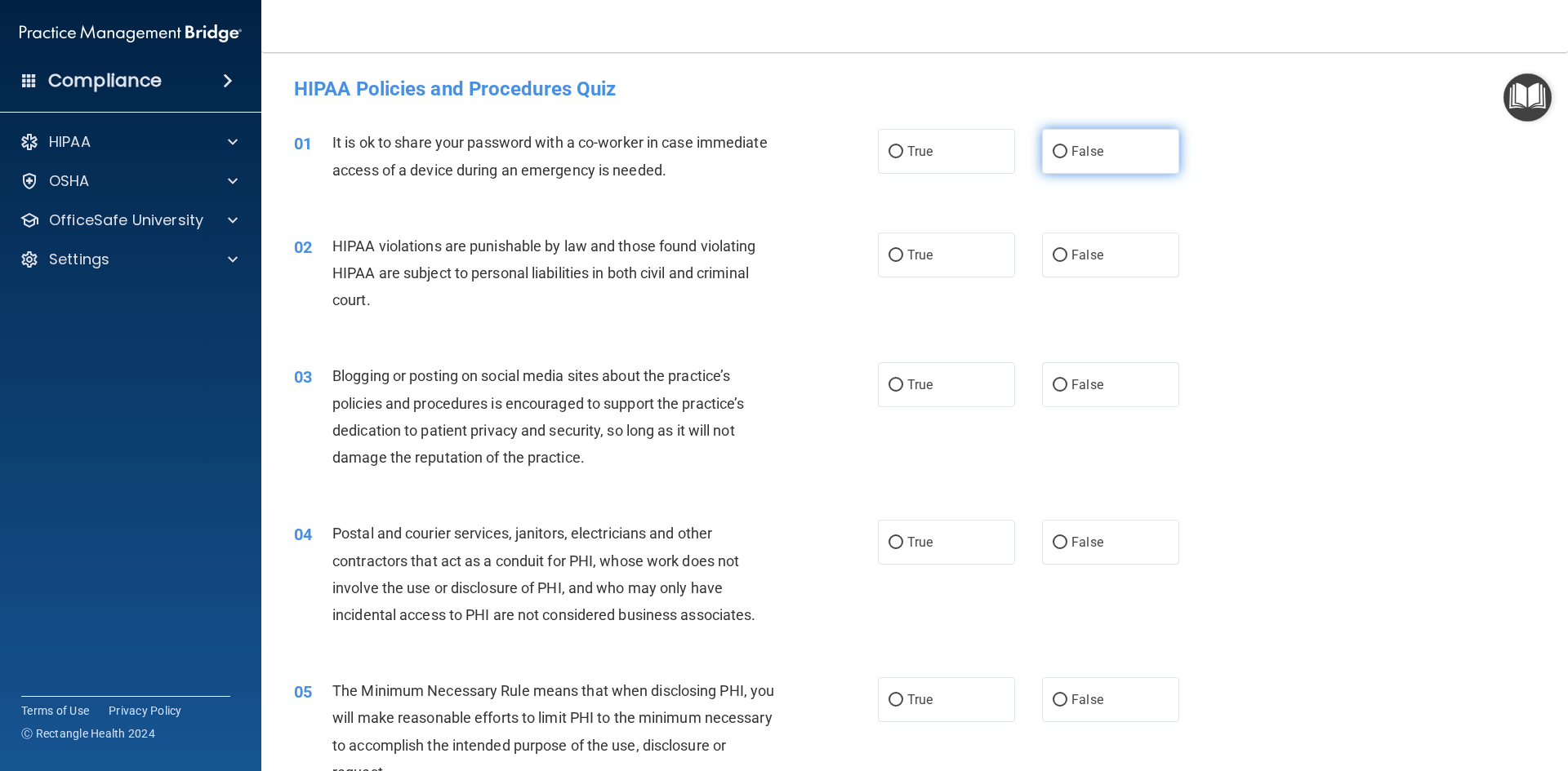
click at [1057, 154] on input "False" at bounding box center [1059, 152] width 15 height 12
radio input "true"
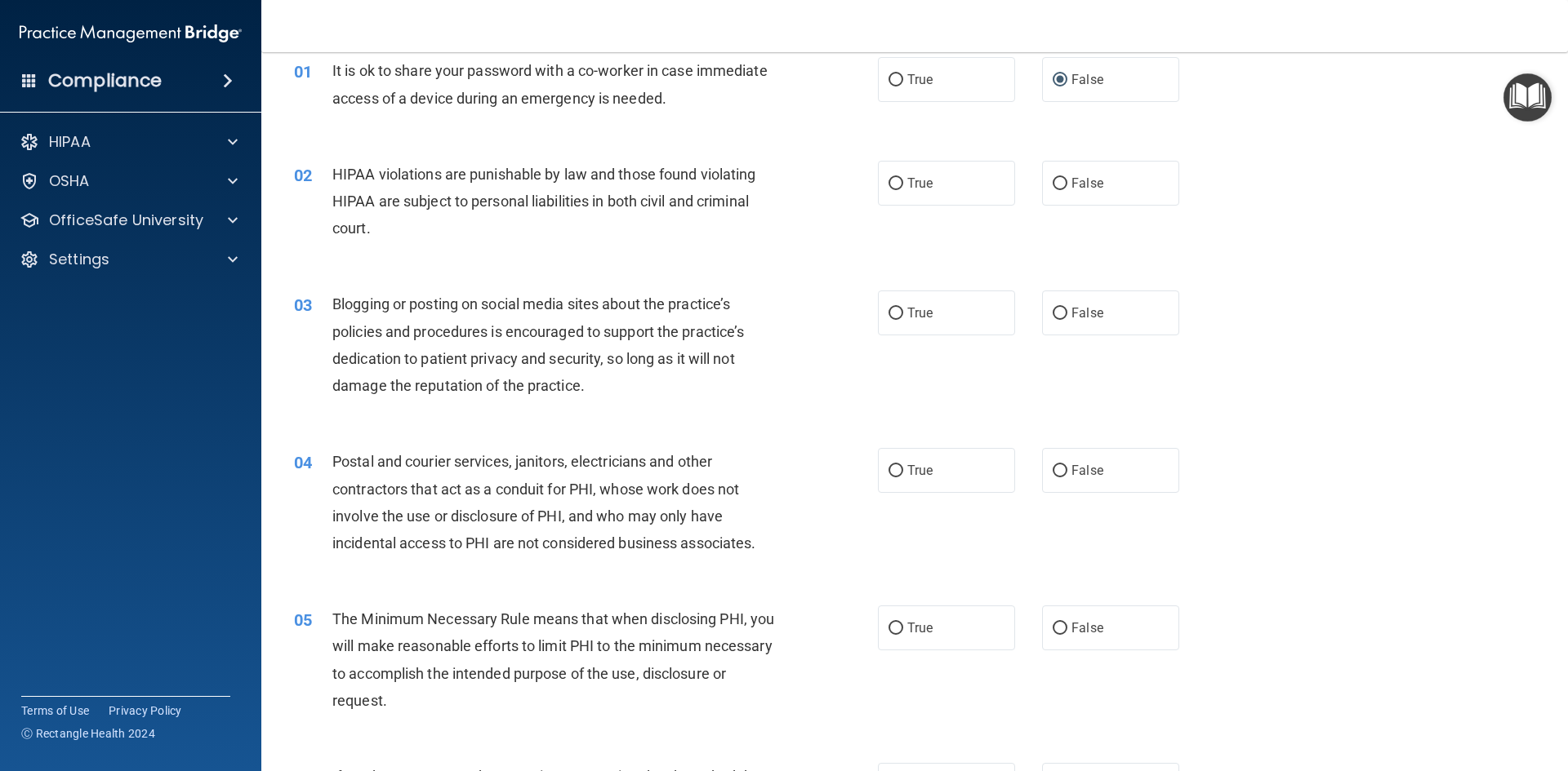
scroll to position [81, 0]
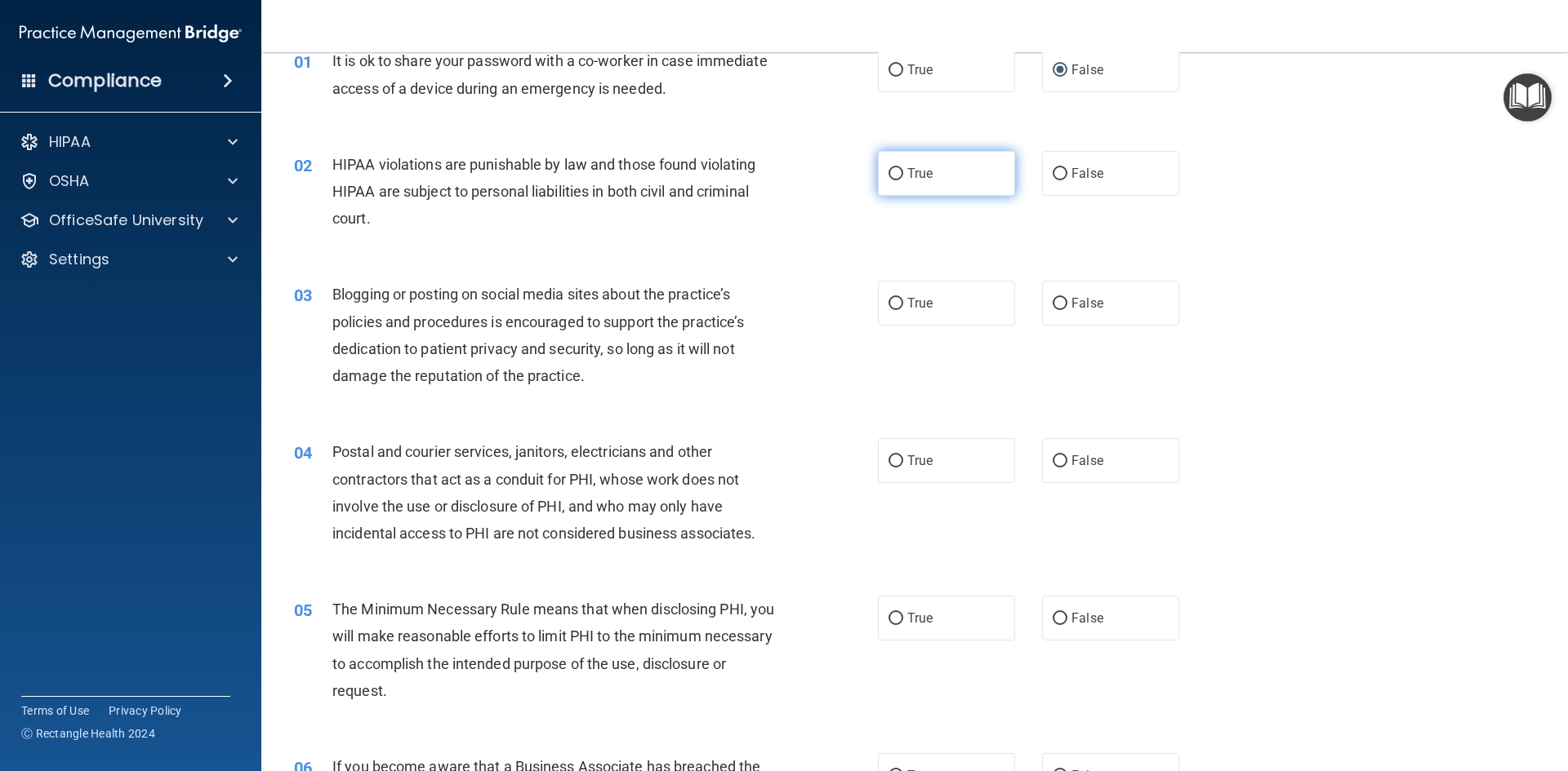
click at [892, 173] on input "True" at bounding box center [895, 174] width 15 height 12
radio input "true"
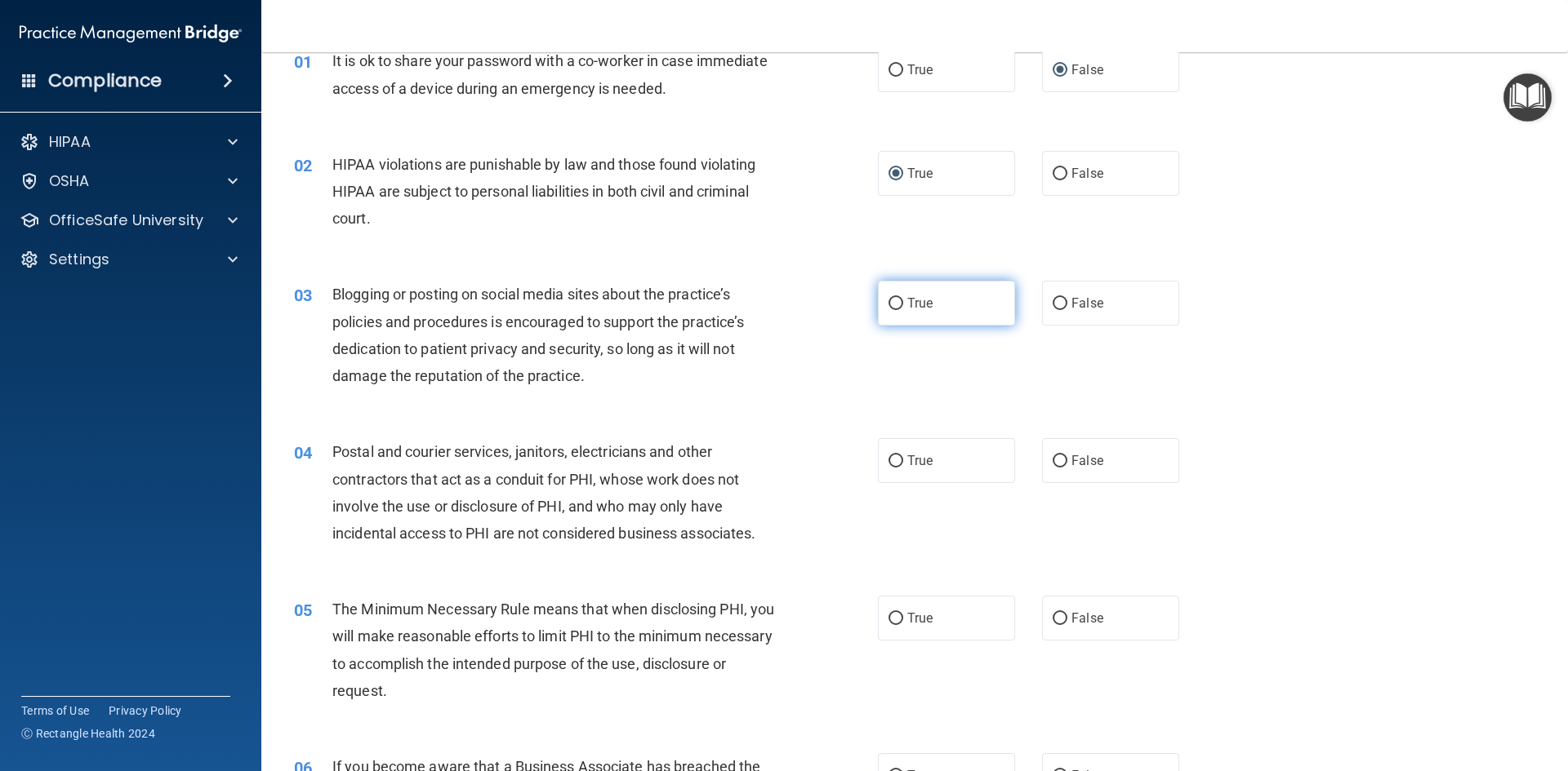
click at [888, 299] on input "True" at bounding box center [895, 304] width 15 height 12
radio input "true"
click at [890, 458] on input "True" at bounding box center [895, 462] width 15 height 12
radio input "true"
click at [890, 458] on input "True" at bounding box center [895, 462] width 15 height 12
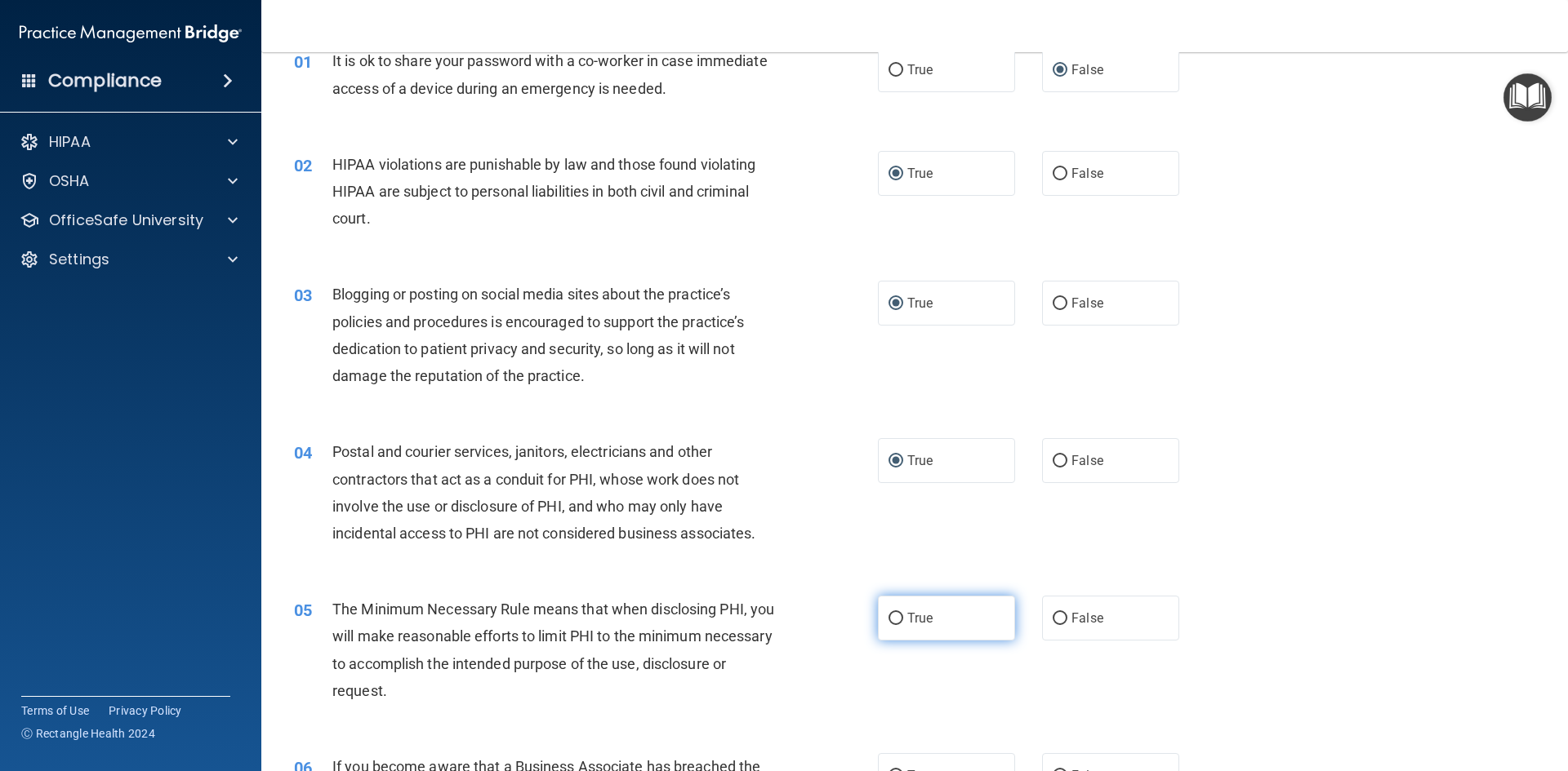
click at [891, 613] on input "True" at bounding box center [895, 619] width 15 height 12
radio input "true"
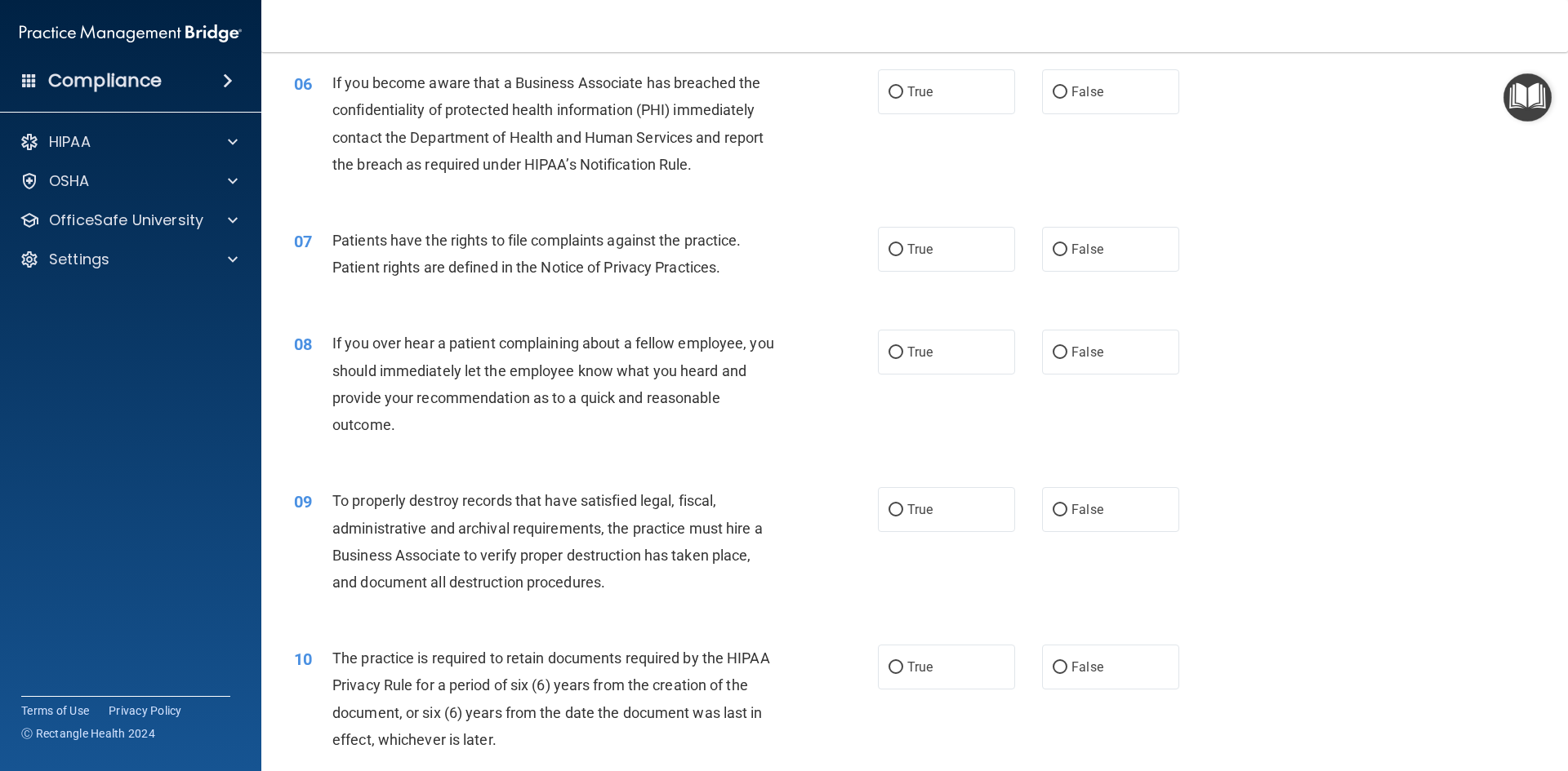
scroll to position [775, 0]
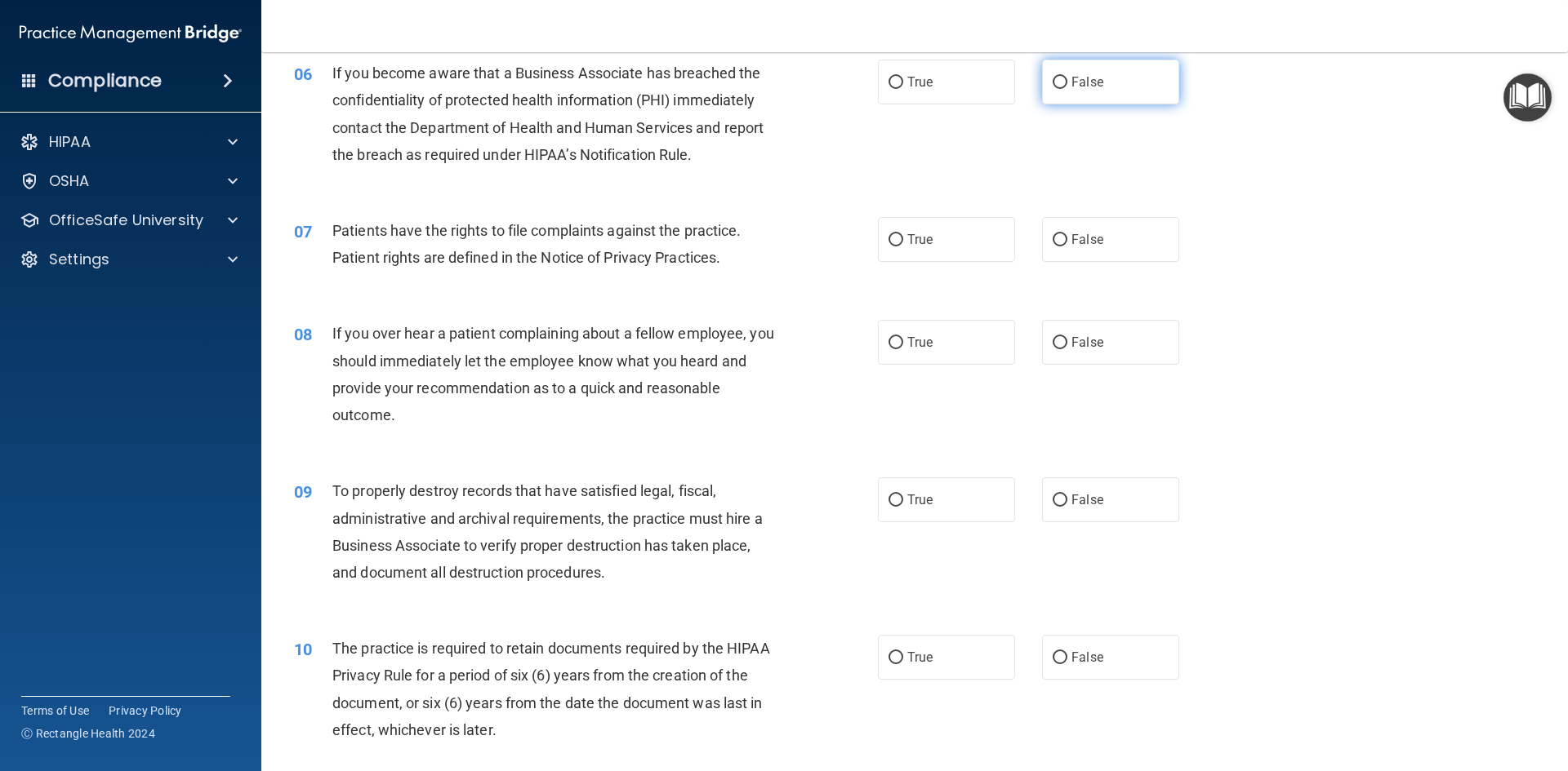
click at [1053, 83] on input "False" at bounding box center [1059, 83] width 15 height 12
radio input "true"
click at [888, 239] on input "True" at bounding box center [895, 240] width 15 height 12
radio input "true"
click at [1059, 338] on label "False" at bounding box center [1110, 342] width 138 height 45
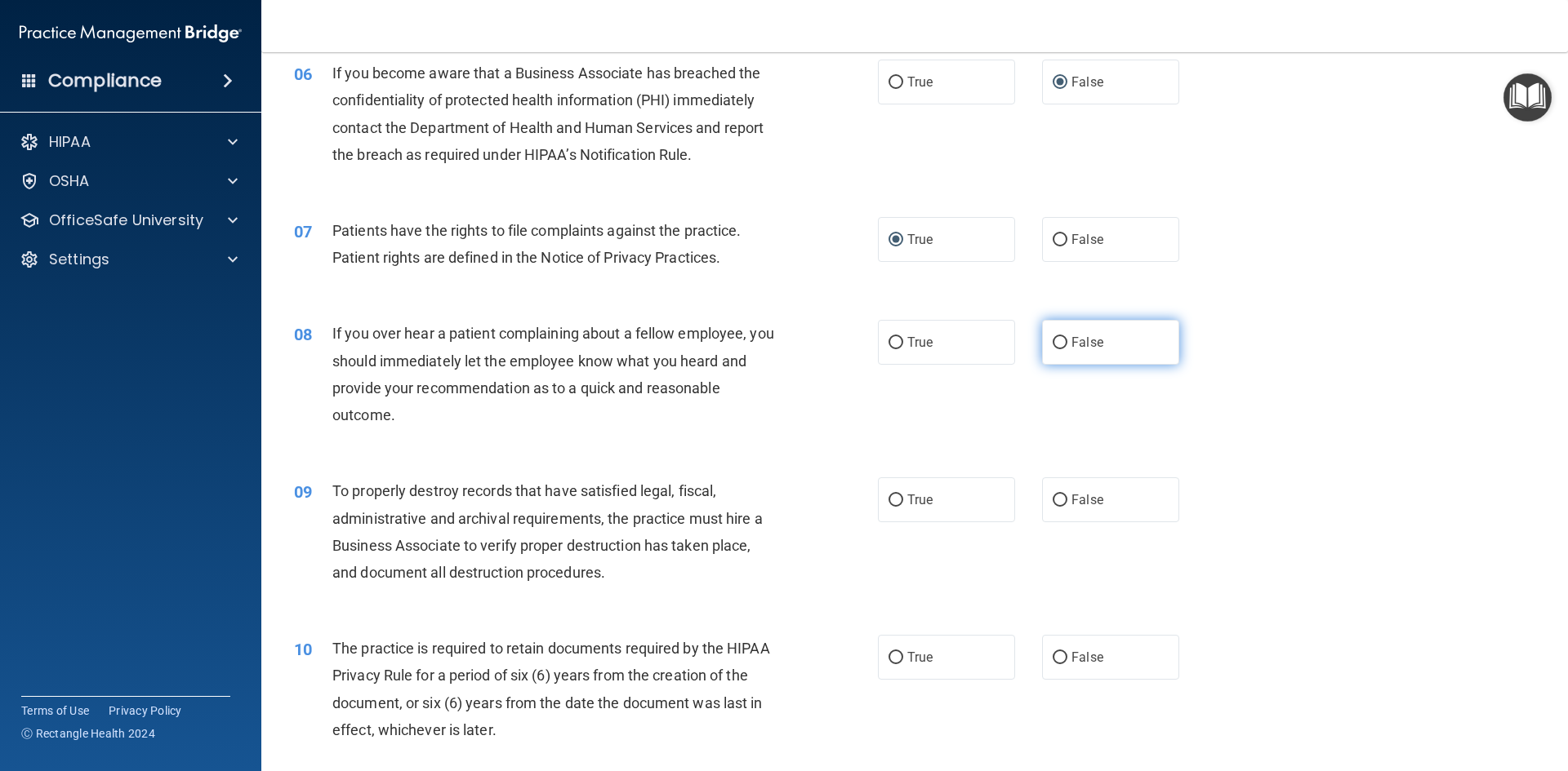
click at [1059, 338] on input "False" at bounding box center [1059, 343] width 15 height 12
radio input "true"
click at [878, 493] on label "True" at bounding box center [946, 500] width 138 height 45
click at [888, 494] on input "True" at bounding box center [895, 500] width 15 height 12
radio input "true"
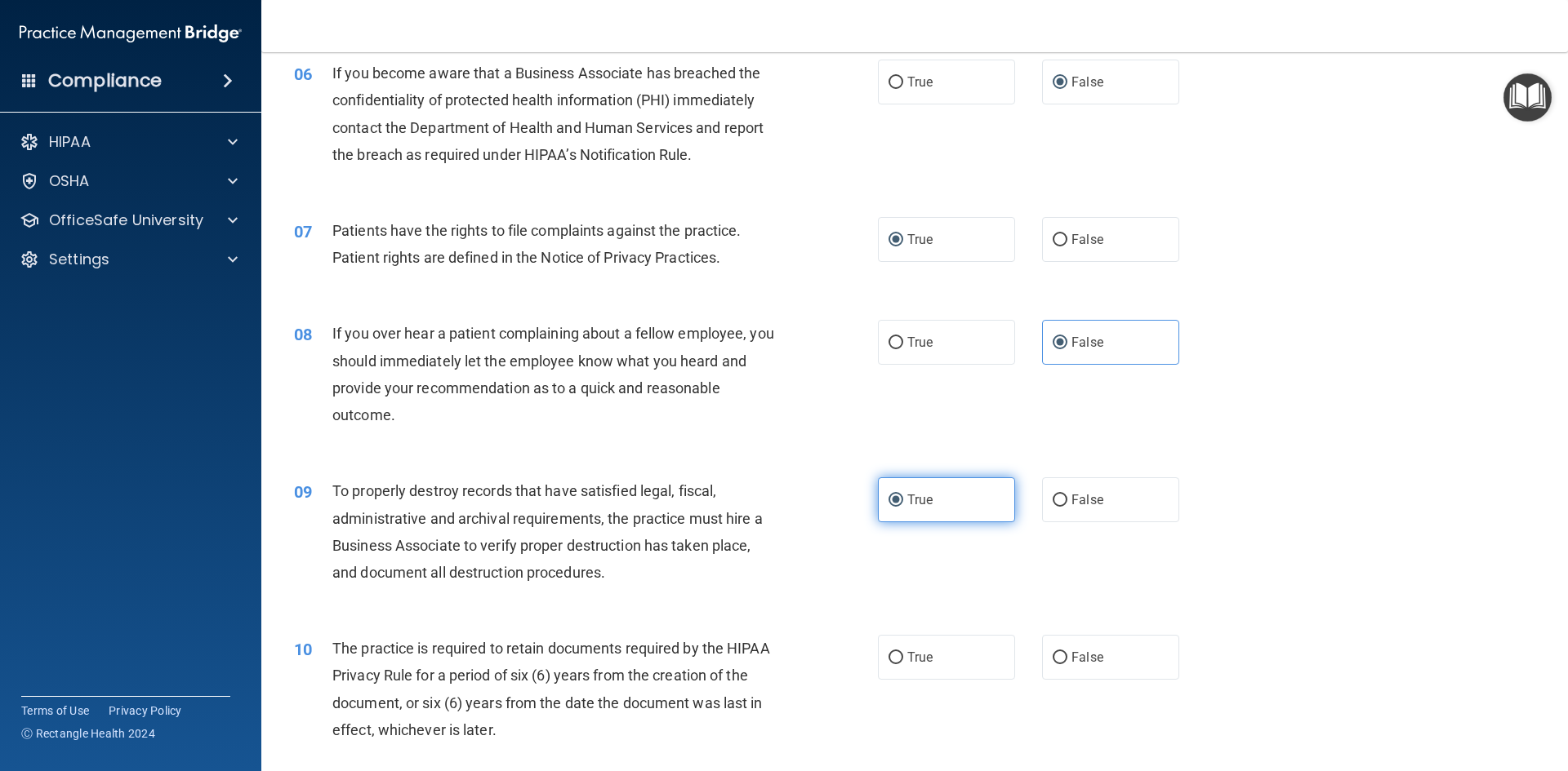
click at [890, 499] on input "True" at bounding box center [895, 500] width 15 height 12
click at [1053, 654] on input "False" at bounding box center [1059, 658] width 15 height 12
radio input "true"
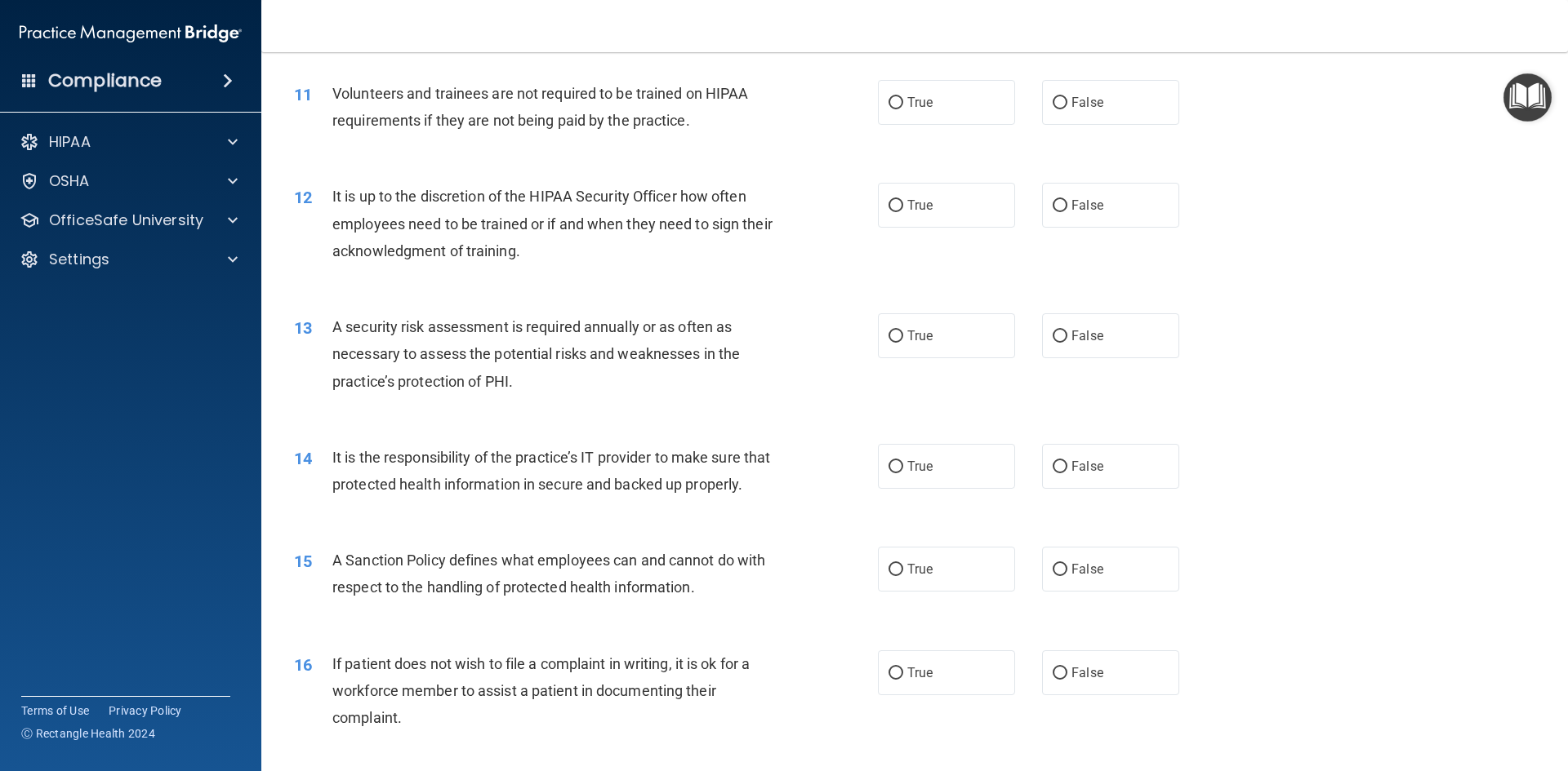
scroll to position [1507, 0]
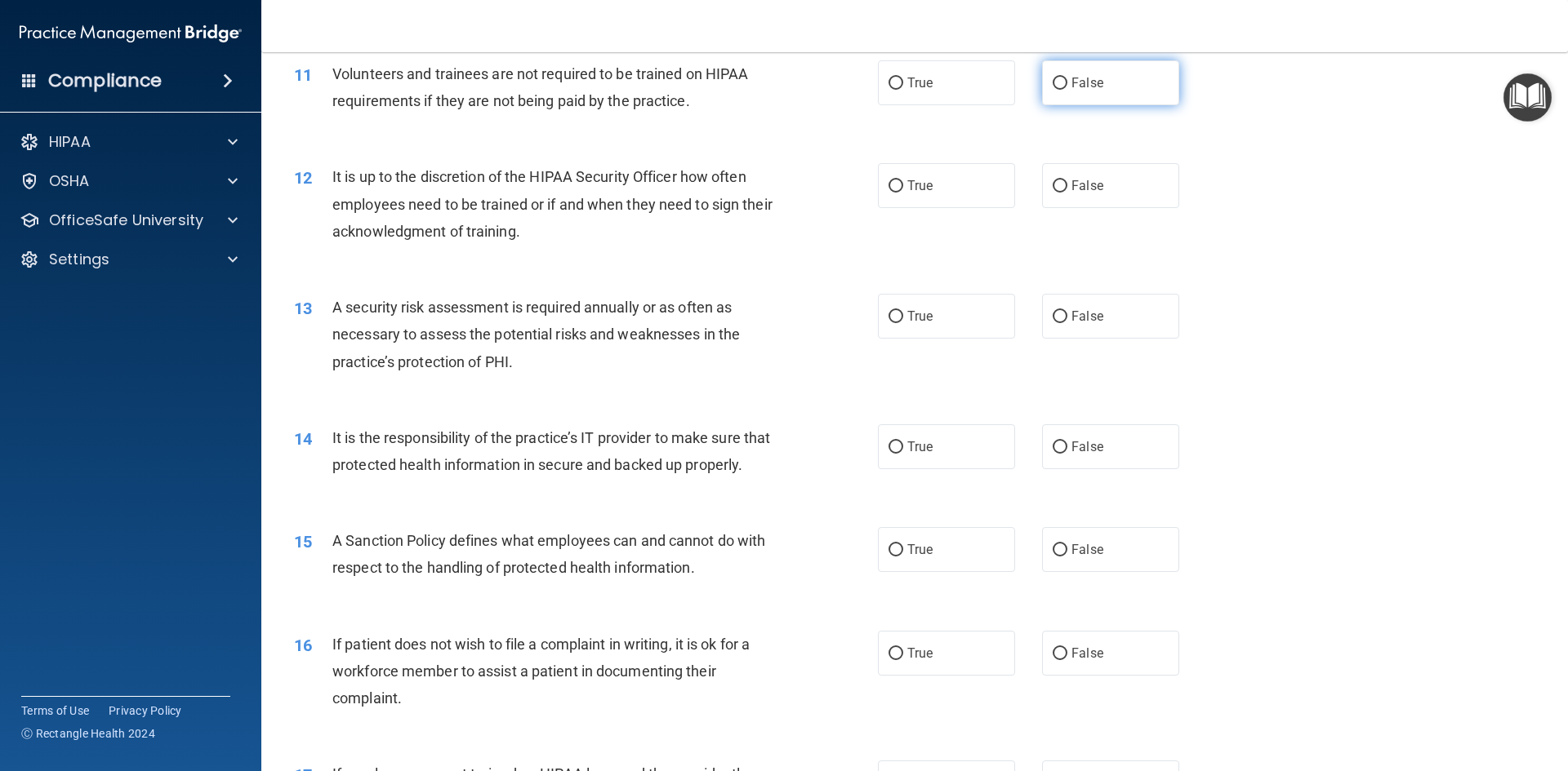
click at [1061, 80] on label "False" at bounding box center [1110, 83] width 138 height 45
click at [1061, 80] on input "False" at bounding box center [1059, 84] width 15 height 12
radio input "true"
drag, startPoint x: 1053, startPoint y: 184, endPoint x: 1016, endPoint y: 184, distance: 37.0
click at [1053, 184] on input "False" at bounding box center [1059, 187] width 15 height 12
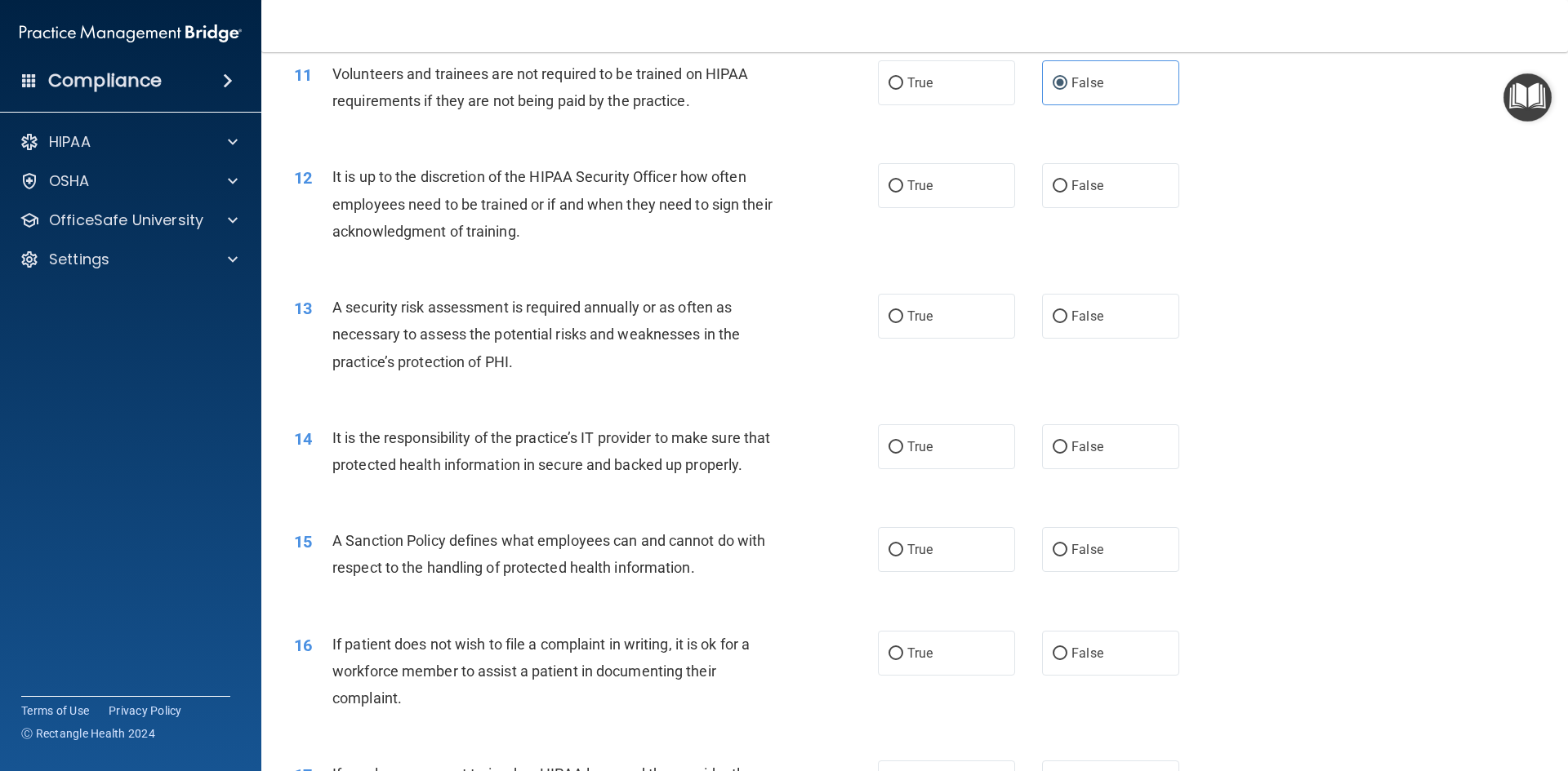
radio input "true"
click at [893, 320] on input "True" at bounding box center [895, 317] width 15 height 12
radio input "true"
click at [891, 443] on input "True" at bounding box center [895, 448] width 15 height 12
radio input "true"
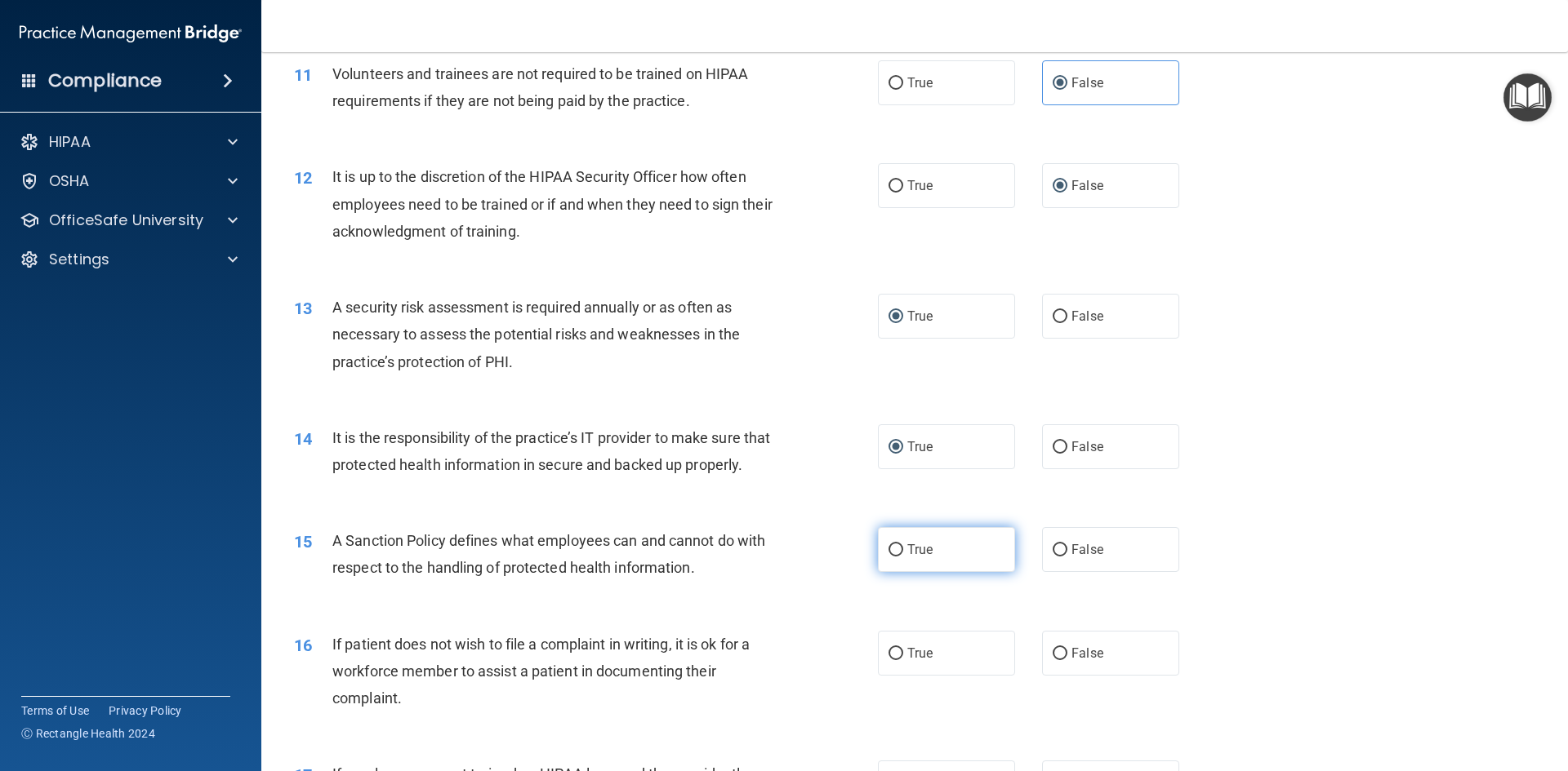
drag, startPoint x: 880, startPoint y: 571, endPoint x: 899, endPoint y: 571, distance: 19.0
click at [884, 571] on label "True" at bounding box center [946, 550] width 138 height 45
click at [893, 557] on input "True" at bounding box center [895, 551] width 15 height 12
radio input "true"
click at [1053, 660] on input "False" at bounding box center [1059, 654] width 15 height 12
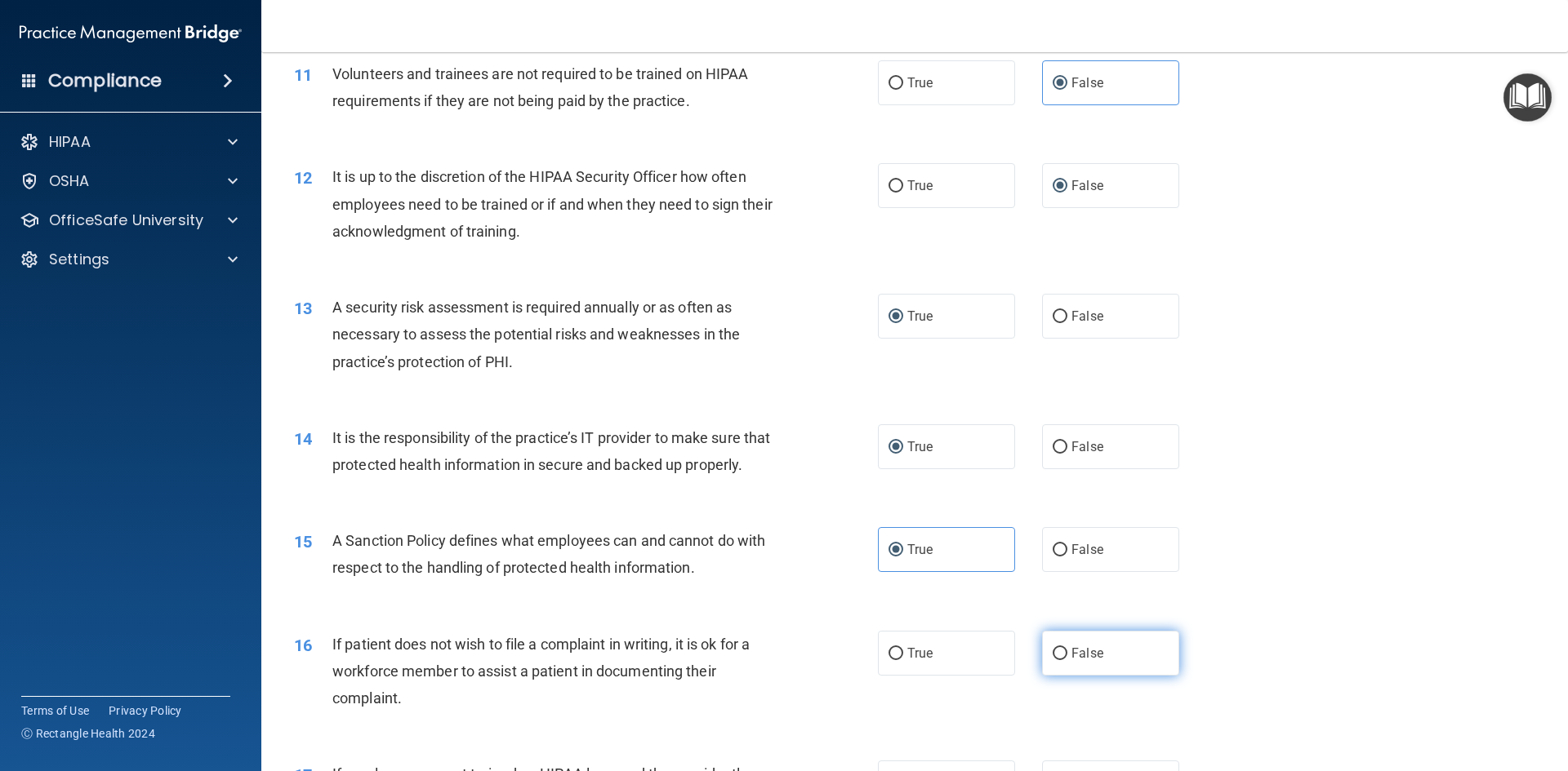
radio input "true"
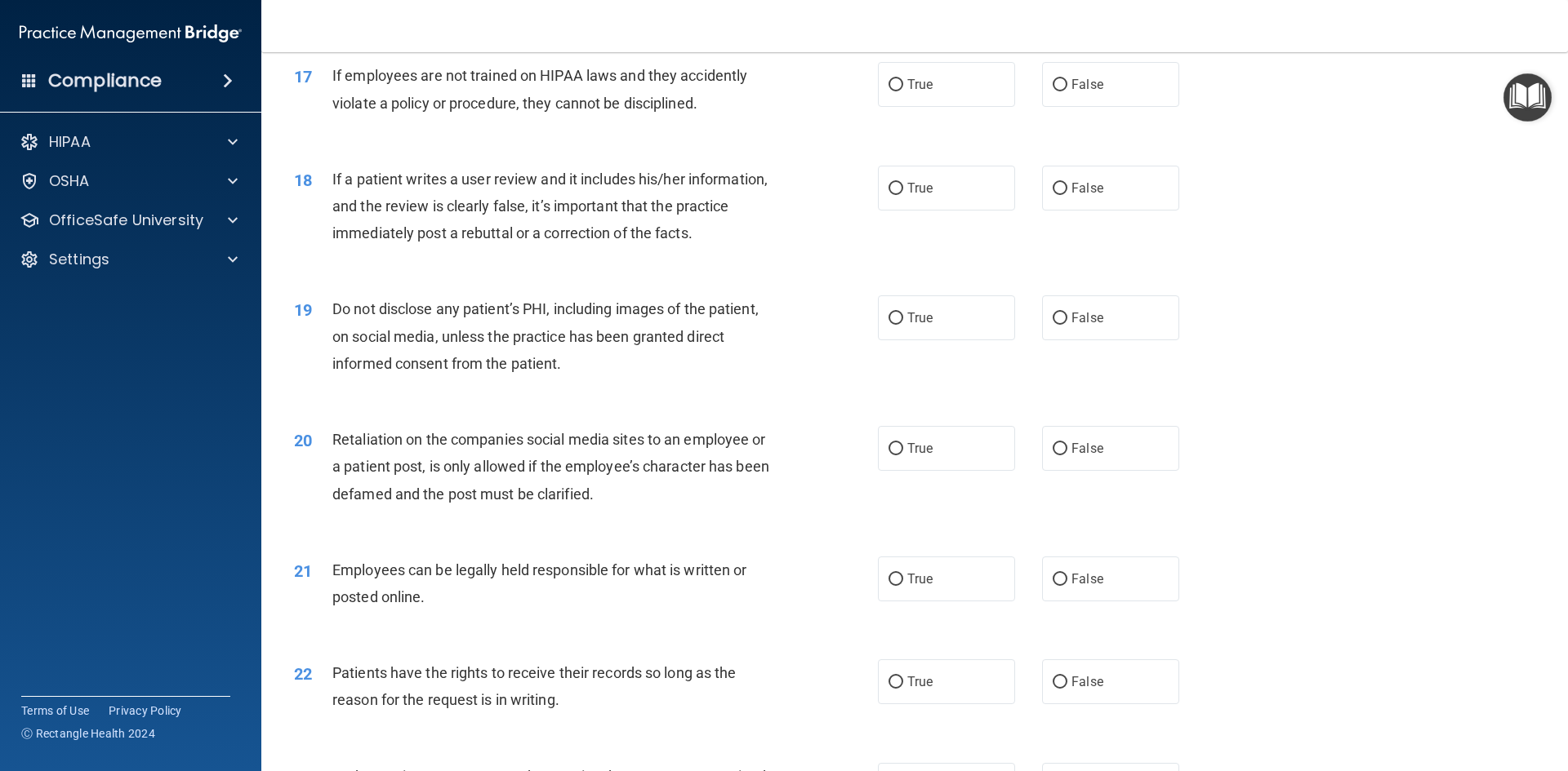
scroll to position [2229, 0]
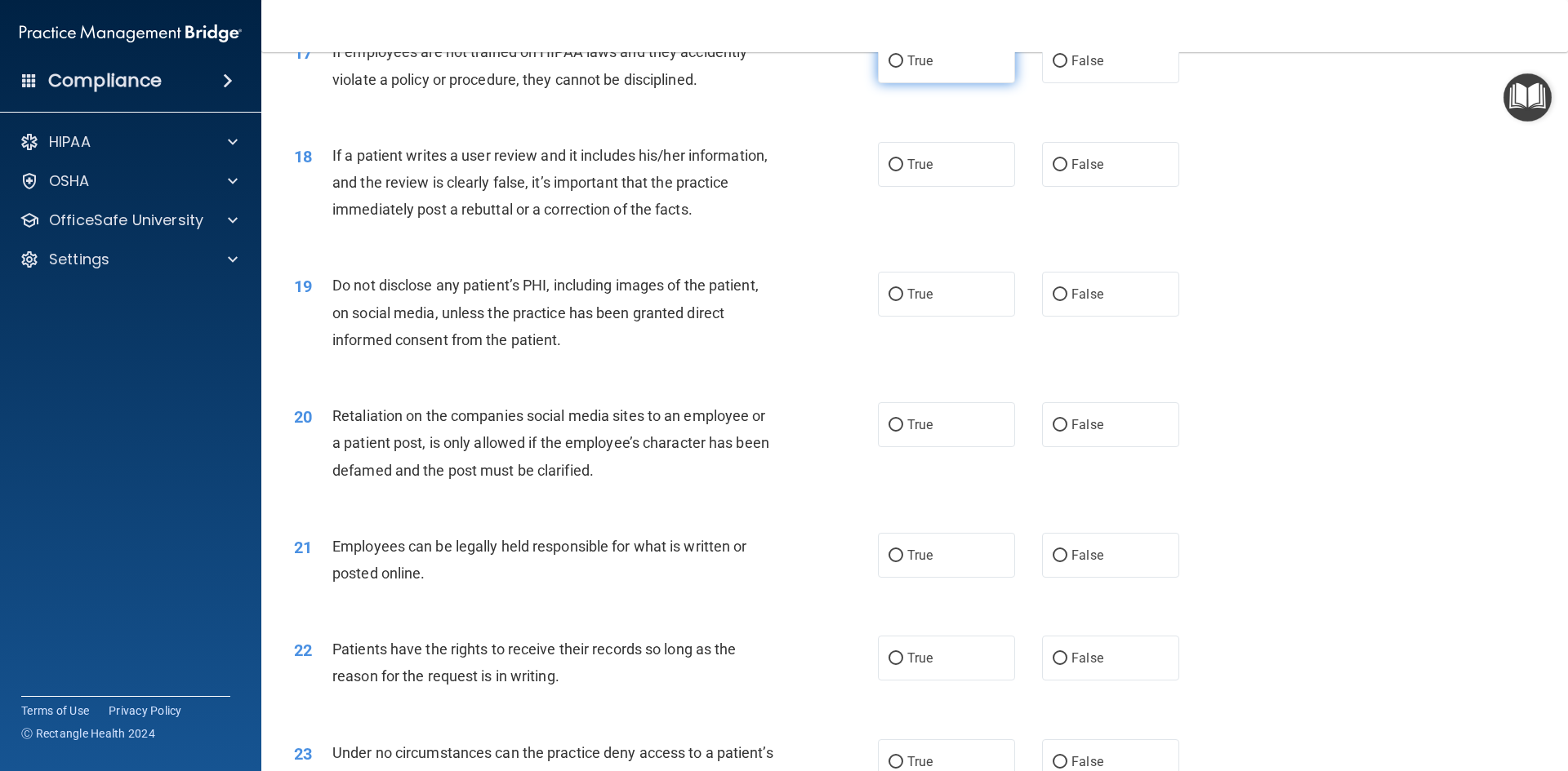
click at [893, 67] on input "True" at bounding box center [895, 61] width 15 height 12
radio input "true"
click at [893, 171] on input "True" at bounding box center [895, 165] width 15 height 12
radio input "true"
click at [888, 301] on input "True" at bounding box center [895, 295] width 15 height 12
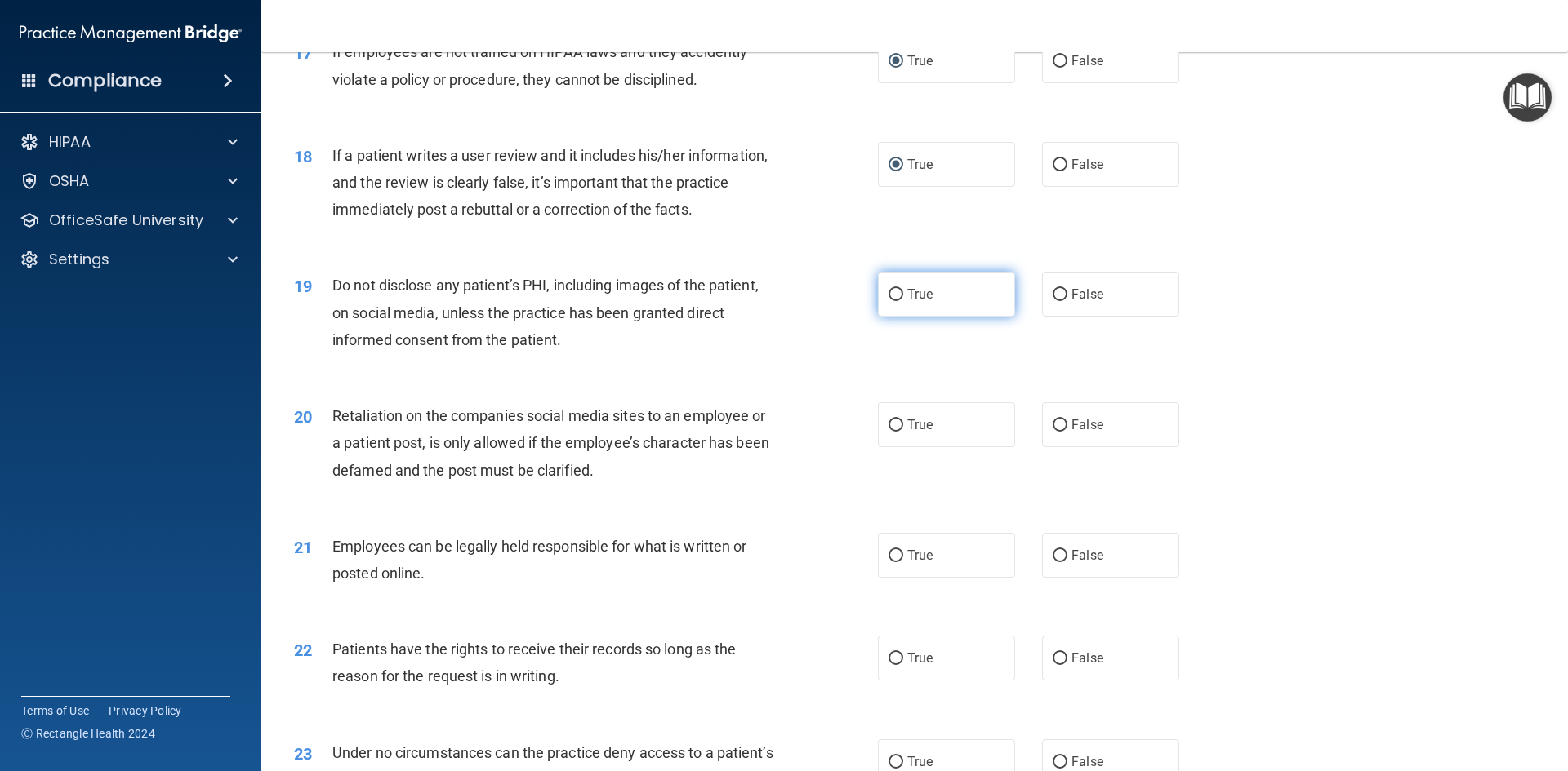
radio input "true"
click at [1053, 431] on input "False" at bounding box center [1059, 425] width 15 height 12
radio input "true"
click at [878, 577] on label "True" at bounding box center [946, 555] width 138 height 45
click at [888, 562] on input "True" at bounding box center [895, 556] width 15 height 12
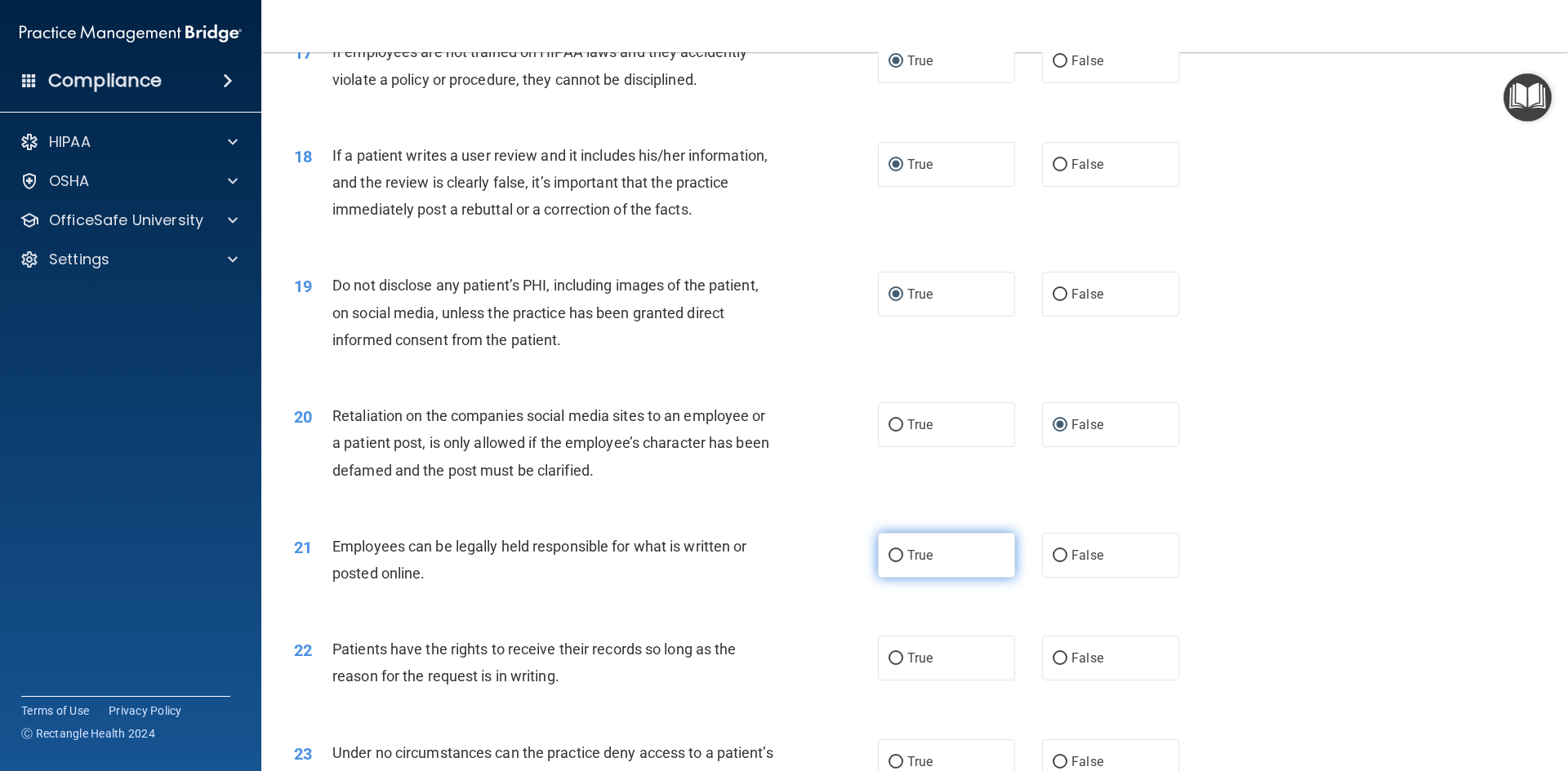
radio input "true"
click at [1053, 665] on input "False" at bounding box center [1059, 659] width 15 height 12
radio input "true"
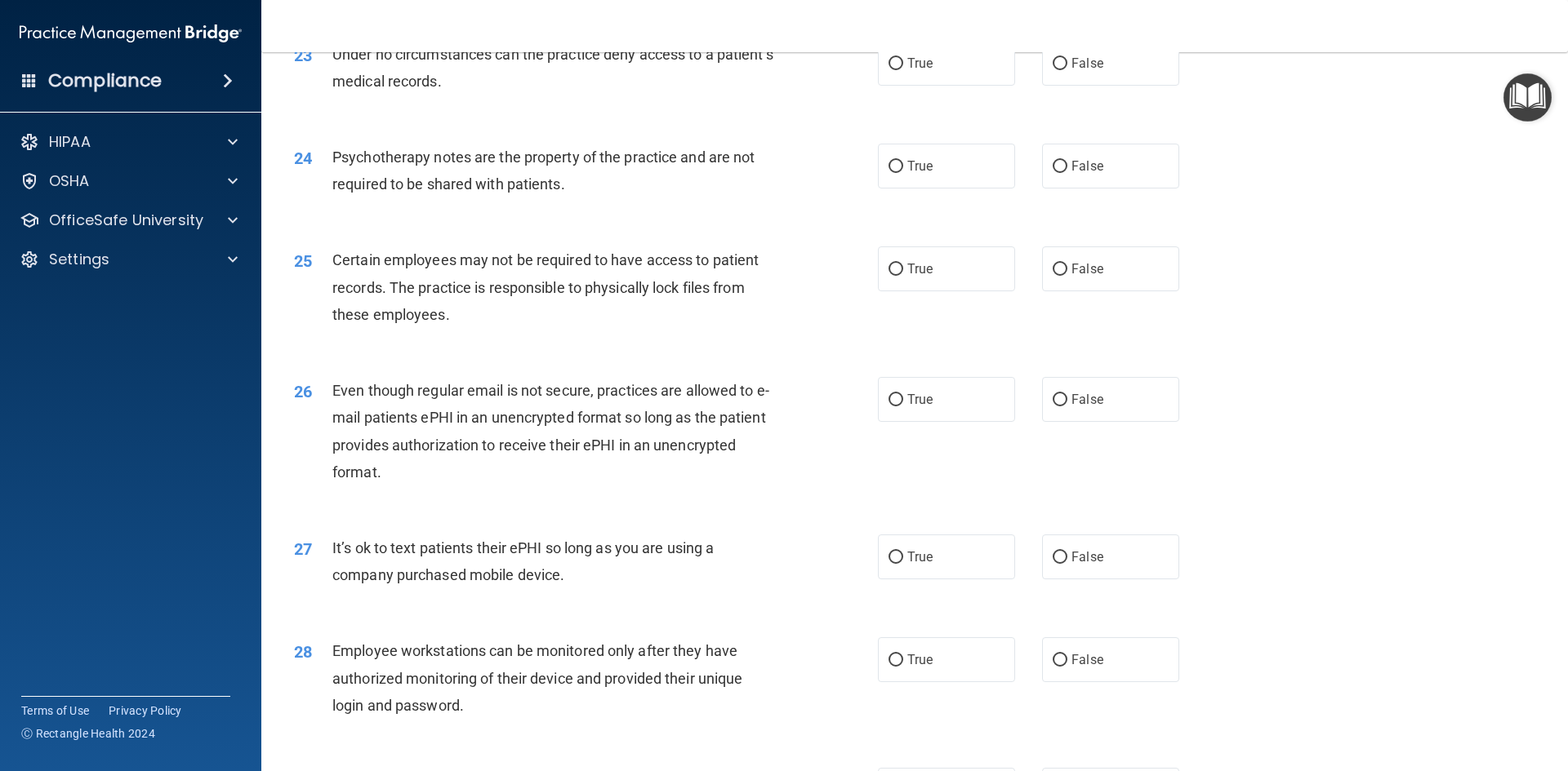
scroll to position [2938, 0]
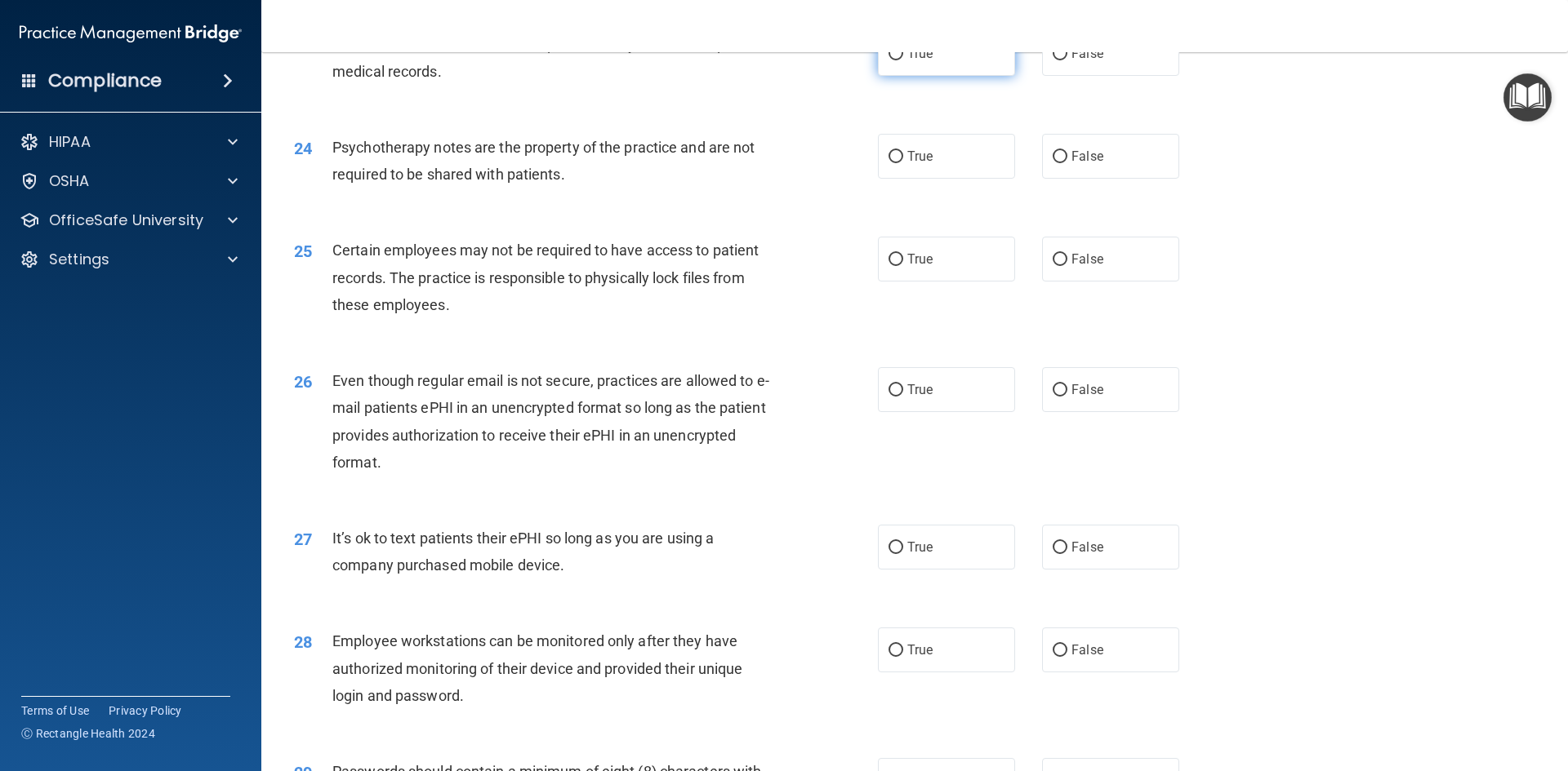
click at [896, 61] on input "True" at bounding box center [895, 54] width 15 height 12
radio input "true"
click at [890, 163] on input "True" at bounding box center [895, 157] width 15 height 12
radio input "true"
click at [1056, 266] on input "False" at bounding box center [1059, 260] width 15 height 12
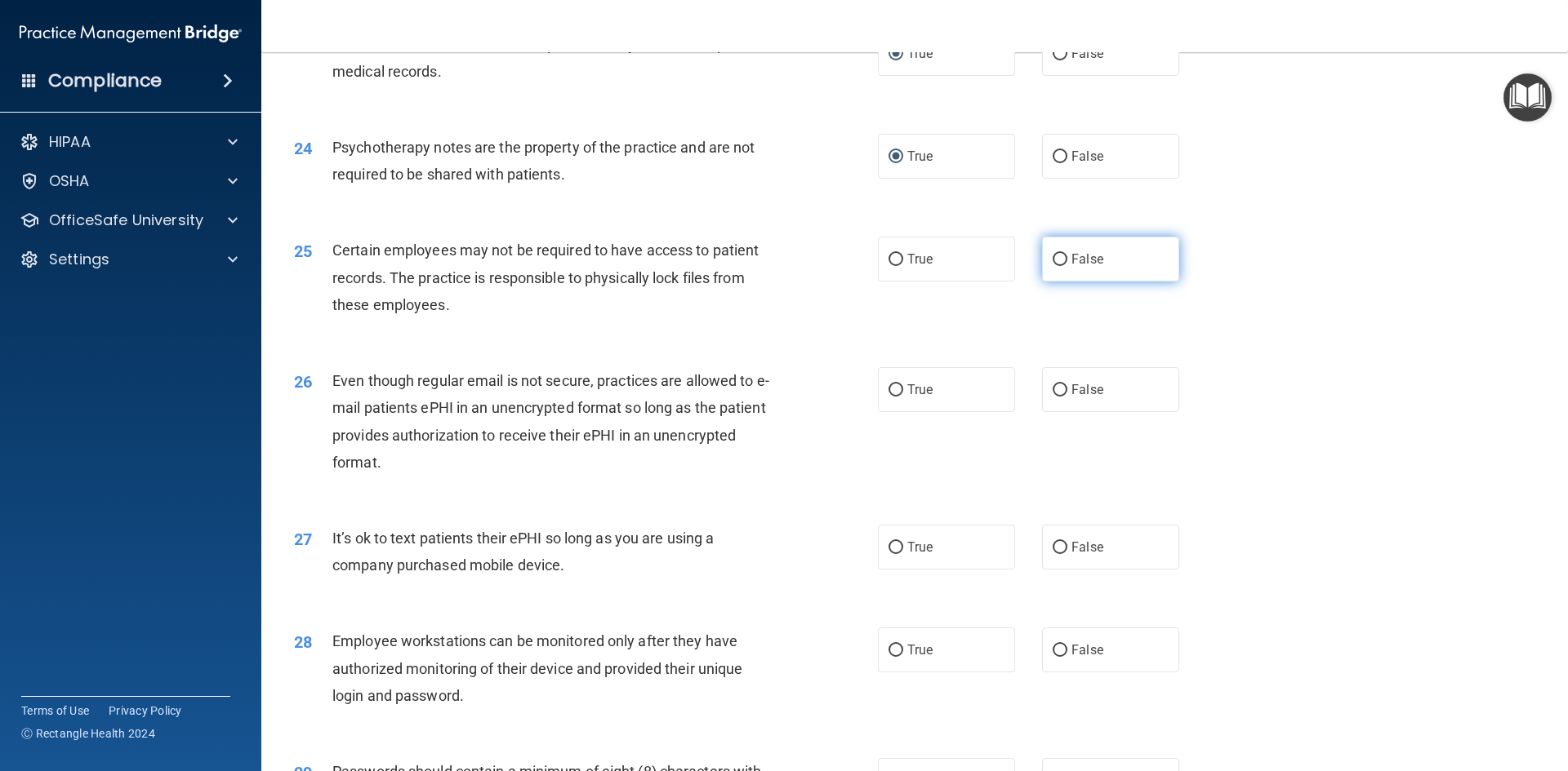
radio input "true"
click at [912, 398] on span "True" at bounding box center [919, 390] width 25 height 16
click at [903, 397] on input "True" at bounding box center [895, 391] width 15 height 12
radio input "true"
click at [1059, 554] on input "False" at bounding box center [1059, 548] width 15 height 12
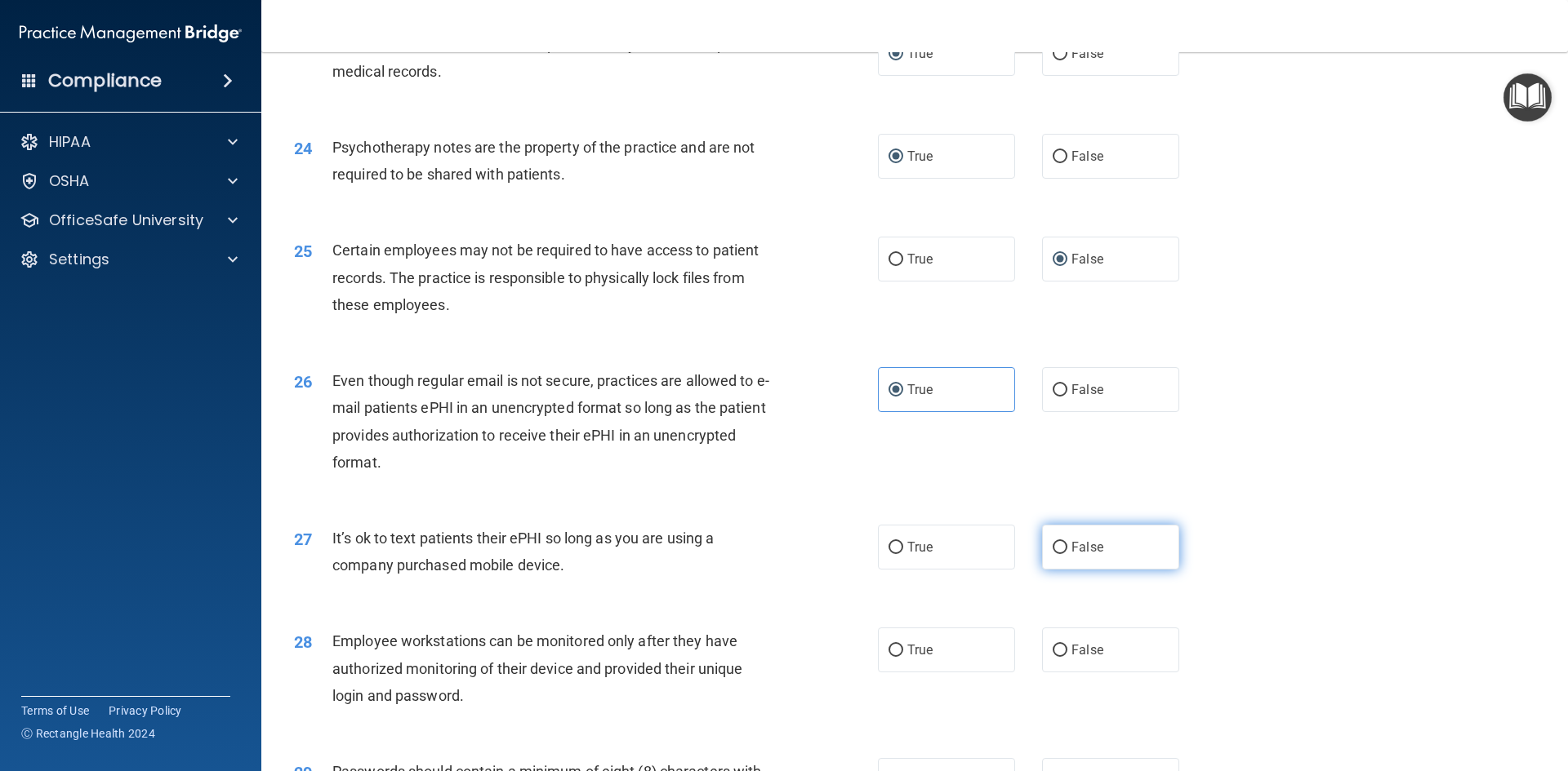
radio input "true"
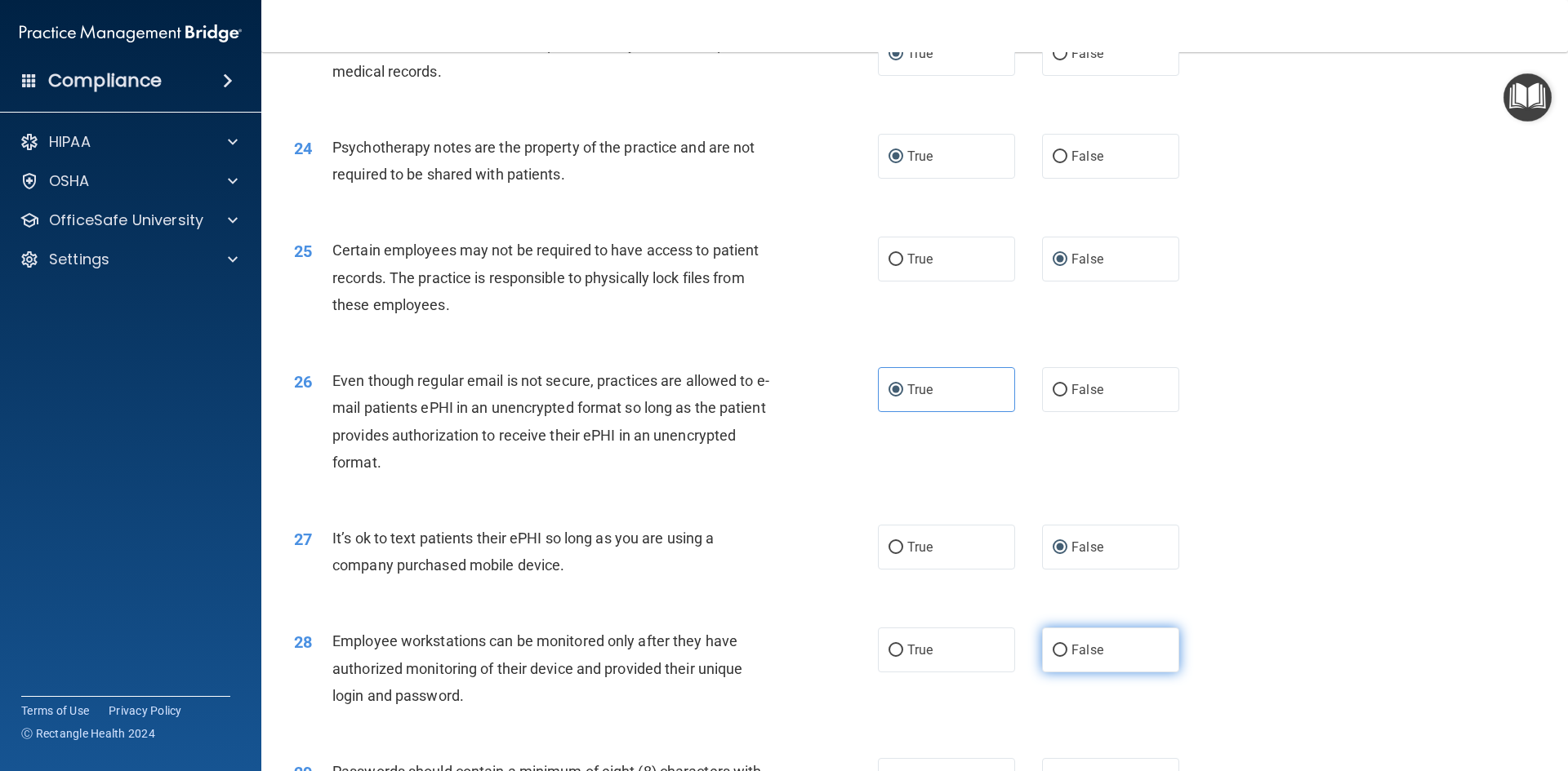
click at [1059, 657] on input "False" at bounding box center [1059, 651] width 15 height 12
radio input "true"
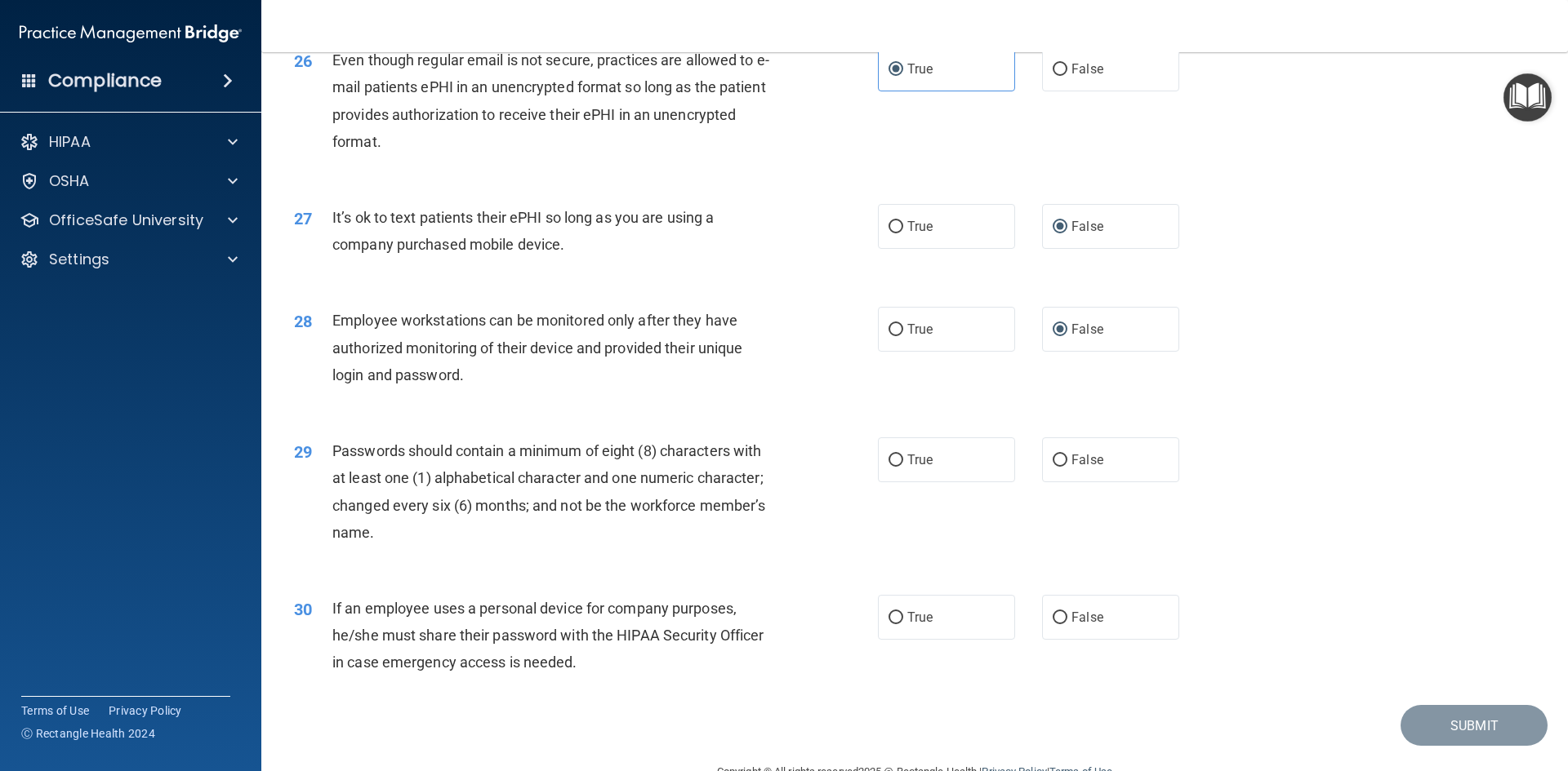
scroll to position [3325, 0]
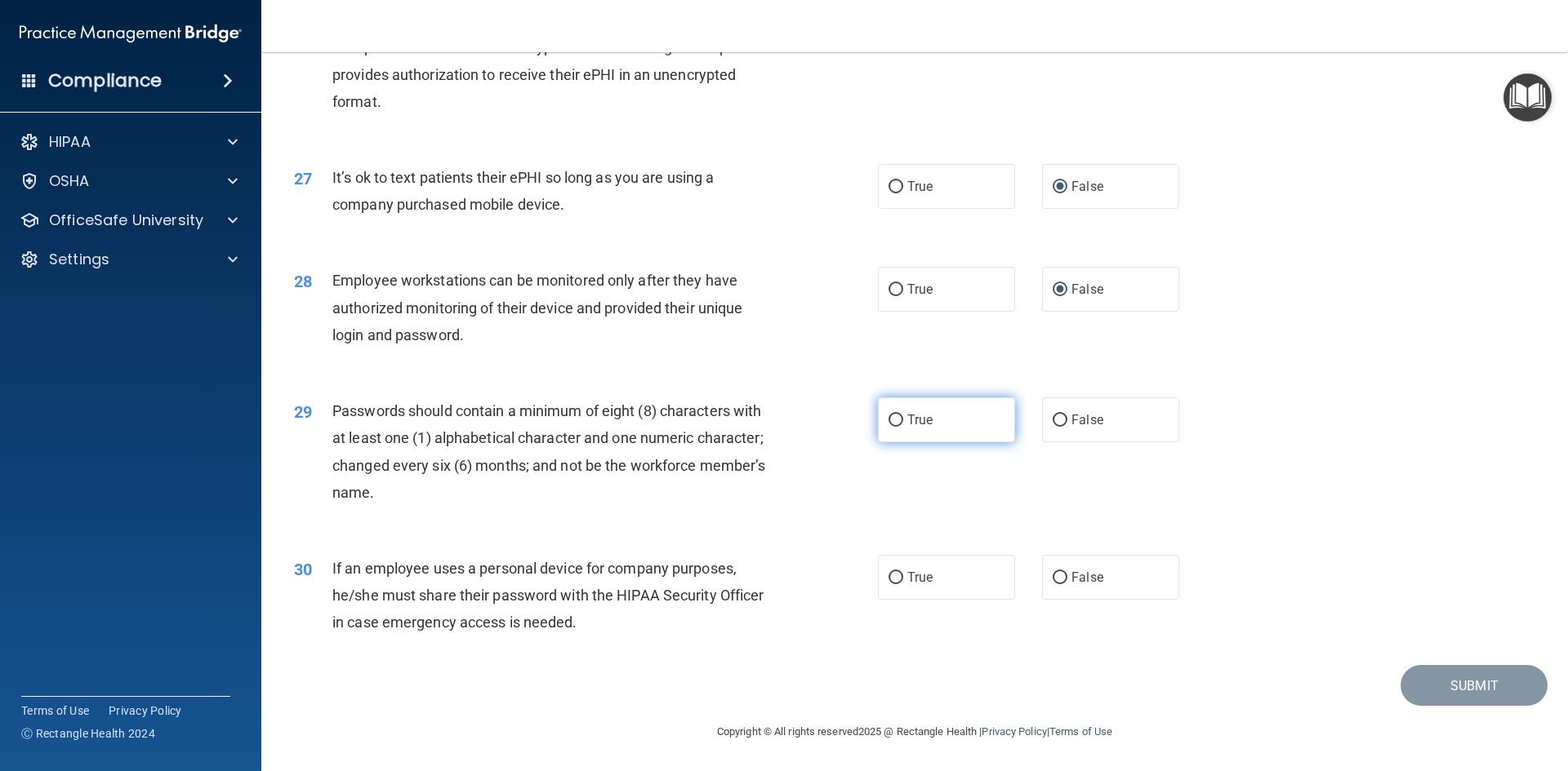
drag, startPoint x: 881, startPoint y: 416, endPoint x: 890, endPoint y: 418, distance: 9.2
click at [885, 417] on label "True" at bounding box center [946, 420] width 138 height 45
click at [1054, 572] on input "False" at bounding box center [1059, 578] width 15 height 12
radio input "true"
click at [888, 422] on input "True" at bounding box center [895, 421] width 15 height 12
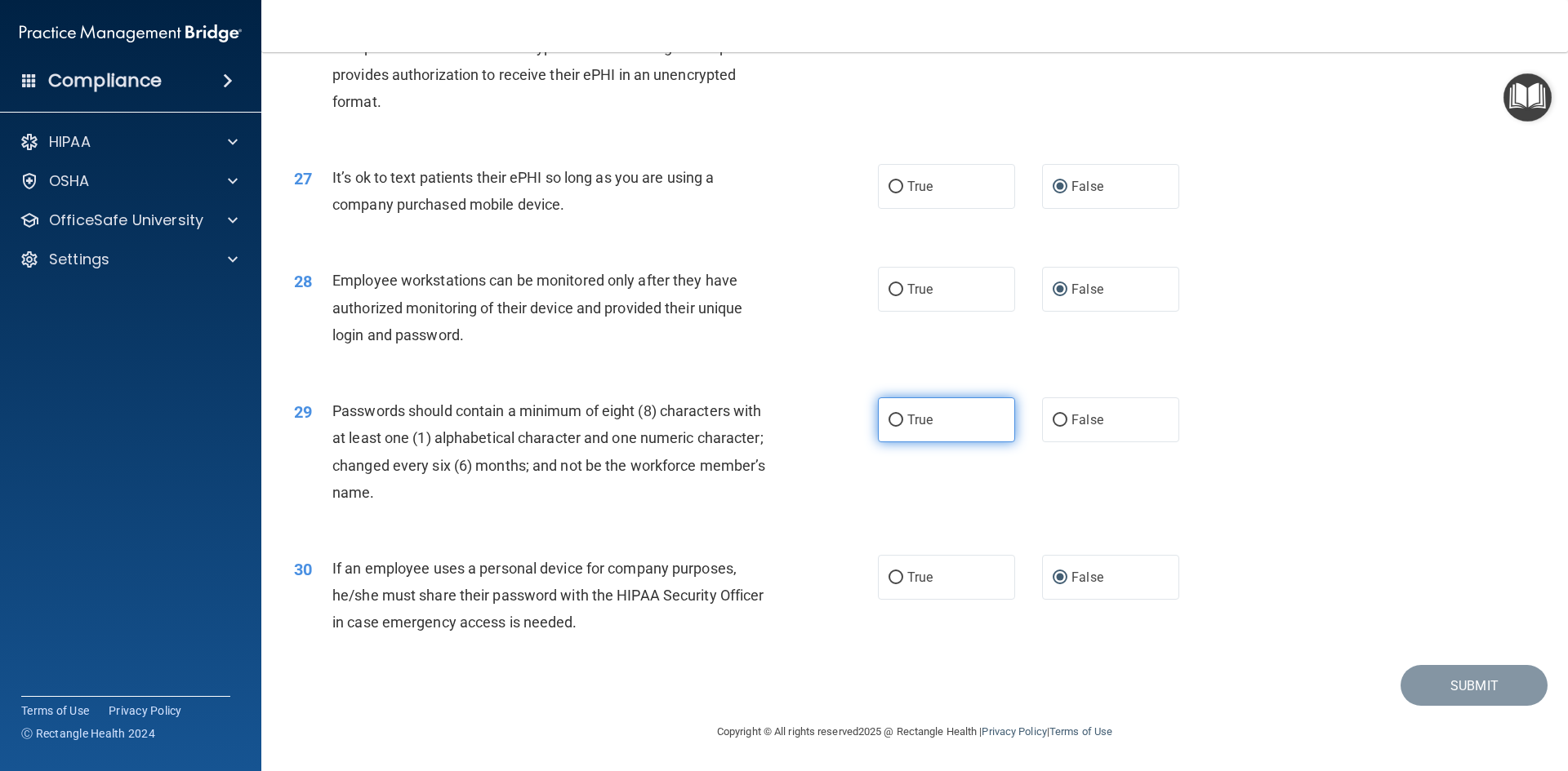
radio input "true"
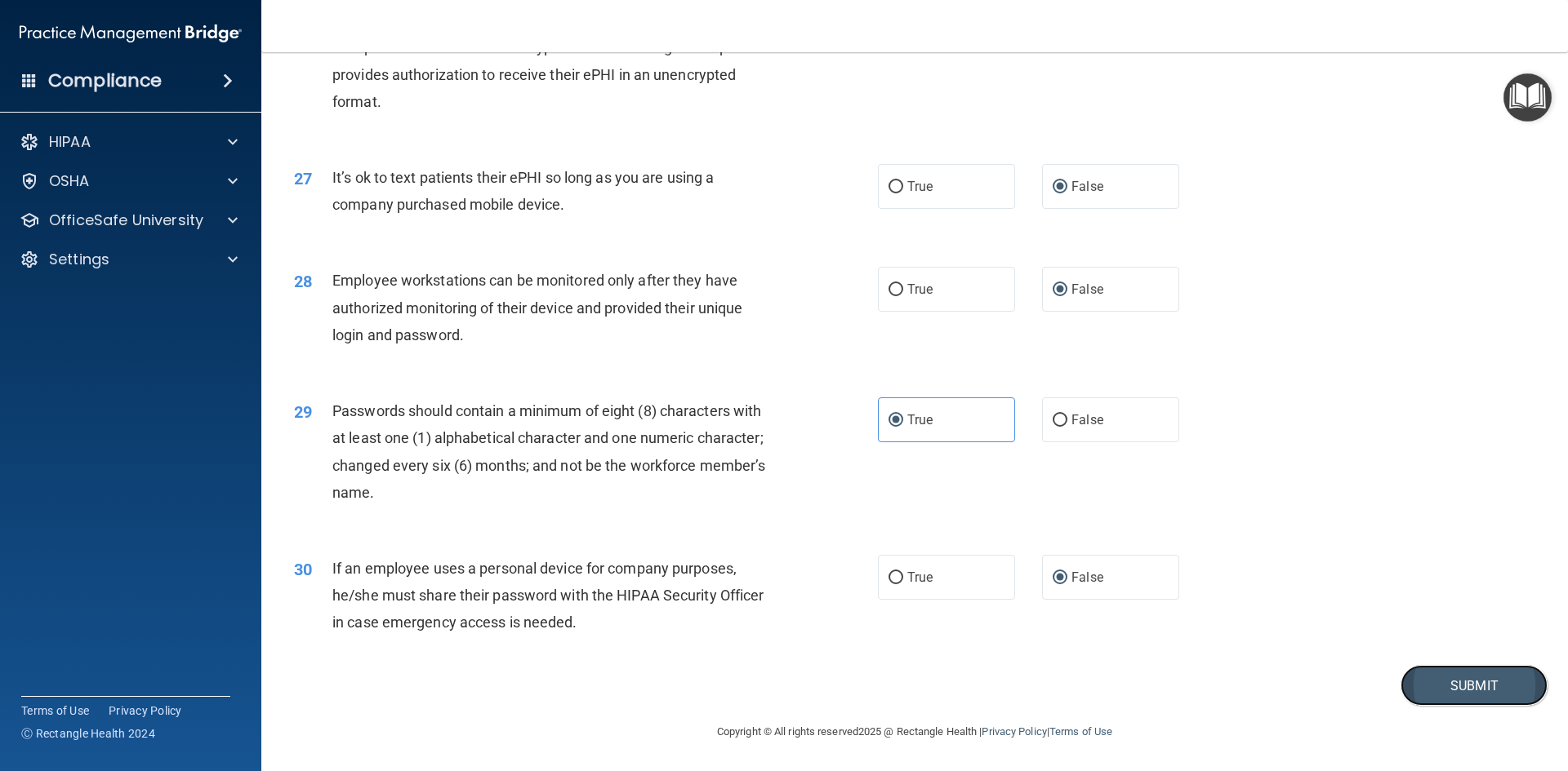
click at [1443, 689] on button "Submit" at bounding box center [1474, 685] width 147 height 41
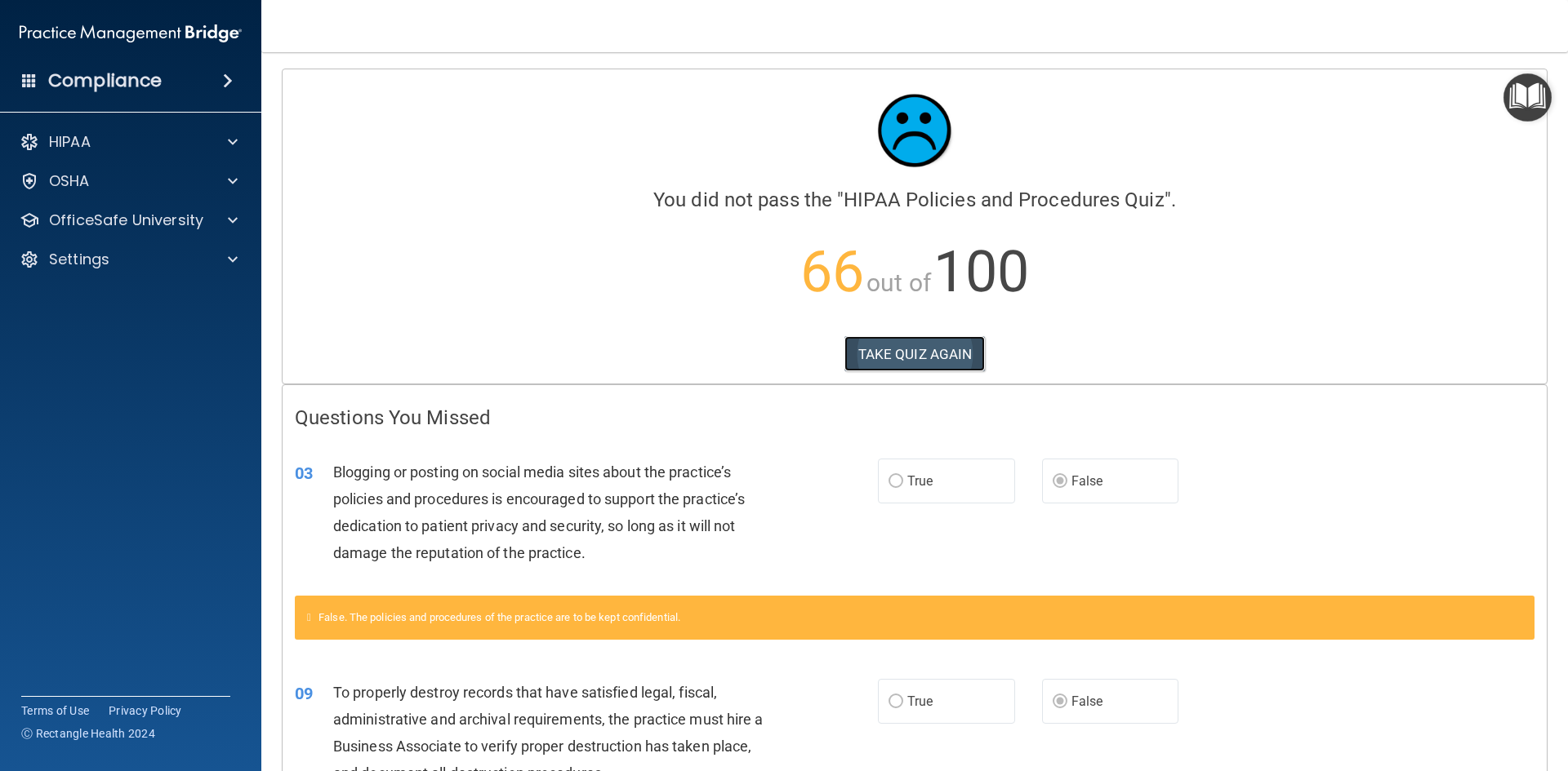
click at [944, 349] on button "TAKE QUIZ AGAIN" at bounding box center [914, 354] width 141 height 36
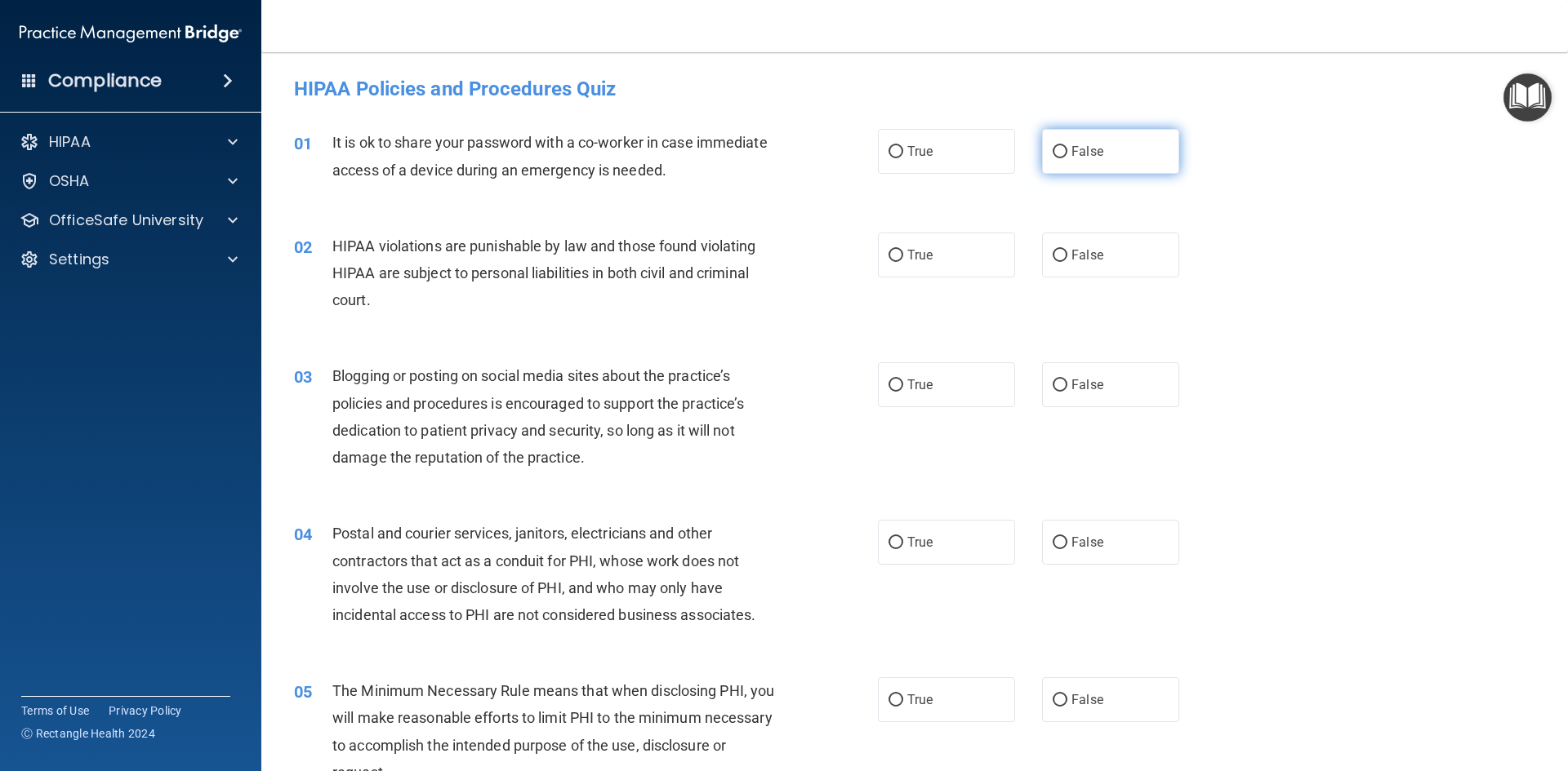
click at [1053, 147] on input "False" at bounding box center [1059, 152] width 15 height 12
radio input "true"
click at [1053, 380] on input "False" at bounding box center [1059, 386] width 15 height 12
radio input "true"
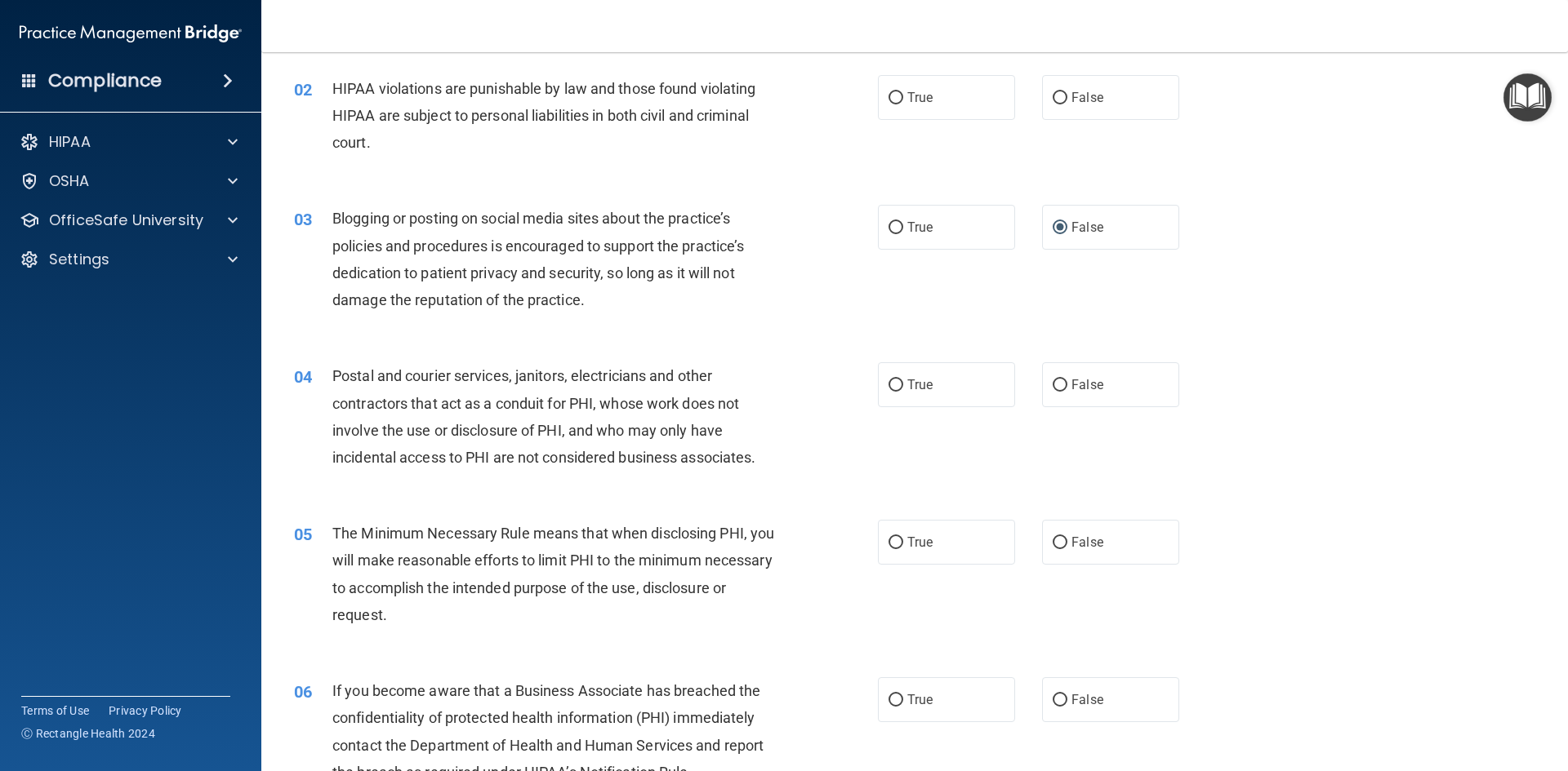
scroll to position [177, 0]
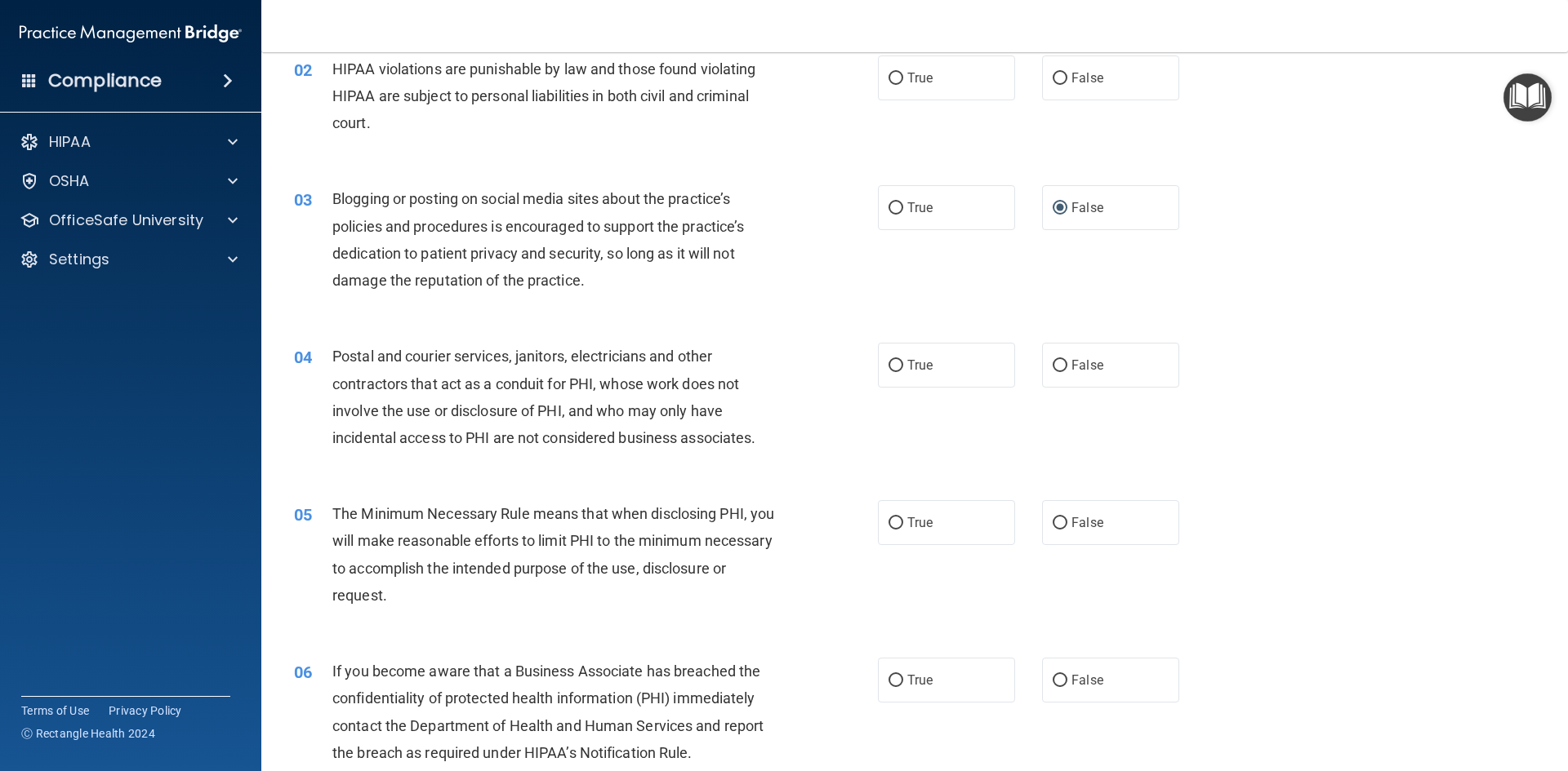
drag, startPoint x: 885, startPoint y: 79, endPoint x: 1044, endPoint y: 9, distance: 173.7
click at [888, 79] on input "True" at bounding box center [895, 79] width 15 height 12
radio input "true"
drag, startPoint x: 883, startPoint y: 360, endPoint x: 910, endPoint y: 415, distance: 61.3
click at [888, 360] on input "True" at bounding box center [895, 366] width 15 height 12
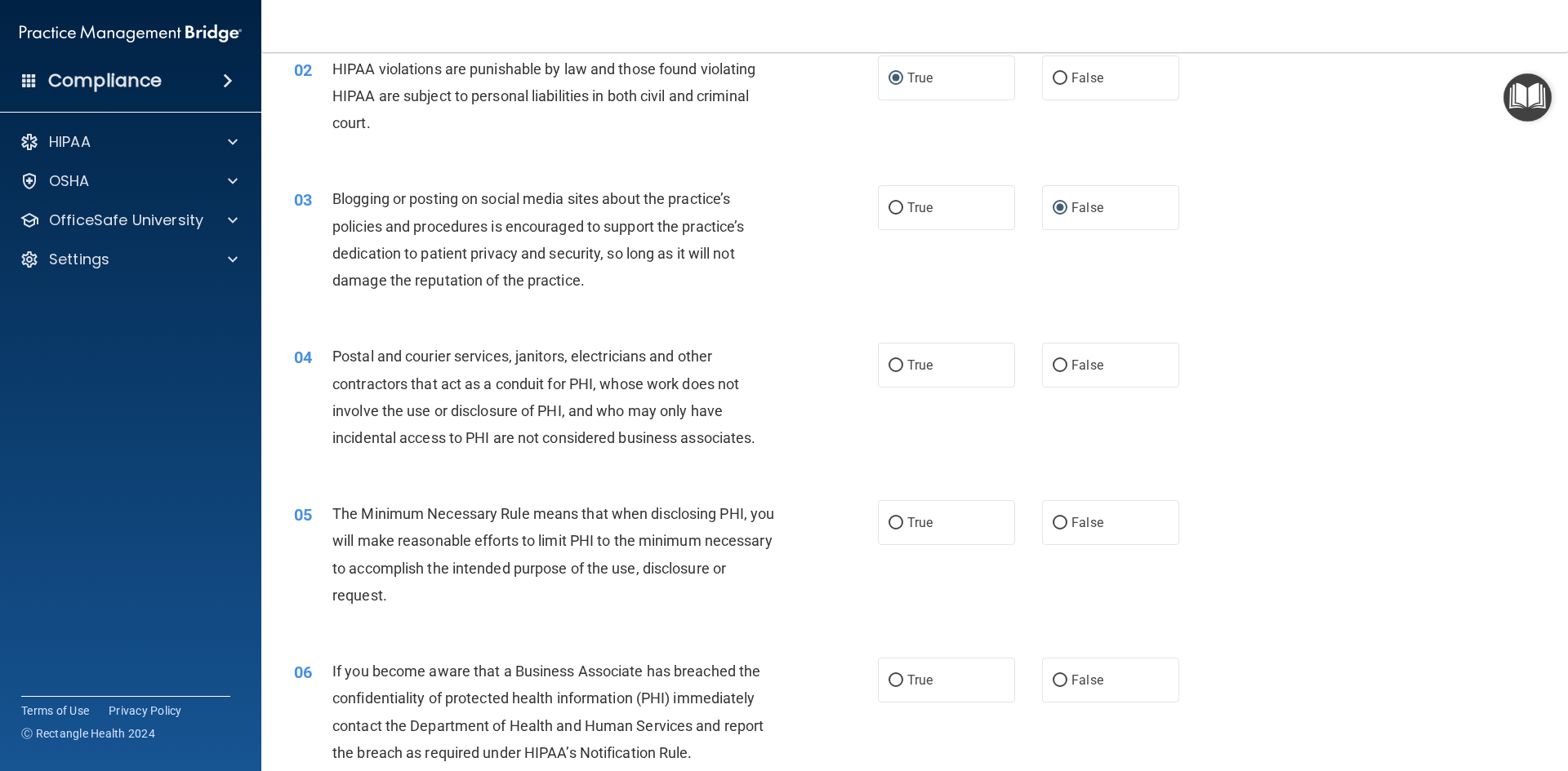
radio input "true"
drag, startPoint x: 896, startPoint y: 519, endPoint x: 1350, endPoint y: 425, distance: 463.6
click at [901, 518] on label "True" at bounding box center [946, 523] width 138 height 45
click at [901, 518] on input "True" at bounding box center [895, 524] width 15 height 12
radio input "true"
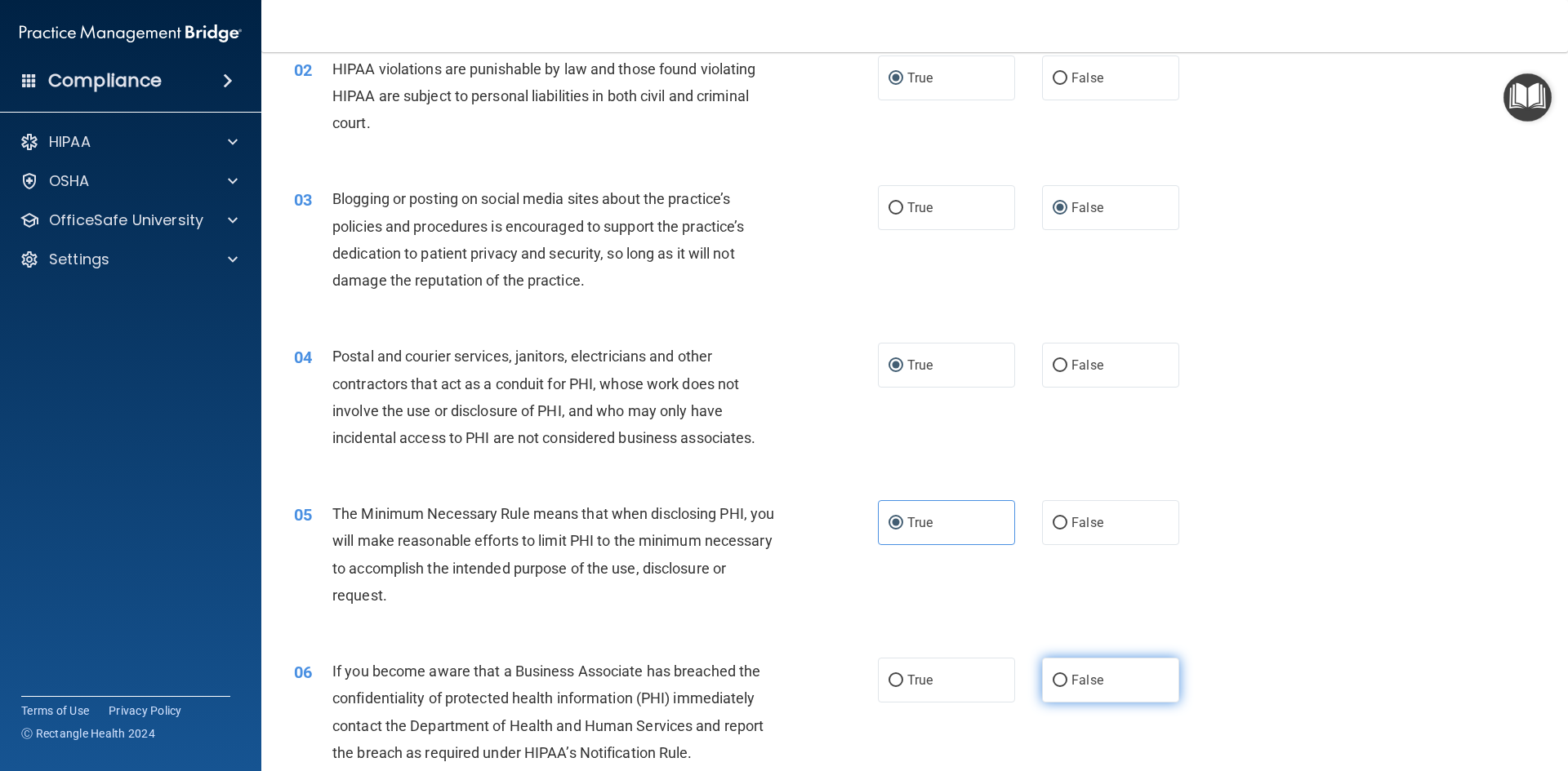
click at [1053, 677] on input "False" at bounding box center [1059, 681] width 15 height 12
radio input "true"
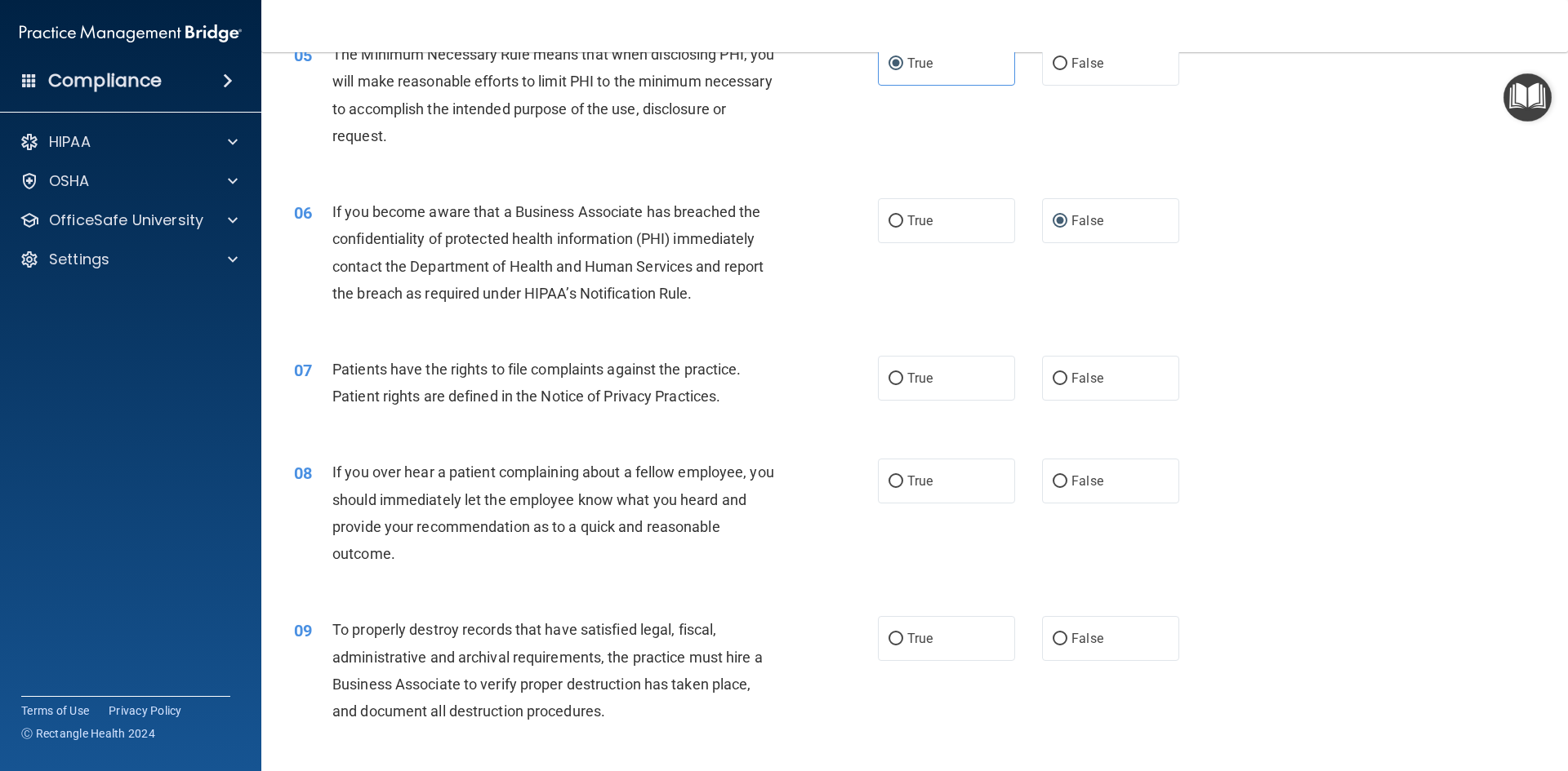
scroll to position [675, 0]
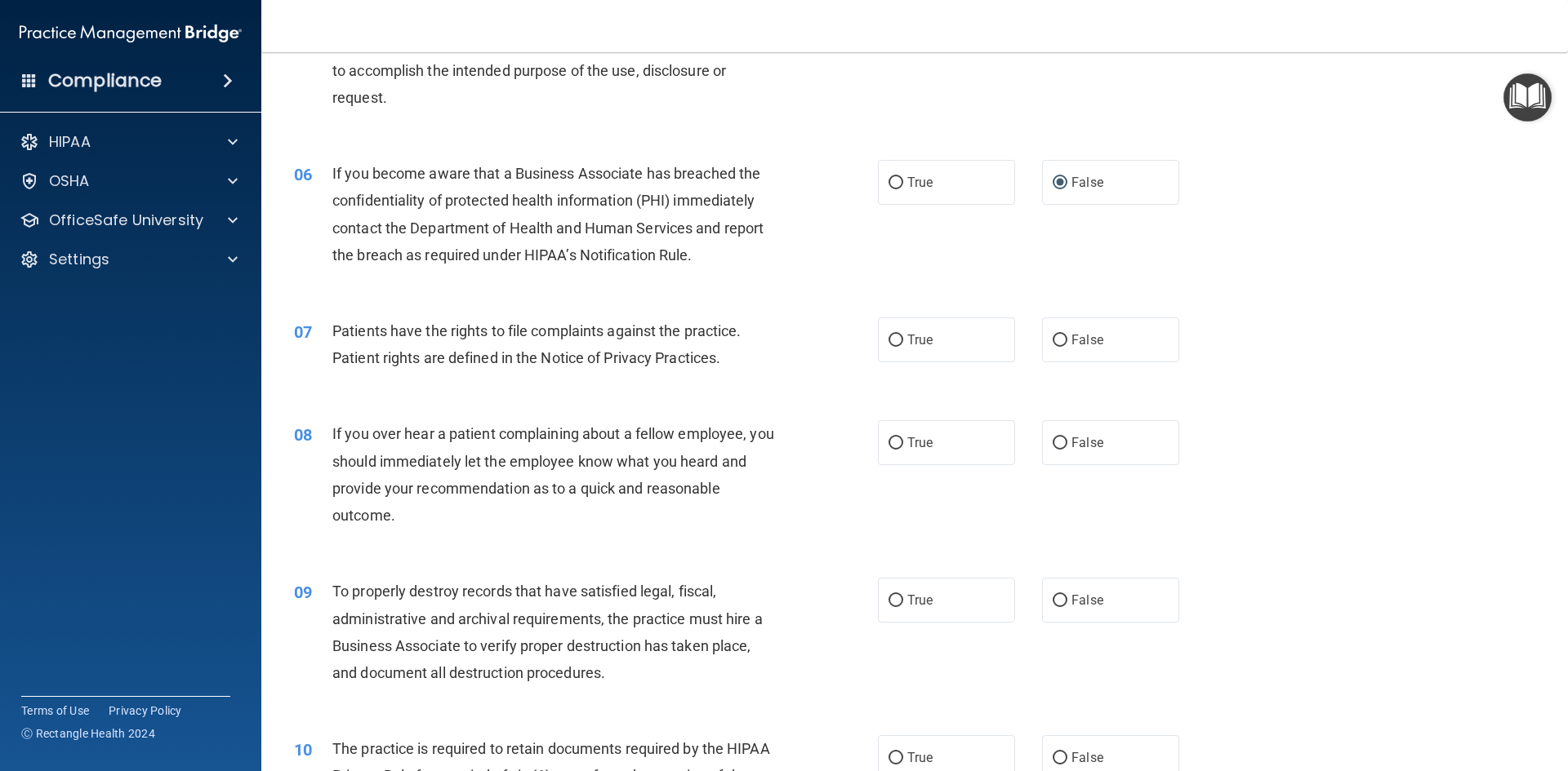
drag, startPoint x: 886, startPoint y: 340, endPoint x: 990, endPoint y: 406, distance: 123.2
click at [891, 343] on input "True" at bounding box center [895, 341] width 15 height 12
radio input "true"
click at [1053, 443] on input "False" at bounding box center [1059, 443] width 15 height 12
radio input "true"
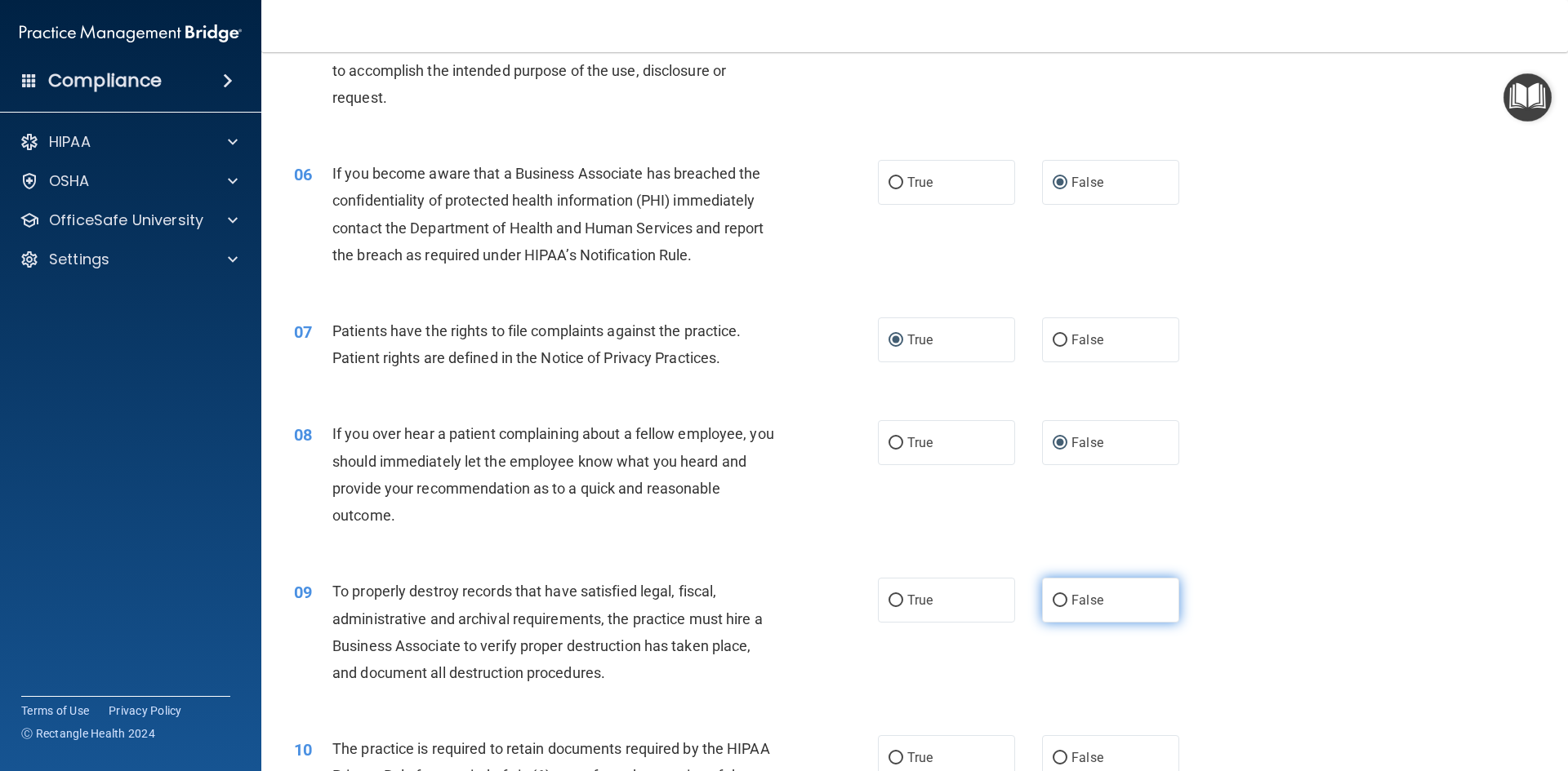
click at [1053, 596] on input "False" at bounding box center [1059, 601] width 15 height 12
radio input "true"
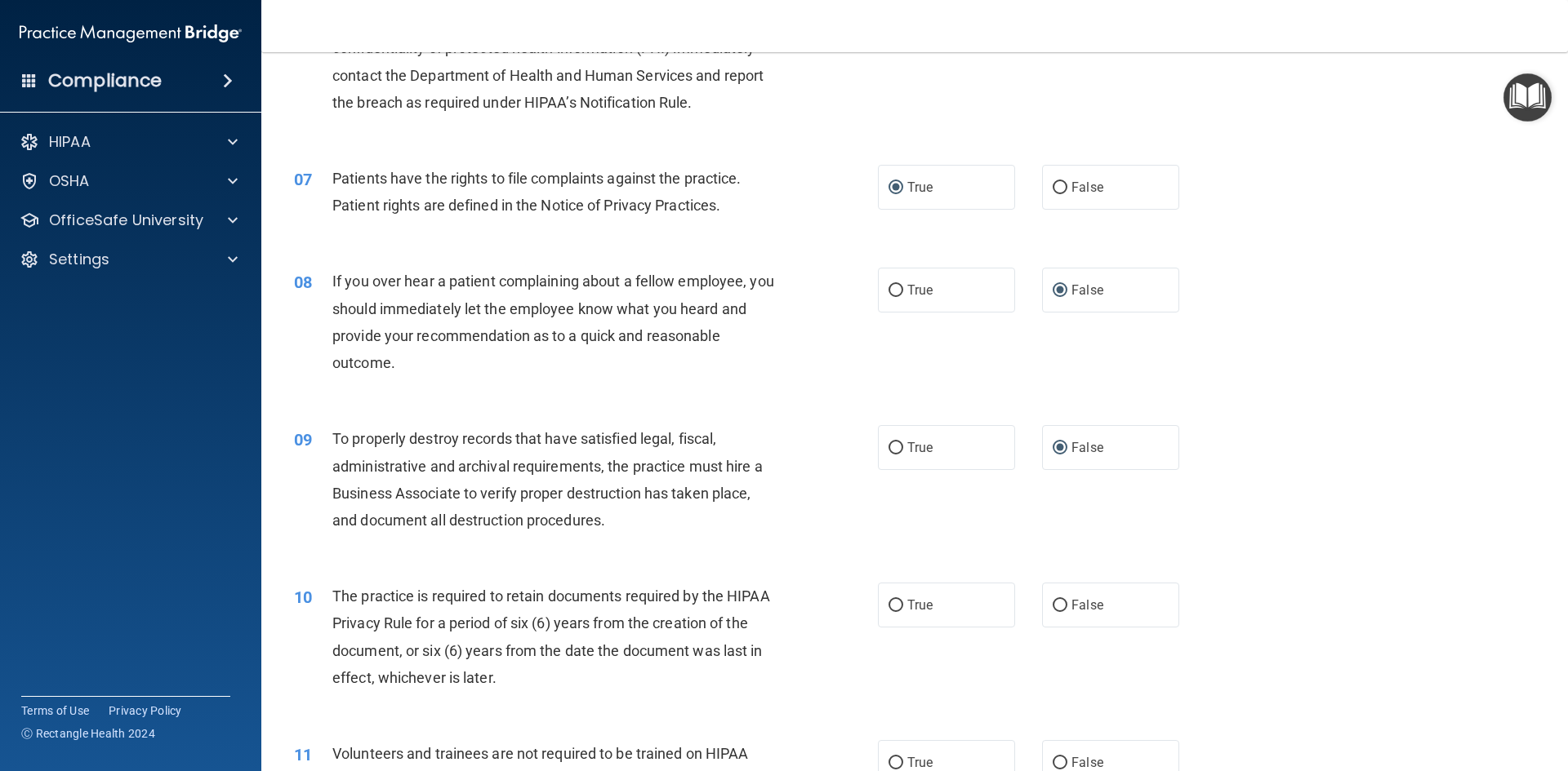
scroll to position [838, 0]
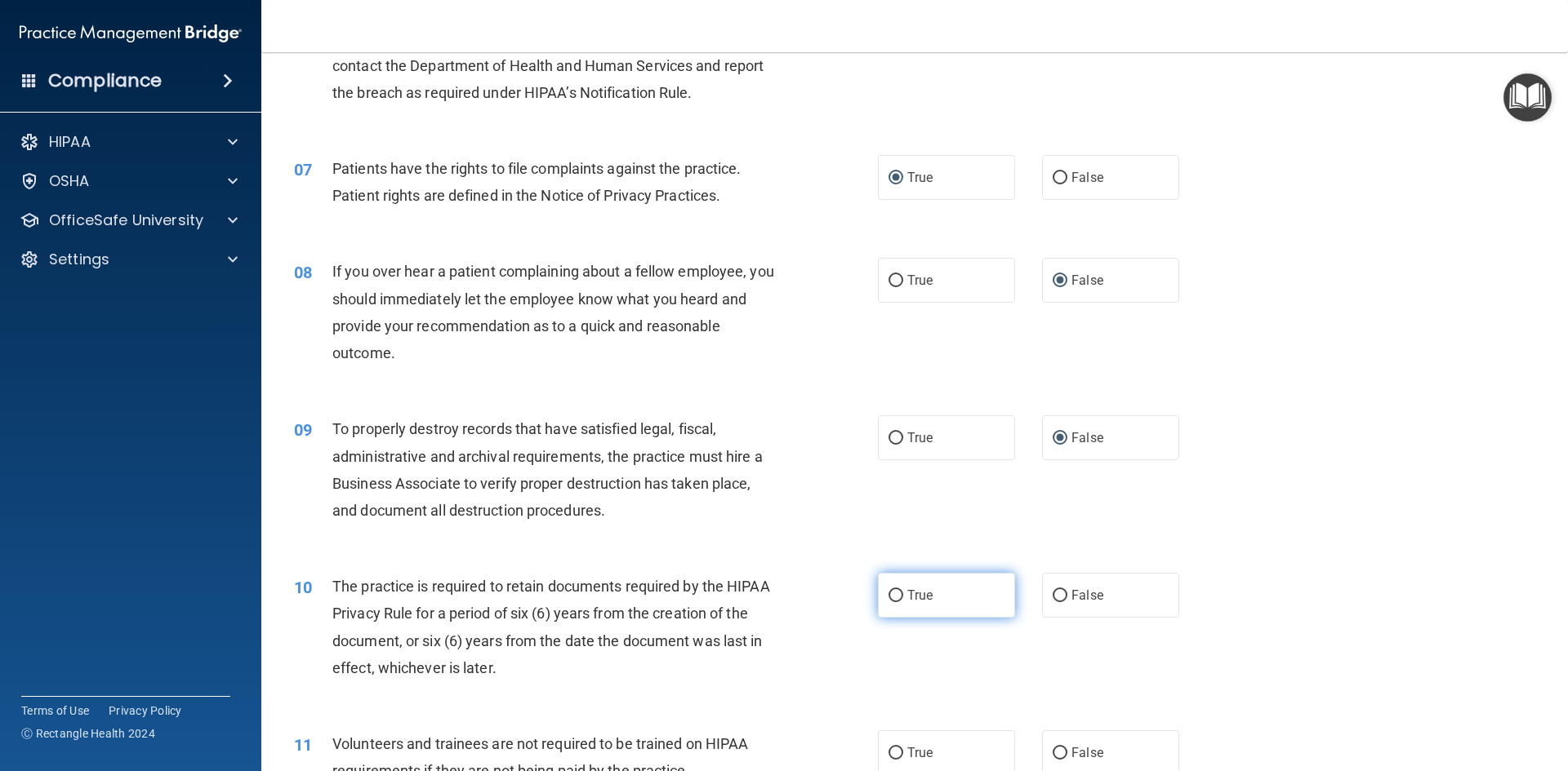
click at [891, 597] on input "True" at bounding box center [895, 596] width 15 height 12
radio input "true"
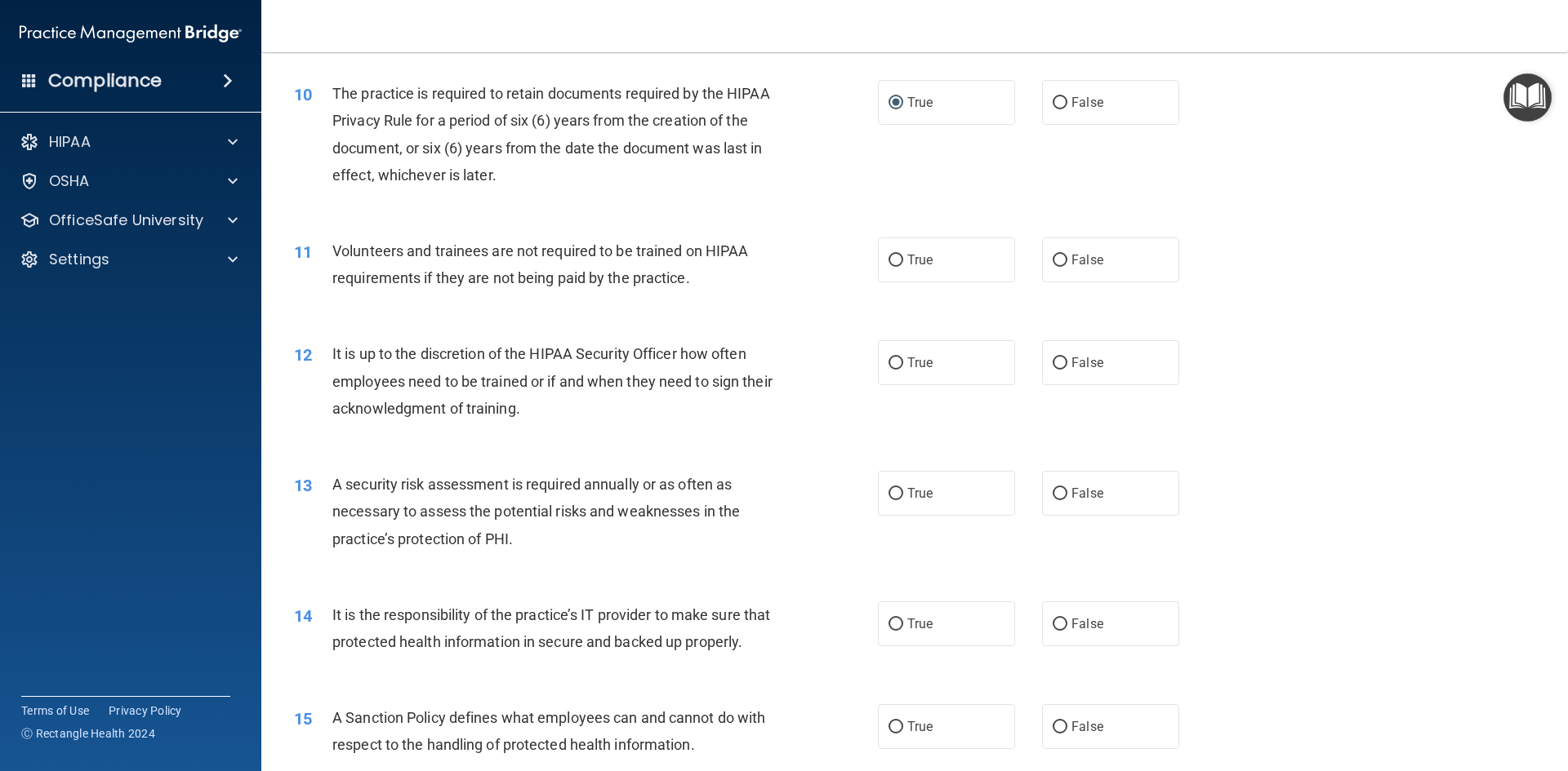
scroll to position [1335, 0]
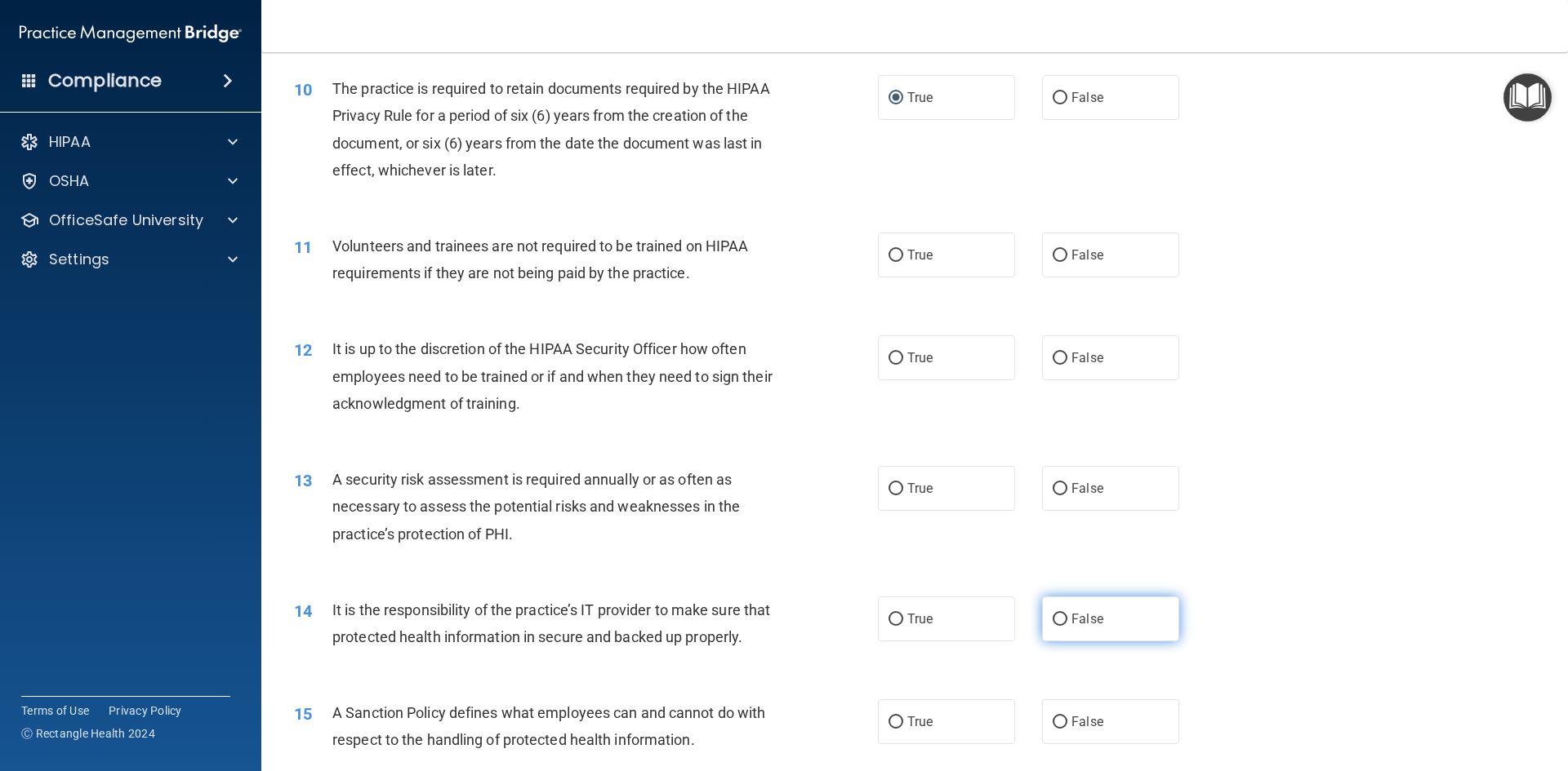
click at [1053, 619] on input "False" at bounding box center [1059, 620] width 15 height 12
radio input "true"
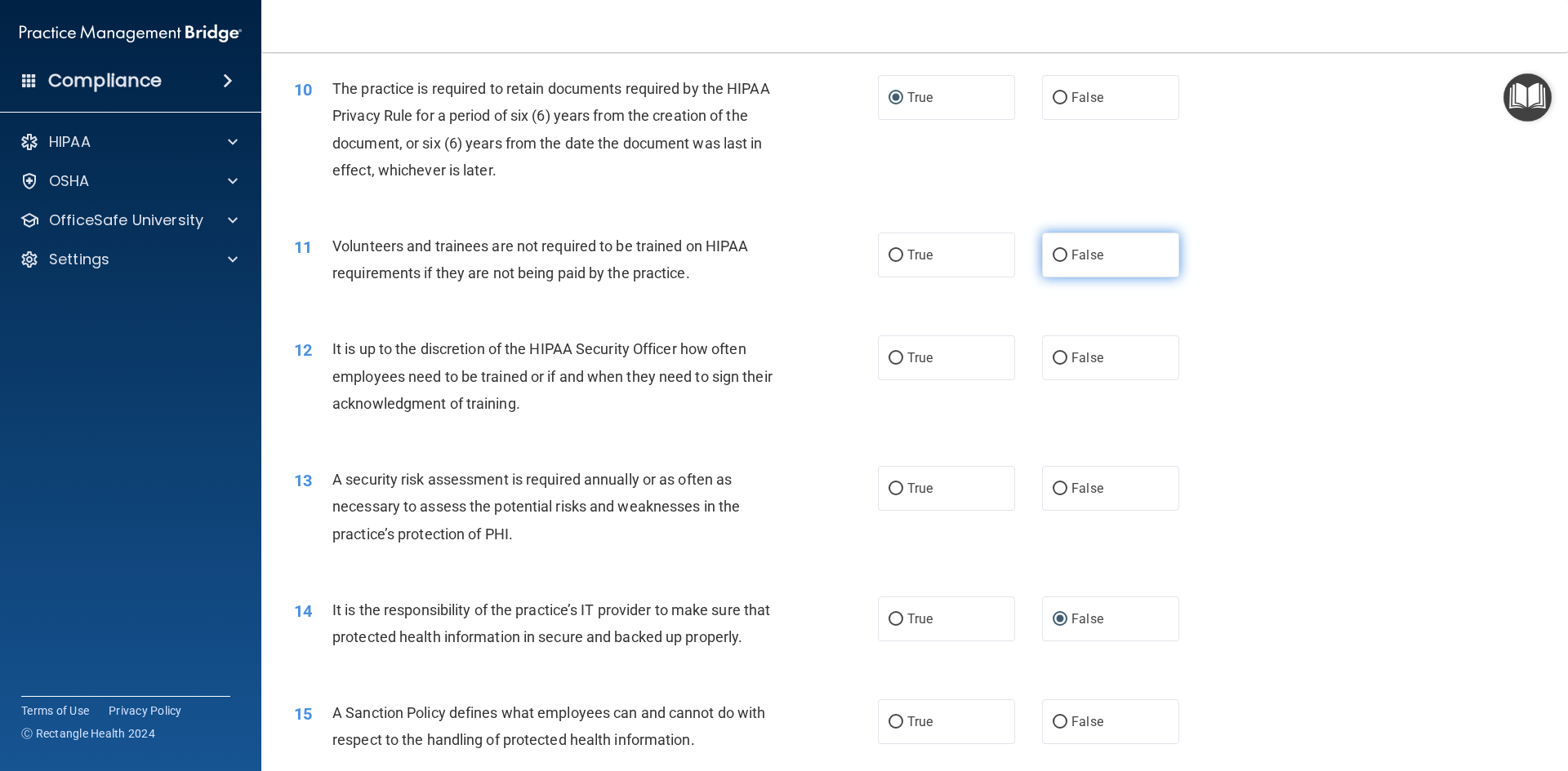
click at [1054, 254] on input "False" at bounding box center [1059, 256] width 15 height 12
radio input "true"
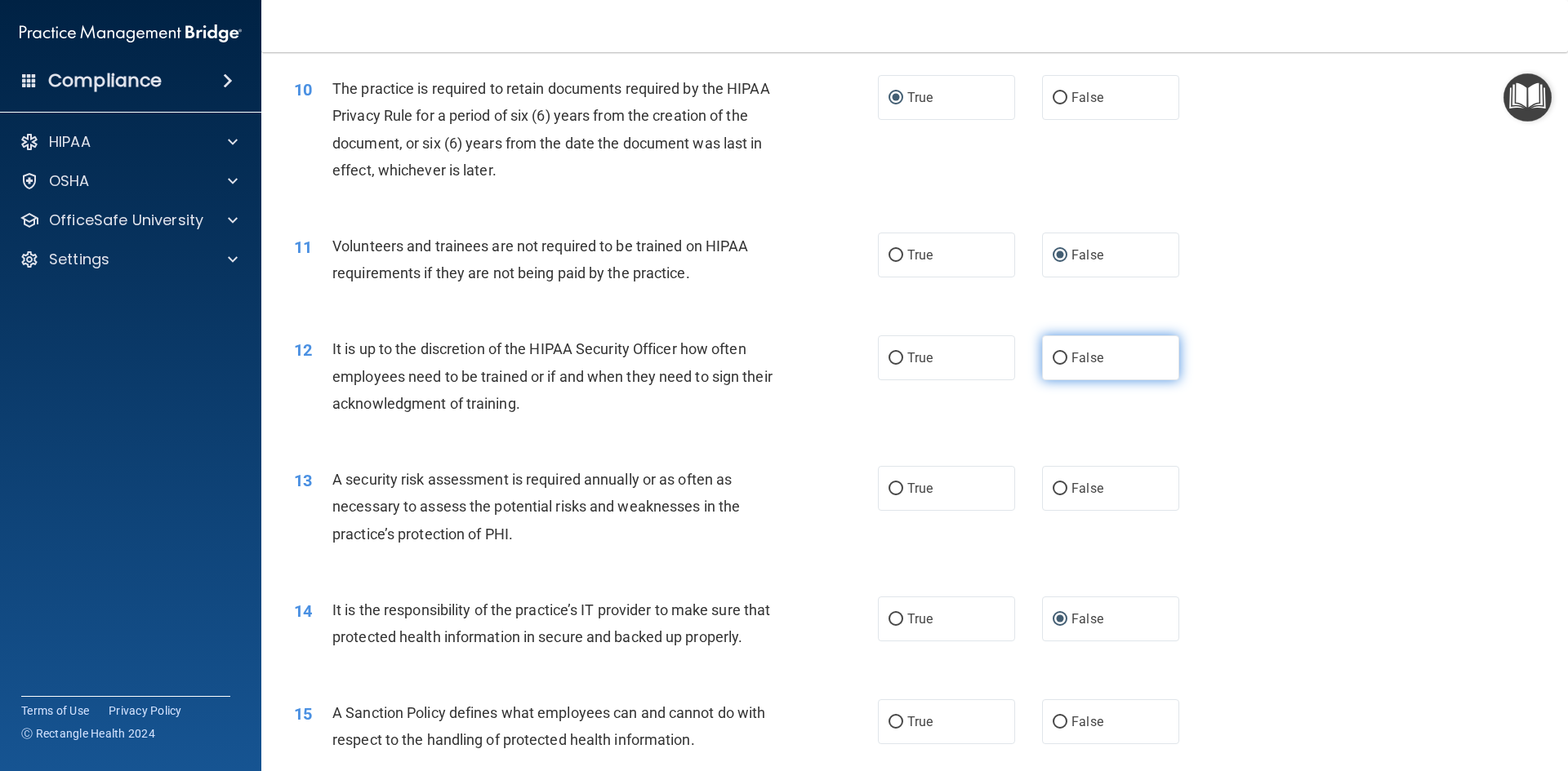
click at [1053, 360] on input "False" at bounding box center [1059, 359] width 15 height 12
radio input "true"
drag, startPoint x: 896, startPoint y: 481, endPoint x: 929, endPoint y: 477, distance: 33.2
click at [902, 481] on label "True" at bounding box center [946, 488] width 138 height 45
click at [902, 483] on input "True" at bounding box center [895, 489] width 15 height 12
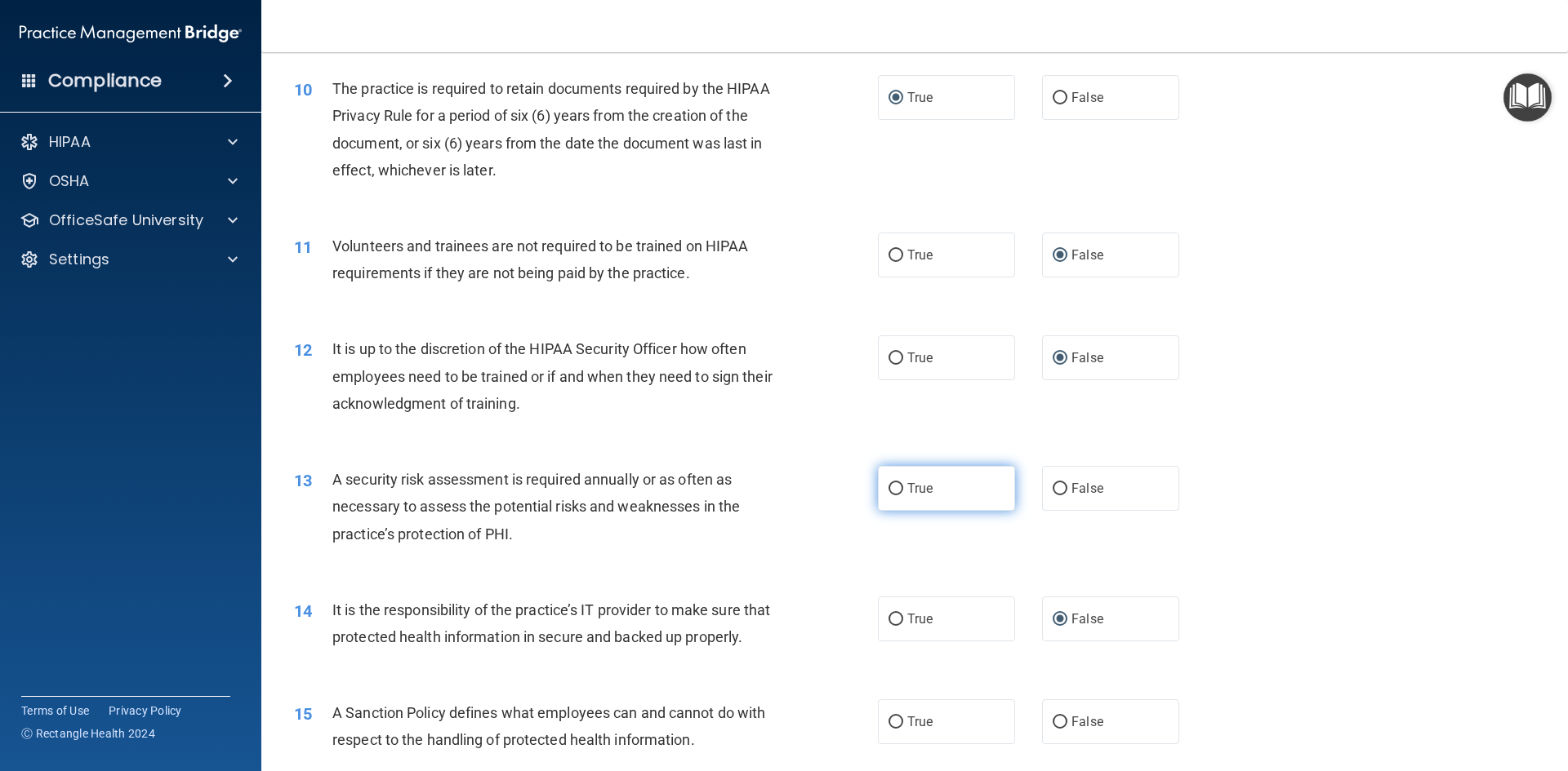
radio input "true"
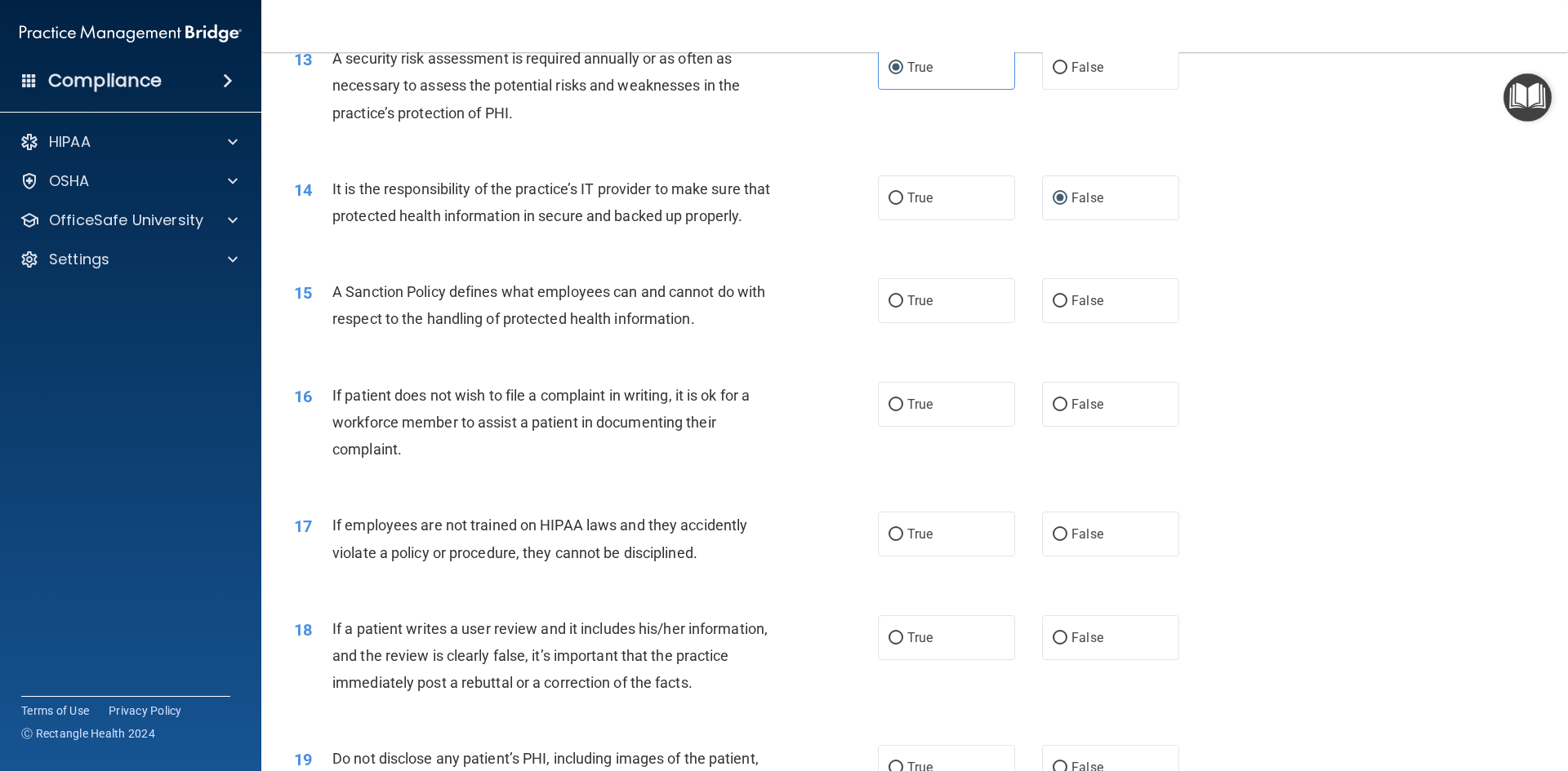
scroll to position [1775, 0]
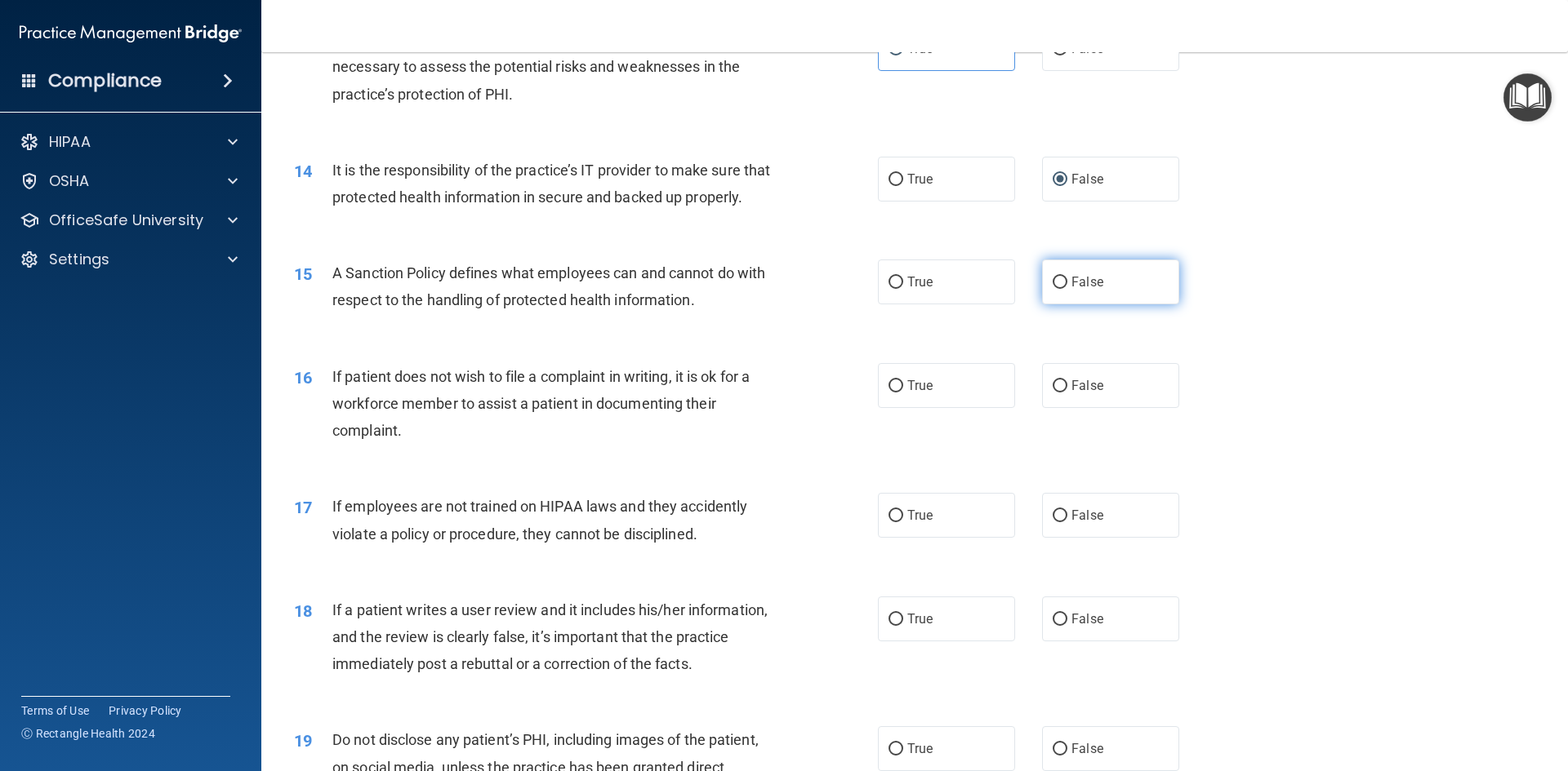
click at [1053, 289] on input "False" at bounding box center [1059, 283] width 15 height 12
radio input "true"
click at [888, 392] on input "True" at bounding box center [895, 386] width 15 height 12
radio input "true"
click at [1053, 522] on input "False" at bounding box center [1059, 516] width 15 height 12
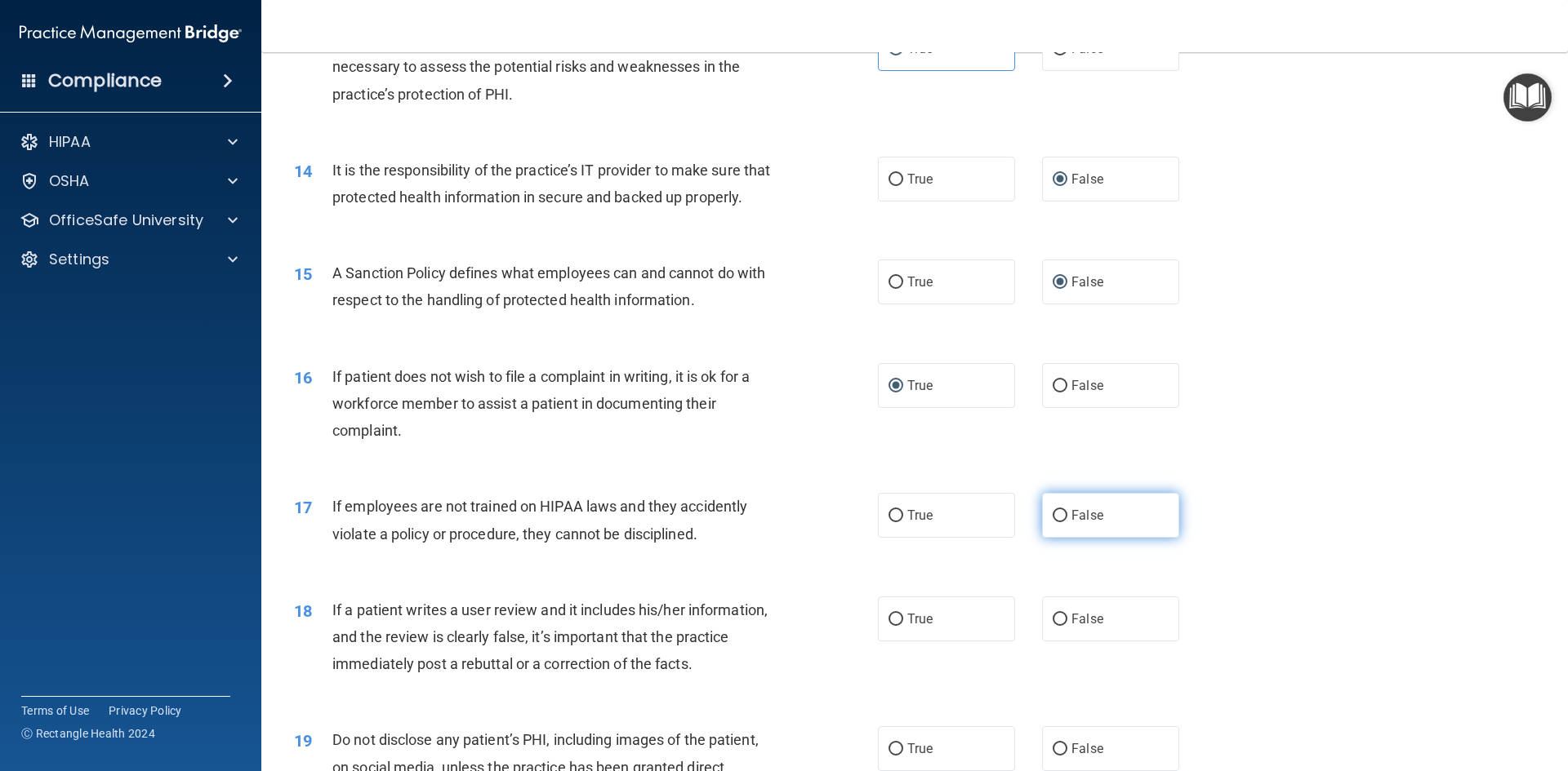
radio input "true"
drag, startPoint x: 1050, startPoint y: 644, endPoint x: 1270, endPoint y: 622, distance: 221.1
click at [1053, 626] on input "False" at bounding box center [1059, 620] width 15 height 12
radio input "true"
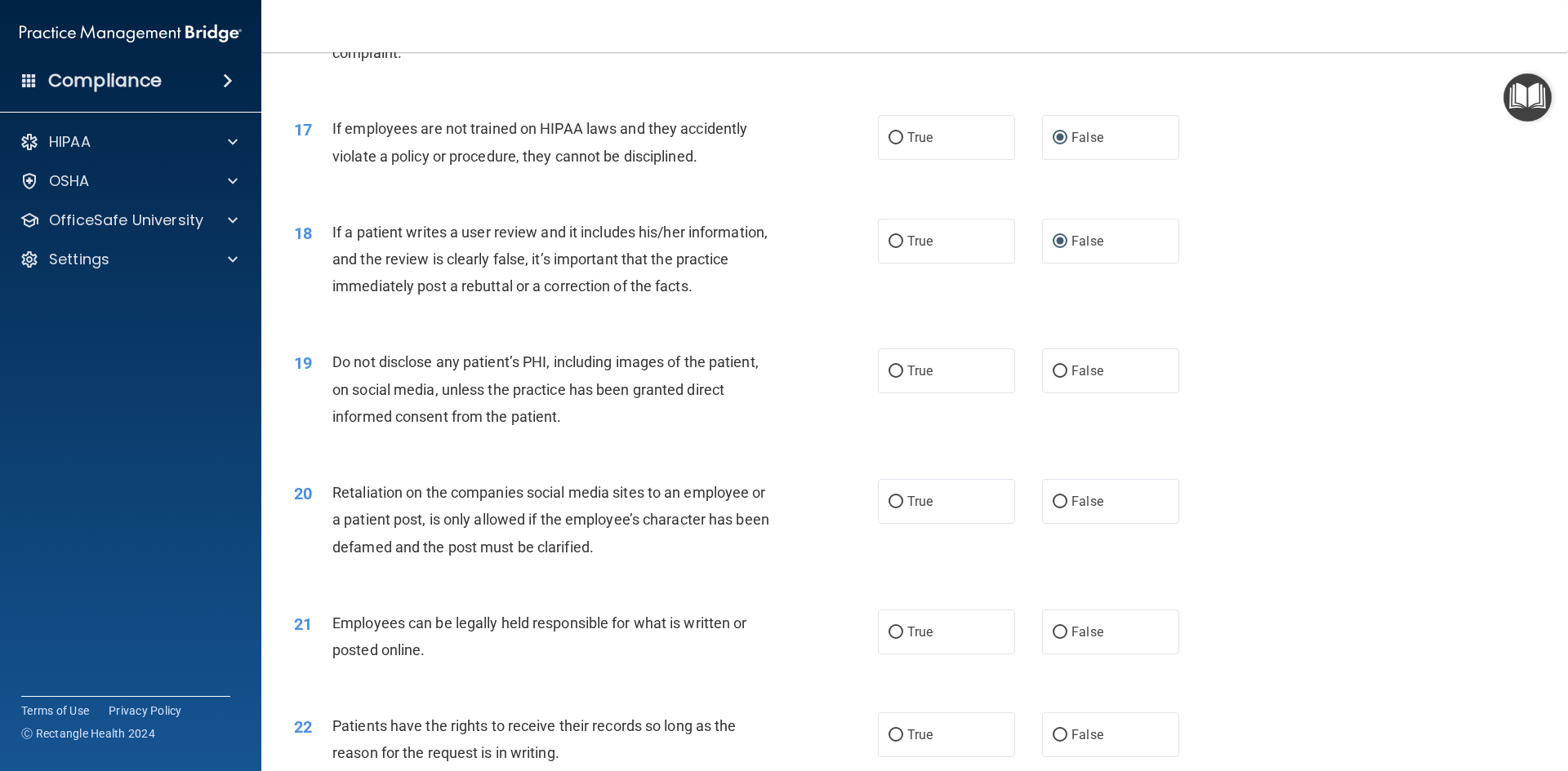
scroll to position [2163, 0]
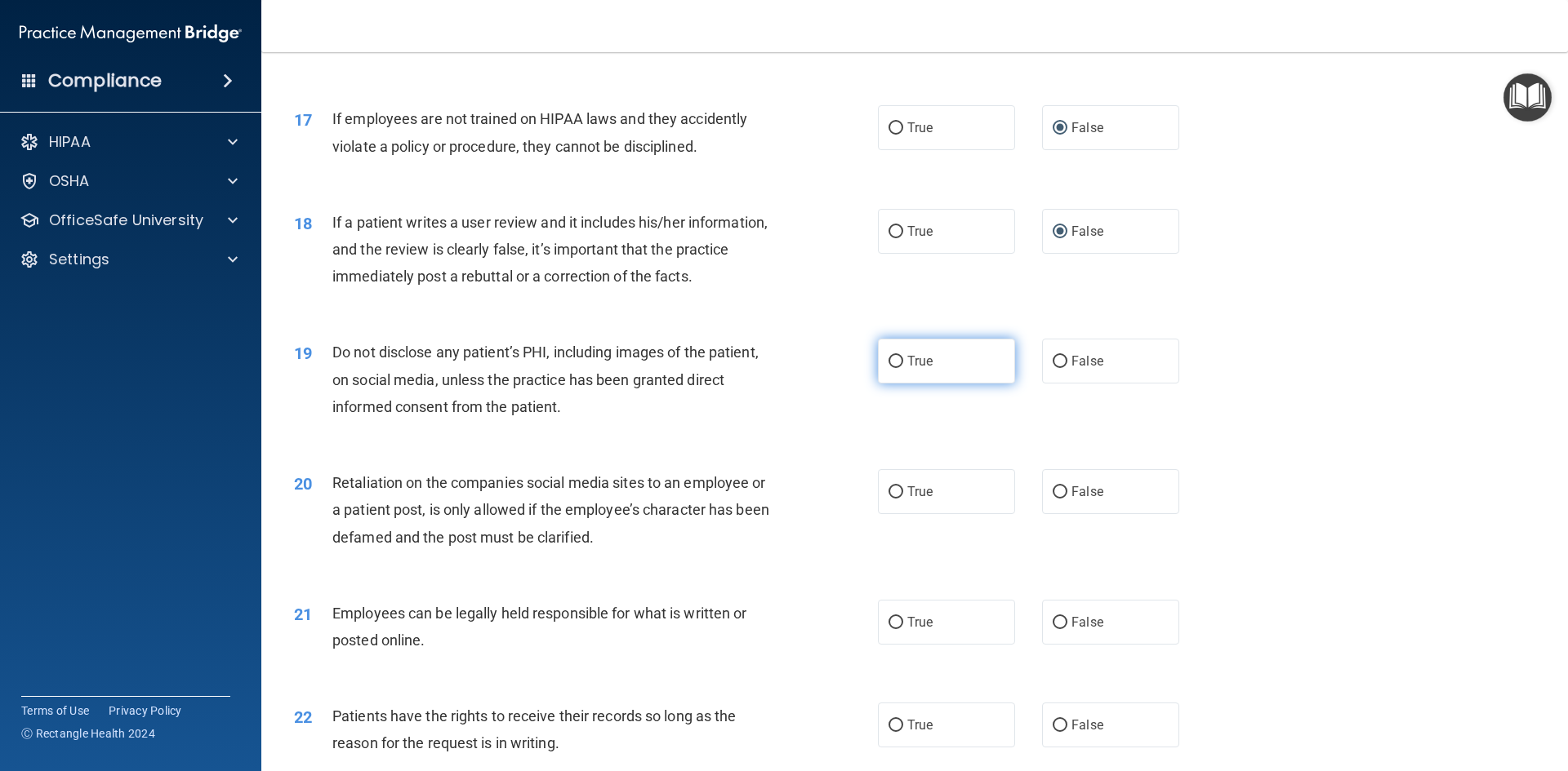
click at [893, 368] on input "True" at bounding box center [895, 362] width 15 height 12
radio input "true"
drag, startPoint x: 1046, startPoint y: 513, endPoint x: 1086, endPoint y: 521, distance: 40.8
click at [1053, 499] on input "False" at bounding box center [1059, 493] width 15 height 12
radio input "true"
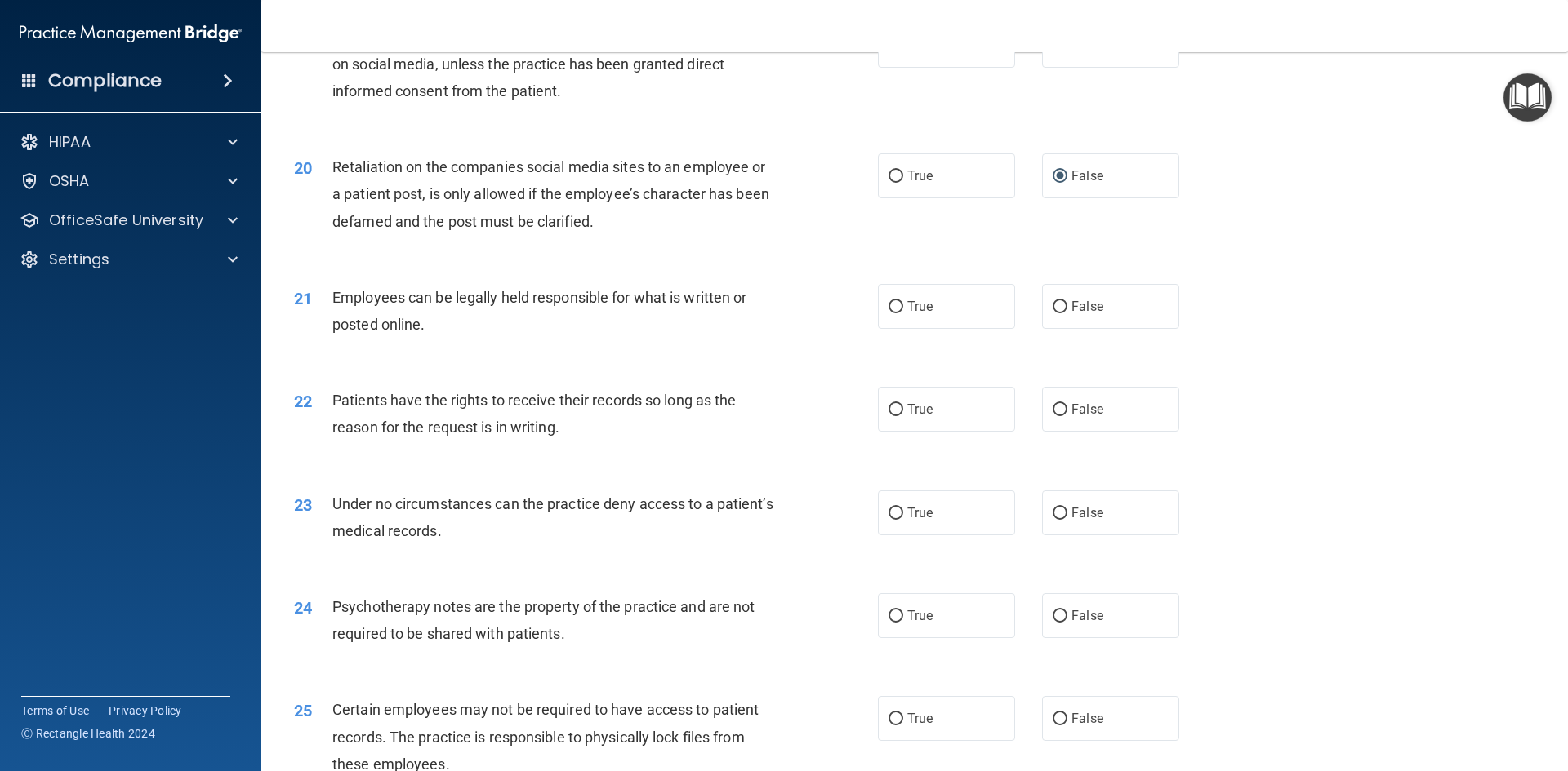
scroll to position [2488, 0]
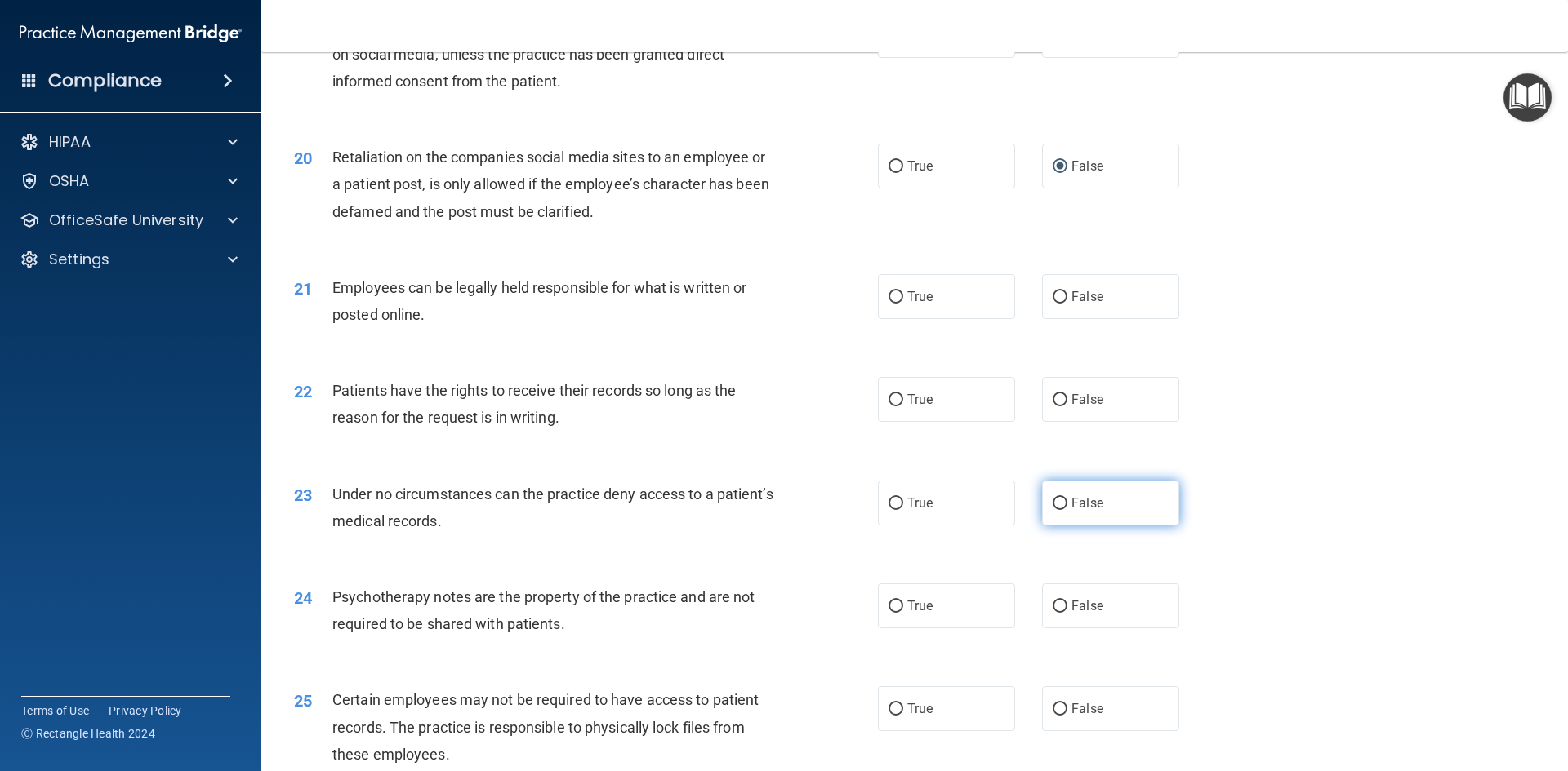
click at [1056, 510] on input "False" at bounding box center [1059, 504] width 15 height 12
radio input "true"
click at [889, 716] on input "True" at bounding box center [895, 710] width 15 height 12
radio input "true"
click at [893, 303] on input "True" at bounding box center [895, 297] width 15 height 12
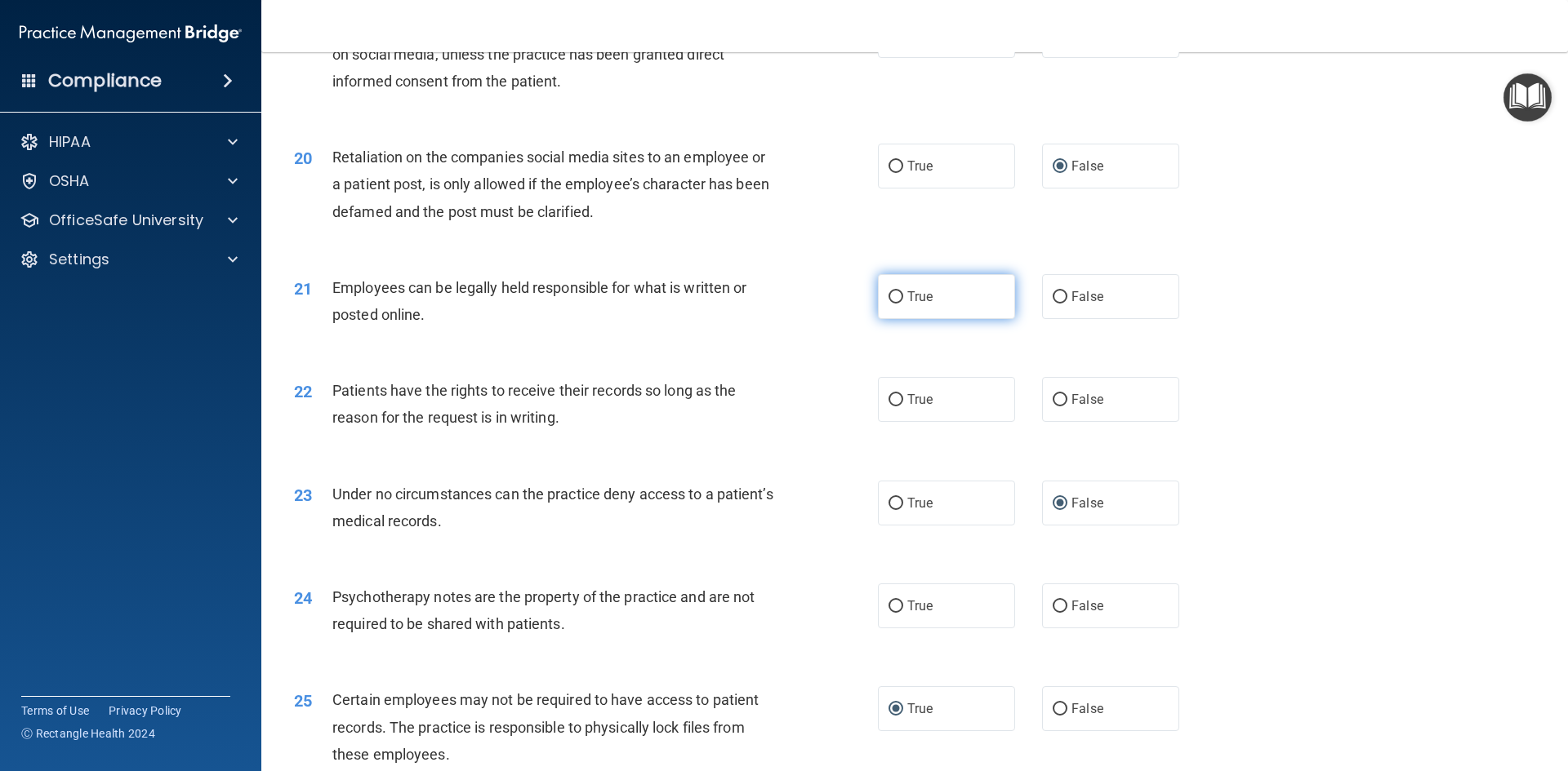
radio input "true"
click at [1053, 406] on input "False" at bounding box center [1059, 400] width 15 height 12
radio input "true"
click at [888, 406] on input "True" at bounding box center [895, 400] width 15 height 12
radio input "true"
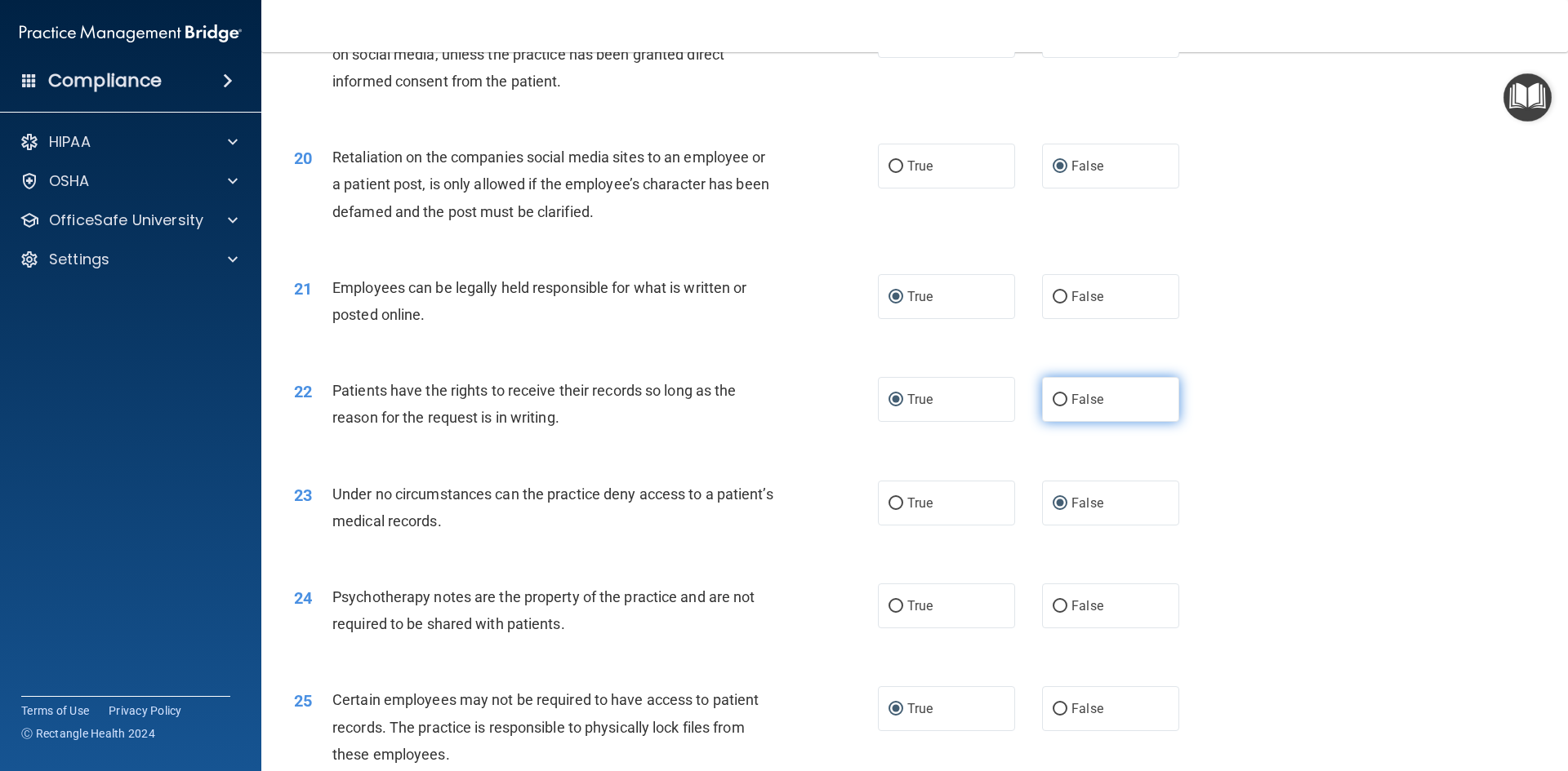
drag, startPoint x: 1044, startPoint y: 421, endPoint x: 1054, endPoint y: 421, distance: 10.0
click at [1046, 421] on label "False" at bounding box center [1110, 399] width 138 height 45
click at [1053, 406] on input "False" at bounding box center [1059, 400] width 15 height 12
radio input "true"
radio input "false"
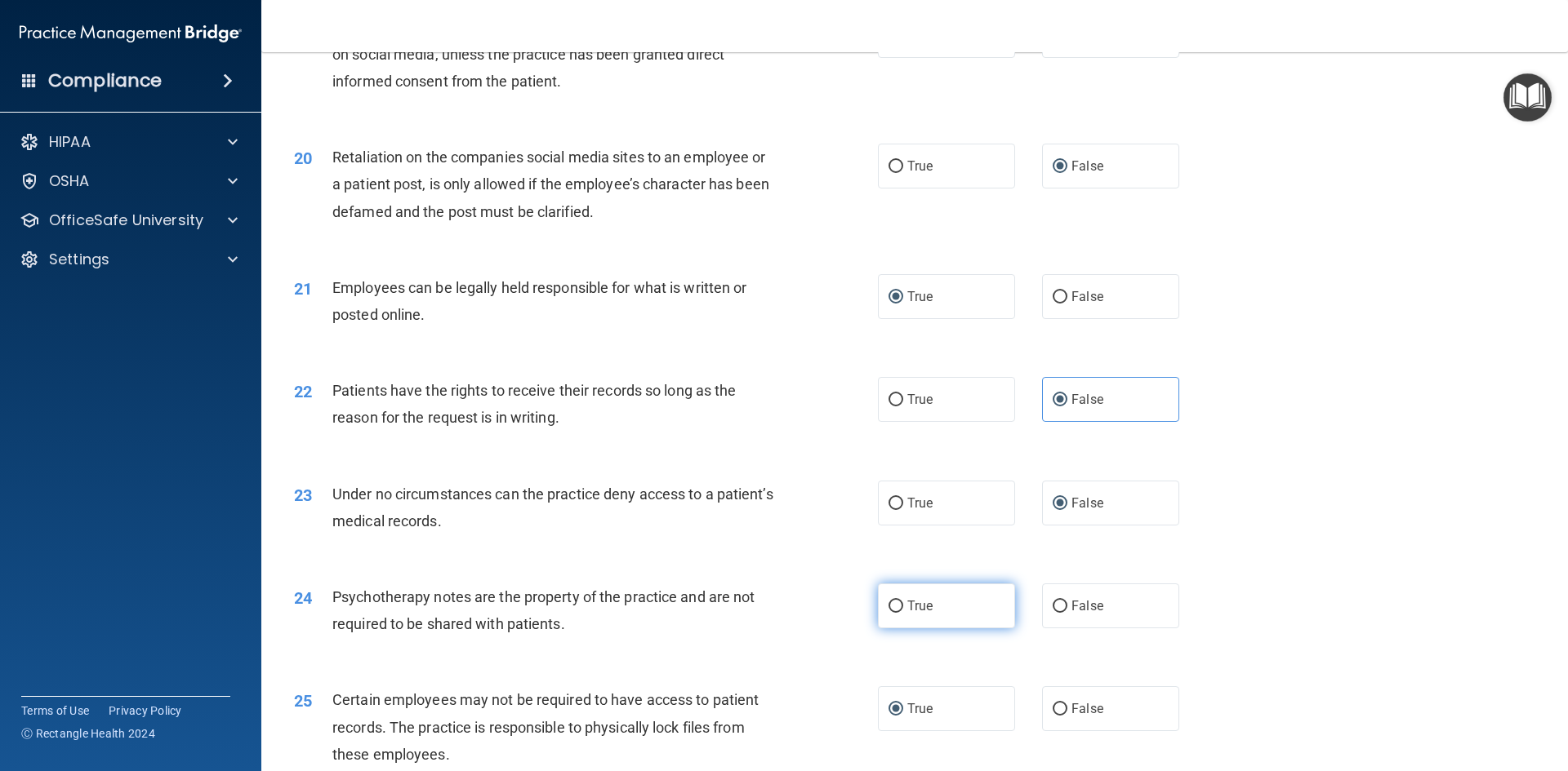
click at [888, 613] on input "True" at bounding box center [895, 607] width 15 height 12
radio input "true"
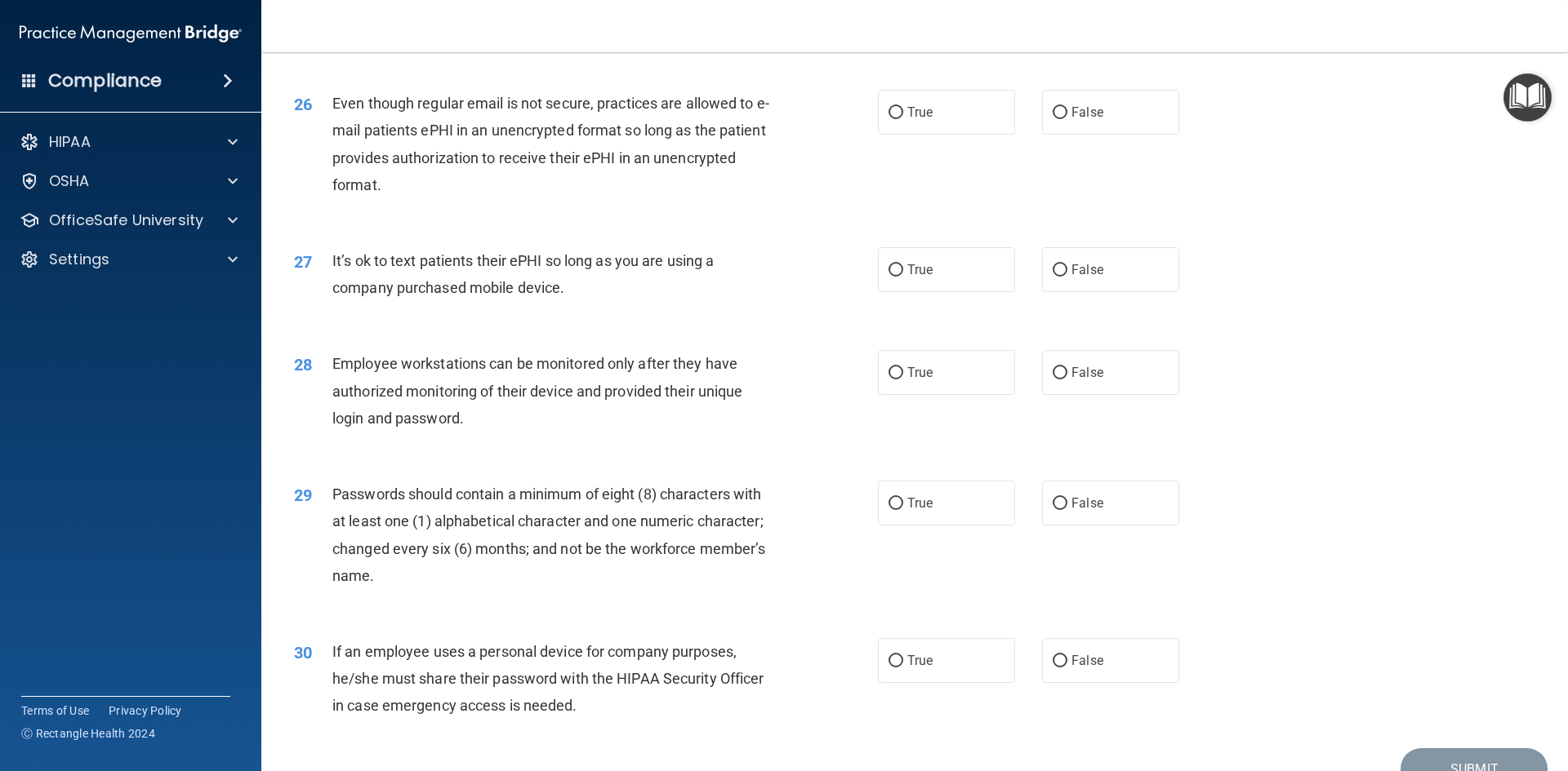
scroll to position [3244, 0]
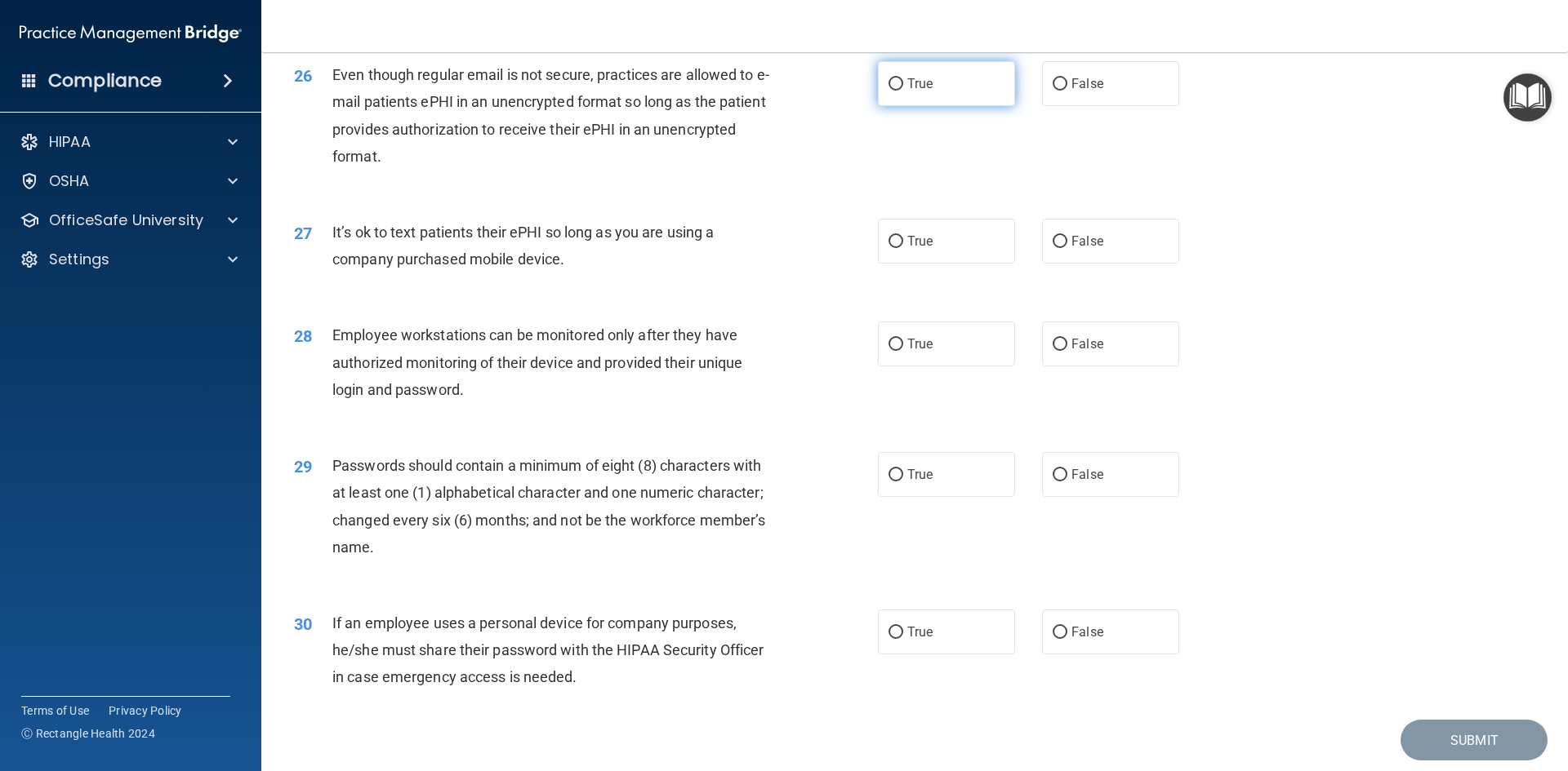
click at [888, 91] on input "True" at bounding box center [895, 85] width 15 height 12
radio input "true"
drag, startPoint x: 1047, startPoint y: 266, endPoint x: 1053, endPoint y: 328, distance: 62.3
click at [1053, 248] on input "False" at bounding box center [1059, 242] width 15 height 12
click at [1056, 351] on input "False" at bounding box center [1059, 345] width 15 height 12
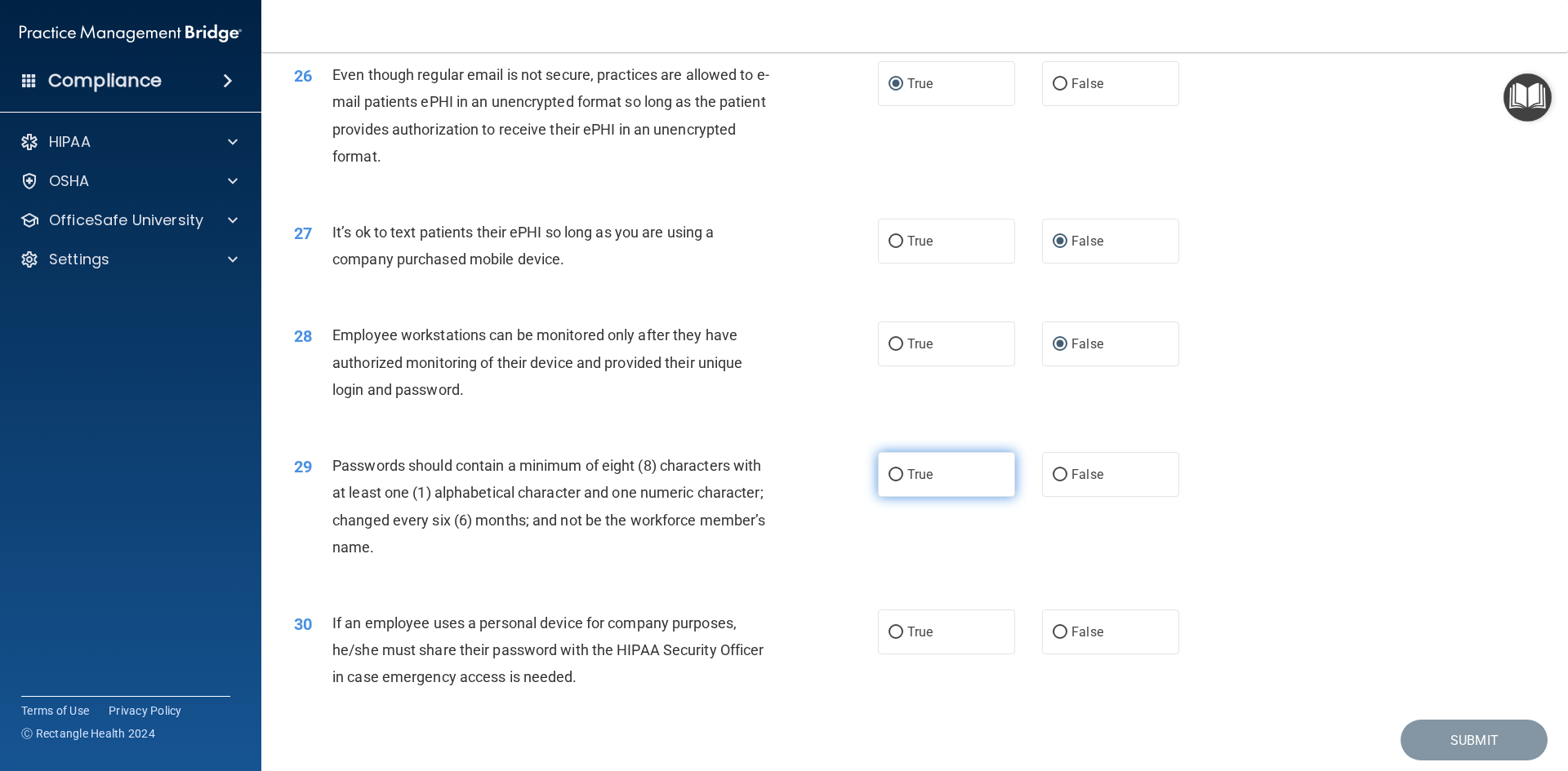
click at [888, 481] on input "True" at bounding box center [895, 475] width 15 height 12
click at [1054, 639] on input "False" at bounding box center [1059, 633] width 15 height 12
click at [1433, 755] on button "Submit" at bounding box center [1474, 741] width 147 height 41
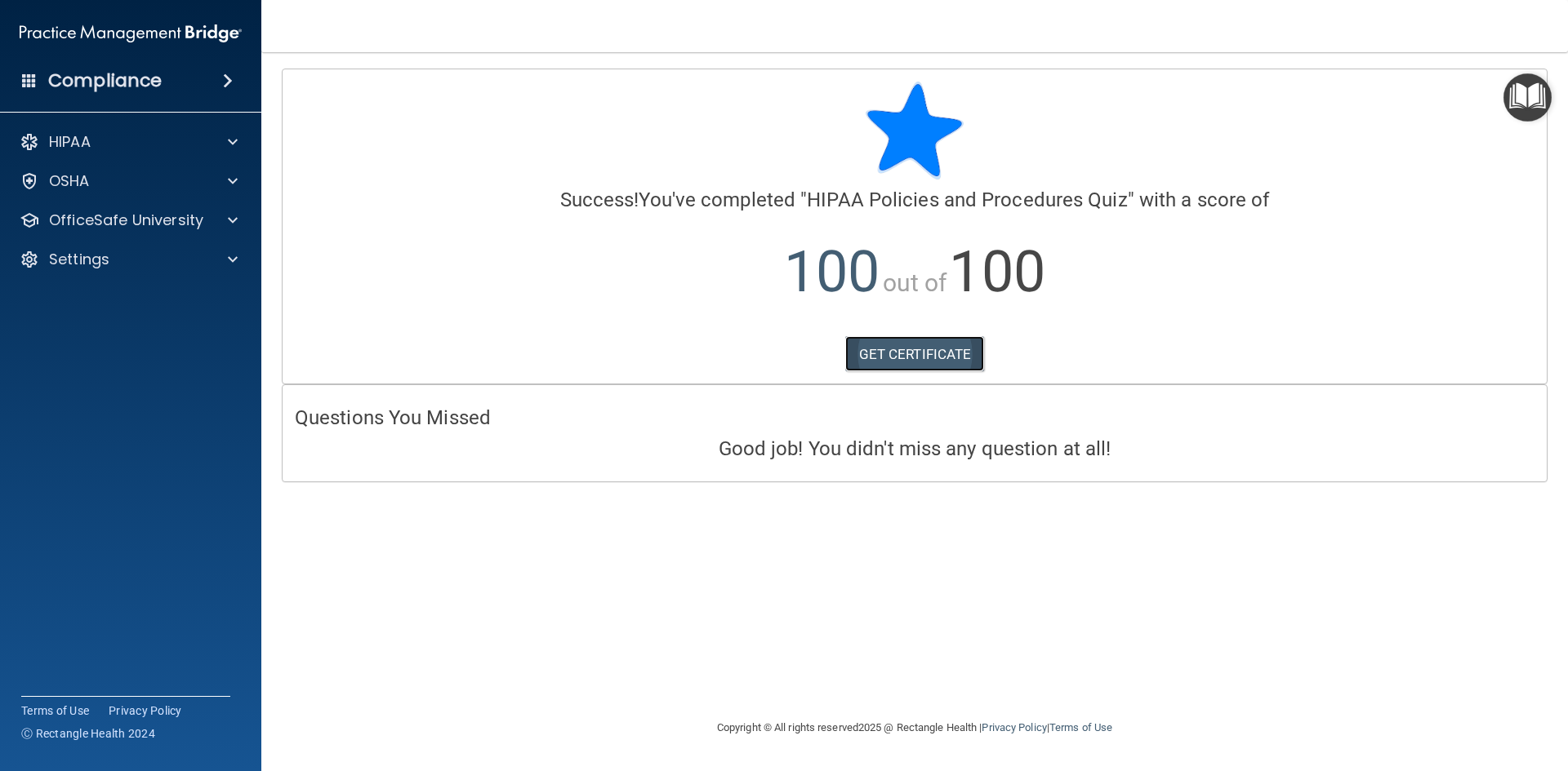
click at [921, 346] on link "GET CERTIFICATE" at bounding box center [914, 354] width 139 height 36
click at [145, 225] on p "OfficeSafe University" at bounding box center [126, 220] width 154 height 20
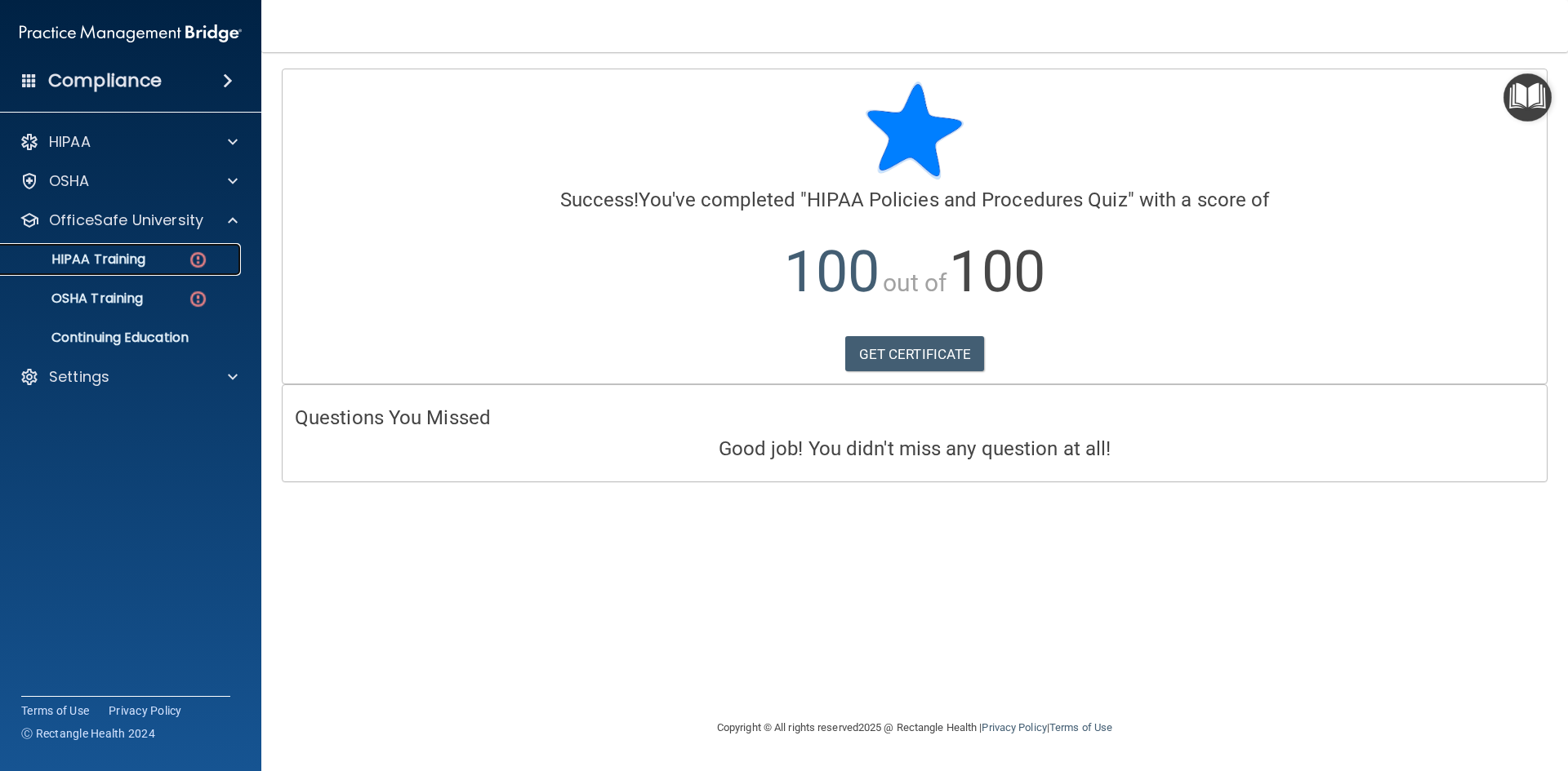
click at [156, 252] on div "HIPAA Training" at bounding box center [122, 259] width 223 height 16
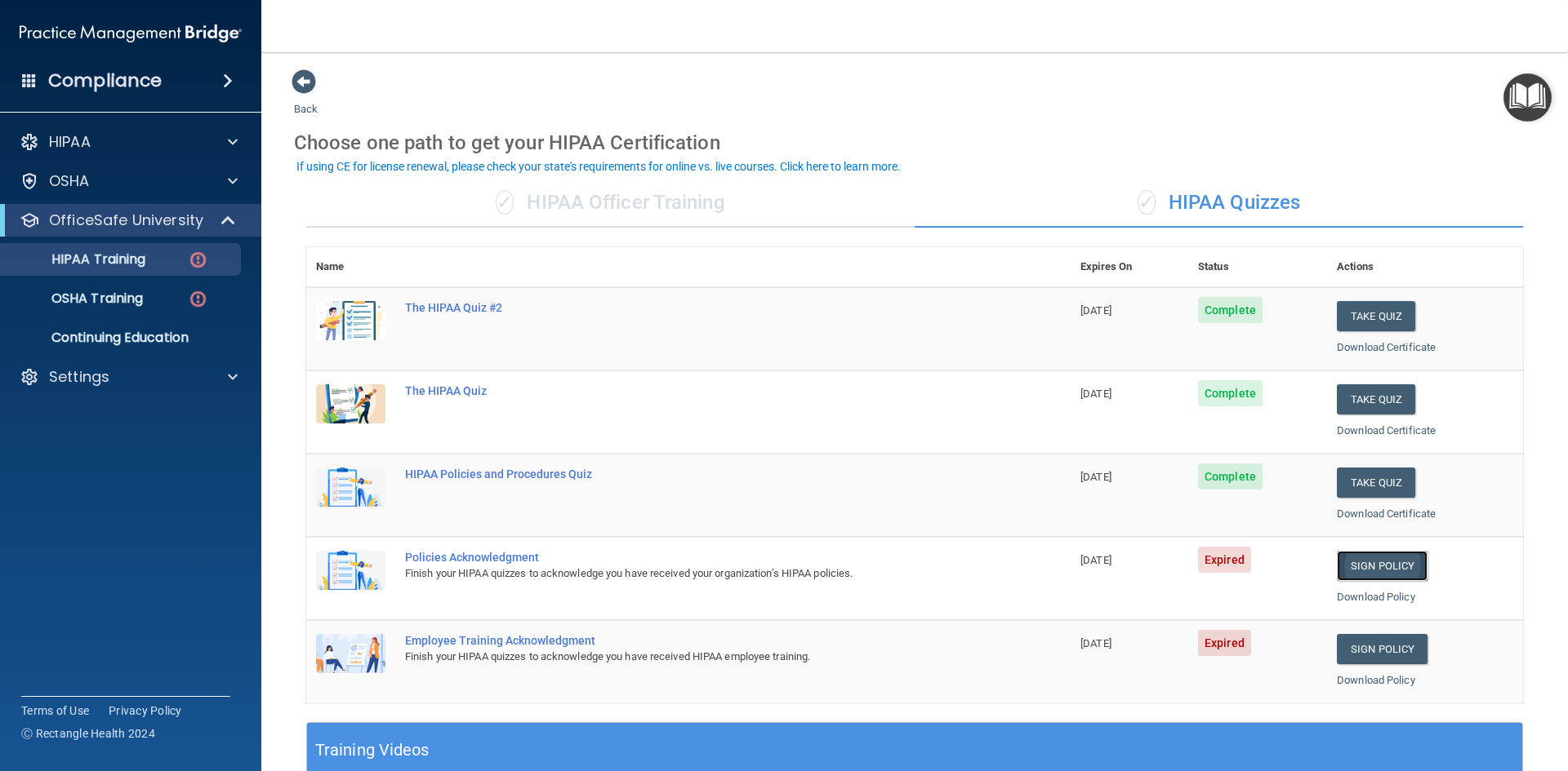
click at [1386, 560] on link "Sign Policy" at bounding box center [1381, 565] width 91 height 30
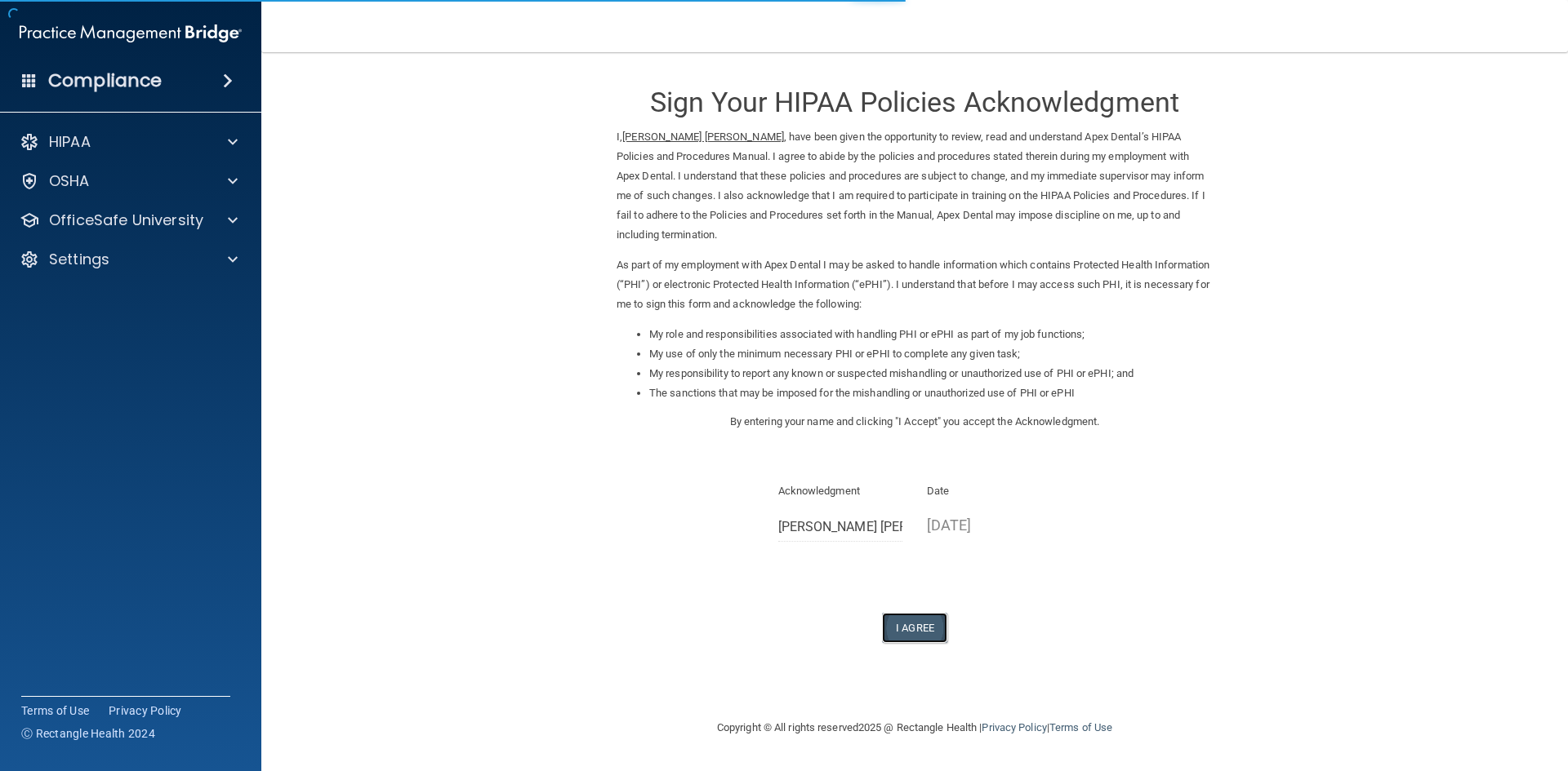
click at [934, 627] on button "I Agree" at bounding box center [915, 628] width 66 height 30
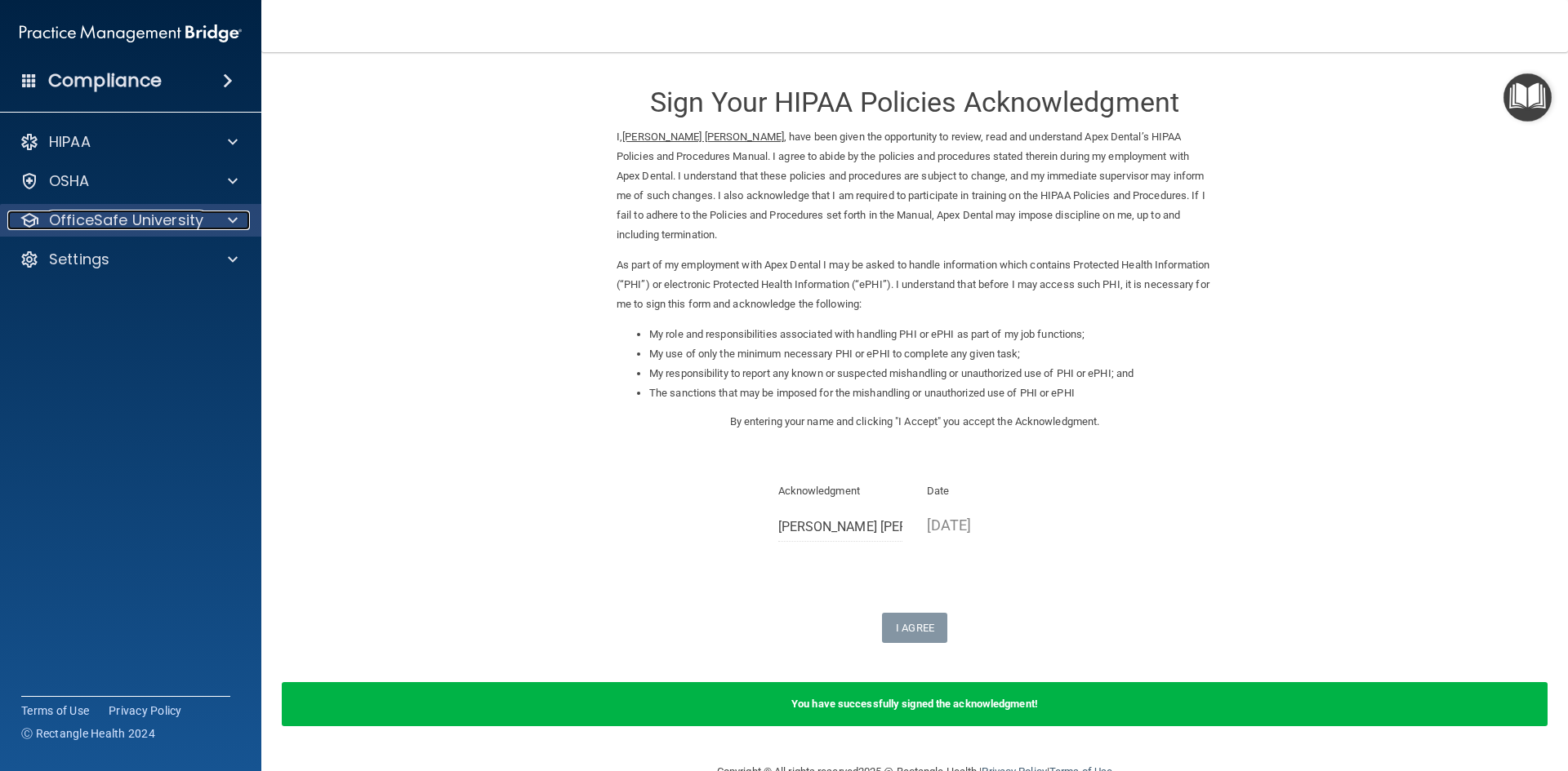
click at [101, 218] on p "OfficeSafe University" at bounding box center [126, 220] width 154 height 20
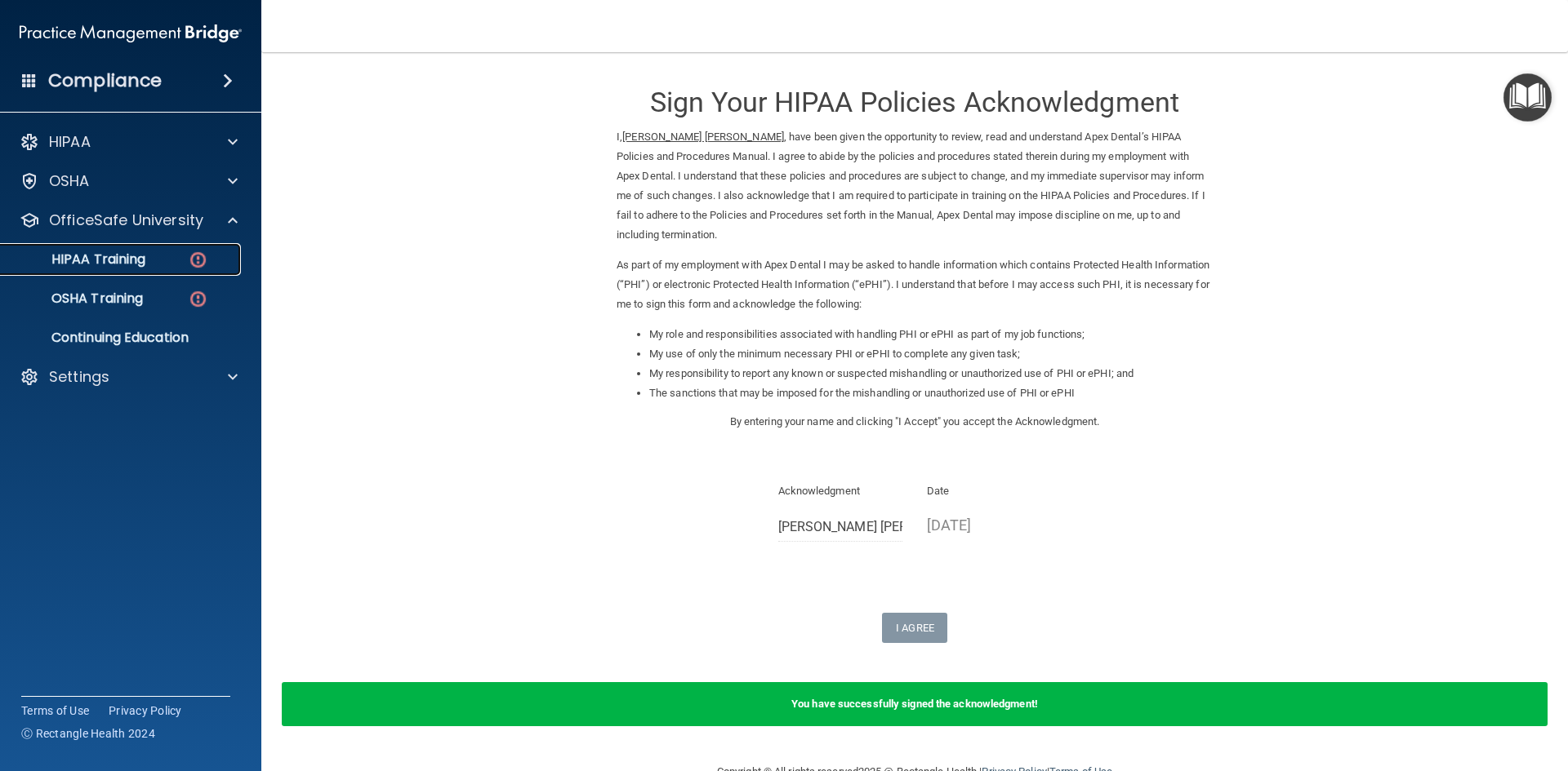
click at [104, 254] on p "HIPAA Training" at bounding box center [78, 259] width 135 height 16
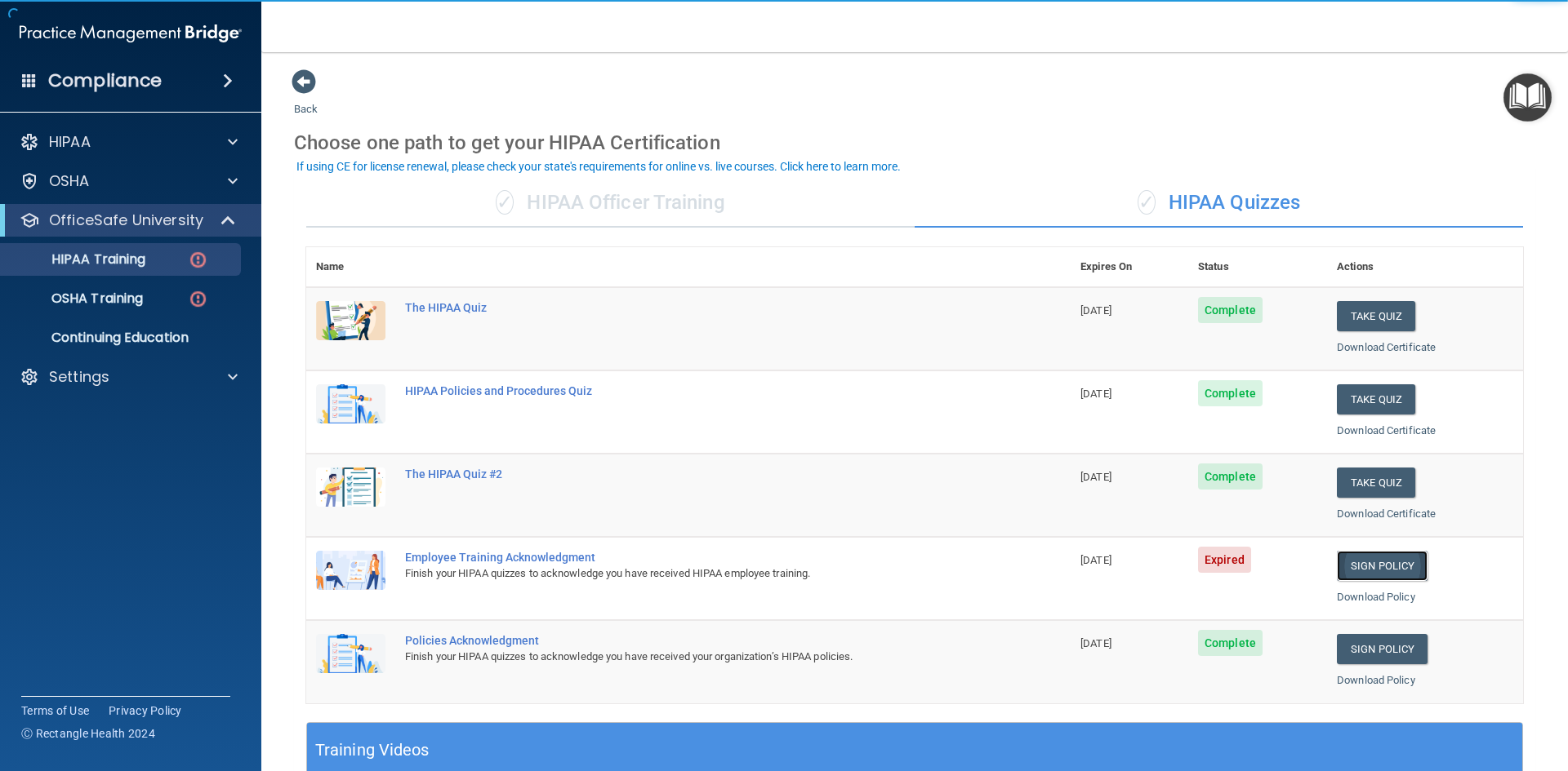
click at [1379, 562] on link "Sign Policy" at bounding box center [1381, 565] width 91 height 30
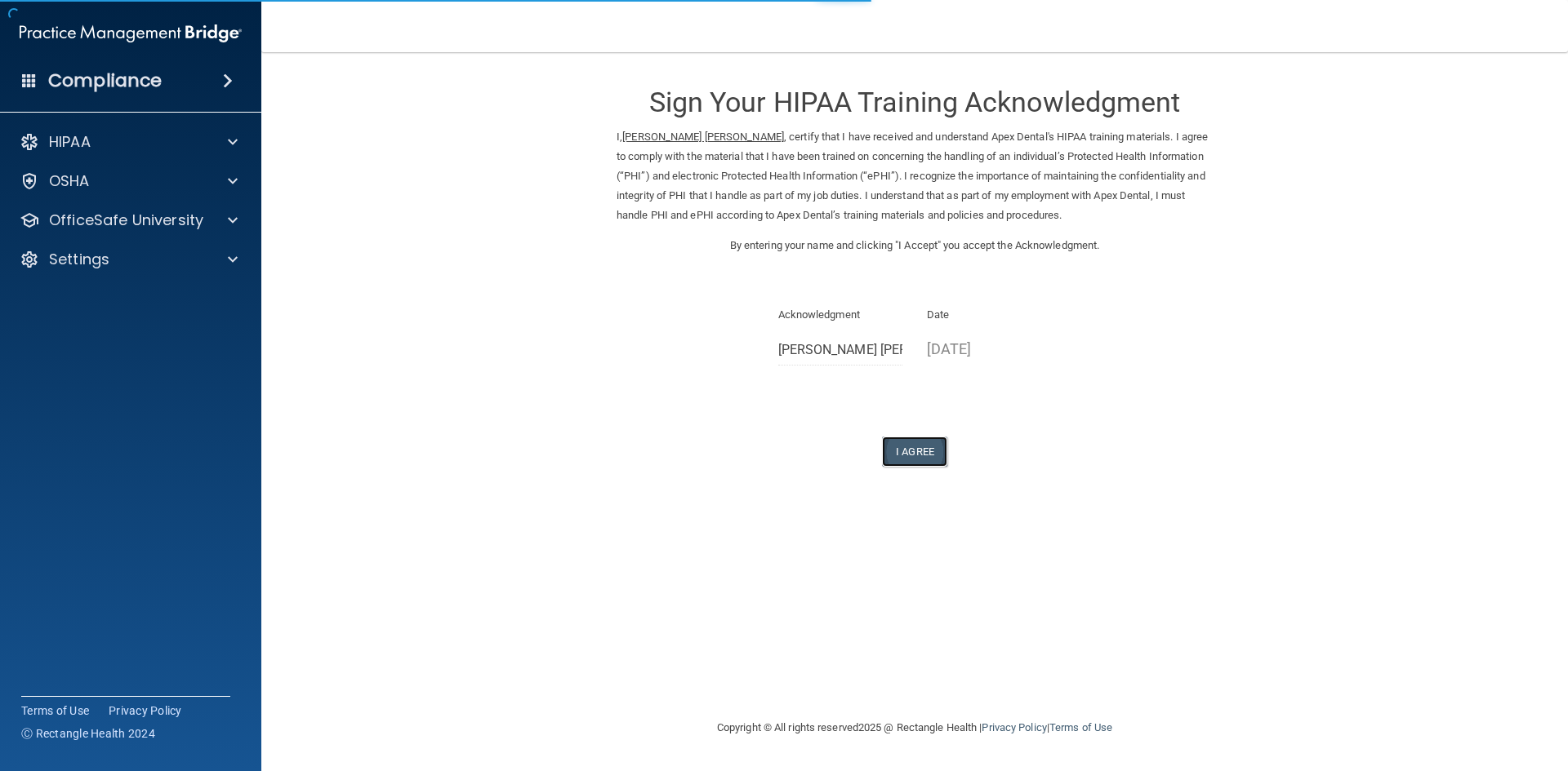
click at [935, 460] on button "I Agree" at bounding box center [915, 451] width 66 height 30
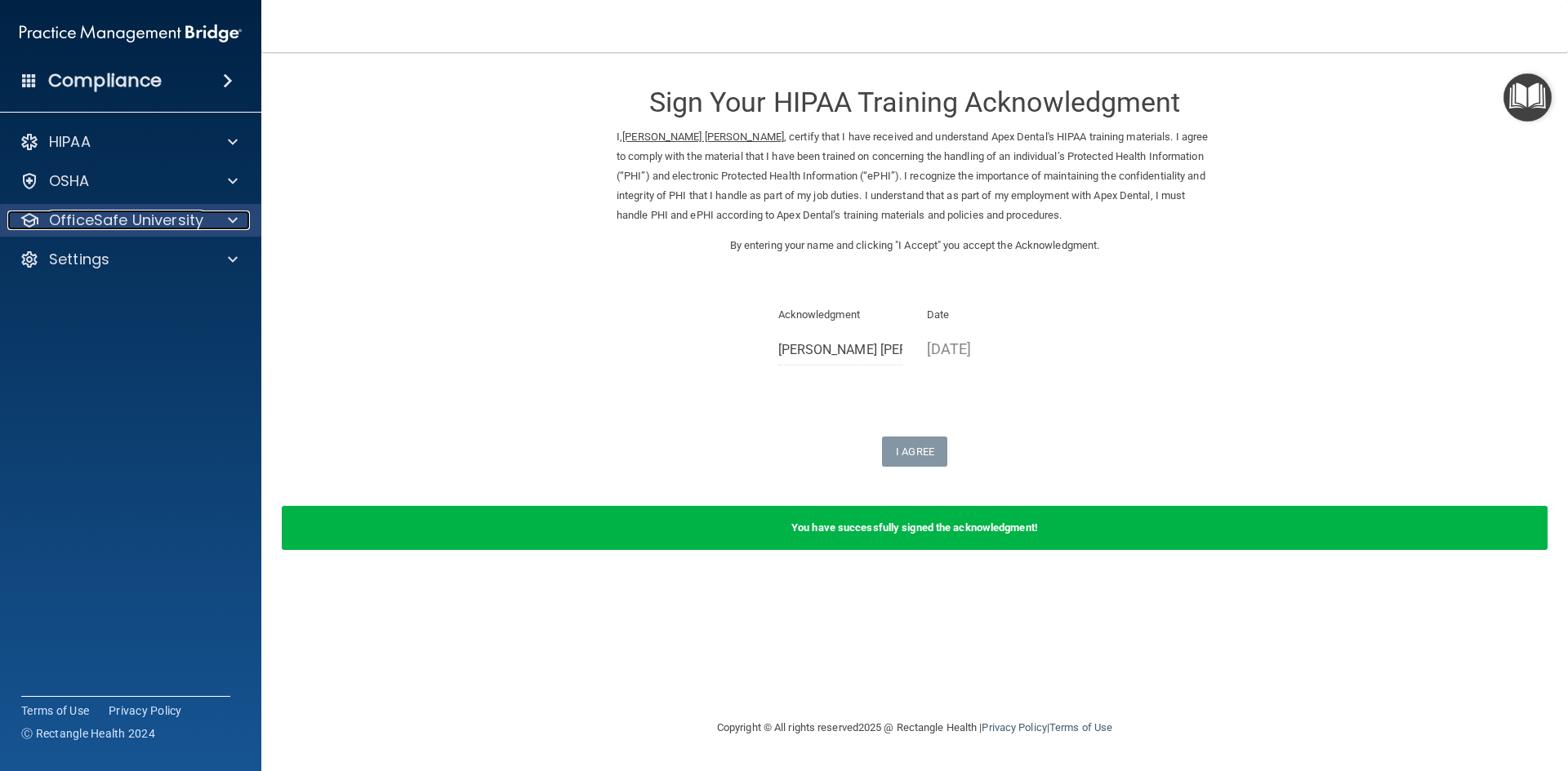
click at [114, 224] on p "OfficeSafe University" at bounding box center [126, 220] width 154 height 20
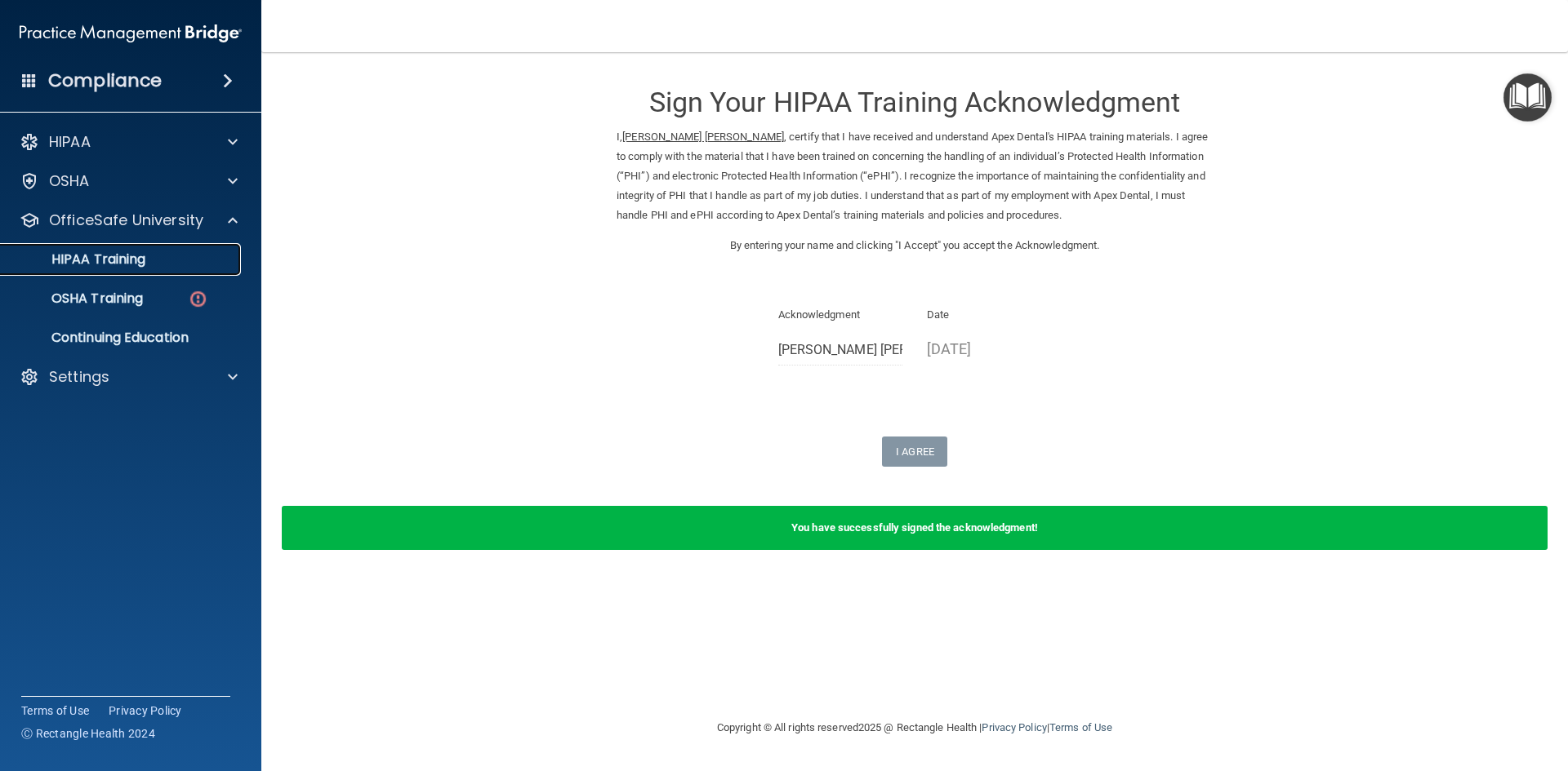
click at [179, 270] on link "HIPAA Training" at bounding box center [112, 259] width 257 height 33
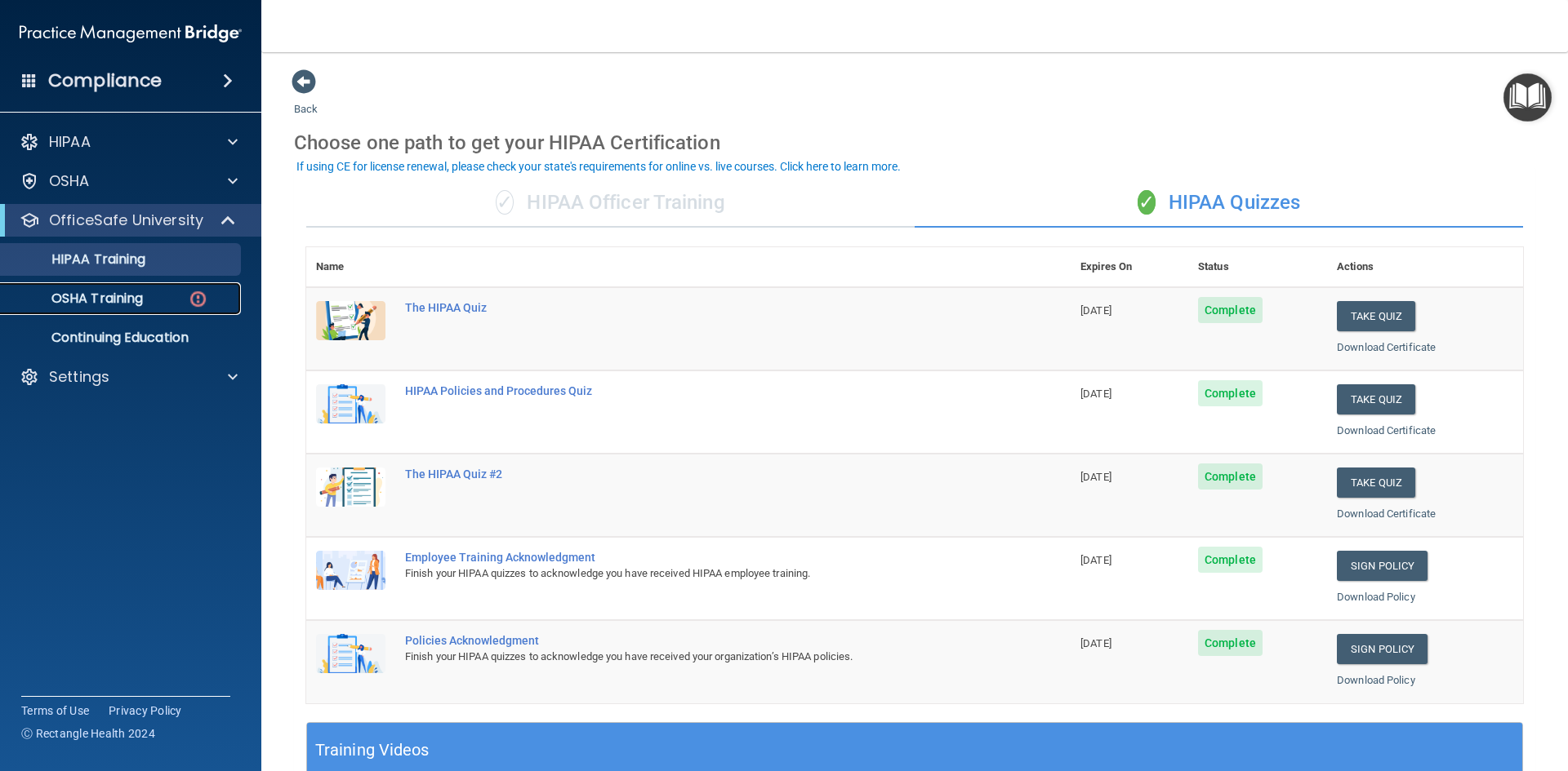
click at [115, 290] on p "OSHA Training" at bounding box center [76, 298] width 132 height 16
